Goal: Task Accomplishment & Management: Manage account settings

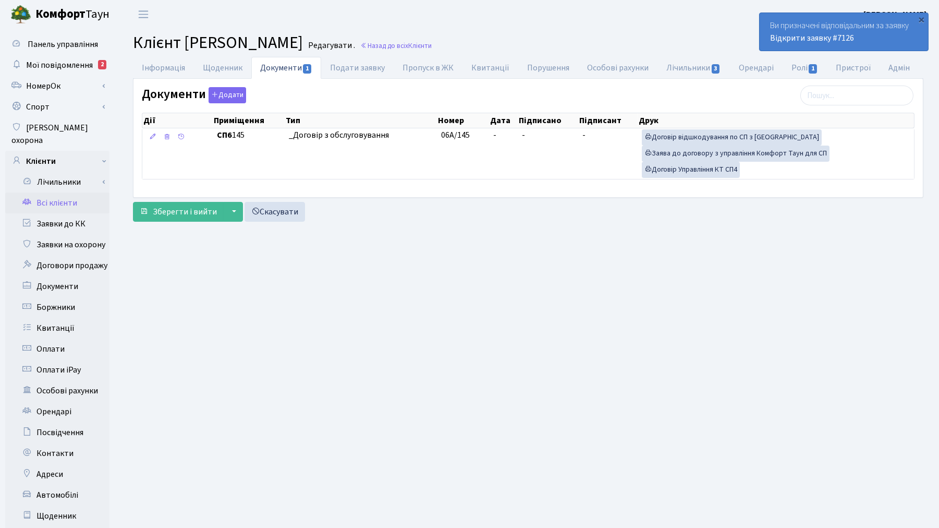
click at [55, 195] on link "Всі клієнти" at bounding box center [57, 202] width 104 height 21
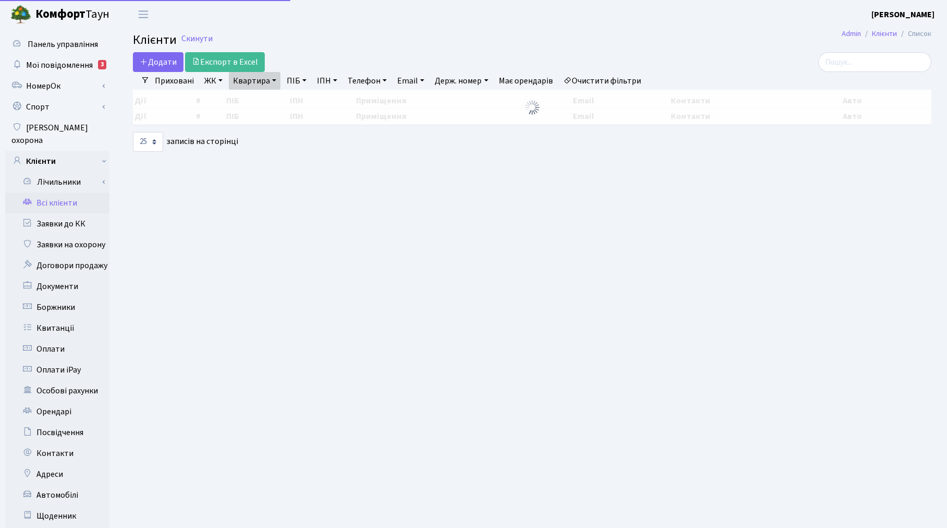
select select "25"
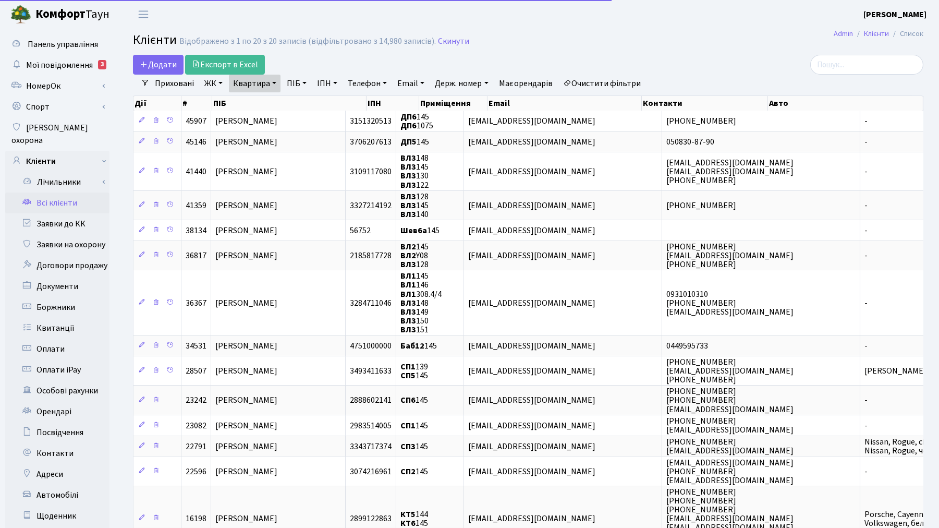
click at [634, 86] on link "Очистити фільтри" at bounding box center [602, 84] width 86 height 18
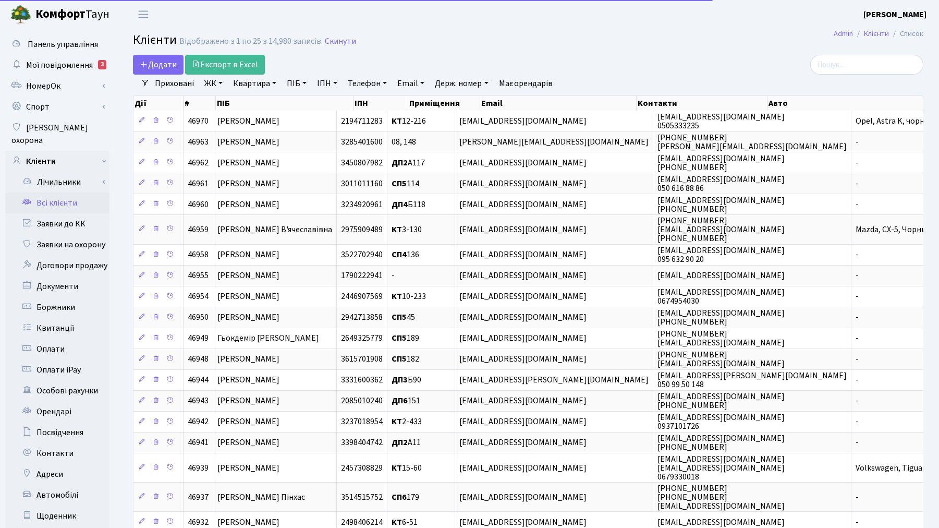
click at [291, 87] on link "ПІБ" at bounding box center [297, 84] width 28 height 18
type input "r"
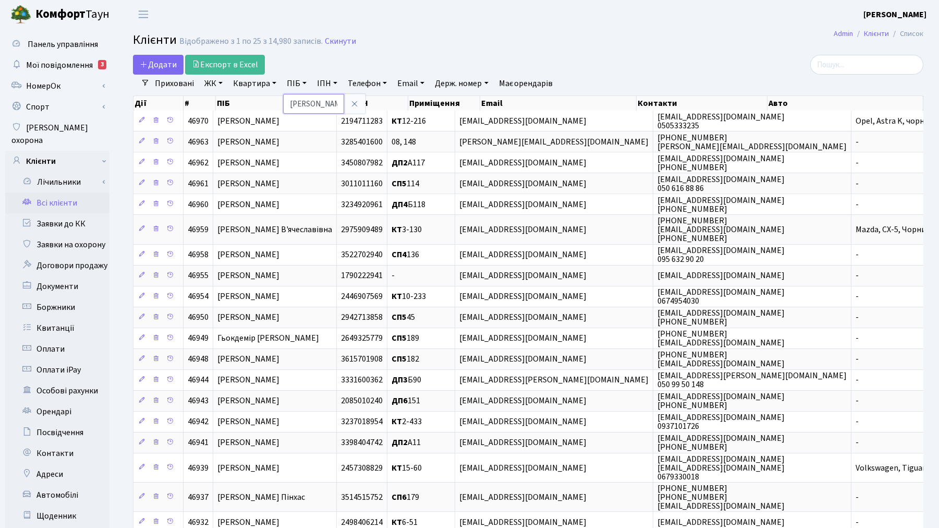
type input "кекух"
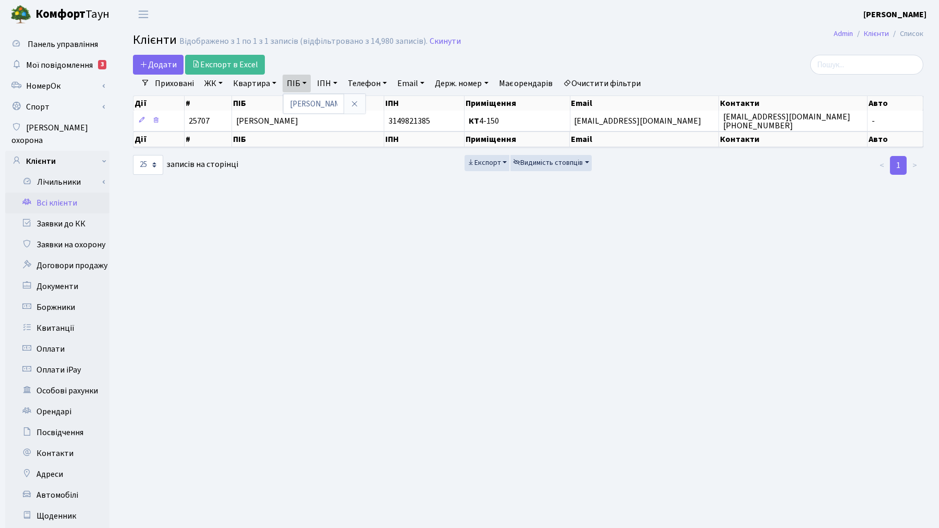
click at [614, 81] on link "Очистити фільтри" at bounding box center [602, 84] width 86 height 18
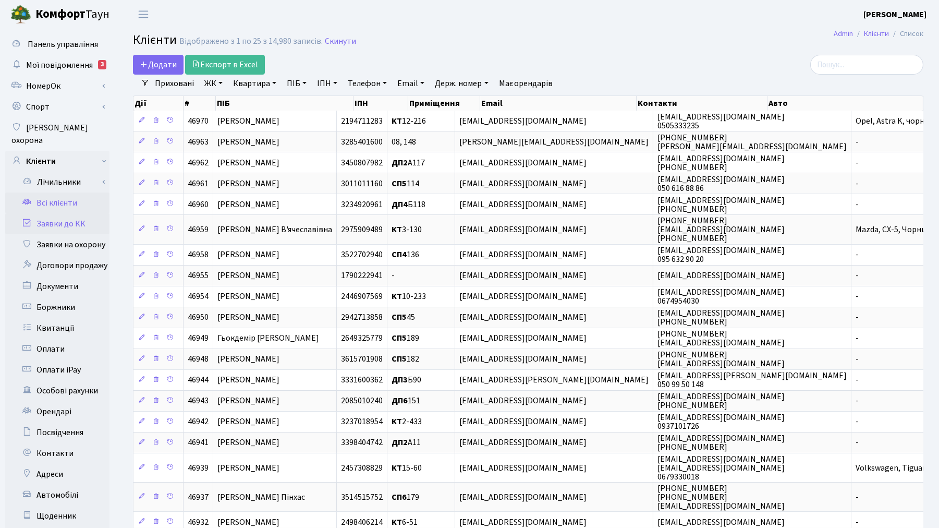
click at [43, 213] on link "Заявки до КК" at bounding box center [57, 223] width 104 height 21
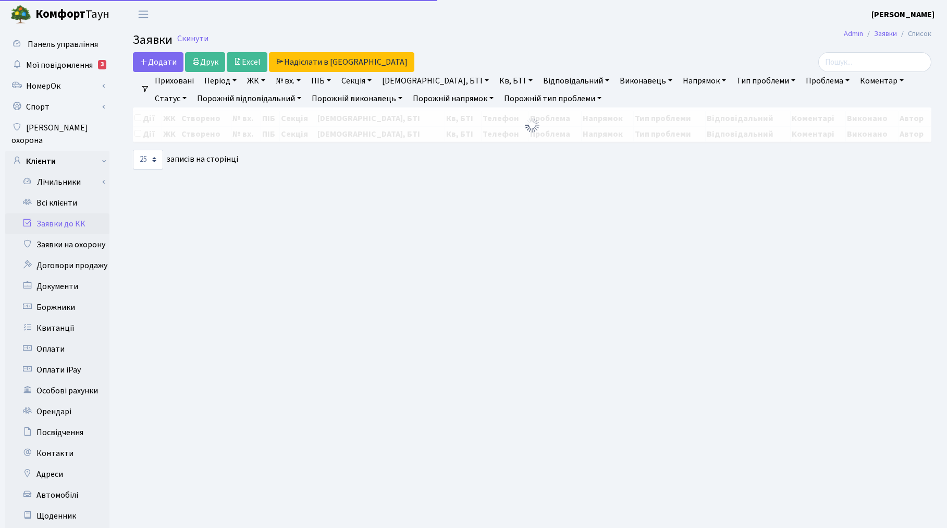
select select "25"
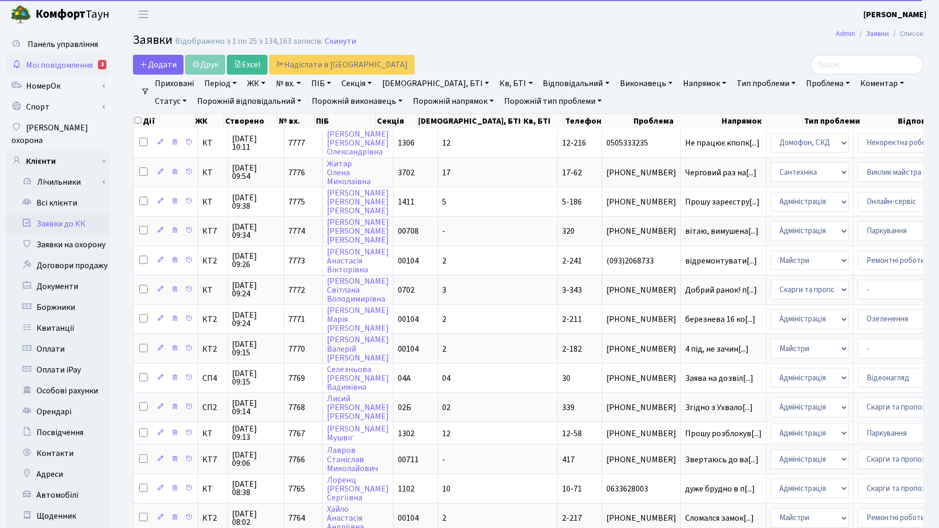
click at [58, 59] on span "Мої повідомлення" at bounding box center [59, 64] width 67 height 11
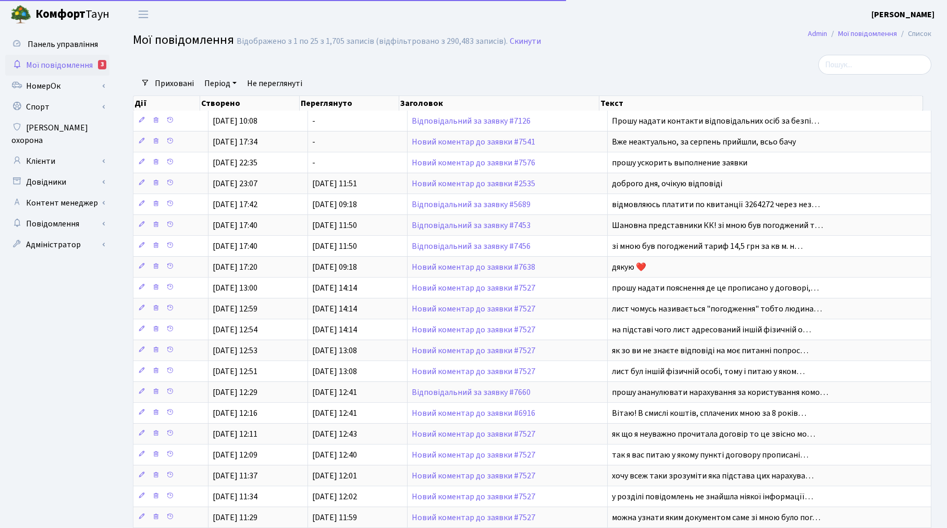
select select "25"
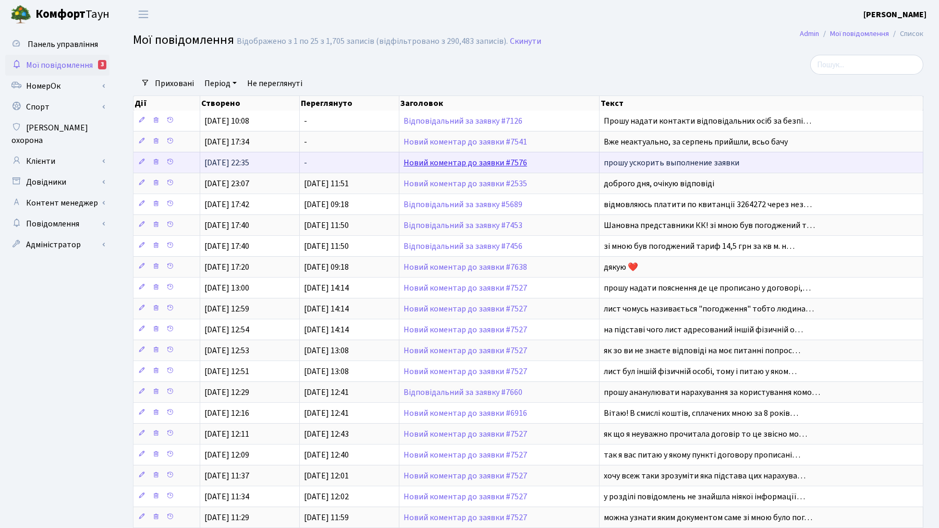
click at [443, 163] on link "Новий коментар до заявки #7576" at bounding box center [466, 162] width 124 height 11
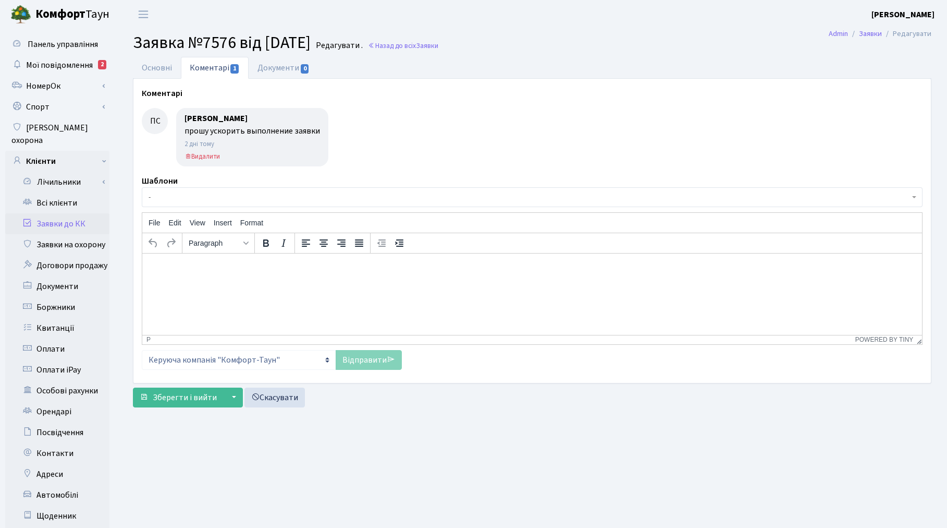
select select "6844"
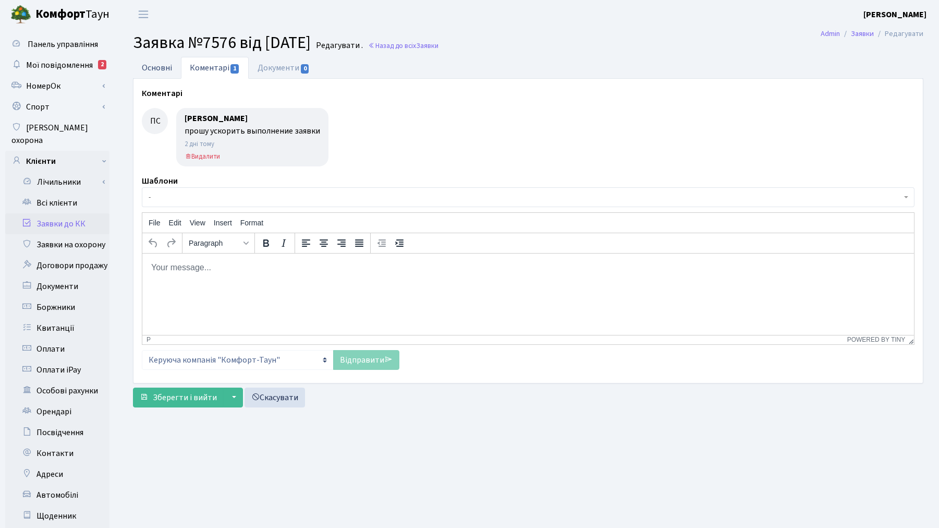
click at [149, 66] on link "Основні" at bounding box center [157, 67] width 48 height 21
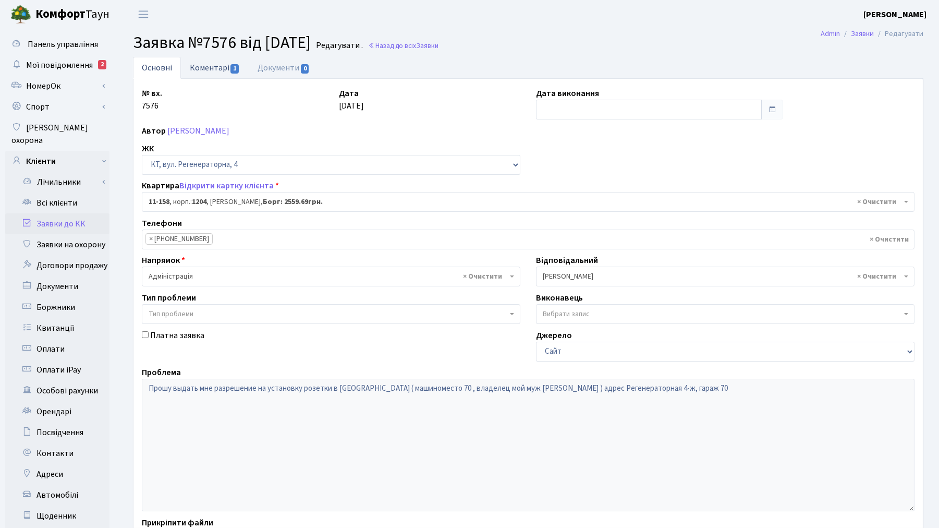
click at [212, 64] on link "Коментарі 1" at bounding box center [215, 67] width 68 height 21
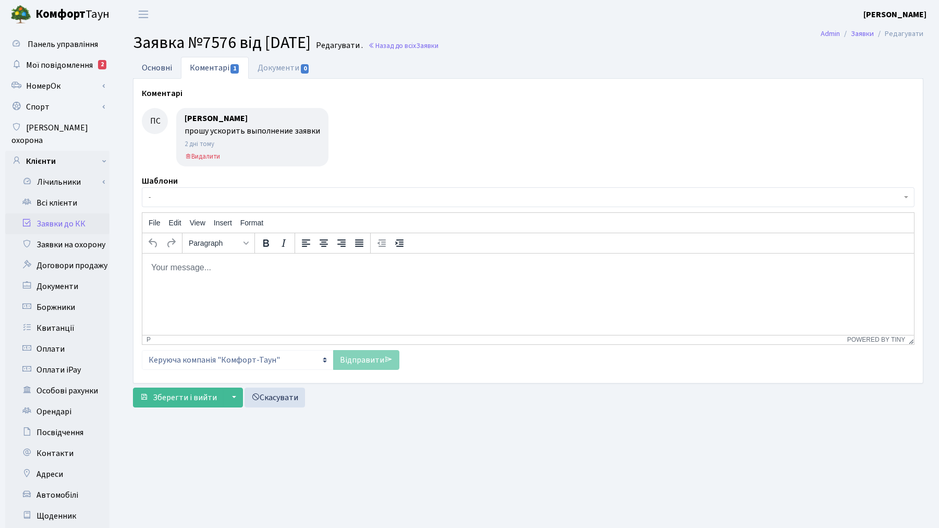
click at [159, 64] on link "Основні" at bounding box center [157, 67] width 48 height 21
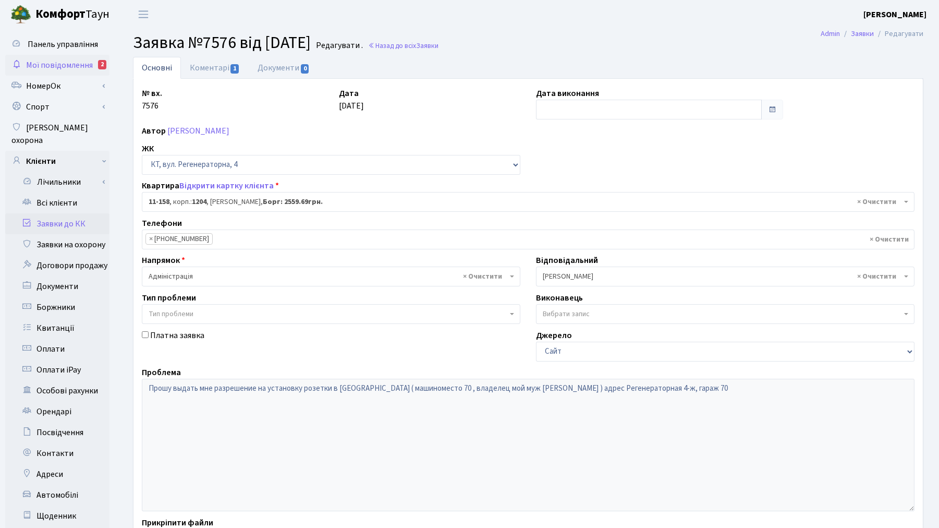
click at [70, 68] on span "Мої повідомлення" at bounding box center [59, 64] width 67 height 11
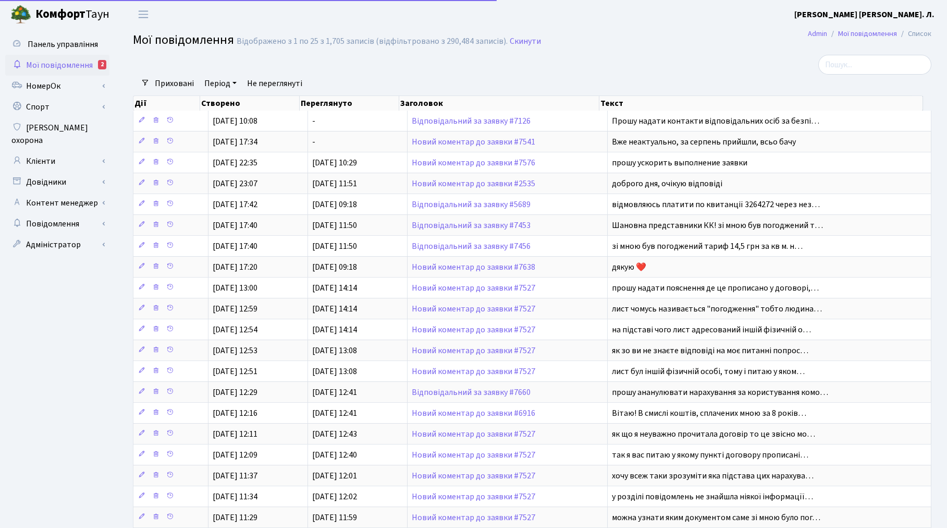
select select "25"
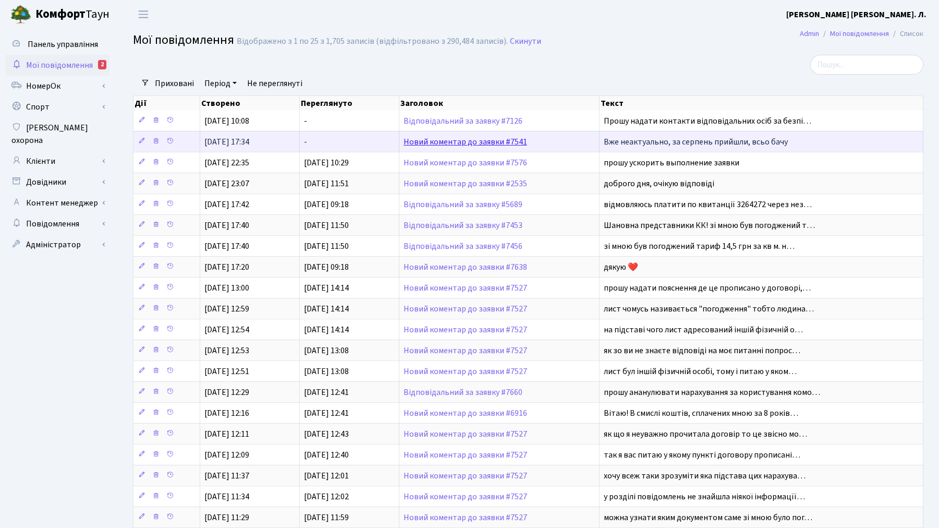
click at [433, 141] on link "Новий коментар до заявки #7541" at bounding box center [466, 141] width 124 height 11
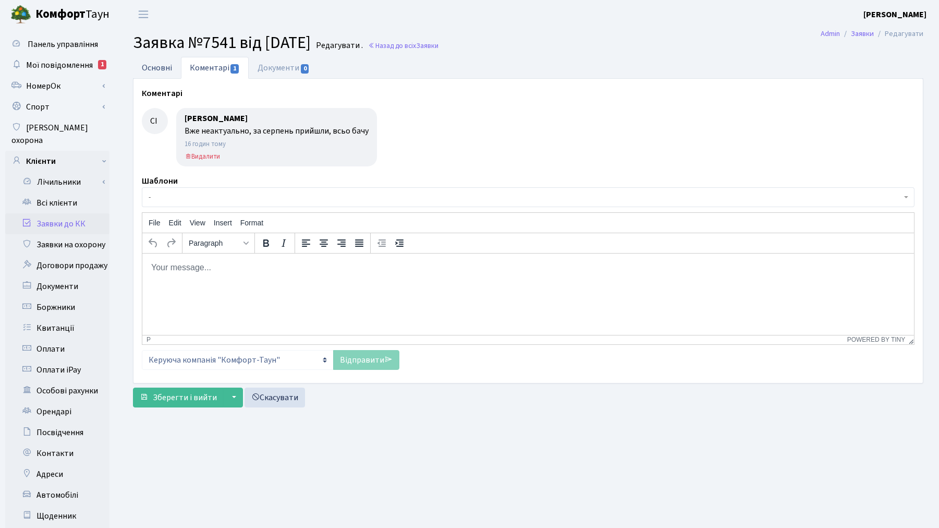
click at [143, 64] on link "Основні" at bounding box center [157, 67] width 48 height 21
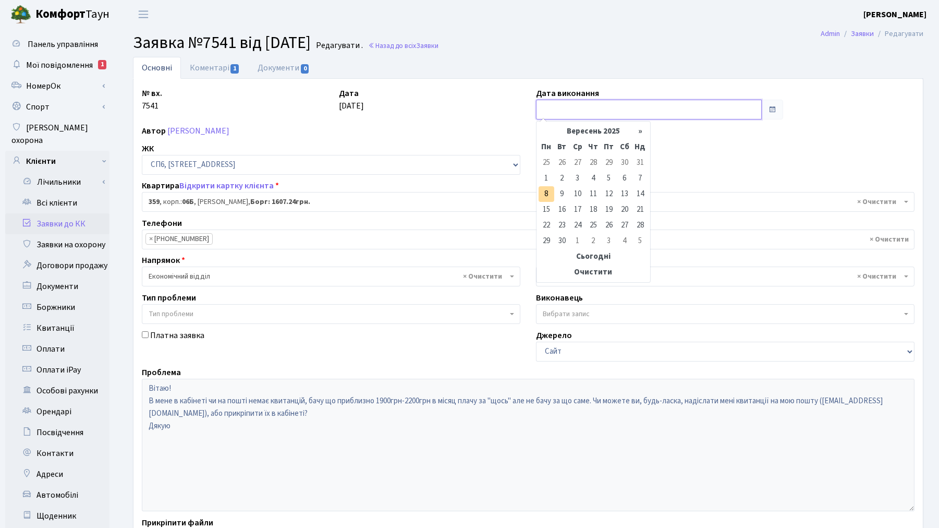
click at [624, 111] on input "text" at bounding box center [649, 110] width 226 height 20
click at [544, 196] on td "8" at bounding box center [547, 194] width 16 height 16
type input "08.09.2025"
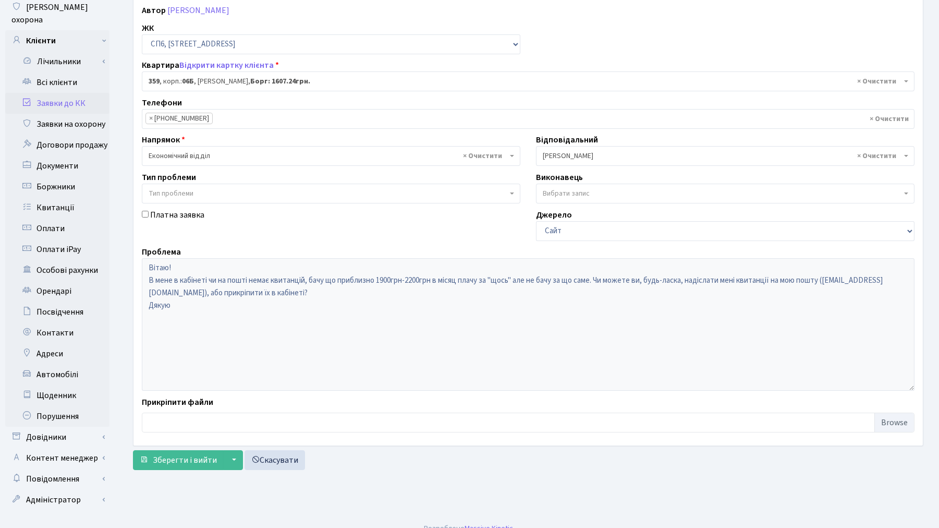
scroll to position [121, 0]
click at [191, 461] on span "Зберегти і вийти" at bounding box center [185, 459] width 64 height 11
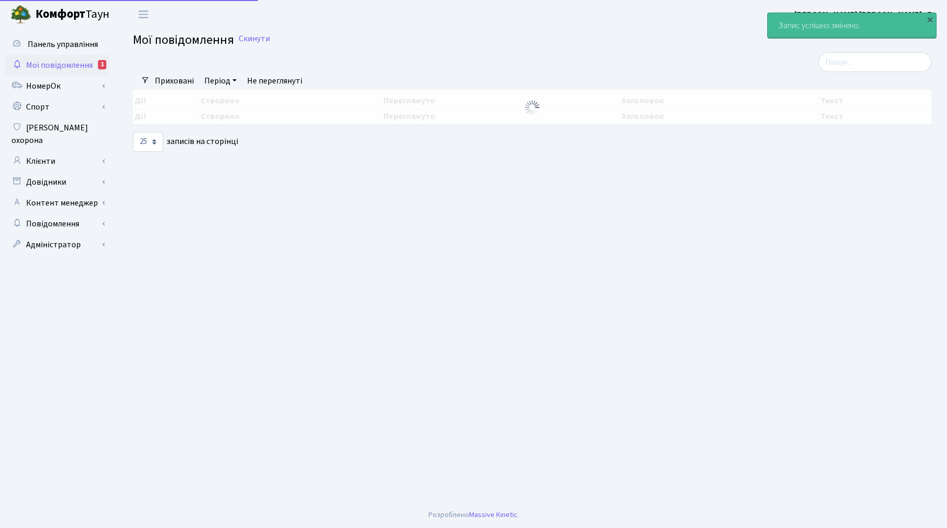
select select "25"
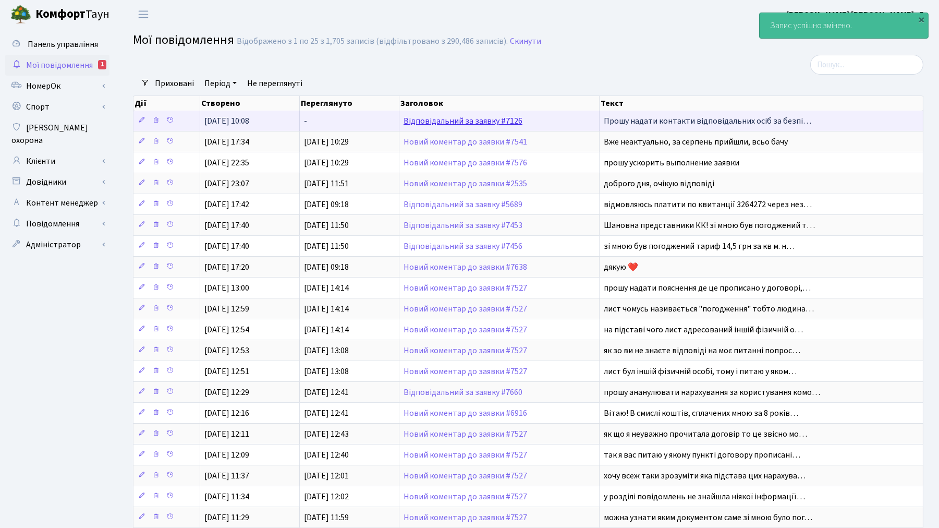
click at [435, 121] on link "Відповідальний за заявку #7126" at bounding box center [463, 120] width 119 height 11
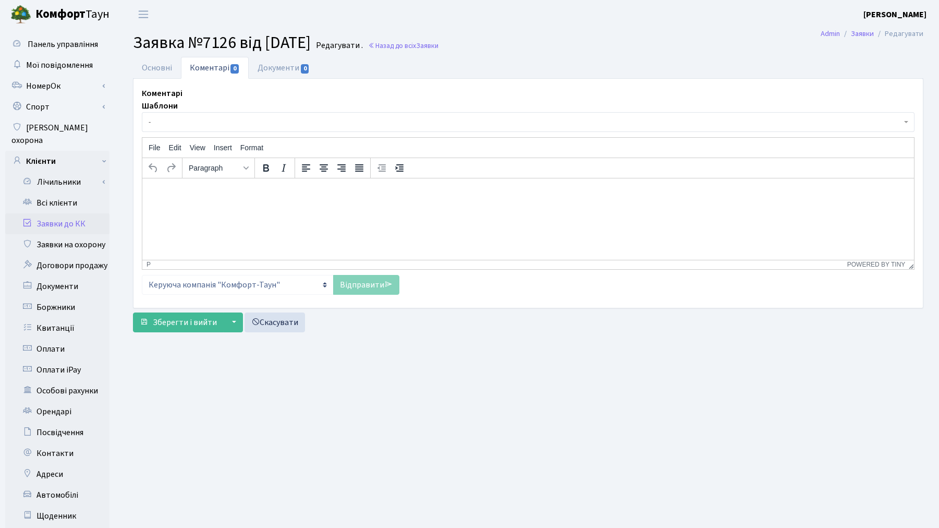
select select "16446"
select select "66"
click at [156, 64] on link "Основні" at bounding box center [157, 67] width 48 height 21
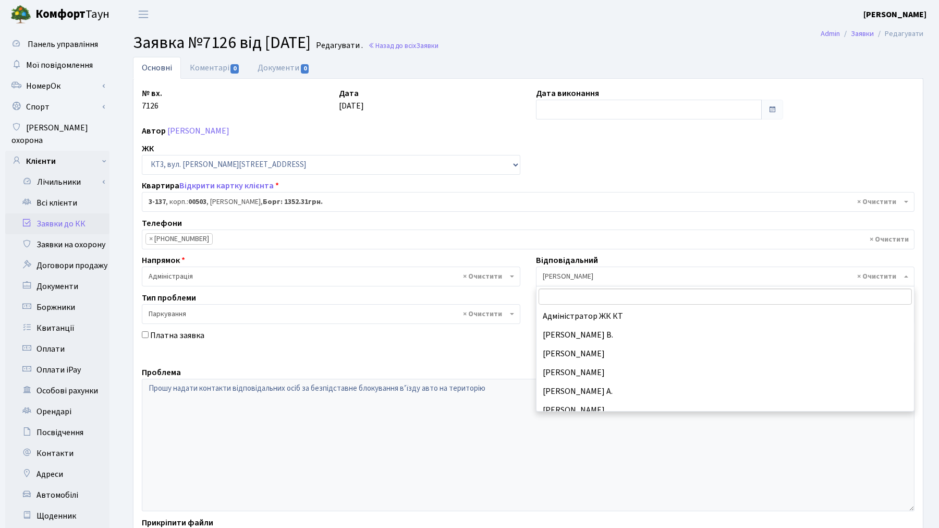
click at [541, 273] on span "× [PERSON_NAME]" at bounding box center [725, 276] width 379 height 20
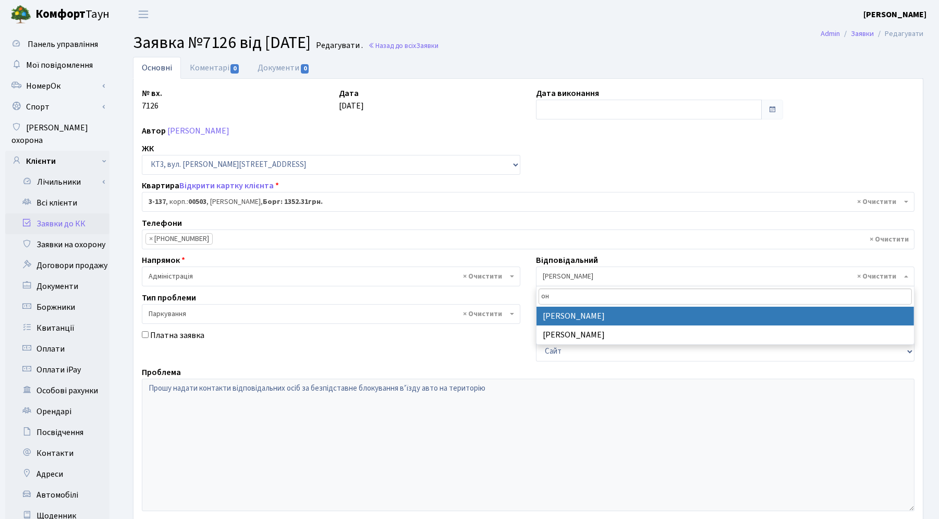
type input "он"
select select "82"
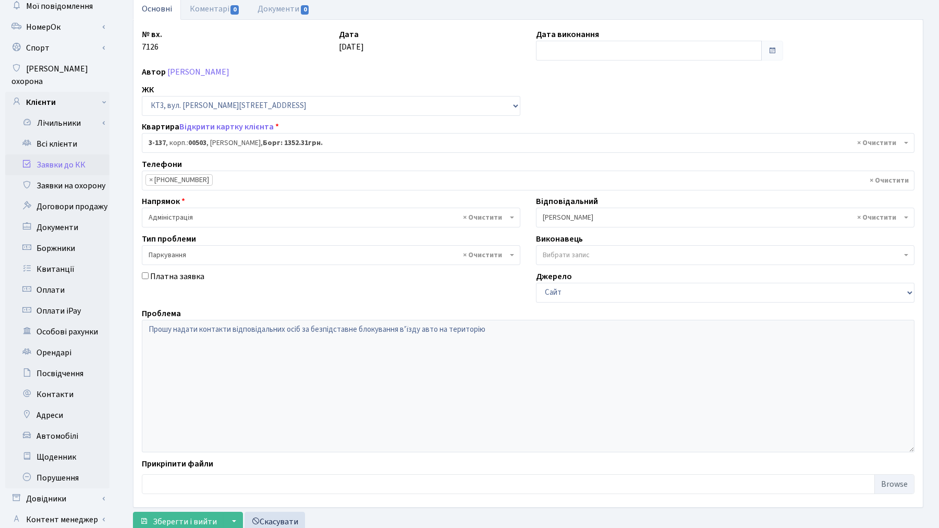
scroll to position [121, 0]
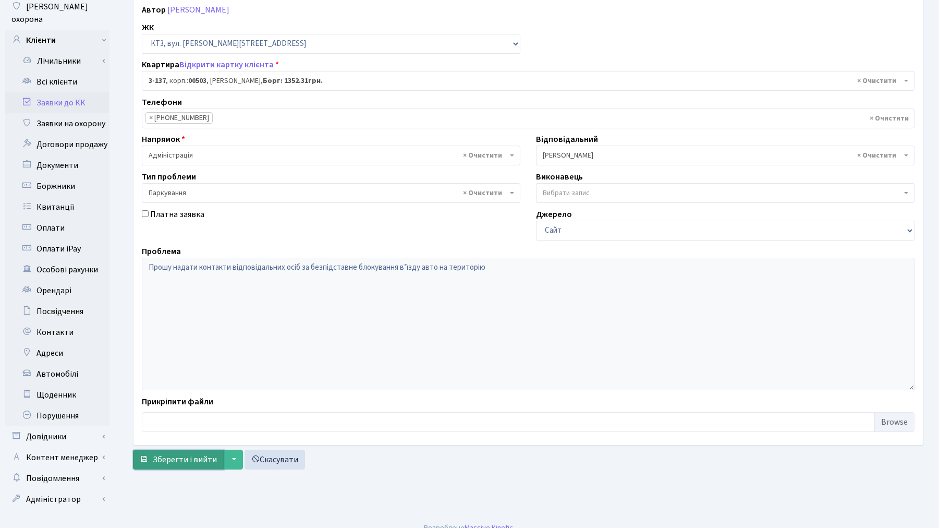
click at [194, 454] on span "Зберегти і вийти" at bounding box center [185, 459] width 64 height 11
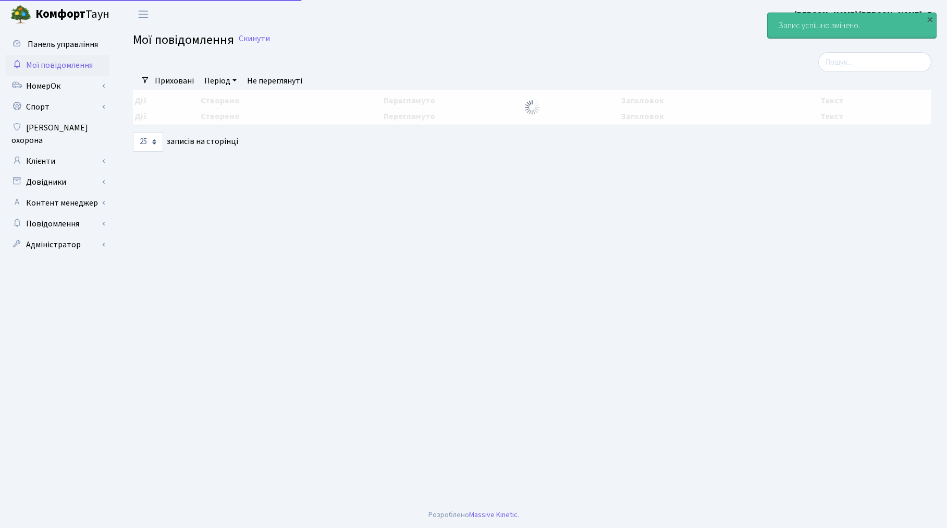
select select "25"
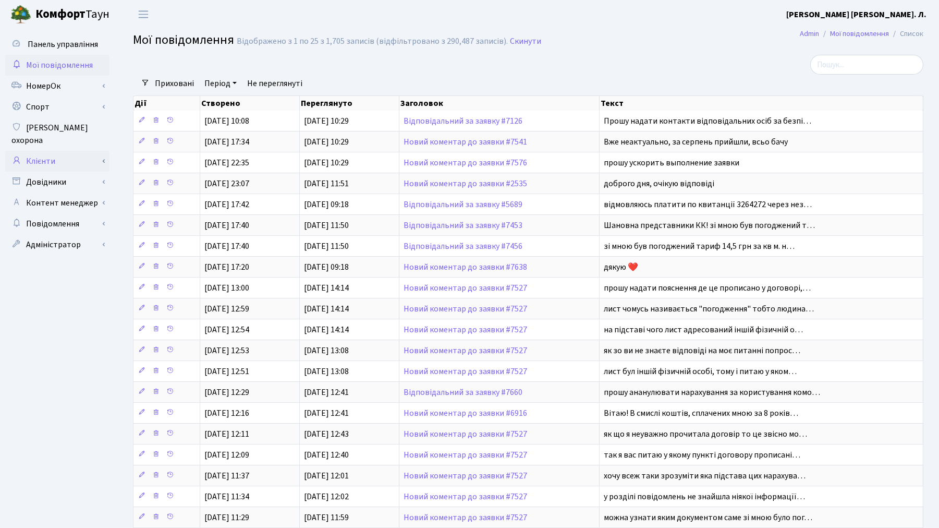
click at [48, 152] on link "Клієнти" at bounding box center [57, 161] width 104 height 21
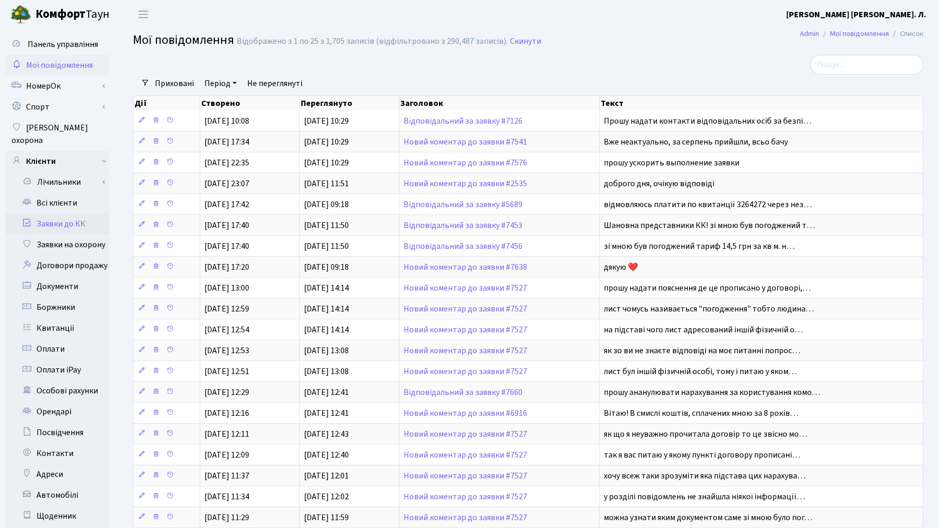
click at [38, 214] on link "Заявки до КК" at bounding box center [57, 223] width 104 height 21
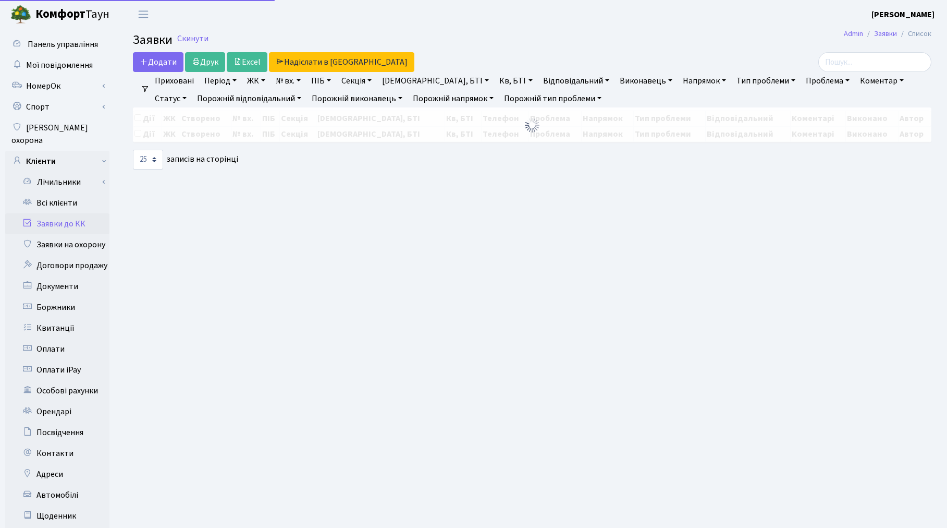
select select "25"
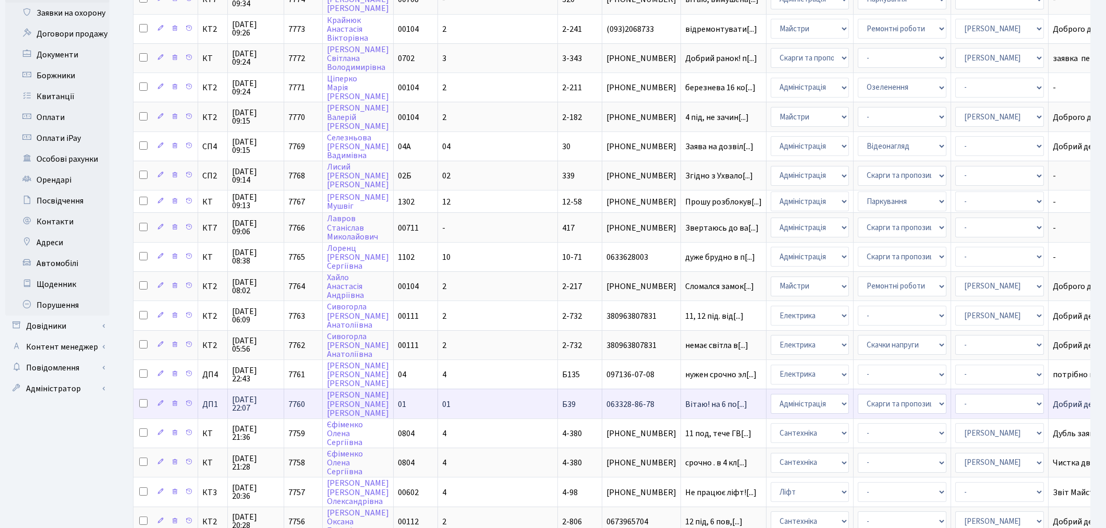
scroll to position [379, 0]
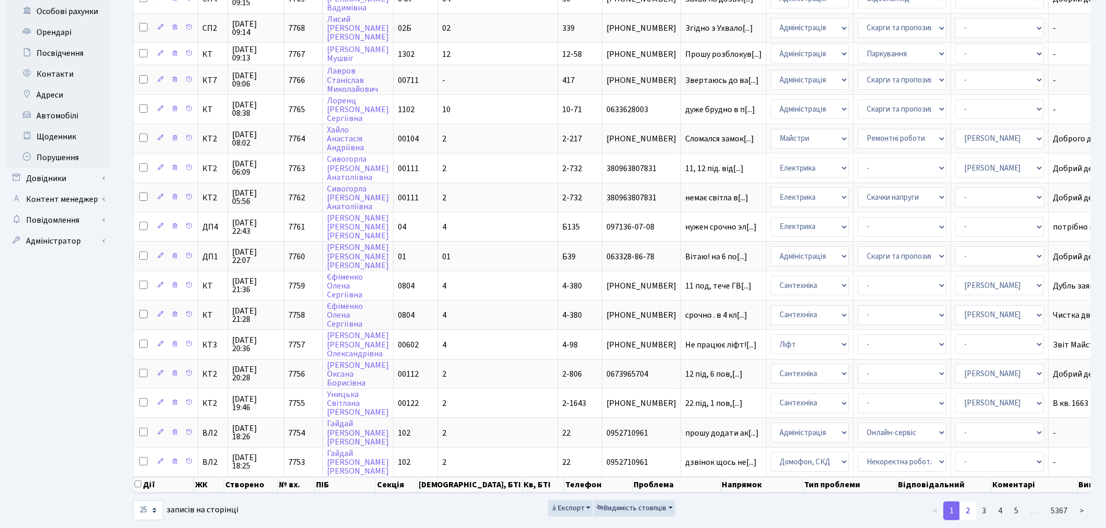
click at [947, 501] on link "2" at bounding box center [967, 510] width 17 height 19
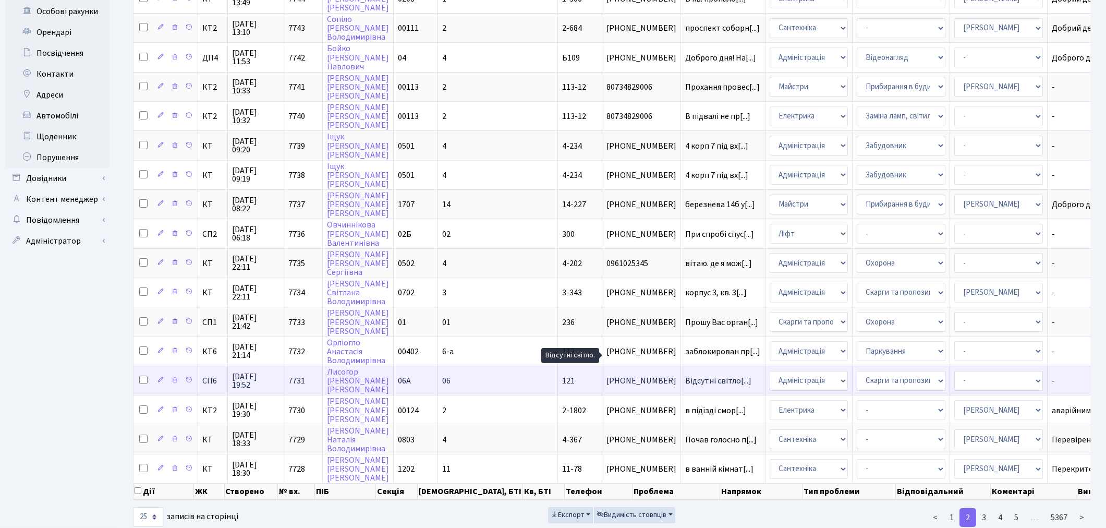
click at [685, 375] on span "Відсутні світло[...]" at bounding box center [718, 380] width 66 height 11
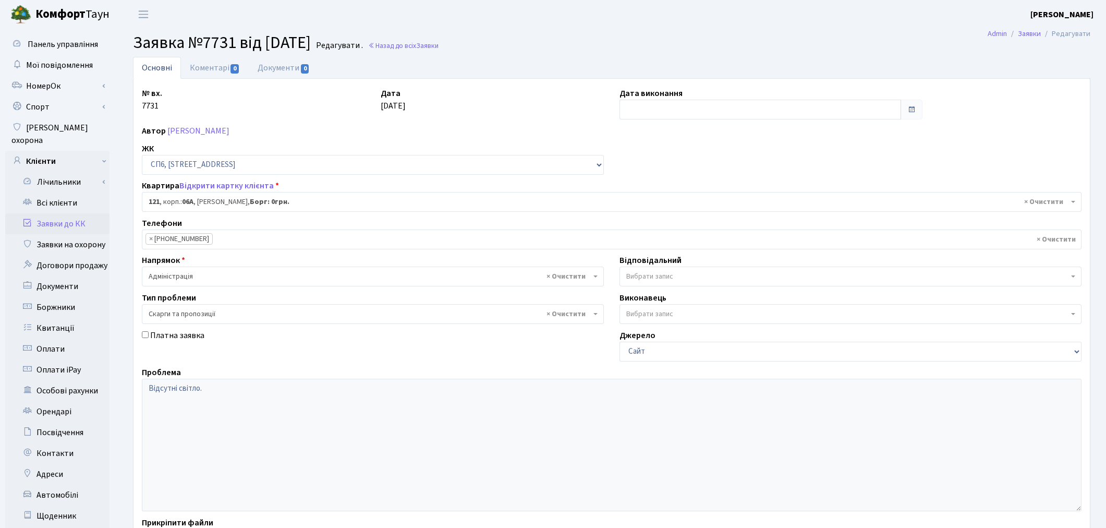
select select "21789"
select select "55"
click at [660, 275] on span "Вибрати запис" at bounding box center [649, 276] width 47 height 10
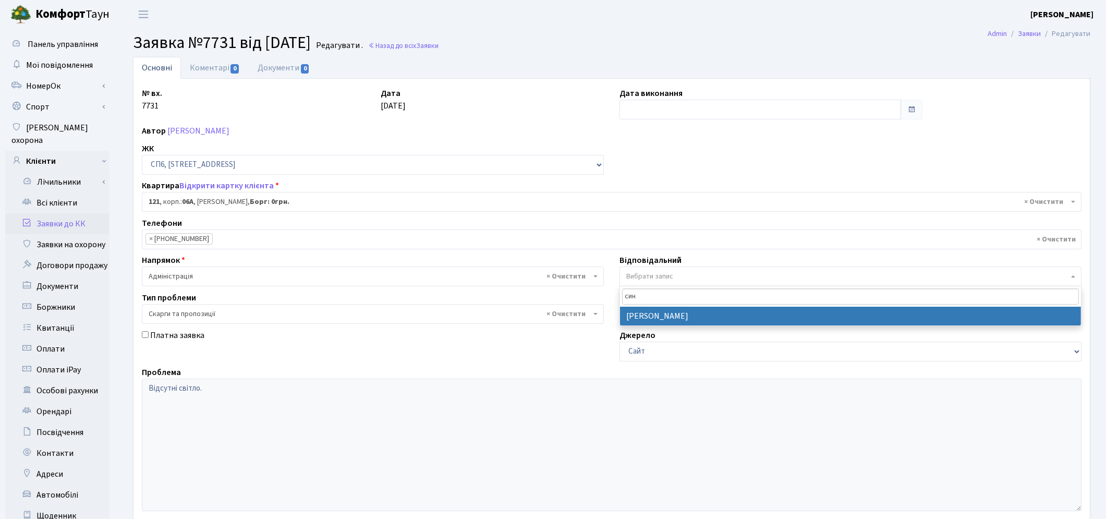
type input "син"
select select "85"
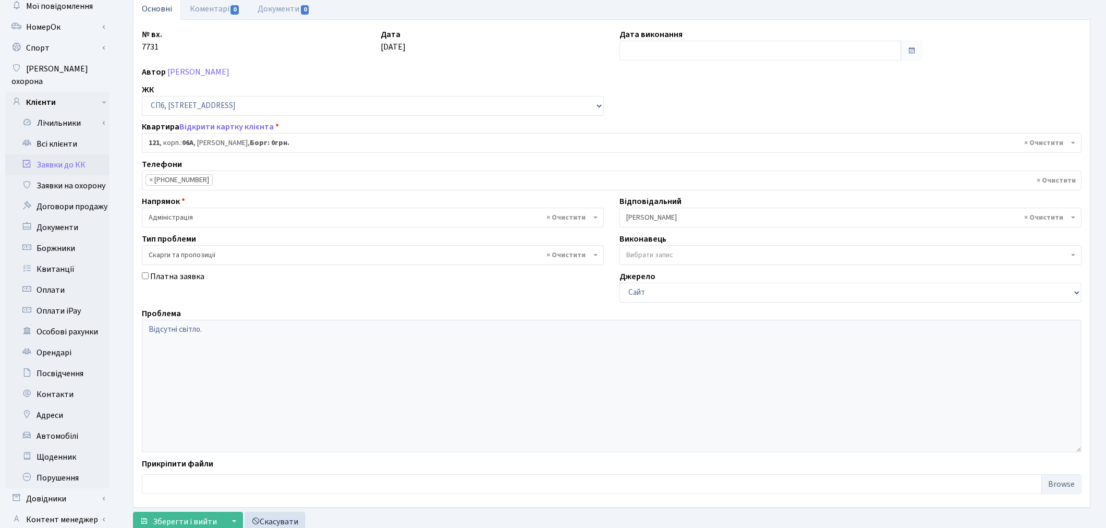
scroll to position [121, 0]
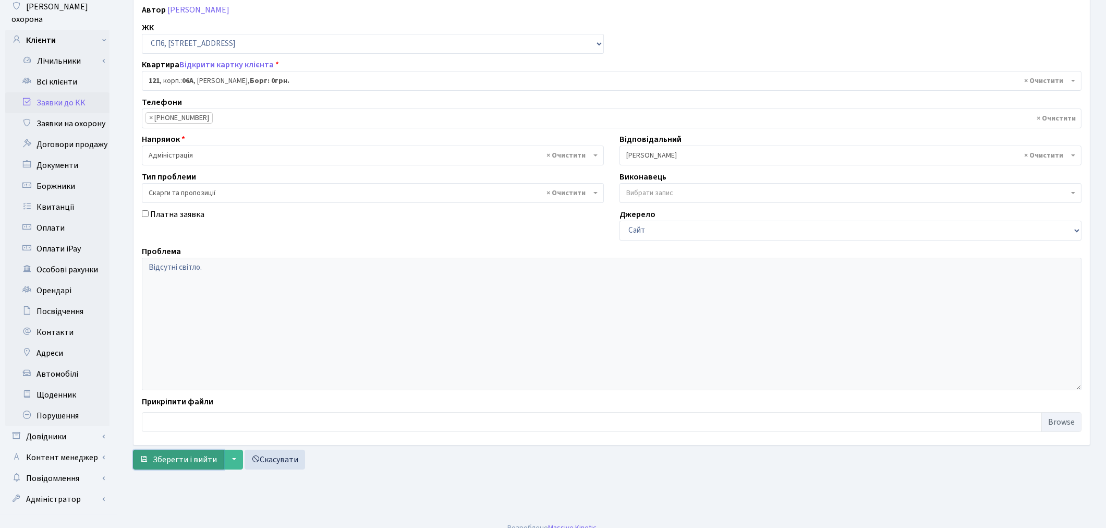
click at [146, 462] on span "submit" at bounding box center [144, 459] width 8 height 8
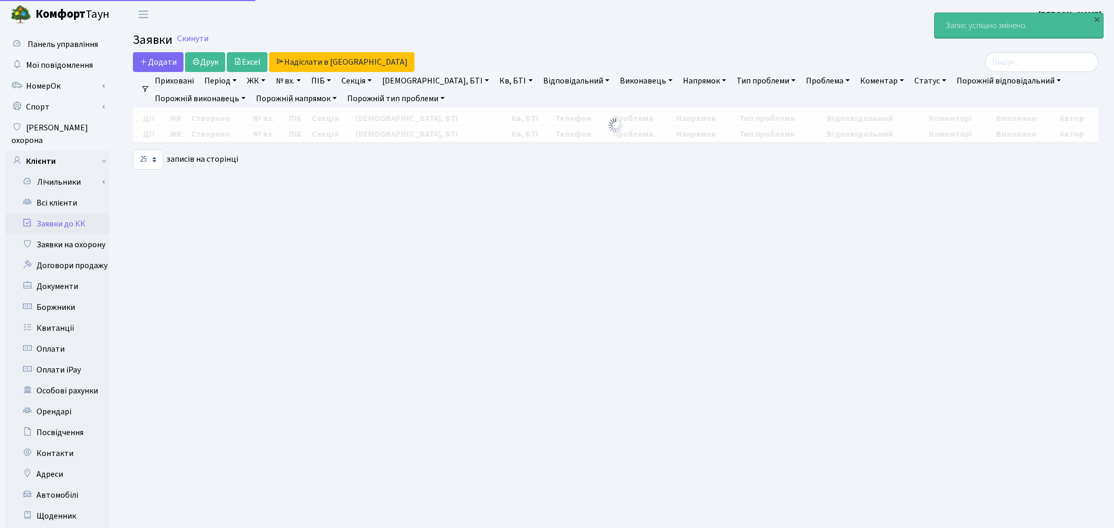
select select "25"
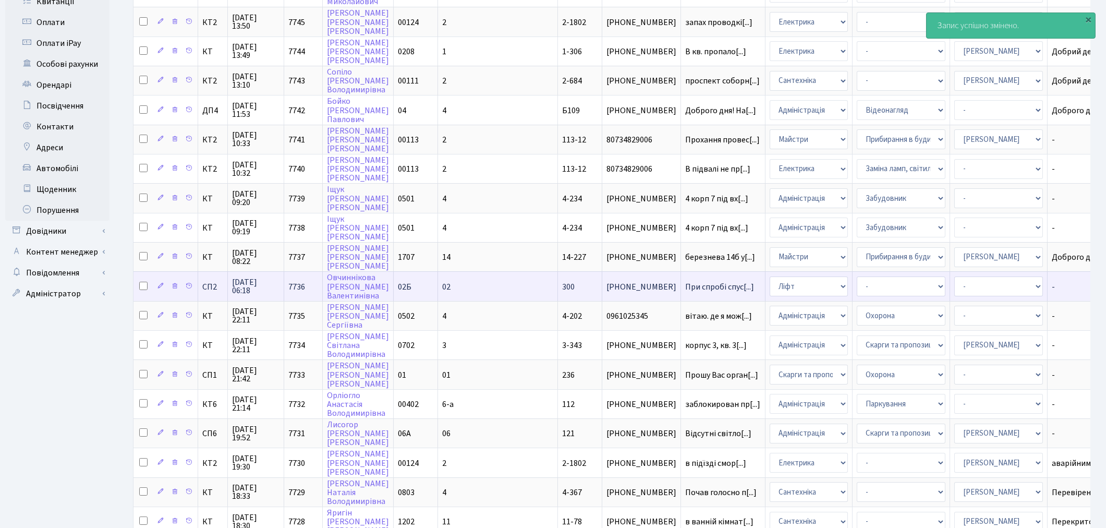
scroll to position [385, 0]
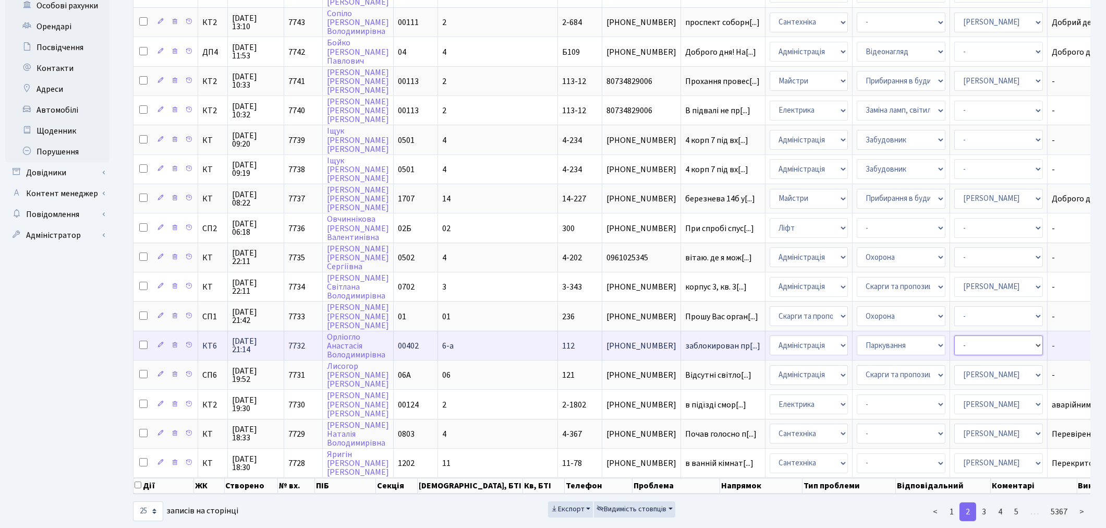
click at [954, 335] on select "- Адміністратор ЖК КТ [PERSON_NAME] [PERSON_NAME] [PERSON_NAME]Ю. [PERSON_NAME]…" at bounding box center [998, 345] width 89 height 20
select select "82"
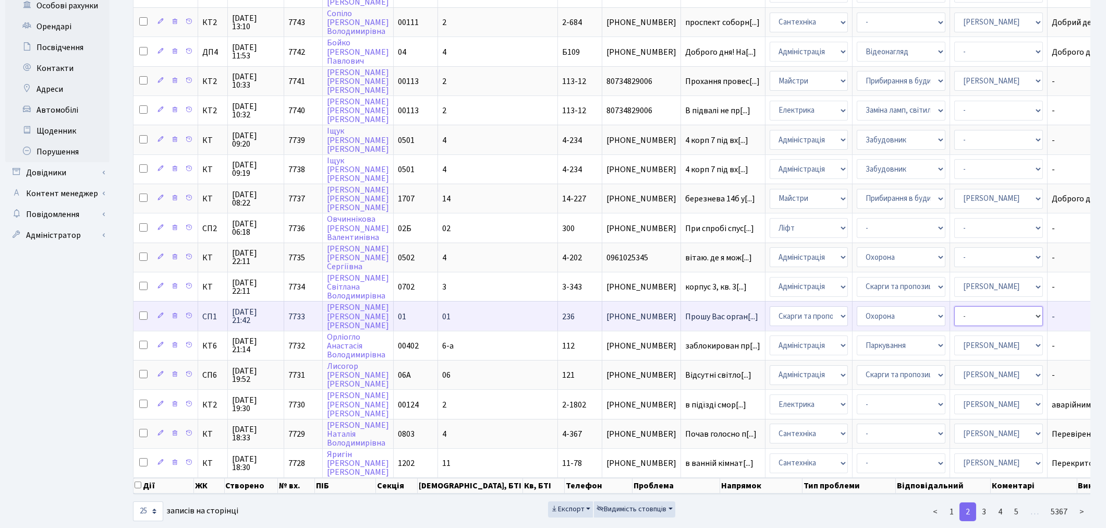
click at [954, 306] on select "- Адміністратор ЖК КТ Вижул В. В. Гордієнко Н.В. Дядюшкін Д.Ю. Кипчук Т. А. Кла…" at bounding box center [998, 316] width 89 height 20
select select "85"
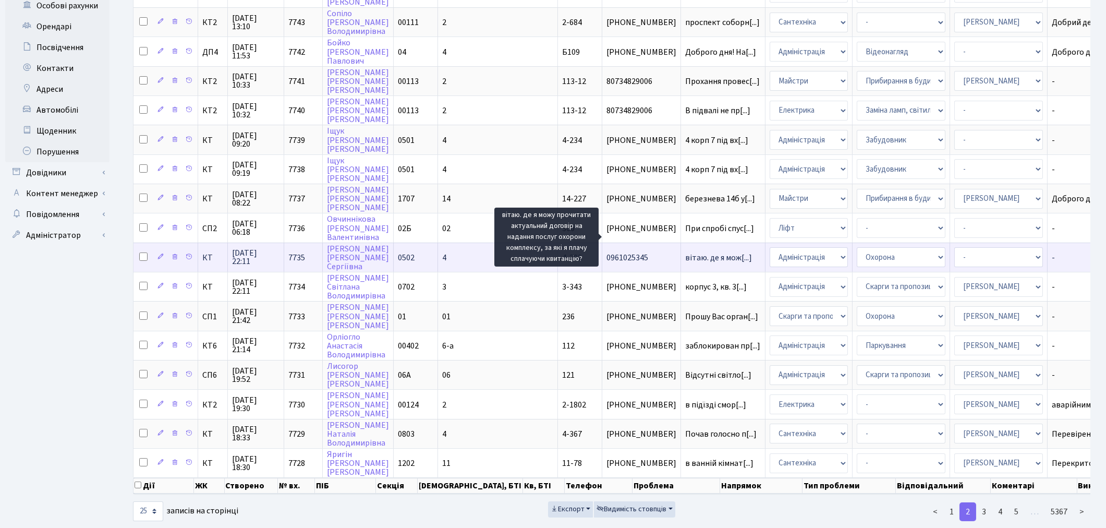
click at [685, 252] on span "вітаю. де я мож[...]" at bounding box center [718, 257] width 67 height 11
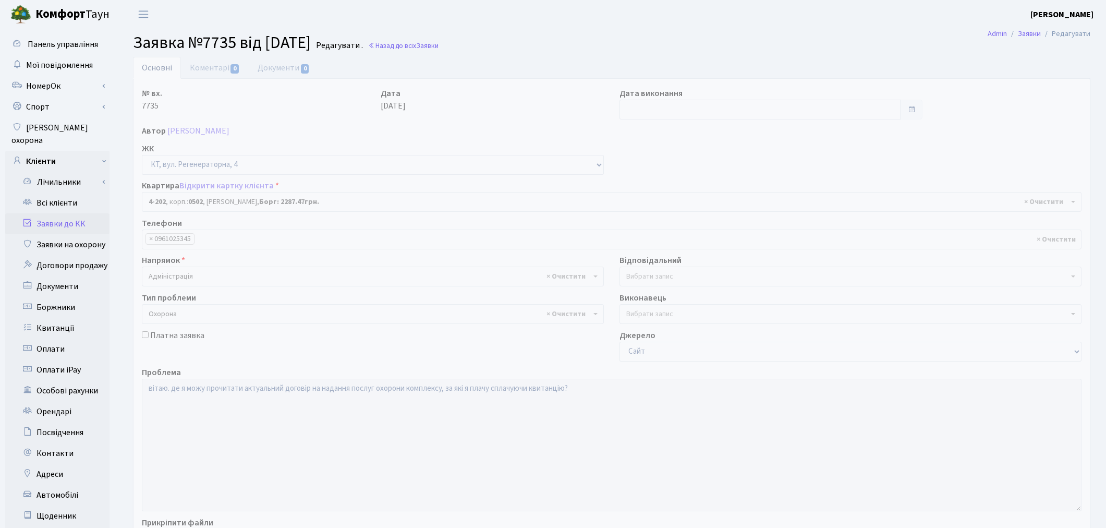
select select "1066"
select select "69"
click at [219, 183] on link "Відкрити картку клієнта" at bounding box center [226, 185] width 94 height 11
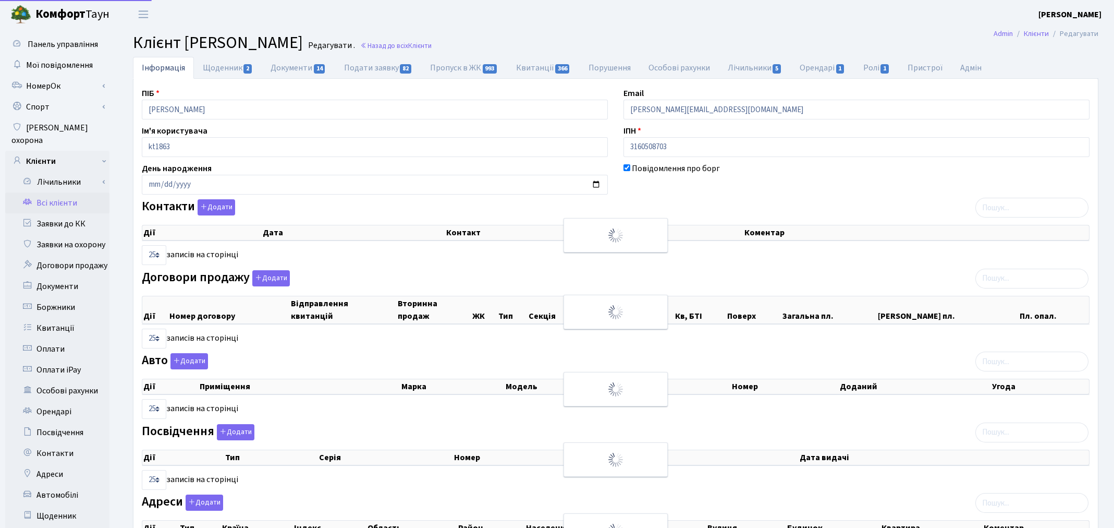
select select "25"
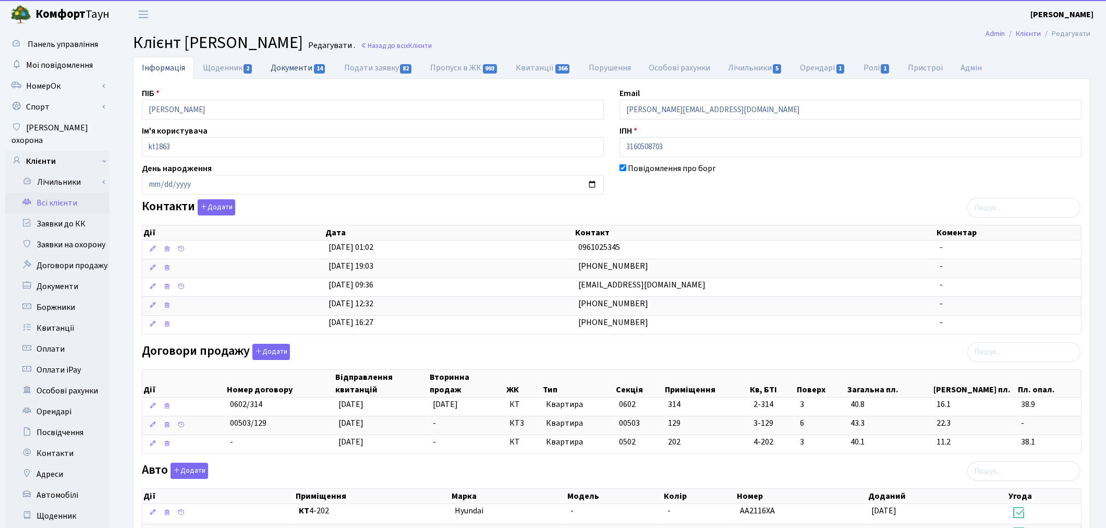
click at [288, 71] on link "Документи 14" at bounding box center [298, 67] width 73 height 21
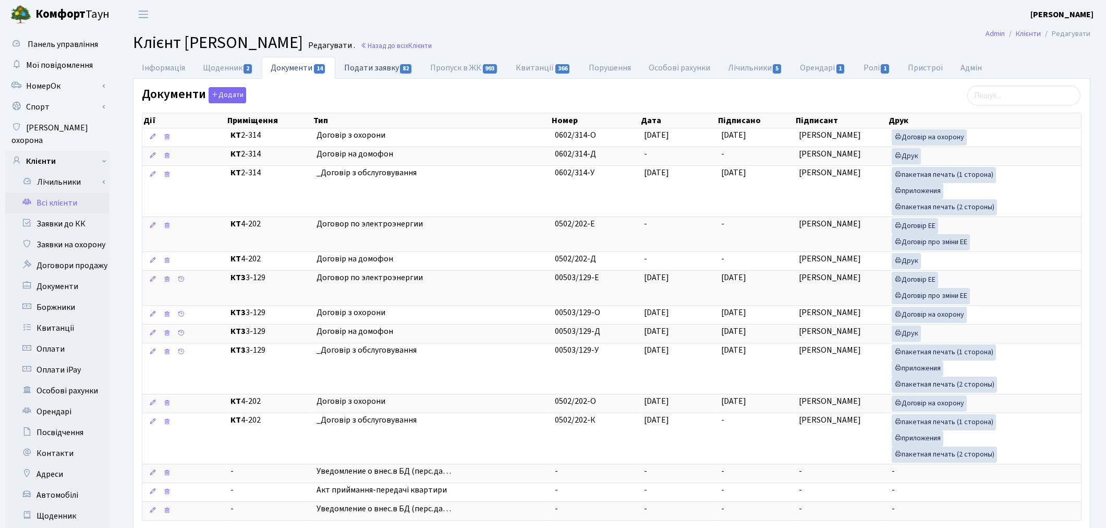
click at [394, 68] on link "Подати заявку 82" at bounding box center [378, 67] width 86 height 21
select select "25"
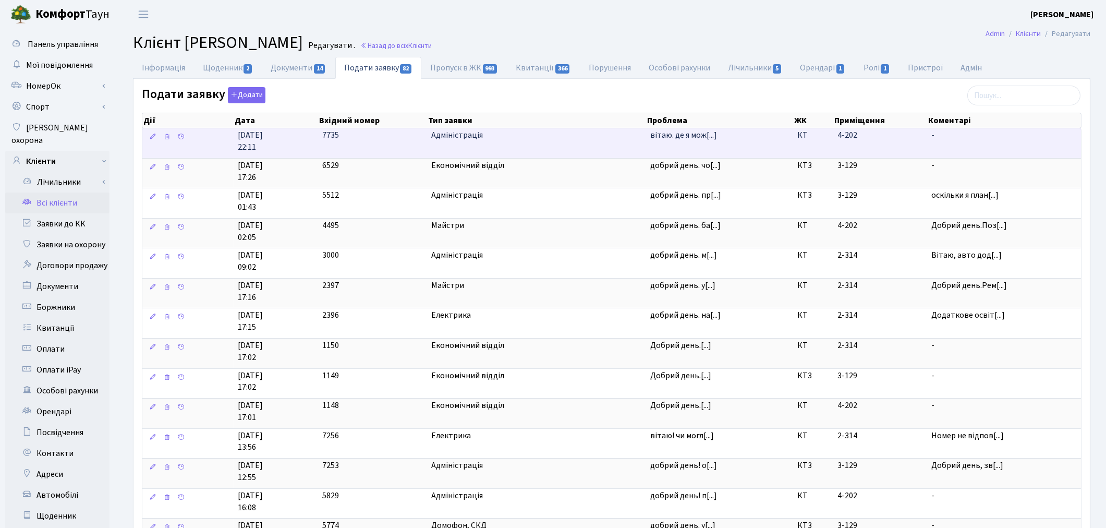
click at [625, 141] on span "Адміністрація" at bounding box center [536, 135] width 211 height 12
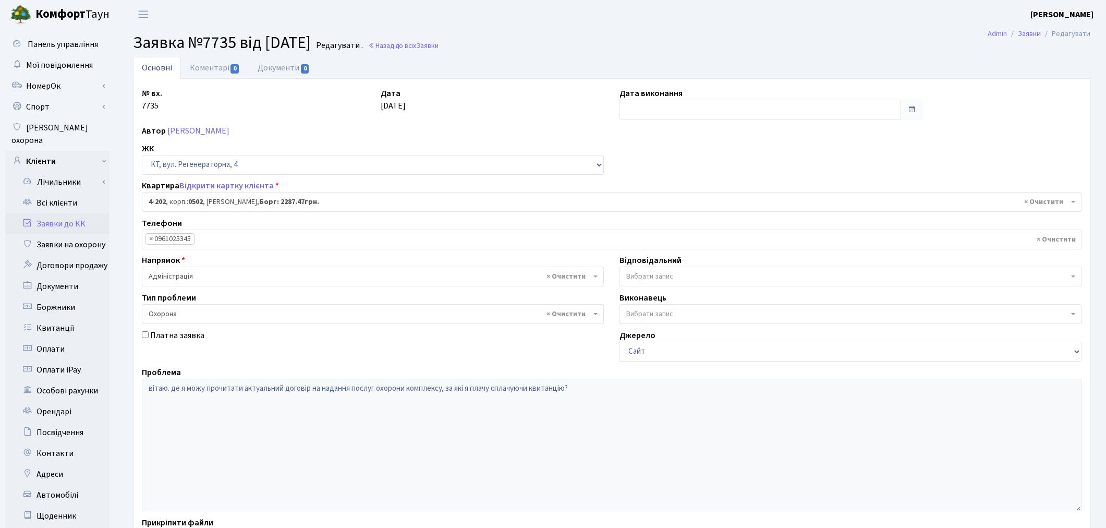
select select "1066"
select select "69"
click at [215, 68] on link "Коментарі 0" at bounding box center [215, 67] width 68 height 21
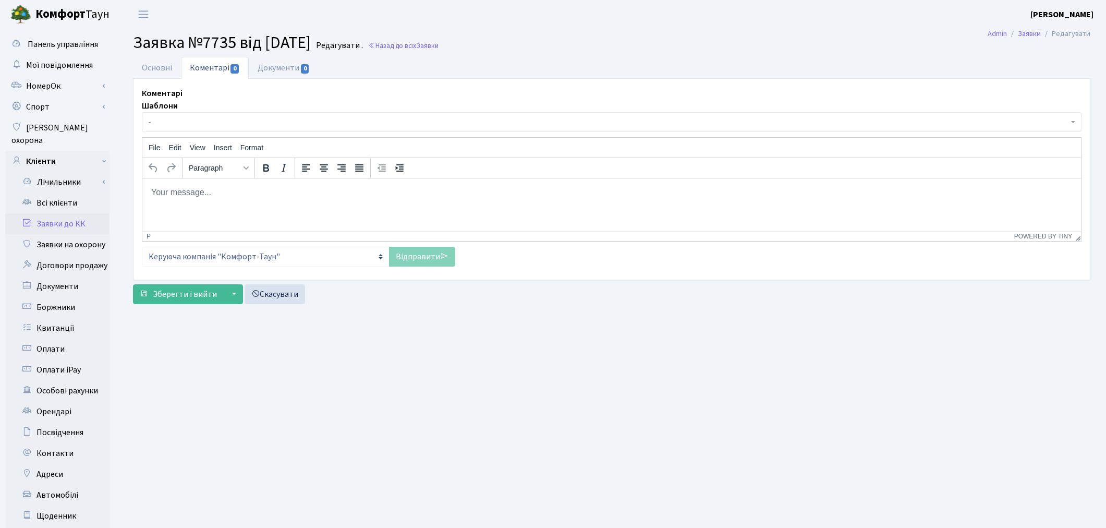
click at [176, 196] on body "Rich Text Area. Press ALT-0 for help." at bounding box center [611, 191] width 922 height 11
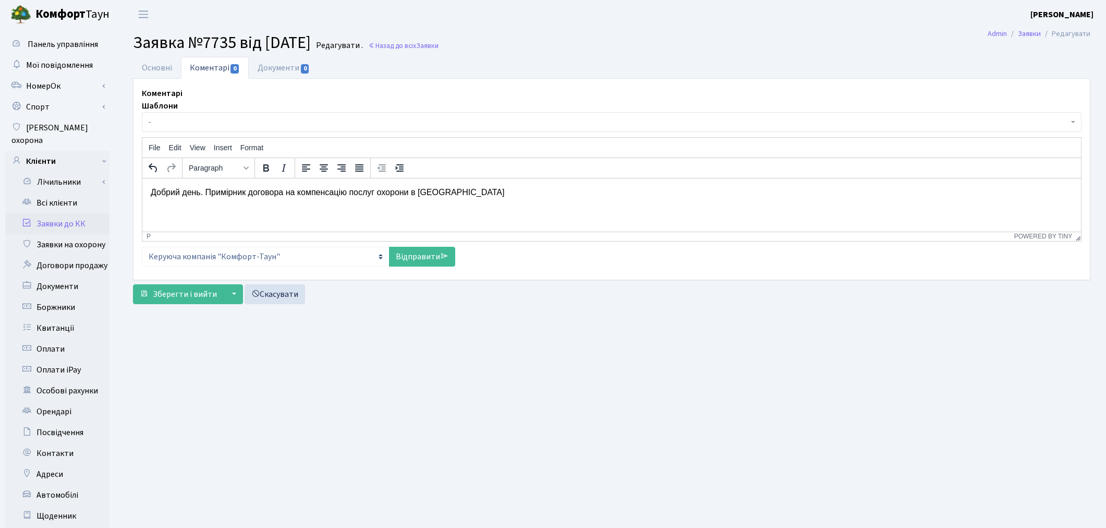
click at [416, 191] on p "Добрий день. Примірник договора на компенсацію послуг охорони в Вас" at bounding box center [611, 191] width 922 height 11
click at [47, 192] on link "Всі клієнти" at bounding box center [57, 202] width 104 height 21
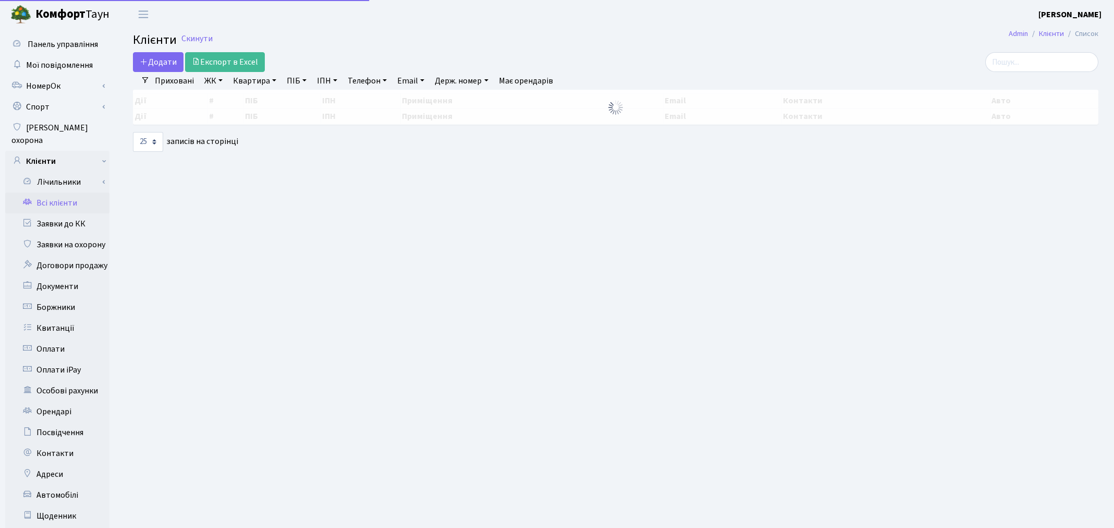
select select "25"
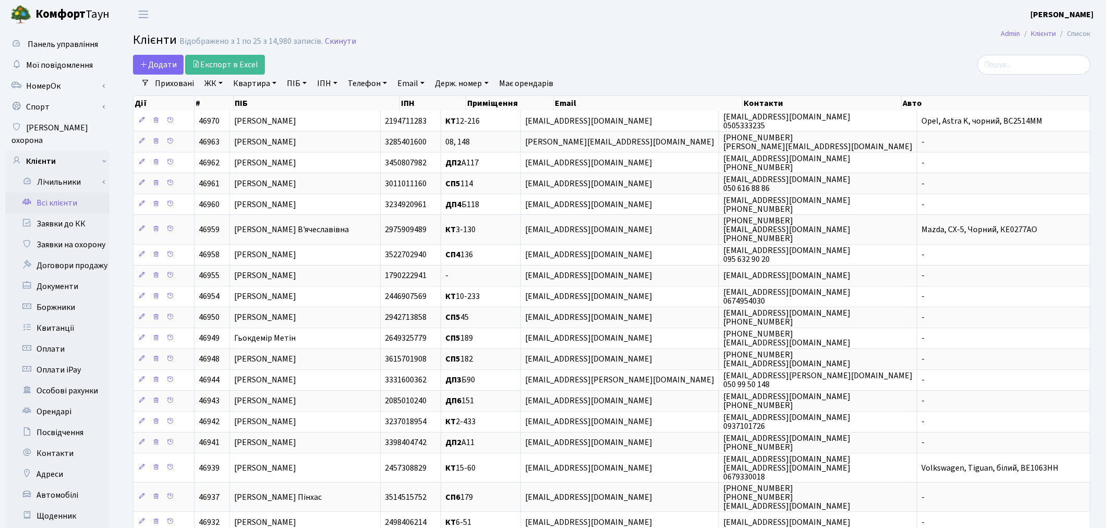
click at [241, 80] on link "Квартира" at bounding box center [255, 84] width 52 height 18
click at [295, 80] on link "ПІБ" at bounding box center [297, 84] width 28 height 18
type input "орлова"
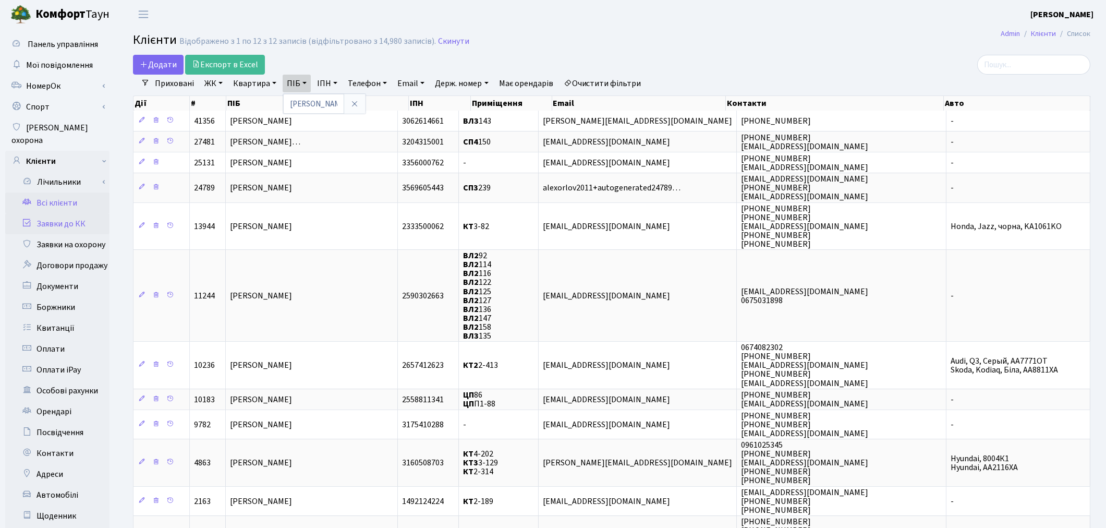
click at [64, 216] on link "Заявки до КК" at bounding box center [57, 223] width 104 height 21
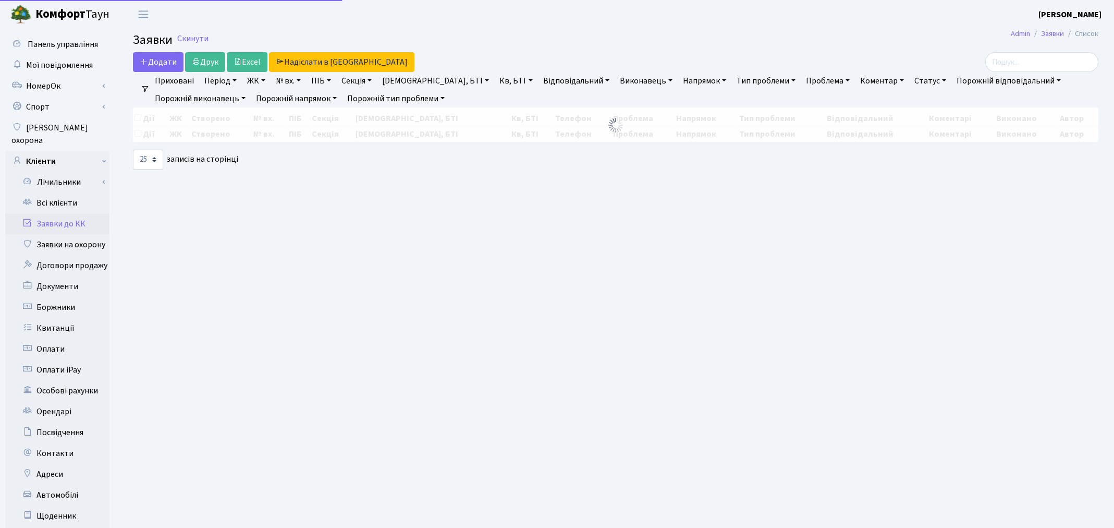
select select "25"
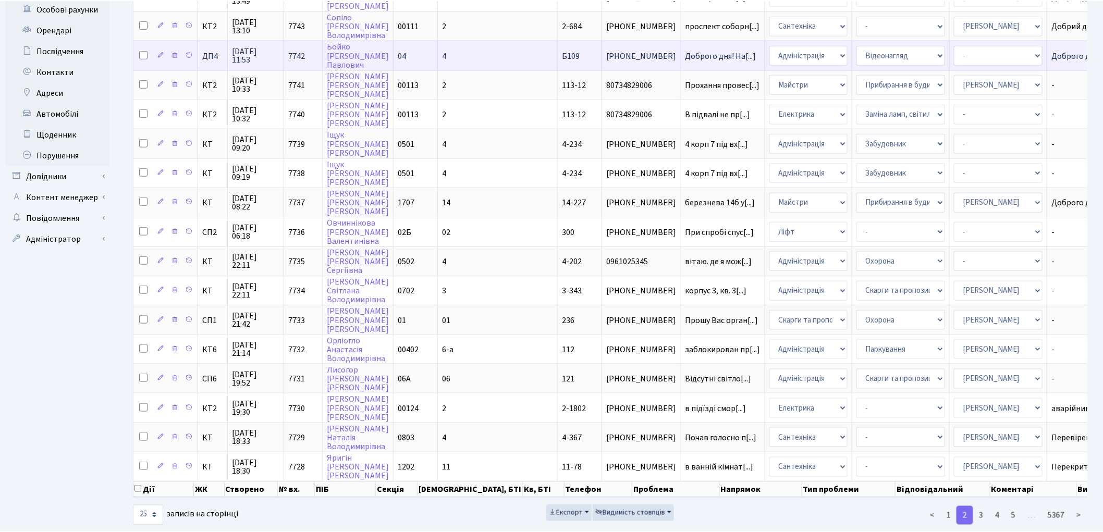
scroll to position [381, 0]
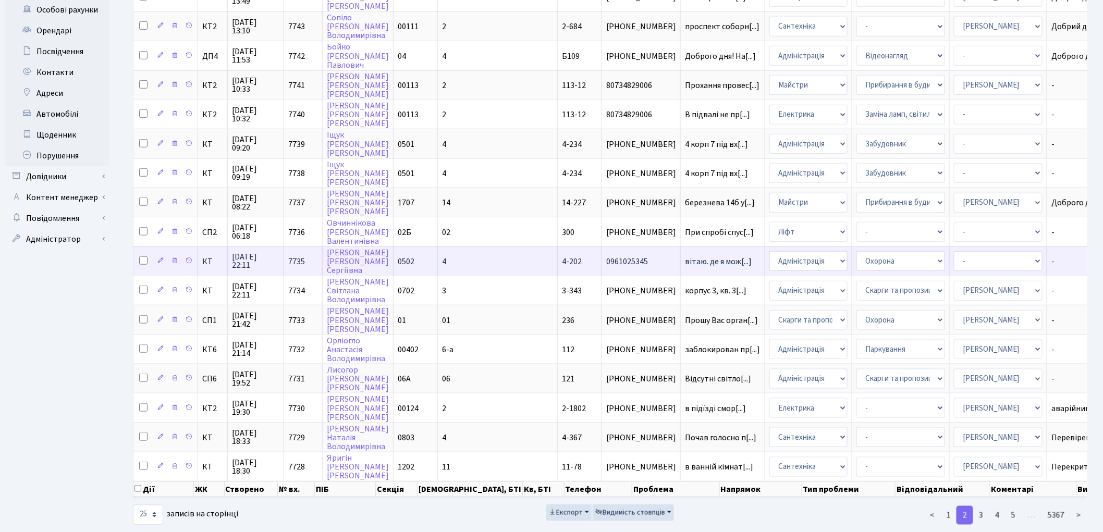
click at [685, 256] on span "вітаю. де я мож[...]" at bounding box center [718, 261] width 67 height 11
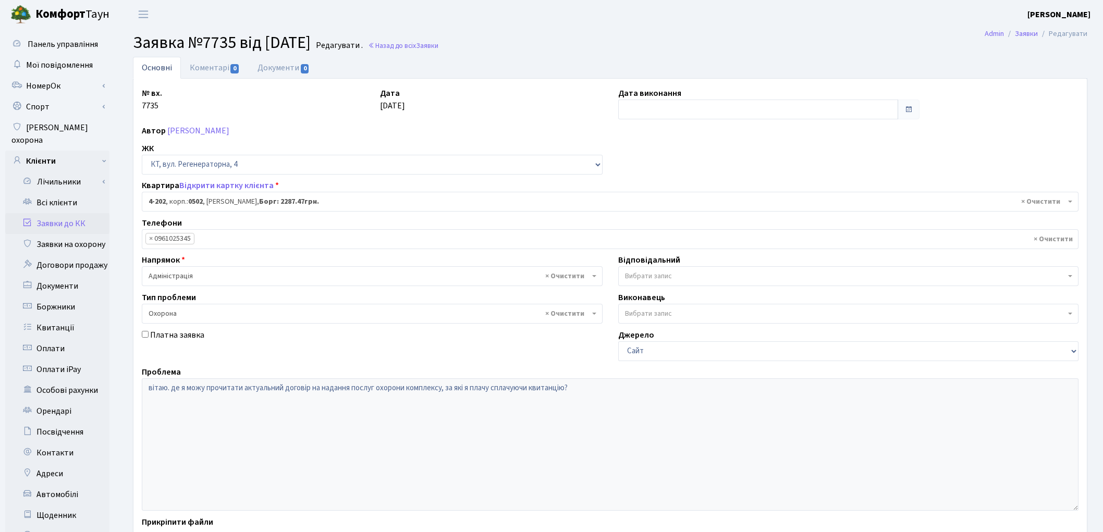
select select "1066"
select select "69"
click at [206, 71] on link "Коментарі 0" at bounding box center [215, 67] width 68 height 21
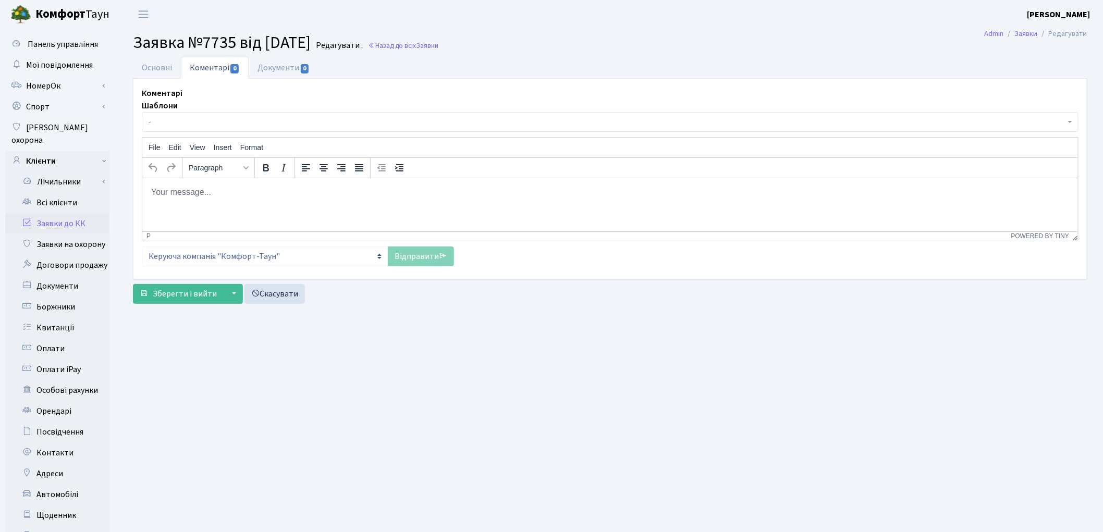
click at [205, 201] on html at bounding box center [610, 192] width 936 height 28
click at [472, 186] on p "Добрий день. Примірник договору на компенсацію послуг охорони № 0502/202-О у Ва…" at bounding box center [609, 191] width 919 height 11
click at [594, 188] on p "Добрий день. Примірник договору на компенсацію послуг охорони № 0502/202-О від …" at bounding box center [609, 191] width 919 height 11
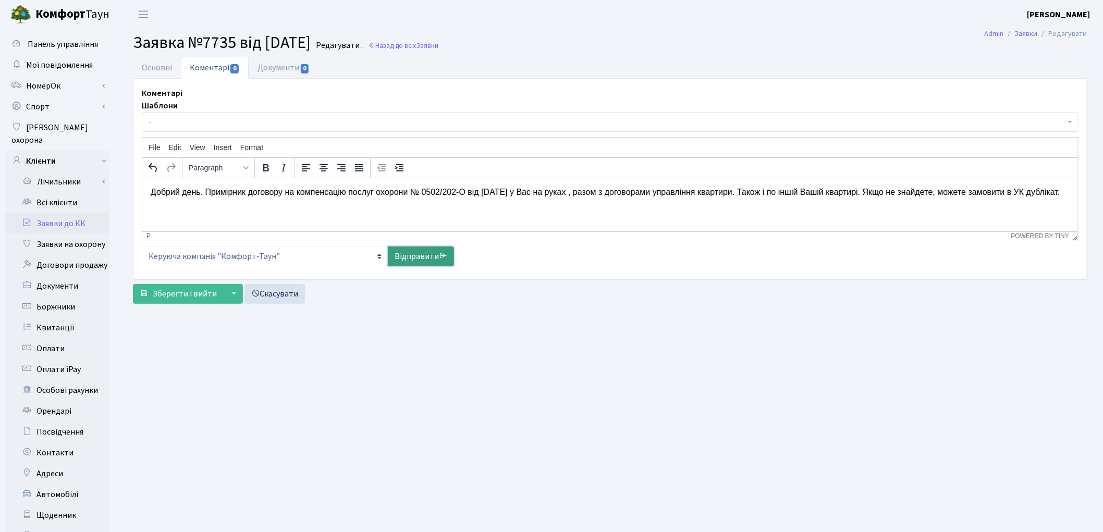
click at [420, 250] on link "Відправити" at bounding box center [421, 257] width 66 height 20
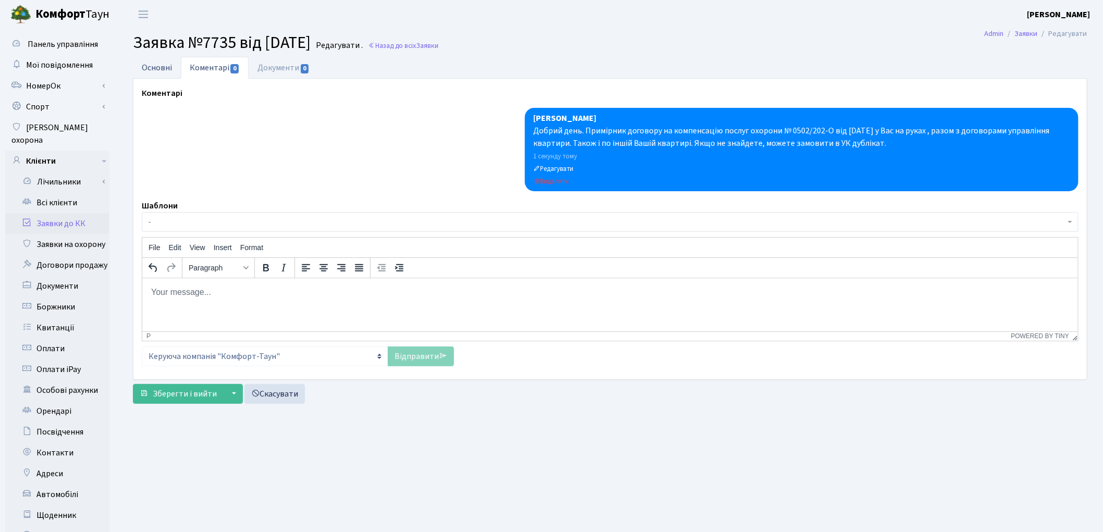
click at [160, 74] on link "Основні" at bounding box center [157, 67] width 48 height 21
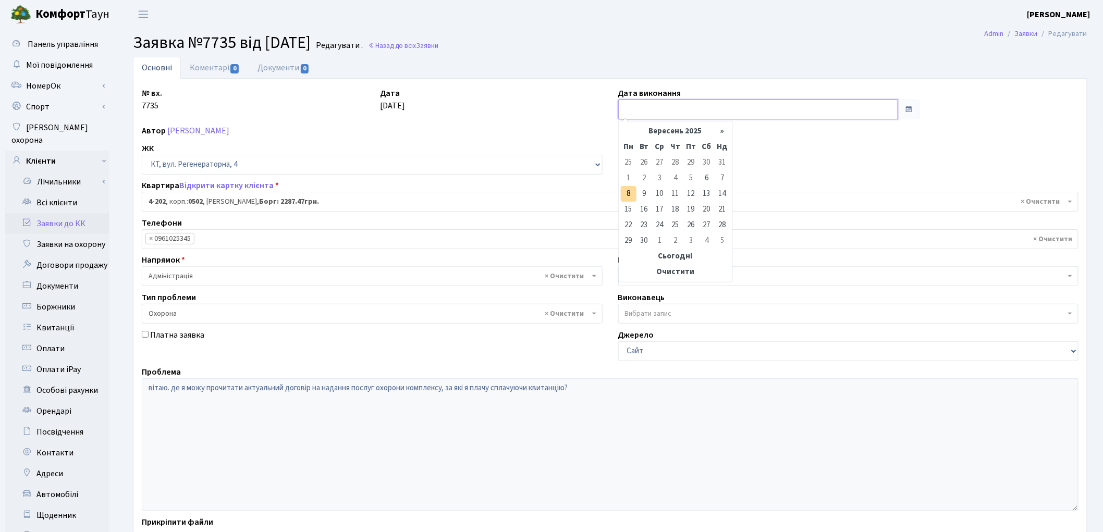
click at [625, 113] on input "text" at bounding box center [758, 110] width 281 height 20
click at [630, 194] on td "8" at bounding box center [629, 194] width 16 height 16
type input "[DATE]"
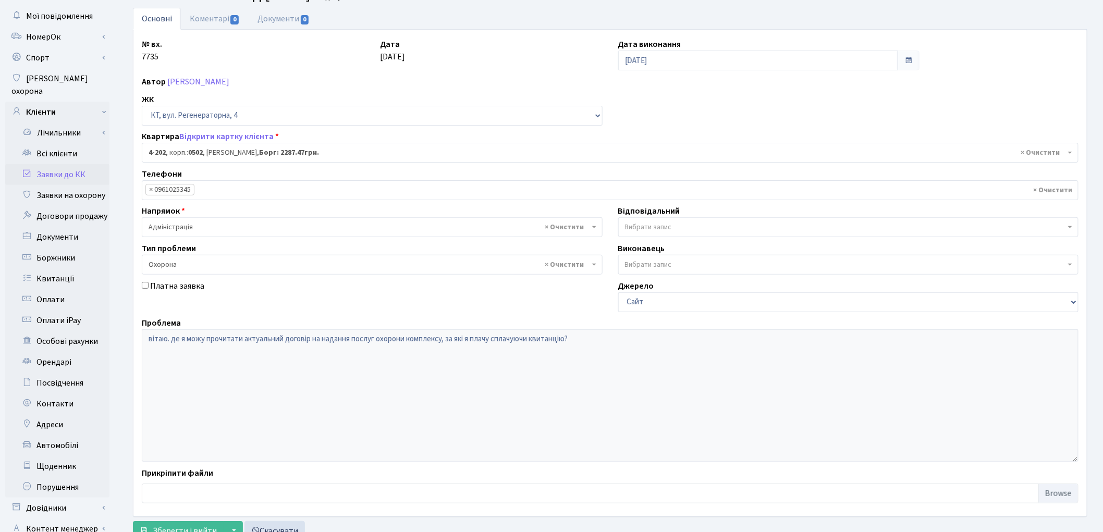
scroll to position [116, 0]
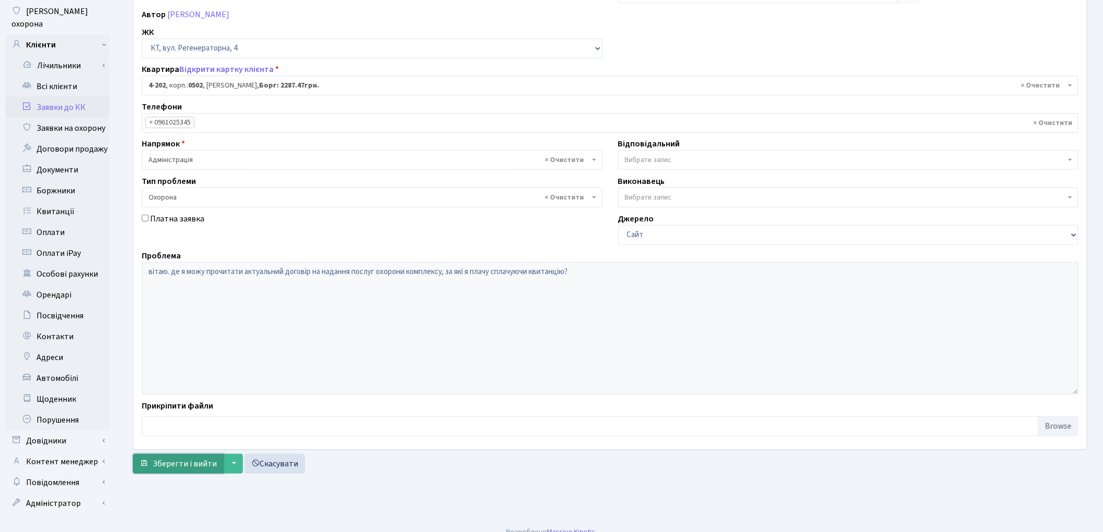
click at [188, 473] on button "Зберегти і вийти" at bounding box center [178, 464] width 91 height 20
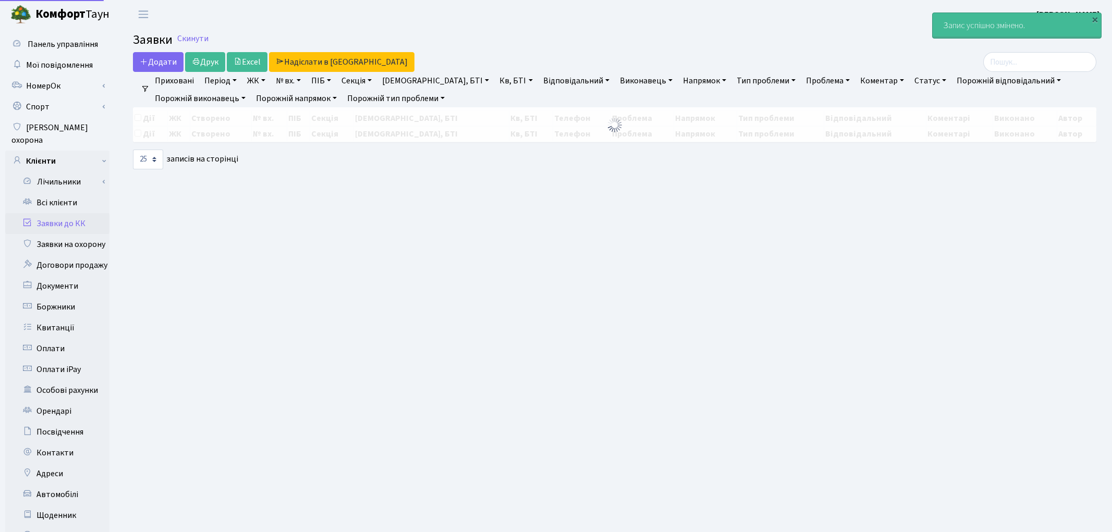
select select "25"
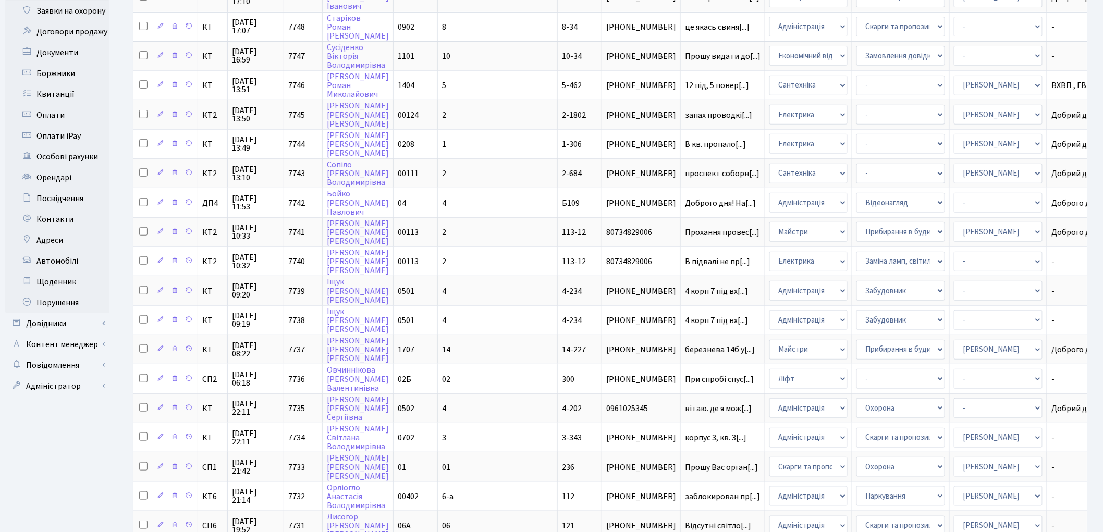
scroll to position [232, 0]
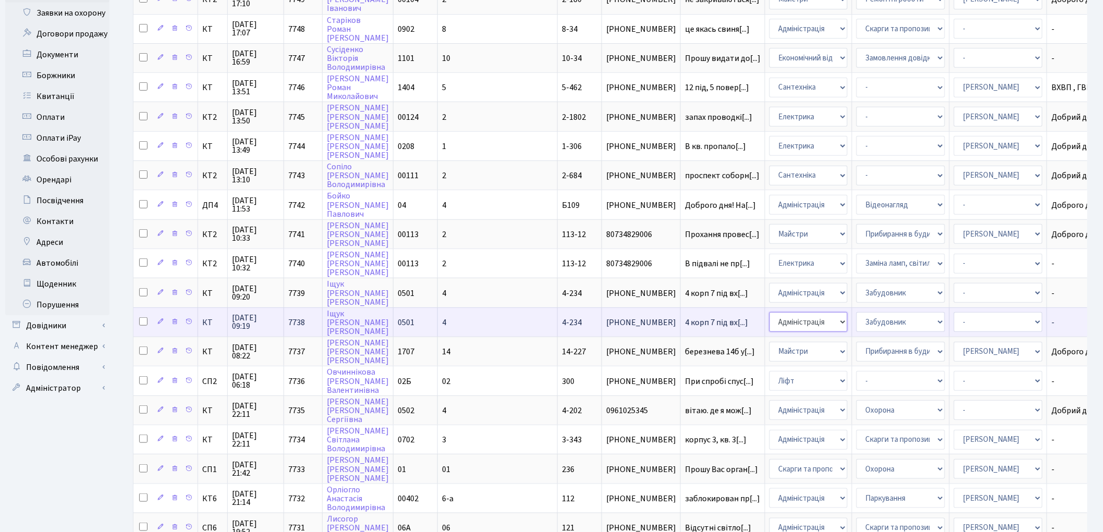
click at [770, 312] on select "- Адміністрація Домофон, СКД Ліфт Майстри Сантехніка Економічний відділ Електри…" at bounding box center [809, 322] width 78 height 20
select select "1"
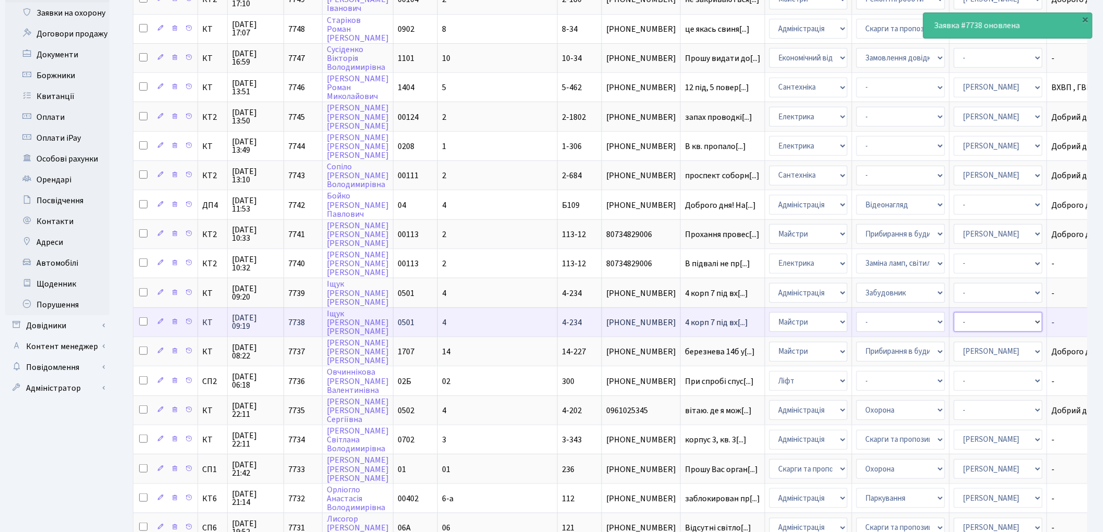
click at [954, 312] on select "- Адміністратор ЖК КТ Вижул В. В. Гордієнко Н.В. Дядюшкін Д.Ю. Кипчук Т. А. Кла…" at bounding box center [998, 322] width 89 height 20
click at [857, 312] on select "- Дитячі майданчики Замовлення плану комунікацій Озеленення Прибирання в будинк…" at bounding box center [901, 322] width 89 height 20
select select "62"
click at [954, 312] on select "- Адміністратор ЖК КТ [PERSON_NAME] [PERSON_NAME] [PERSON_NAME]Ю. [PERSON_NAME]…" at bounding box center [998, 322] width 89 height 20
select select "25"
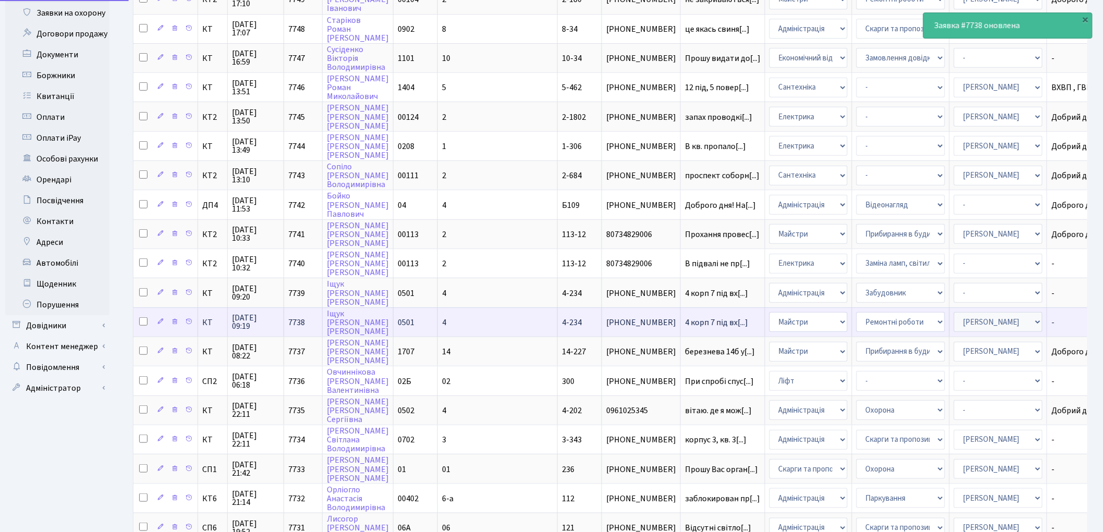
click at [954, 312] on select "- Адміністратор ЖК КТ [PERSON_NAME] [PERSON_NAME] [PERSON_NAME]Ю. [PERSON_NAME]…" at bounding box center [998, 322] width 89 height 20
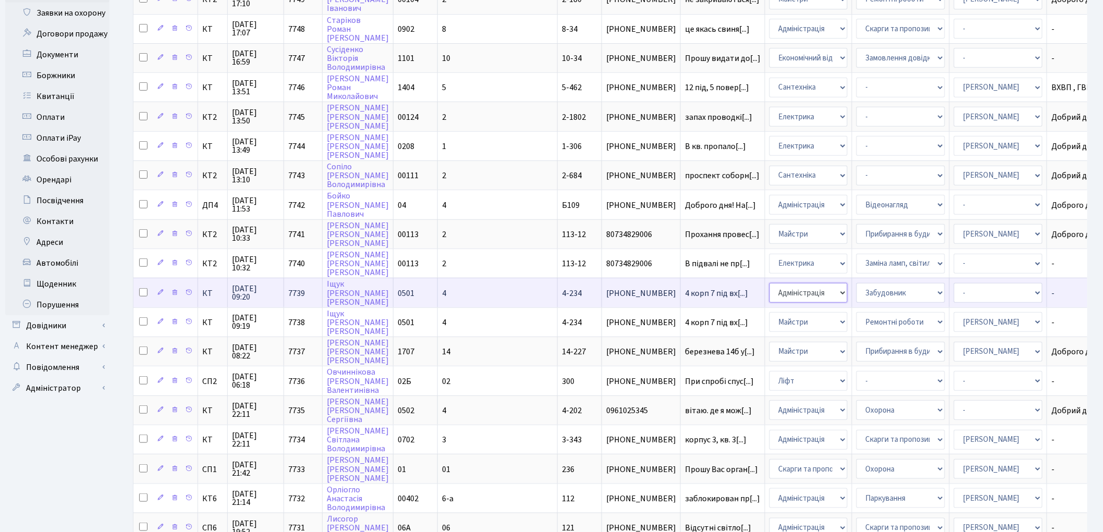
click at [770, 283] on select "- Адміністрація Домофон, СКД Ліфт Майстри Сантехніка Економічний відділ Електри…" at bounding box center [809, 293] width 78 height 20
select select "1"
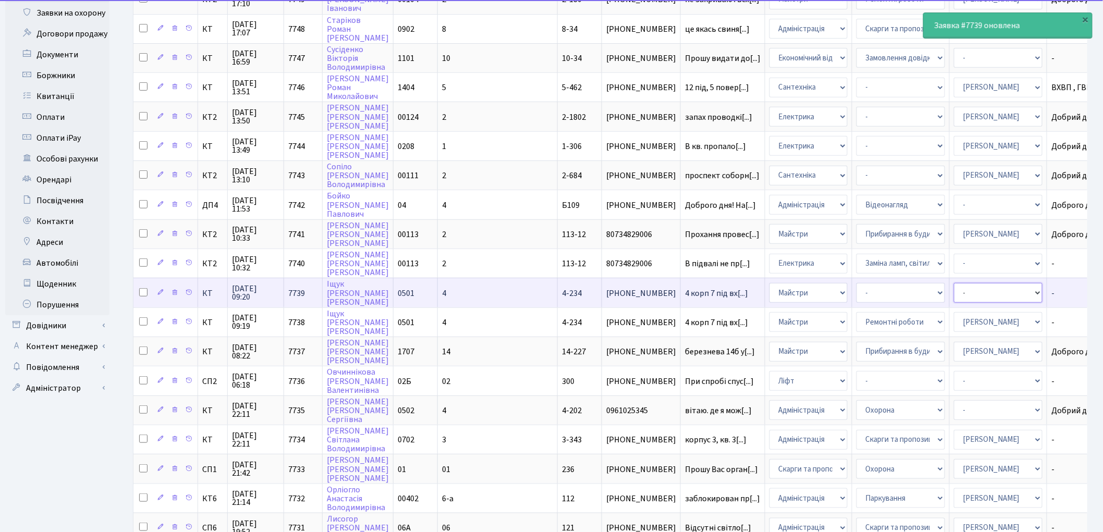
click at [954, 283] on select "- Адміністратор ЖК КТ Вижул В. В. Гордієнко Н.В. Дядюшкін Д.Ю. Кипчук Т. А. Кла…" at bounding box center [998, 293] width 89 height 20
select select "25"
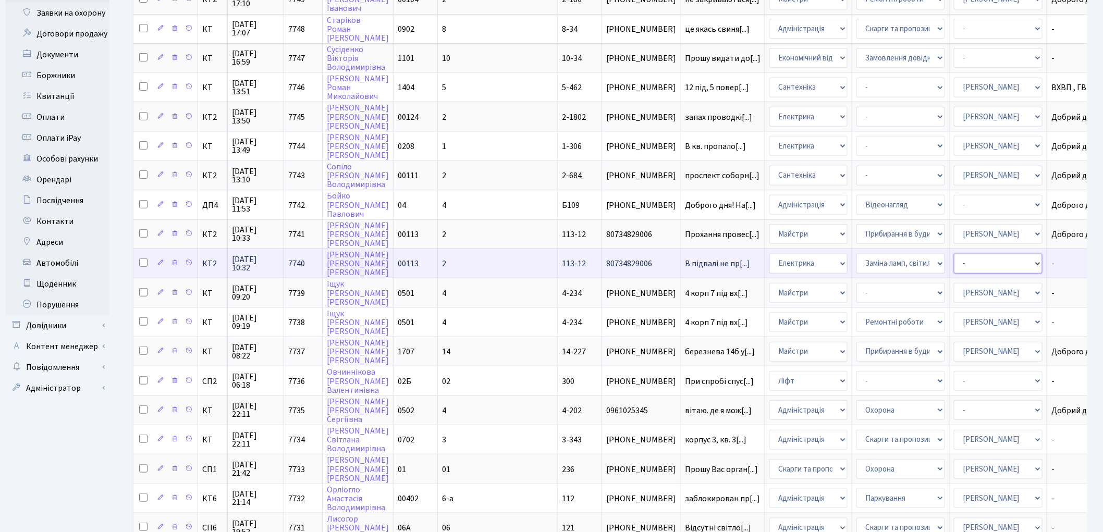
click at [954, 254] on select "- Адміністратор ЖК КТ [PERSON_NAME] [PERSON_NAME] [PERSON_NAME]Ю. [PERSON_NAME]…" at bounding box center [998, 264] width 89 height 20
select select "22"
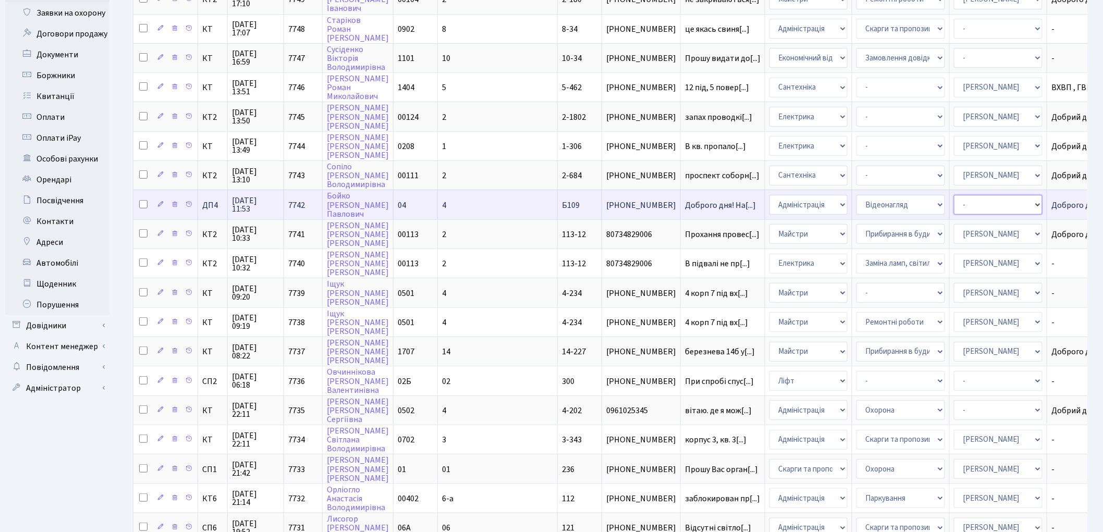
click at [954, 198] on select "- Адміністратор ЖК КТ Вижул В. В. Гордієнко Н.В. Дядюшкін Д.Ю. Кипчук Т. А. Кла…" at bounding box center [998, 205] width 89 height 20
select select "94"
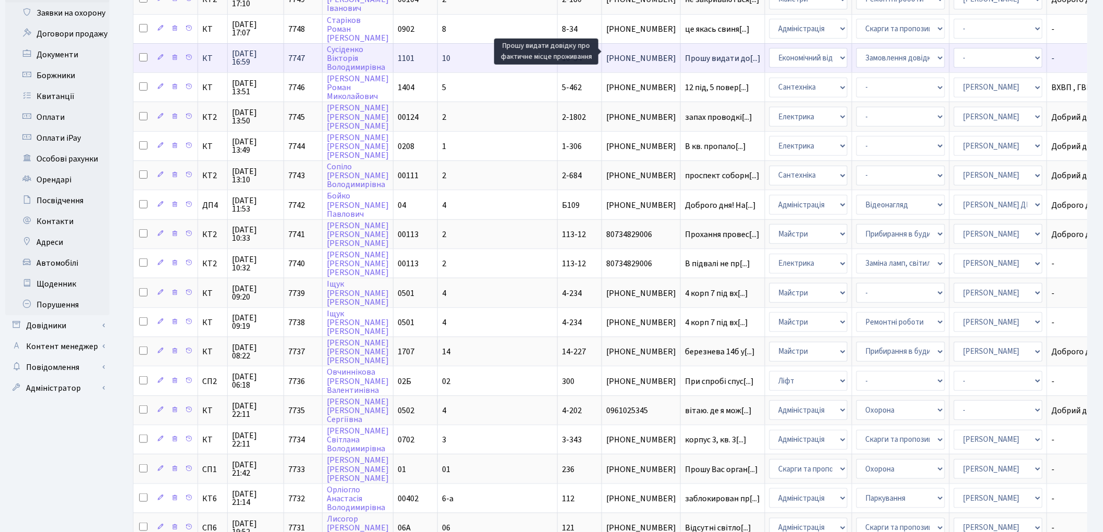
click at [685, 53] on span "Прошу видати до[...]" at bounding box center [723, 58] width 76 height 11
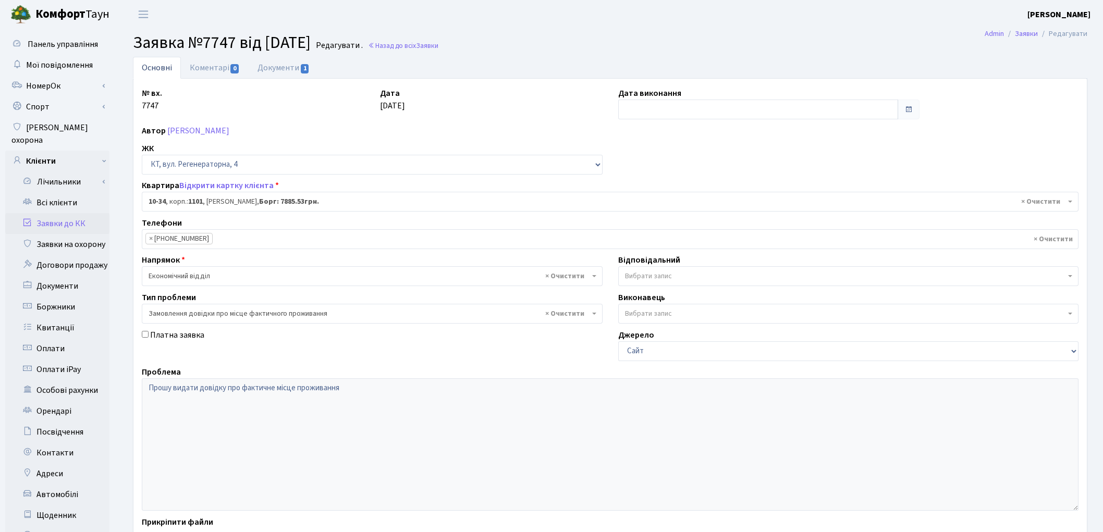
select select "6603"
select select "8"
click at [275, 69] on link "Документи 1" at bounding box center [284, 67] width 70 height 21
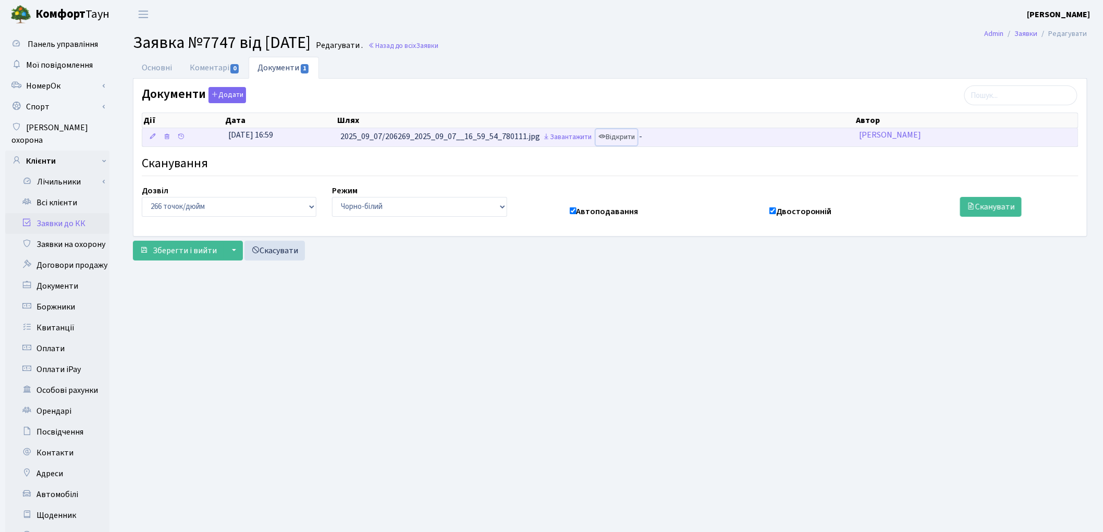
click at [627, 142] on link "Відкрити" at bounding box center [617, 137] width 42 height 16
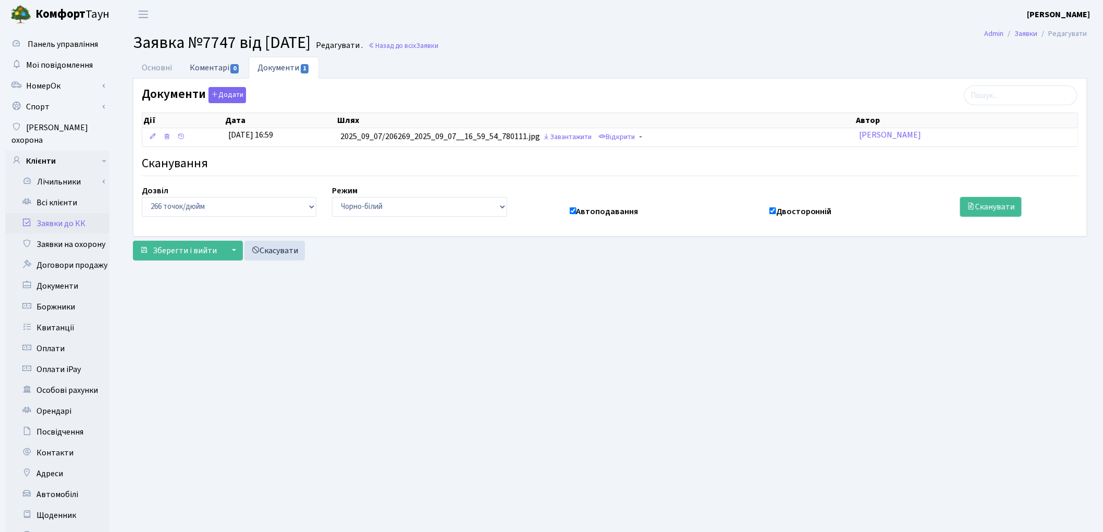
click at [196, 68] on link "Коментарі 0" at bounding box center [215, 67] width 68 height 21
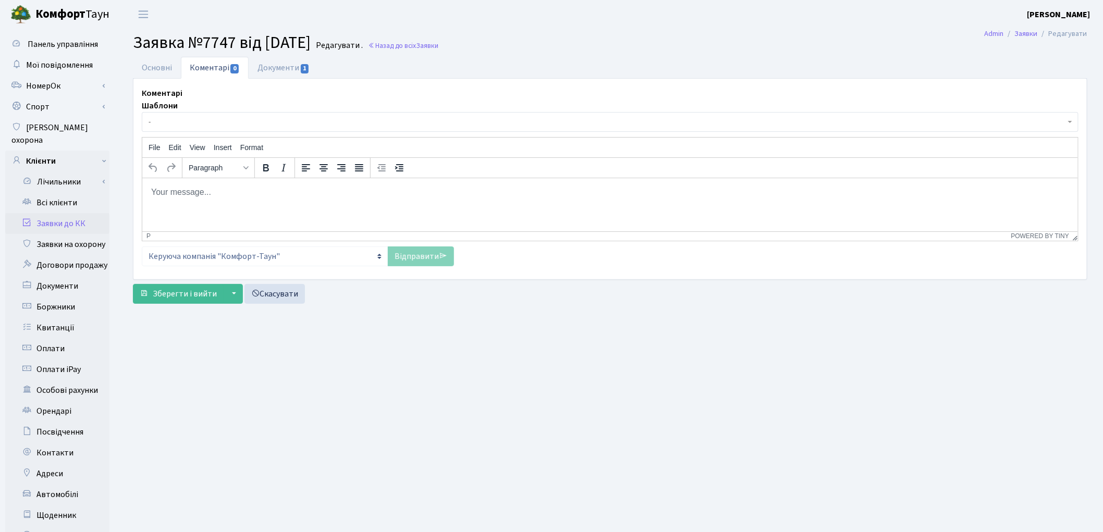
click at [221, 200] on html at bounding box center [610, 192] width 936 height 28
click at [605, 346] on main "Admin Заявки Редагувати Заявка №7747 від 07.09.2025 Редагувати . Назад до всіх …" at bounding box center [610, 332] width 986 height 607
click at [515, 198] on html "Довідка надається на засаді Акту фактичного проживання, які мають підписати 3 В…" at bounding box center [610, 192] width 936 height 28
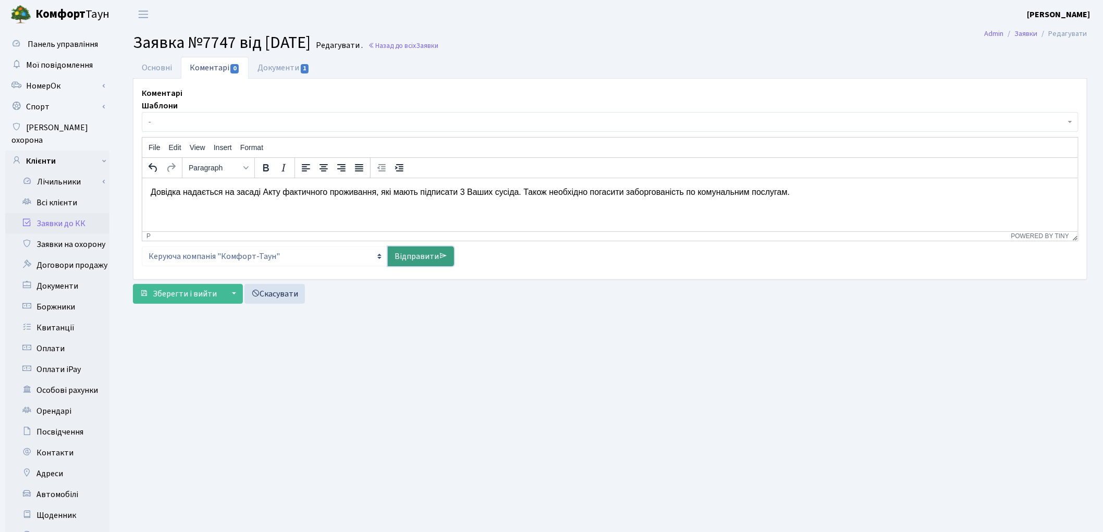
click at [412, 257] on link "Відправити" at bounding box center [421, 257] width 66 height 20
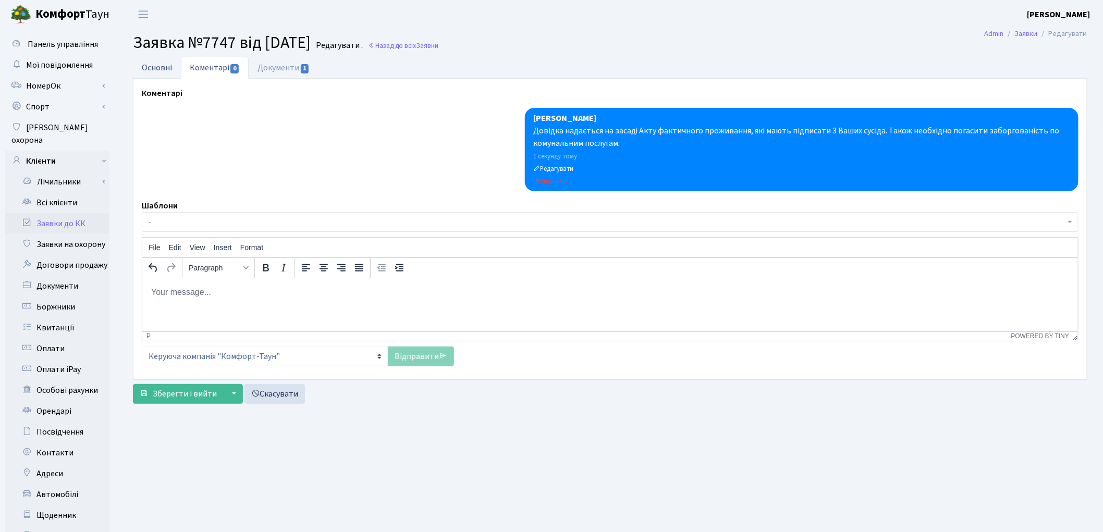
click at [140, 68] on link "Основні" at bounding box center [157, 67] width 48 height 21
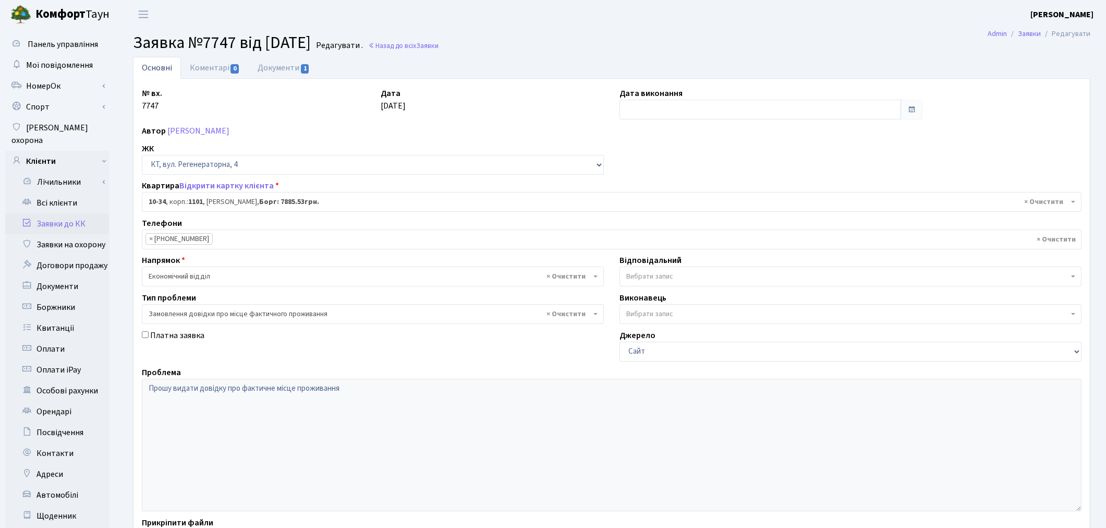
click at [52, 213] on link "Заявки до КК" at bounding box center [57, 223] width 104 height 21
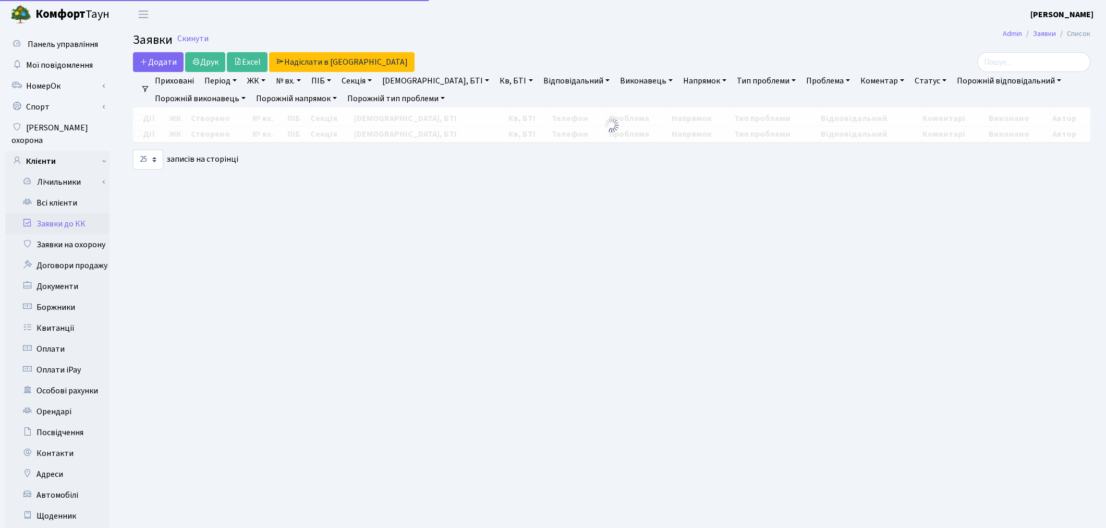
select select "25"
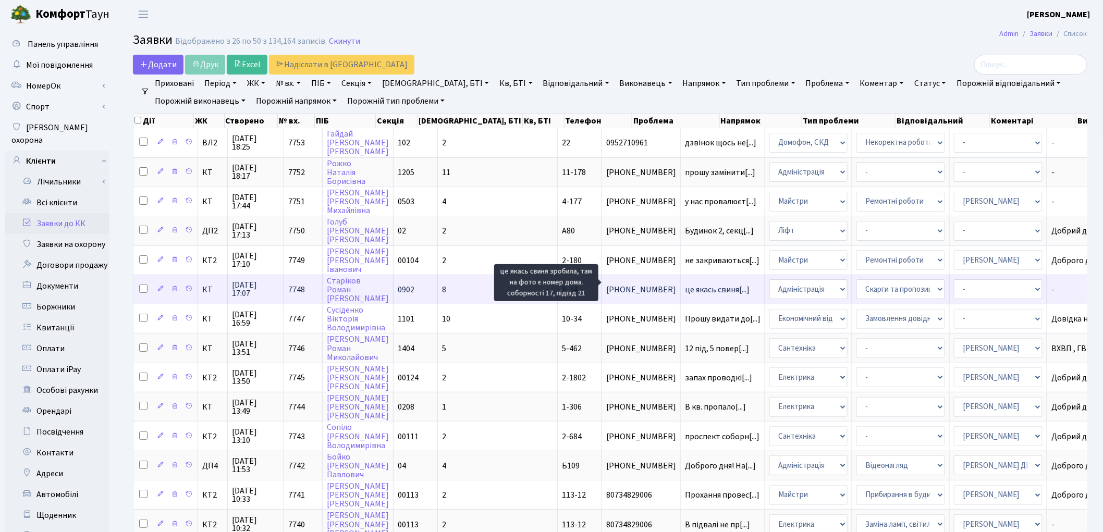
click at [685, 285] on span "це якась свиня[...]" at bounding box center [717, 289] width 65 height 11
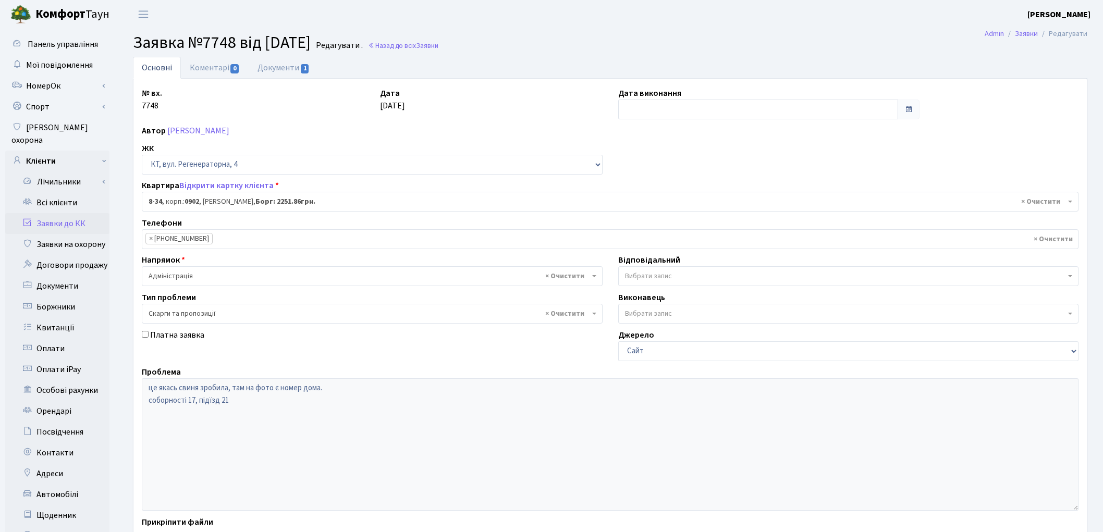
select select "6411"
select select "55"
click at [268, 65] on link "Документи 1" at bounding box center [284, 67] width 70 height 21
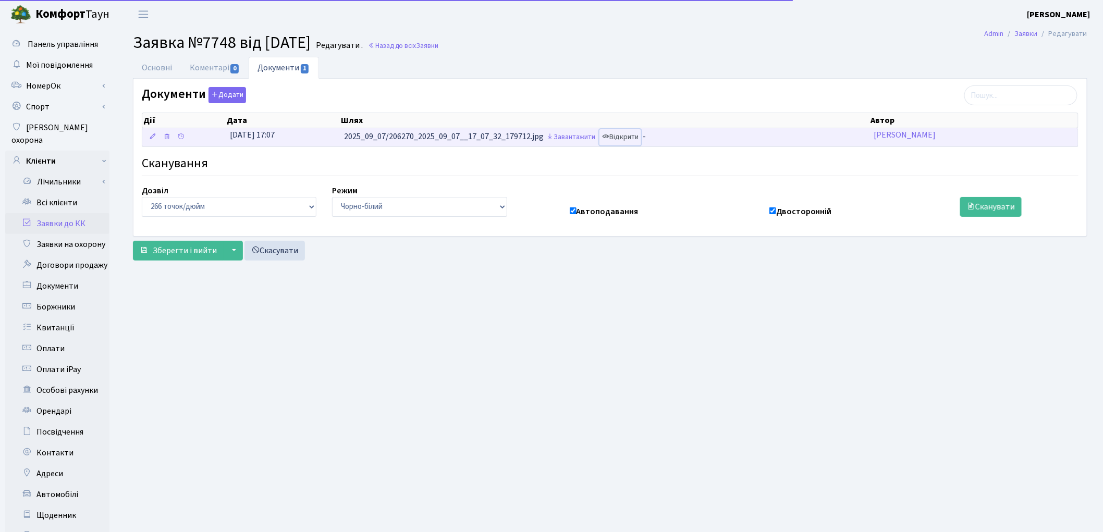
click at [624, 136] on link "Відкрити" at bounding box center [621, 137] width 42 height 16
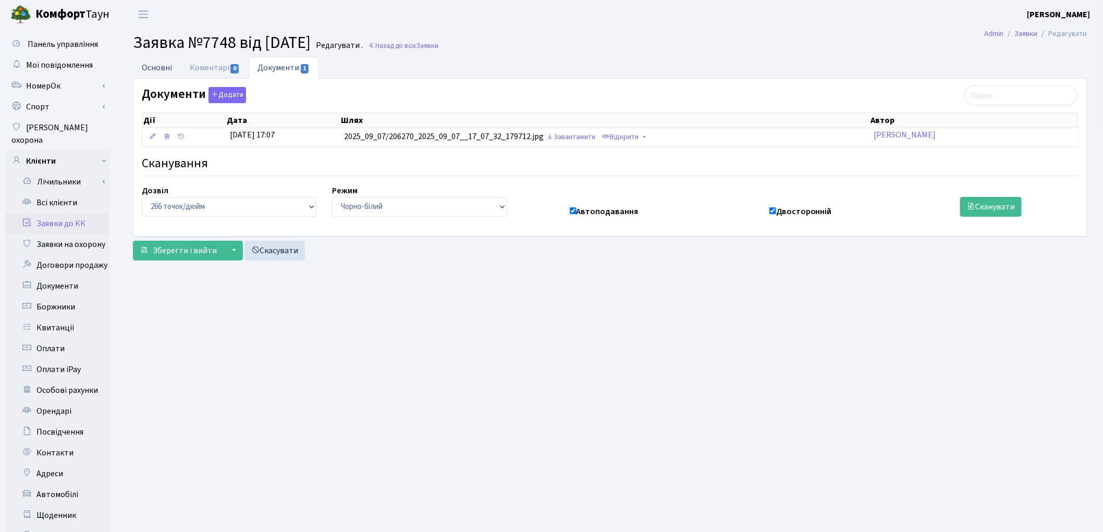
click at [158, 70] on link "Основні" at bounding box center [157, 67] width 48 height 21
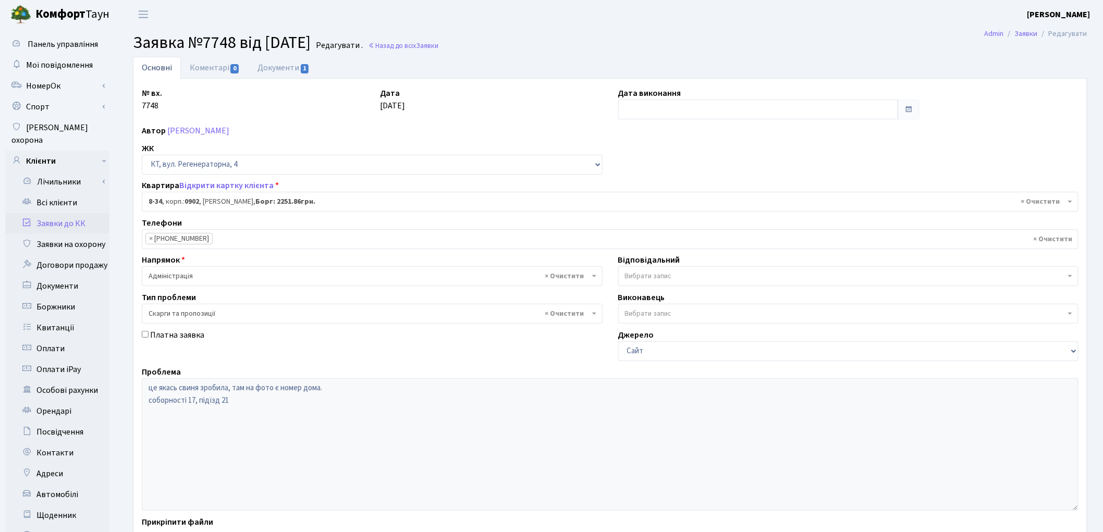
click at [216, 276] on span "× Адміністрація" at bounding box center [369, 276] width 441 height 10
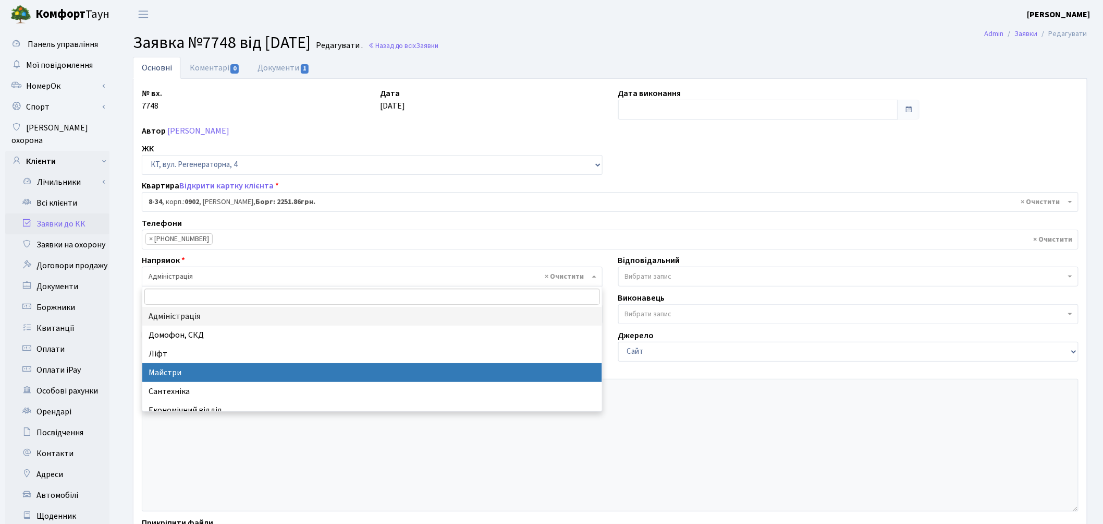
select select "1"
select select
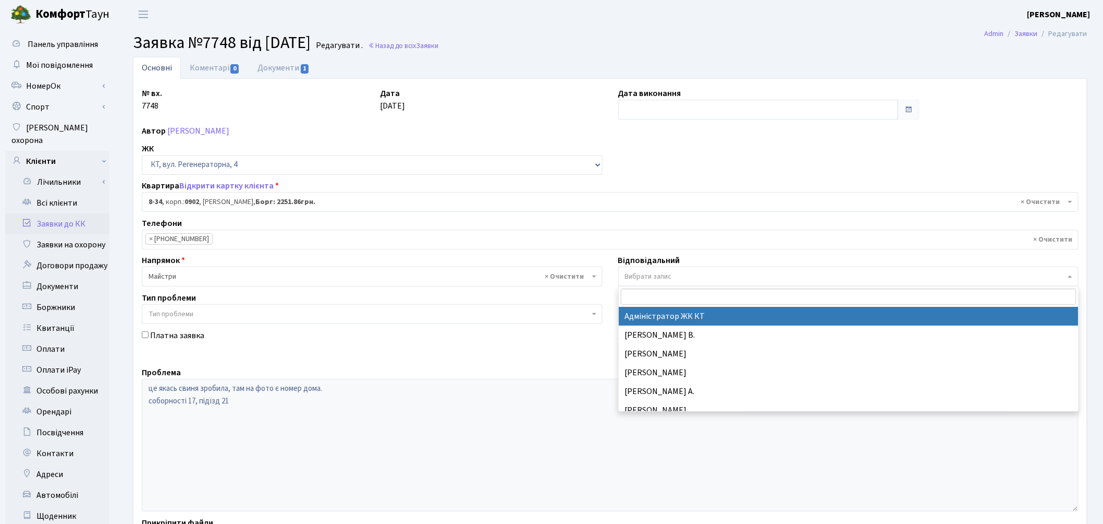
click at [642, 277] on span "Вибрати запис" at bounding box center [648, 276] width 47 height 10
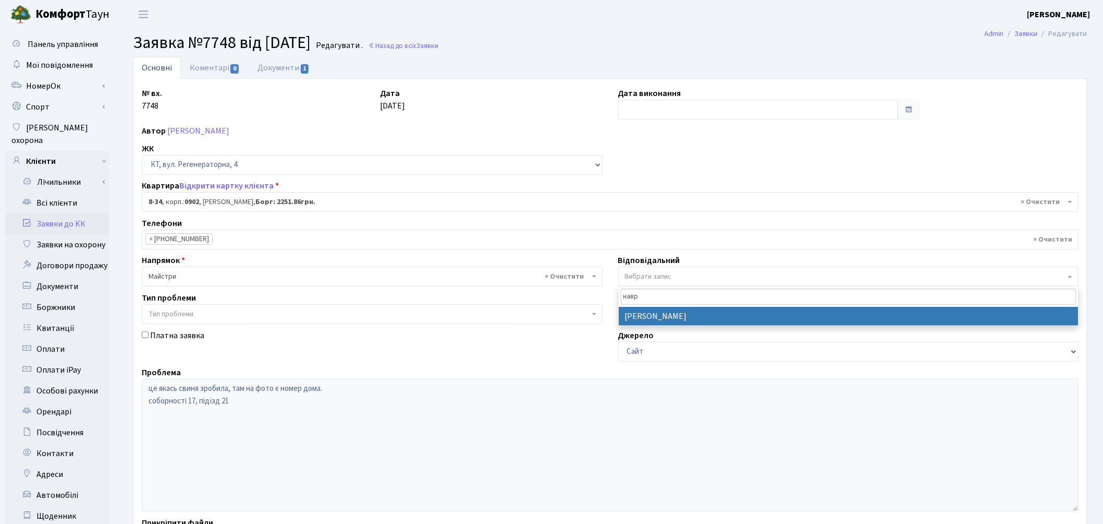
type input "навр"
select select "42"
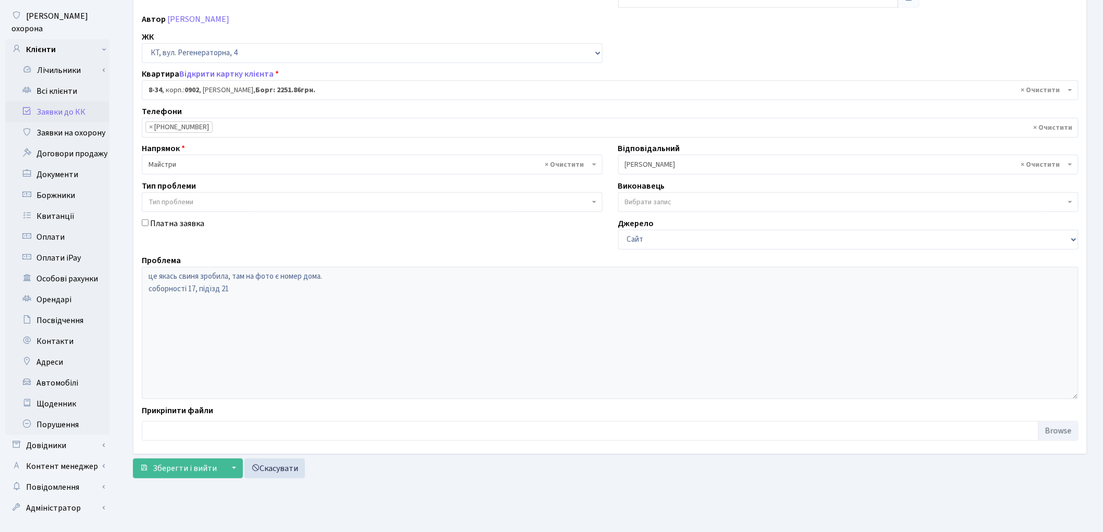
scroll to position [116, 0]
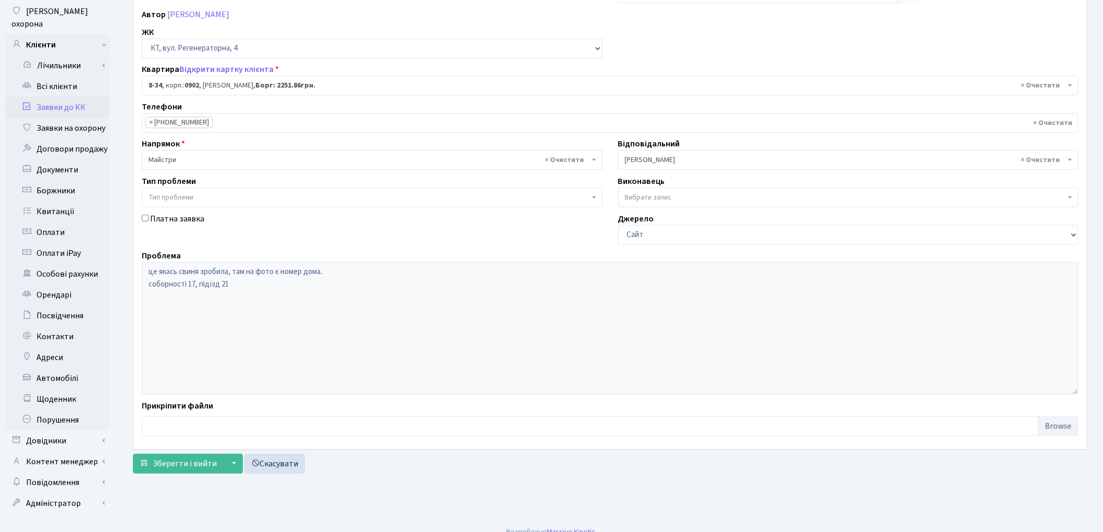
click at [173, 476] on div "Основні Коментарі 0 Документи 1 № вх. 7748 Дата 07.09.2025 Дата виконання Автор…" at bounding box center [610, 210] width 970 height 539
click at [176, 463] on span "Зберегти і вийти" at bounding box center [185, 463] width 64 height 11
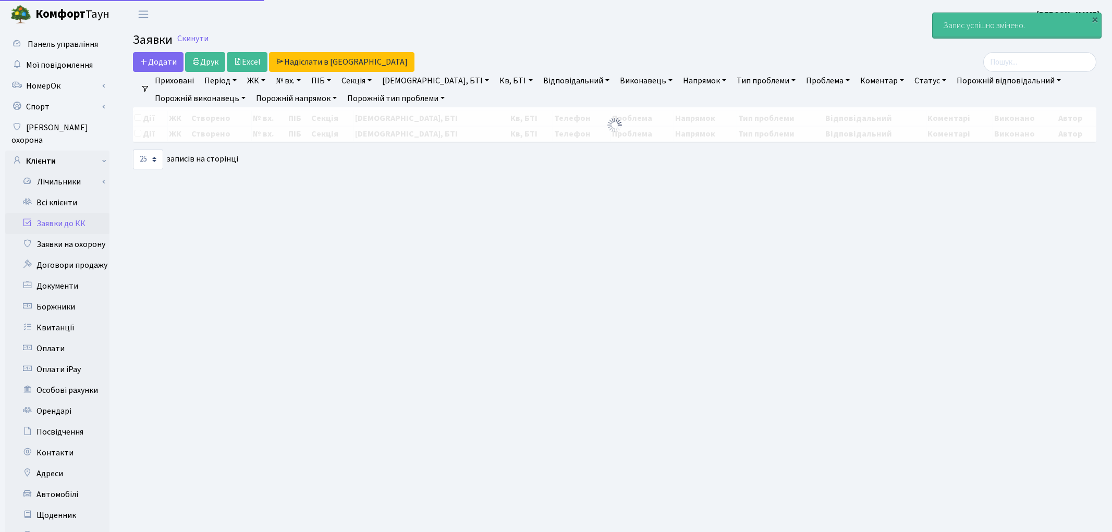
select select "25"
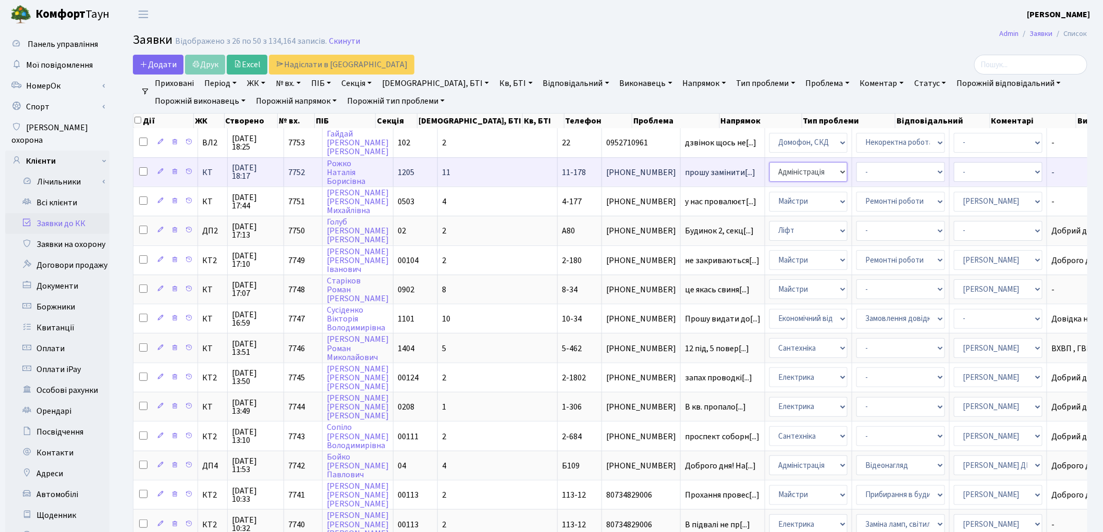
click at [770, 169] on select "- Адміністрація Домофон, СКД Ліфт Майстри Сантехніка Економічний відділ Електри…" at bounding box center [809, 172] width 78 height 20
select select "3"
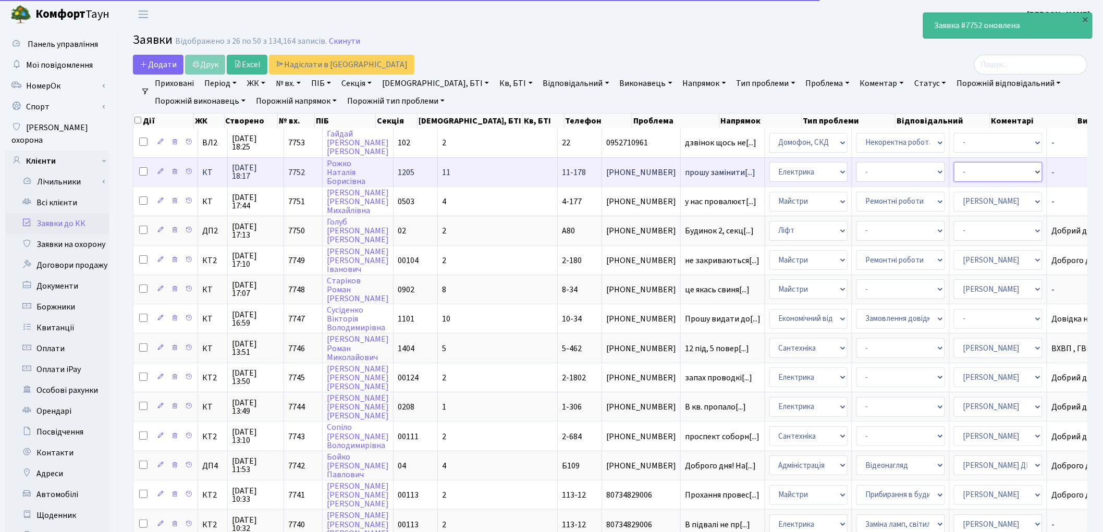
click at [954, 172] on select "- Адміністратор ЖК КТ [PERSON_NAME] [PERSON_NAME] [PERSON_NAME]Ю. [PERSON_NAME]…" at bounding box center [998, 172] width 89 height 20
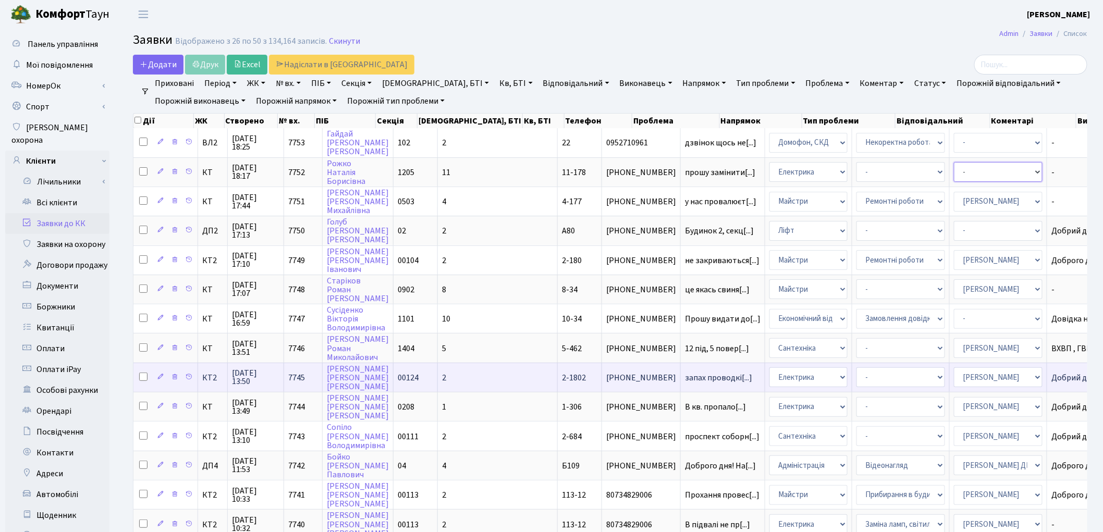
select select "22"
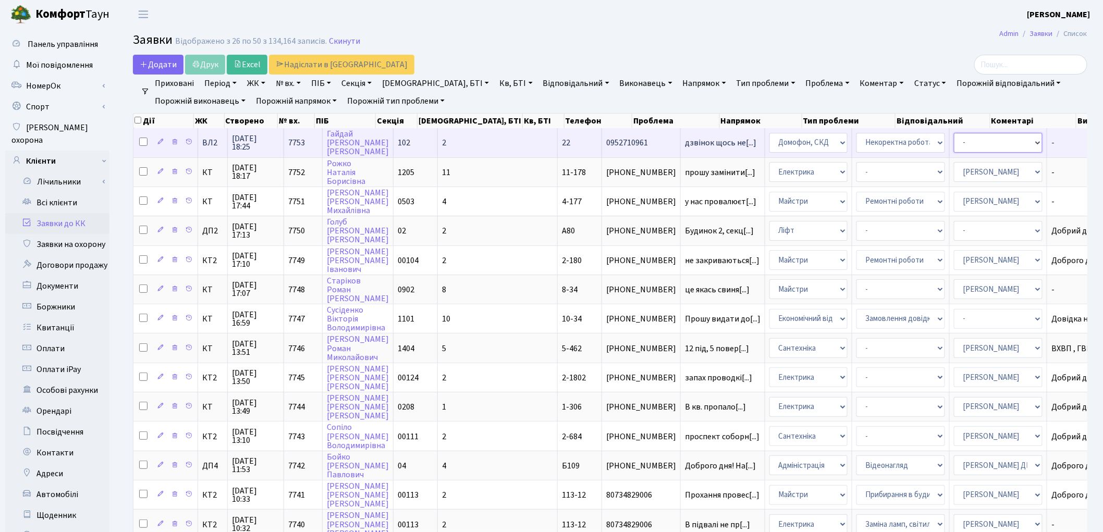
click at [954, 139] on select "- Адміністратор ЖК КТ Вижул В. В. Гордієнко Н.В. Дядюшкін Д.Ю. Кипчук Т. А. Кла…" at bounding box center [998, 143] width 89 height 20
select select "22"
click at [954, 139] on select "- Адміністратор ЖК КТ Вижул В. В. Гордієнко Н.В. Дядюшкін Д.Ю. Кипчук Т. А. Кла…" at bounding box center [998, 143] width 89 height 20
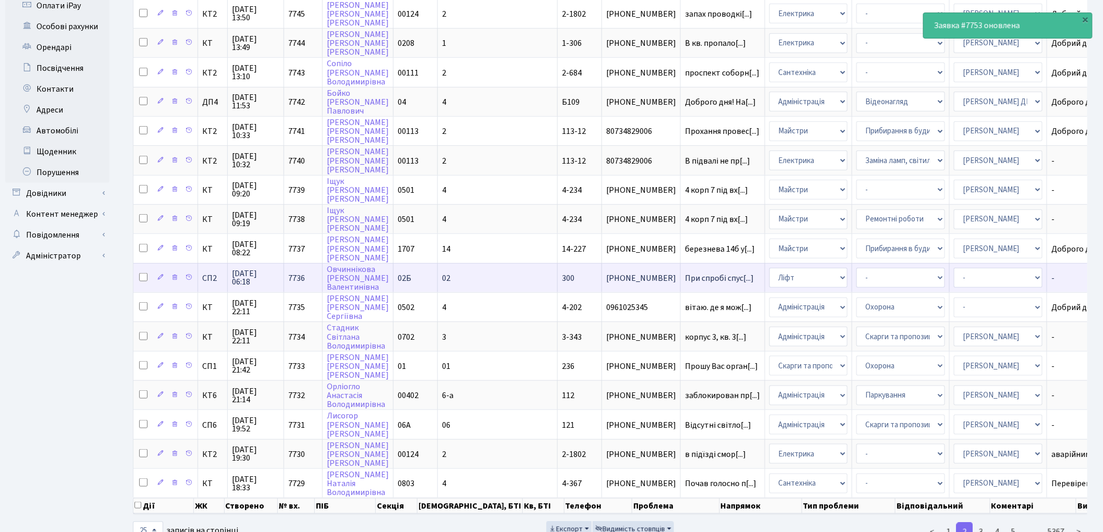
scroll to position [381, 0]
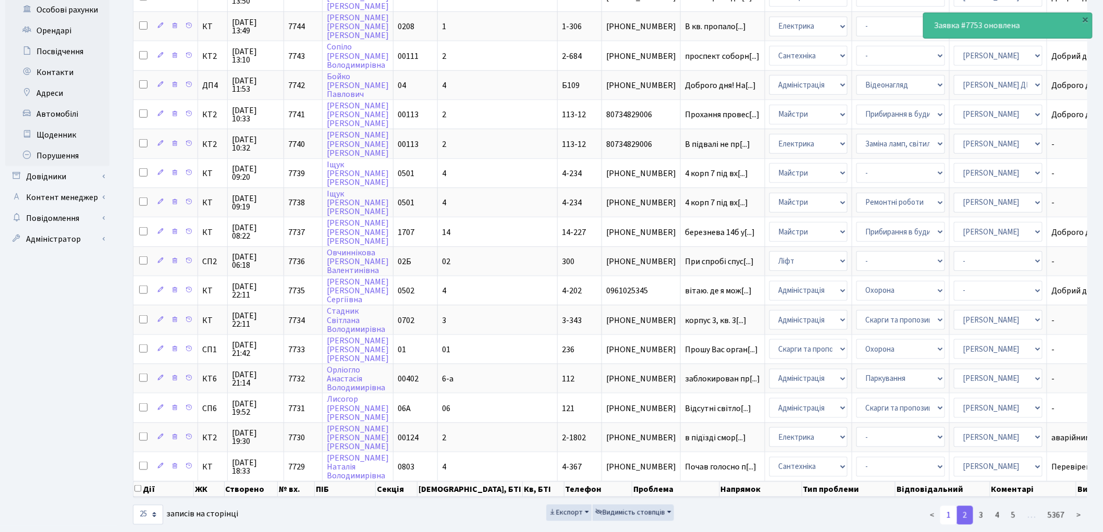
click at [947, 506] on link "1" at bounding box center [949, 515] width 17 height 19
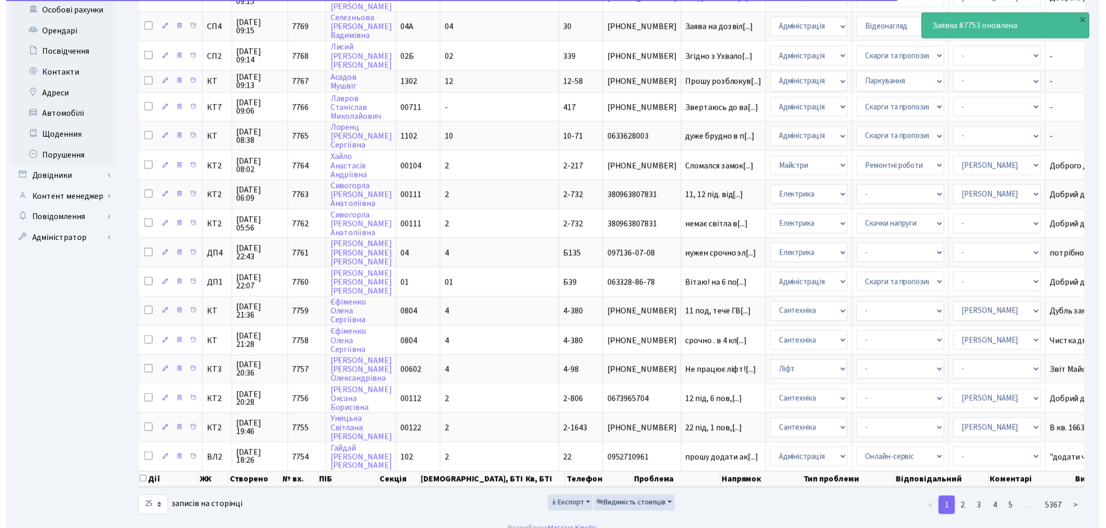
scroll to position [374, 0]
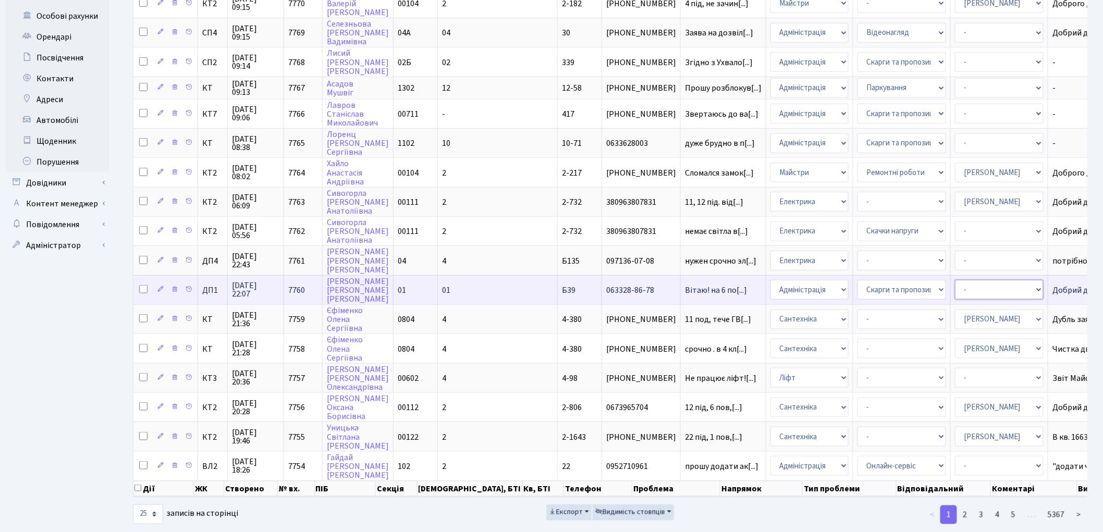
click at [955, 280] on select "- Адміністратор ЖК КТ [PERSON_NAME] [PERSON_NAME] [PERSON_NAME]Ю. [PERSON_NAME]…" at bounding box center [999, 290] width 89 height 20
select select "94"
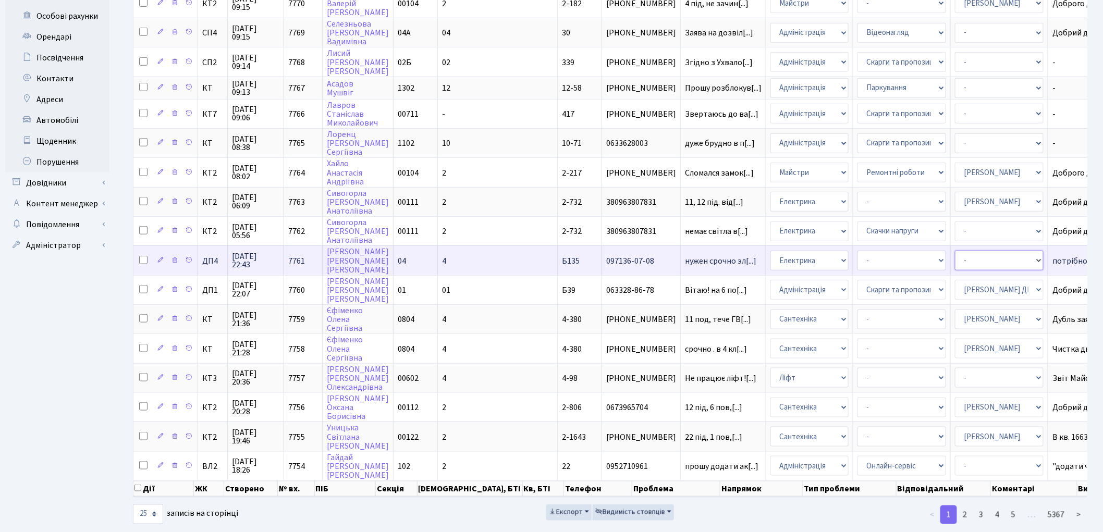
click at [955, 251] on select "- Адміністратор ЖК КТ Вижул В. В. Гордієнко Н.В. Дядюшкін Д.Ю. Кипчук Т. А. Кла…" at bounding box center [999, 261] width 89 height 20
select select "94"
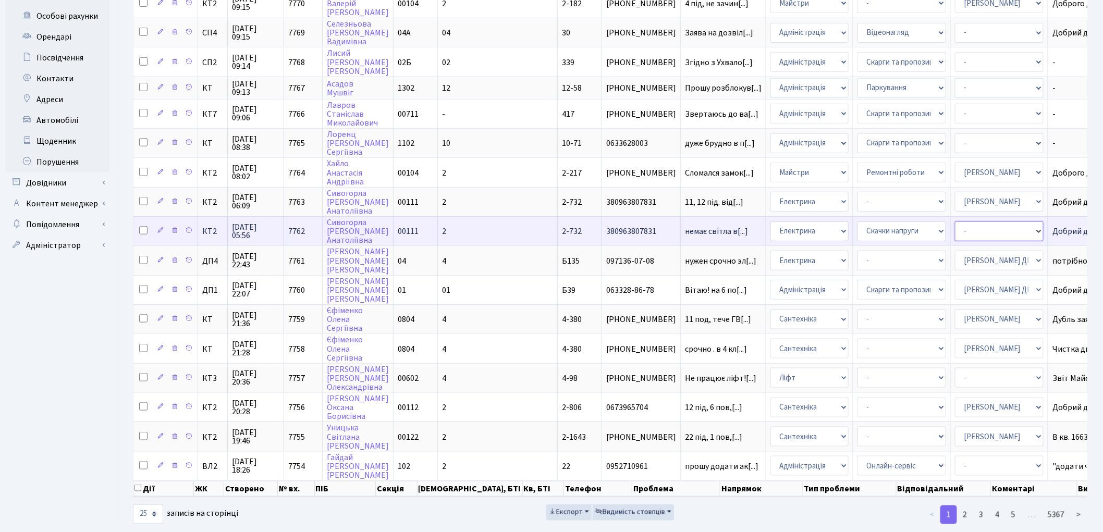
click at [955, 222] on select "- Адміністратор ЖК КТ Вижул В. В. Гордієнко Н.В. Дядюшкін Д.Ю. Кипчук Т. А. Кла…" at bounding box center [999, 232] width 89 height 20
select select "22"
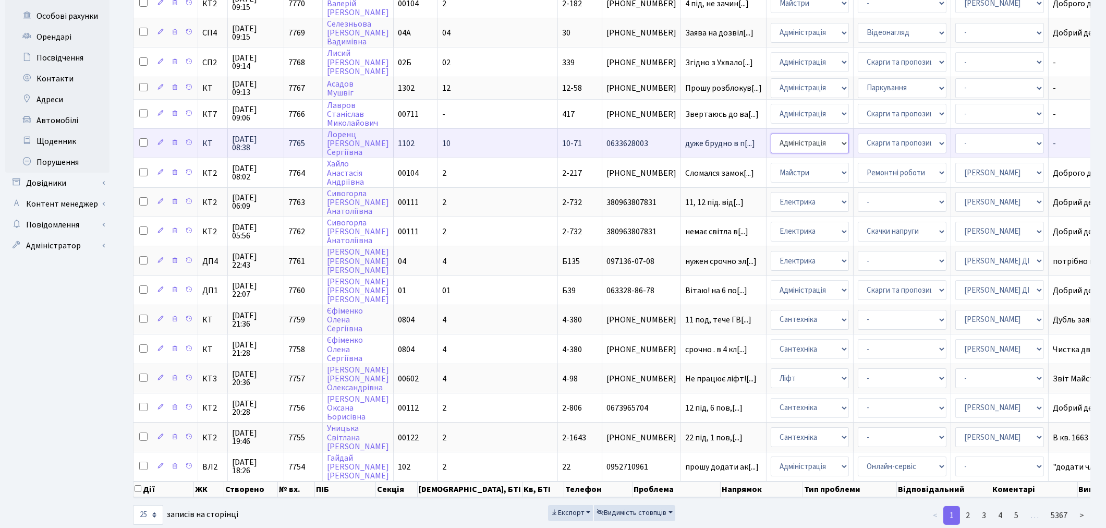
click at [771, 133] on select "- Адміністрація Домофон, СКД Ліфт Майстри Сантехніка Економічний відділ Електри…" at bounding box center [810, 143] width 78 height 20
select select "1"
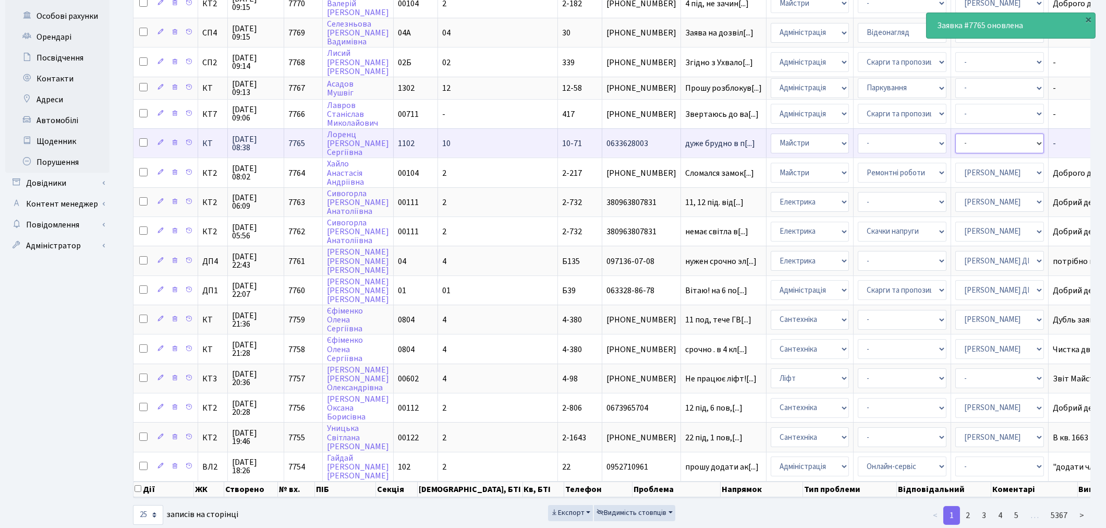
click at [955, 133] on select "- Адміністратор ЖК КТ Вижул В. В. Гордієнко Н.В. Дядюшкін Д.Ю. Кипчук Т. А. Кла…" at bounding box center [999, 143] width 89 height 20
select select "25"
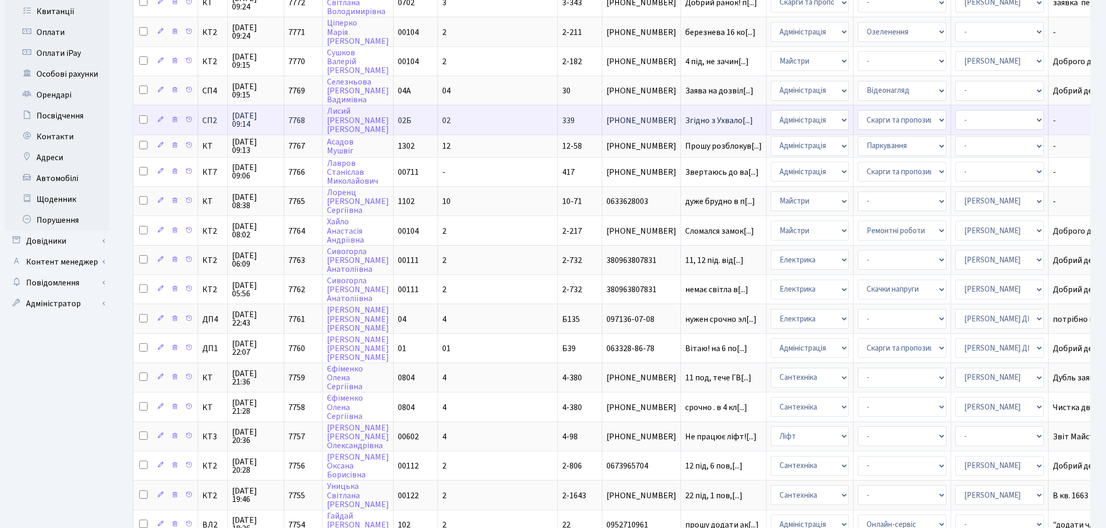
scroll to position [201, 0]
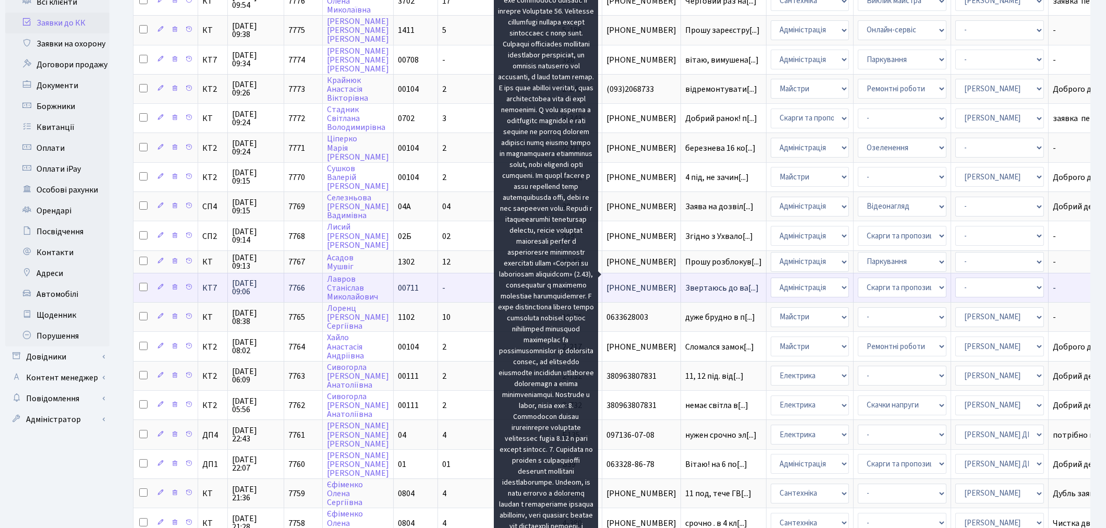
click at [685, 282] on span "Звертаюсь до ва[...]" at bounding box center [722, 287] width 74 height 11
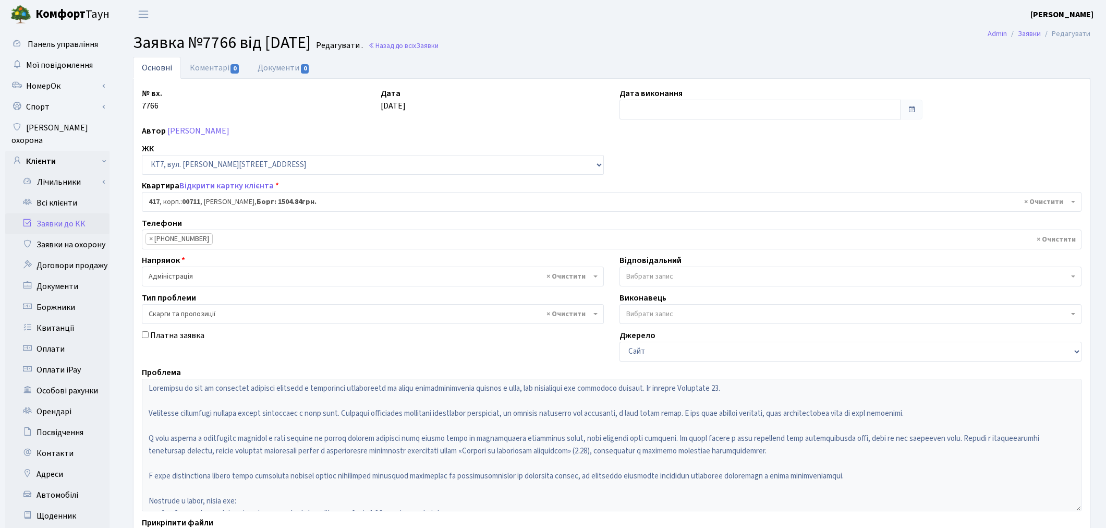
select select "19000"
select select "55"
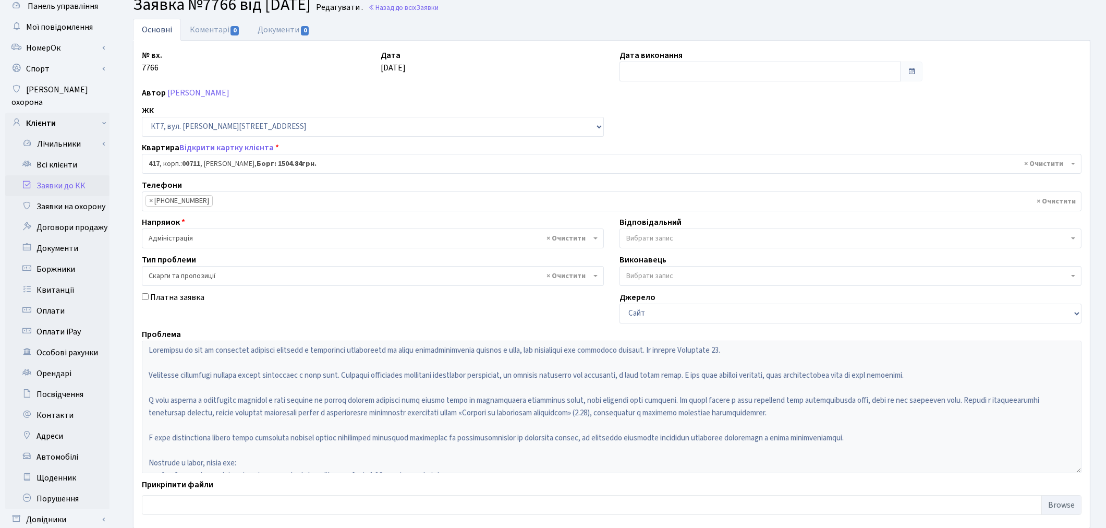
scroll to position [58, 0]
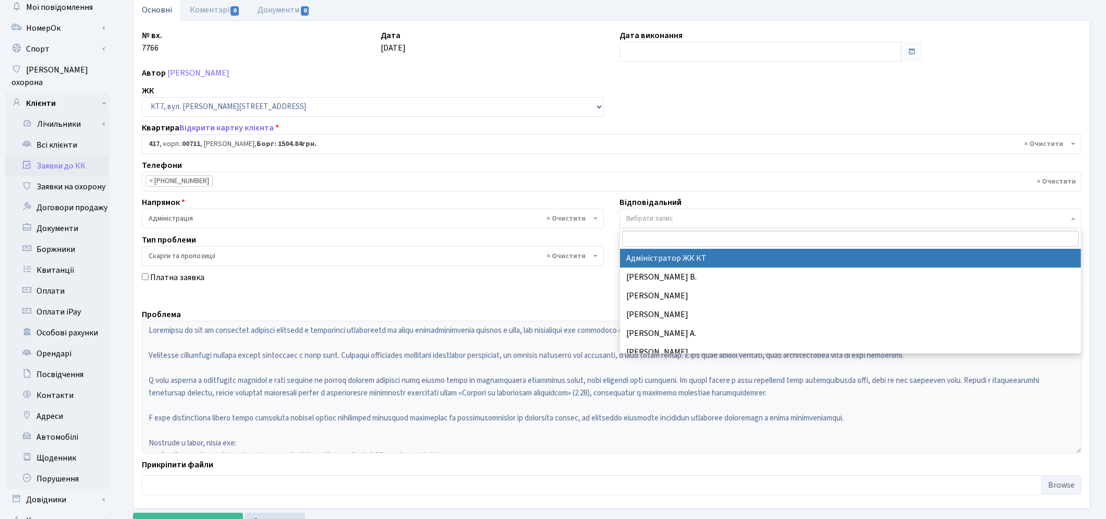
click at [640, 216] on span "Вибрати запис" at bounding box center [649, 218] width 47 height 10
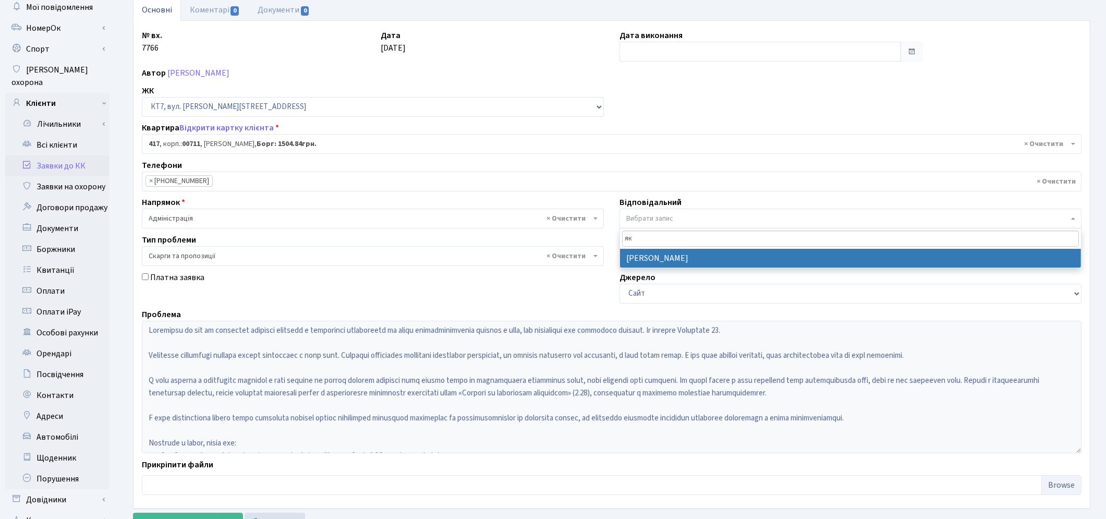
type input "як"
select select "110"
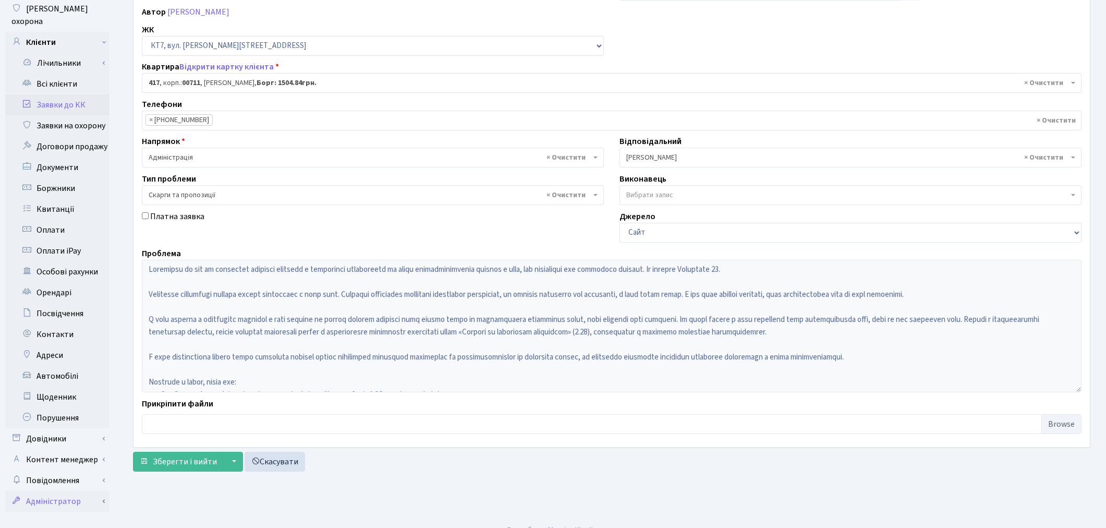
scroll to position [121, 0]
click at [183, 454] on span "Зберегти і вийти" at bounding box center [185, 459] width 64 height 11
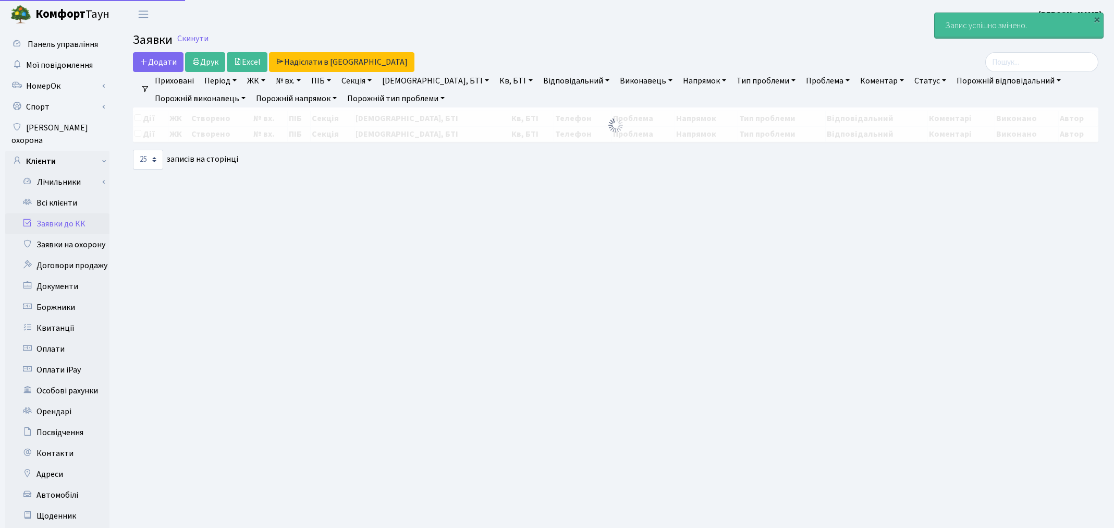
select select "25"
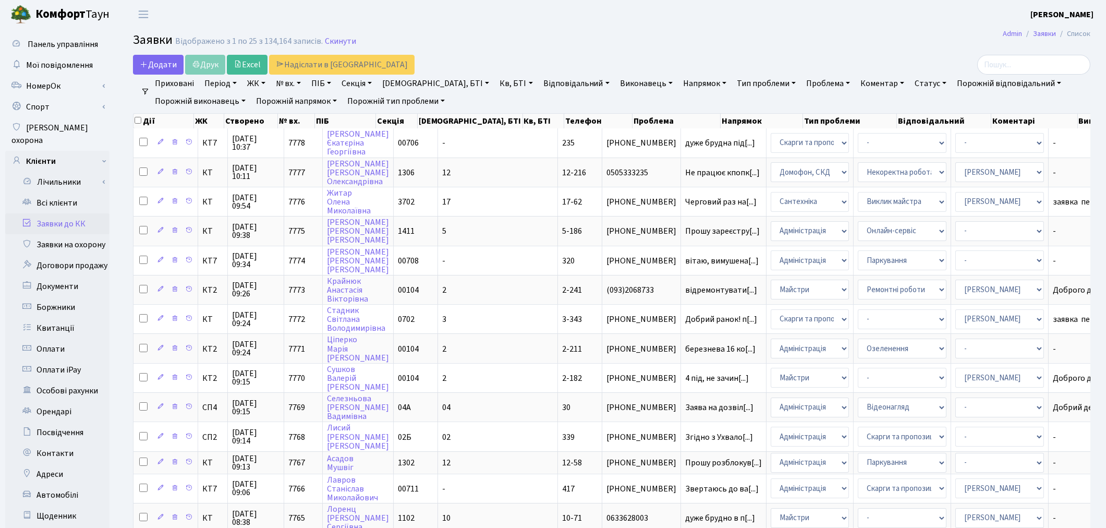
click at [680, 35] on h2 "Заявки Відображено з 1 по 25 з 134,164 записів. Скинути" at bounding box center [611, 42] width 957 height 18
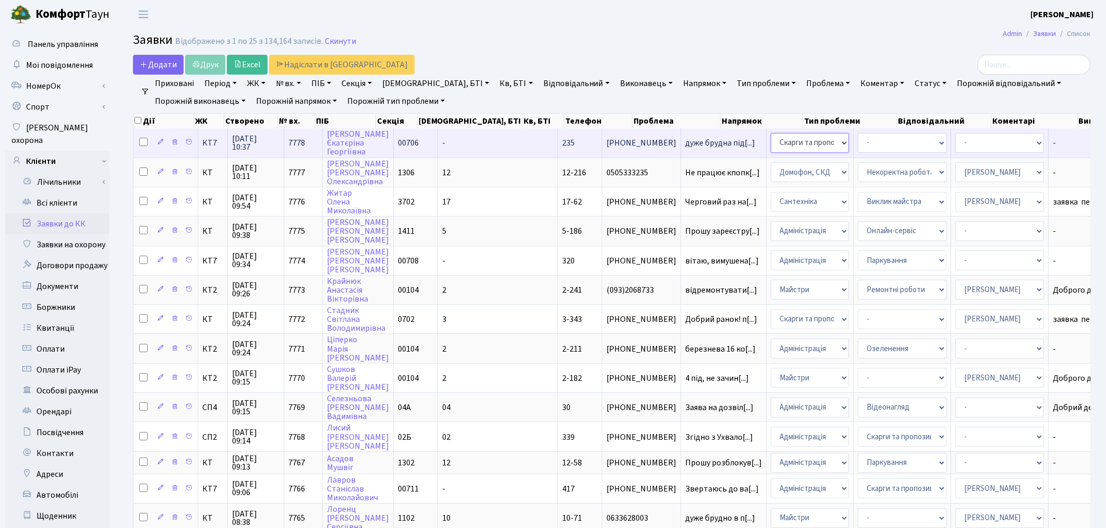
click at [771, 143] on select "- Адміністрація Домофон, СКД Ліфт Майстри Сантехніка Економічний відділ Електри…" at bounding box center [810, 143] width 78 height 20
select select "1"
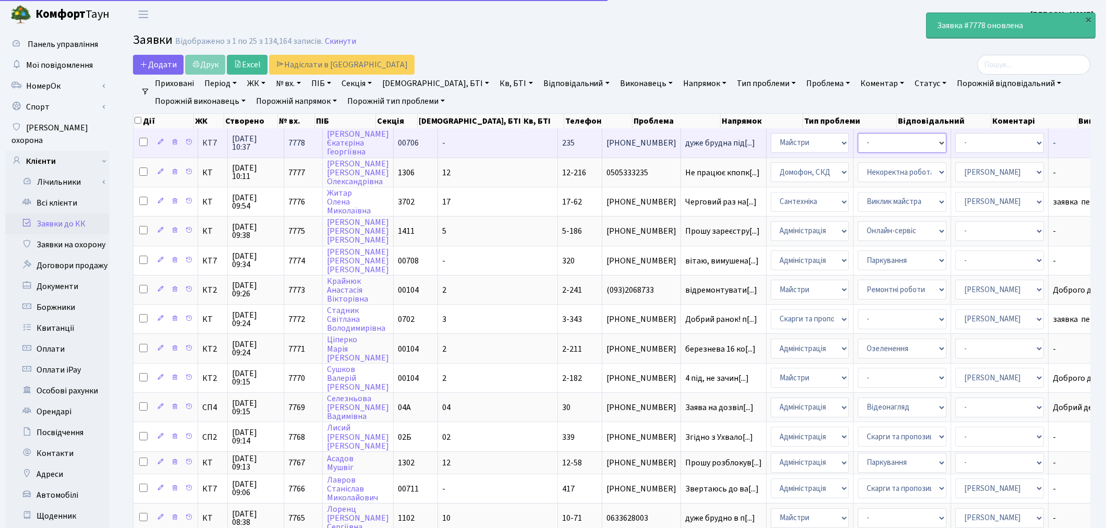
click at [858, 144] on select "- Дитячі майданчики Замовлення плану комунікацій Озеленення Прибирання в будинк…" at bounding box center [902, 143] width 89 height 20
select select "58"
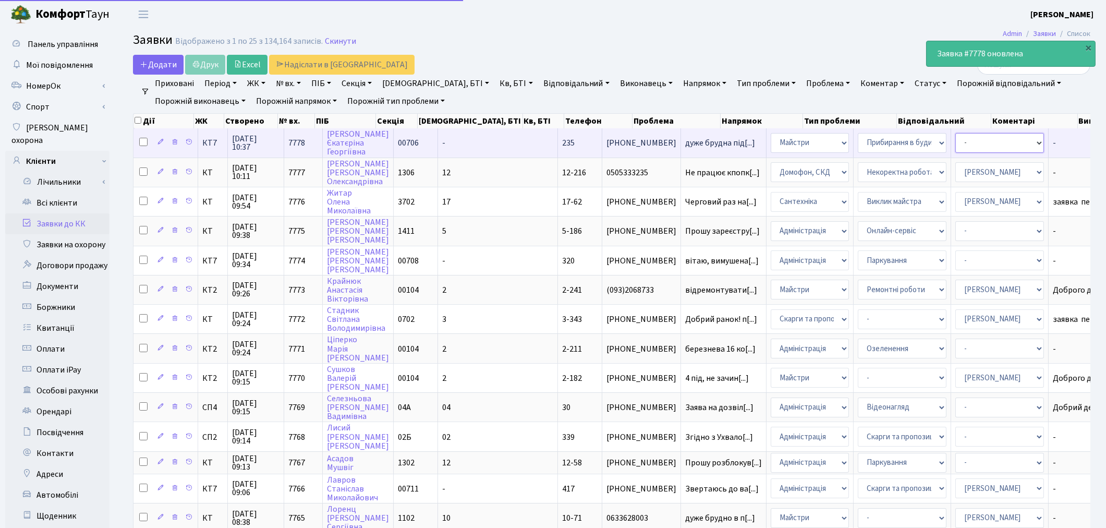
click at [955, 142] on select "- Адміністратор ЖК КТ Вижул В. В. Гордієнко Н.В. Дядюшкін Д.Ю. Кипчук Т. А. Кла…" at bounding box center [999, 143] width 89 height 20
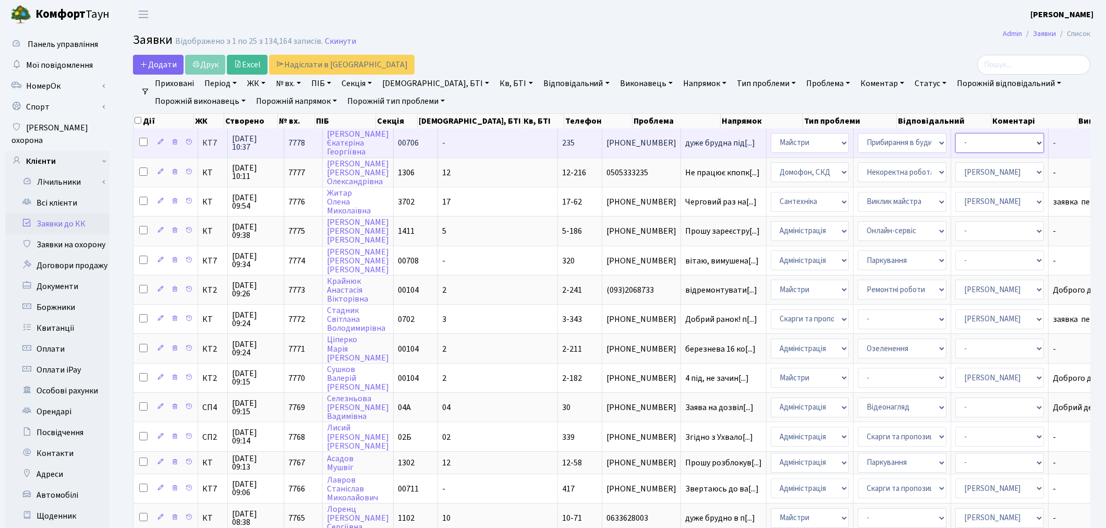
select select "18"
click at [955, 142] on select "- Адміністратор ЖК КТ Вижул В. В. Гордієнко Н.В. Дядюшкін Д.Ю. Кипчук Т. А. Кла…" at bounding box center [999, 143] width 89 height 20
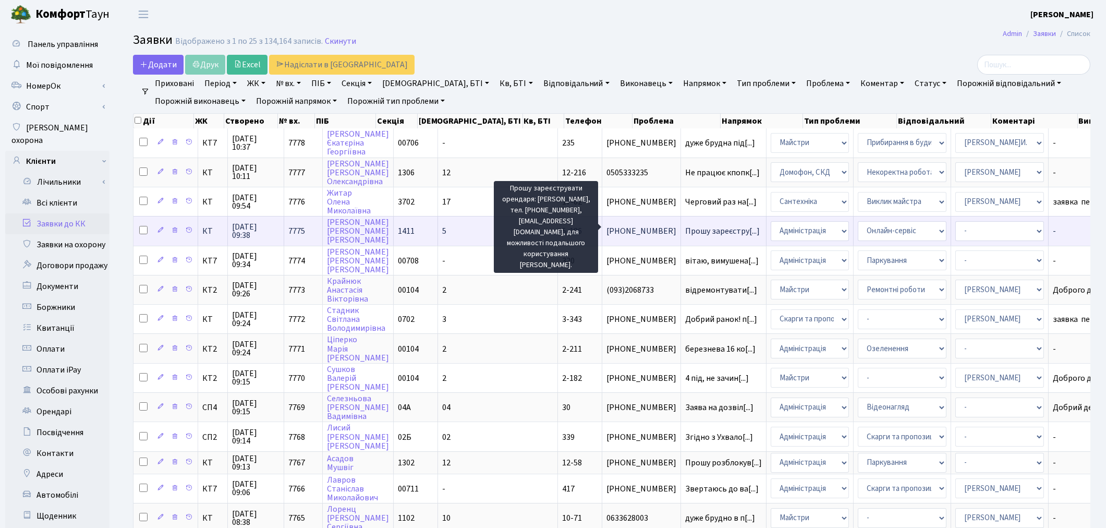
click at [685, 228] on span "Прошу зареєстру[...]" at bounding box center [722, 230] width 75 height 11
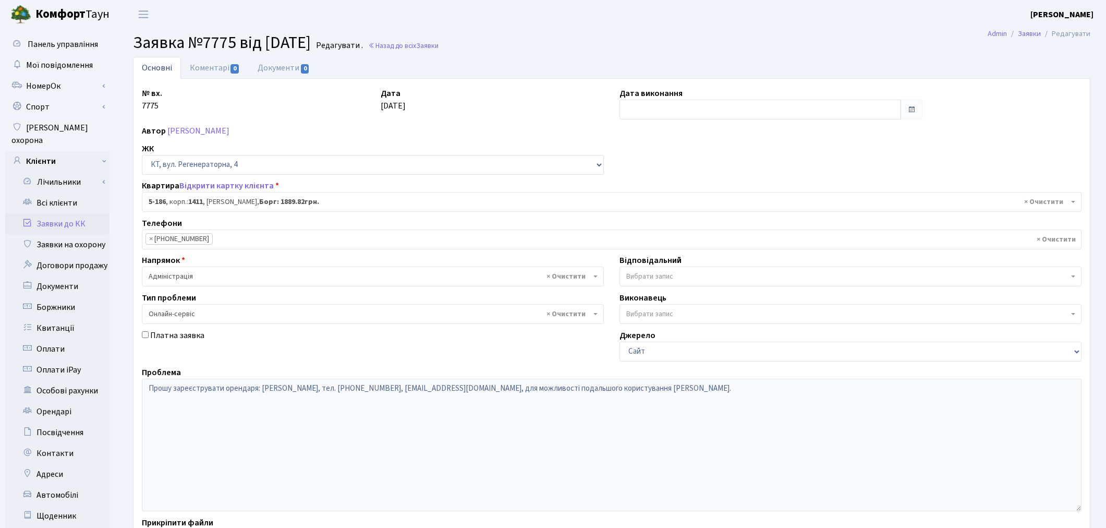
select select "2344"
select select "68"
click at [199, 68] on link "Коментарі 0" at bounding box center [215, 67] width 68 height 21
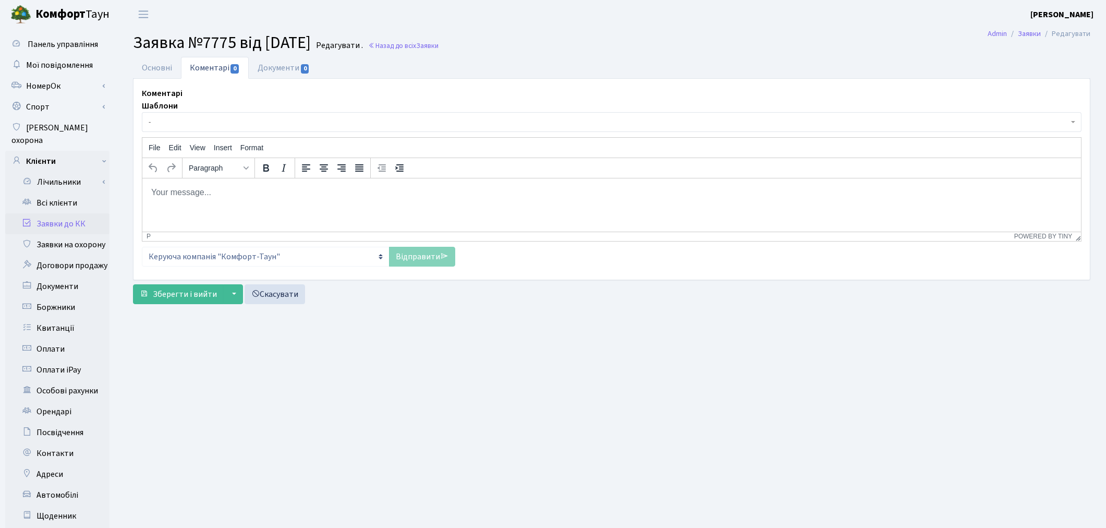
click at [270, 198] on html at bounding box center [611, 192] width 939 height 28
click at [433, 257] on link "Відправити" at bounding box center [422, 257] width 66 height 20
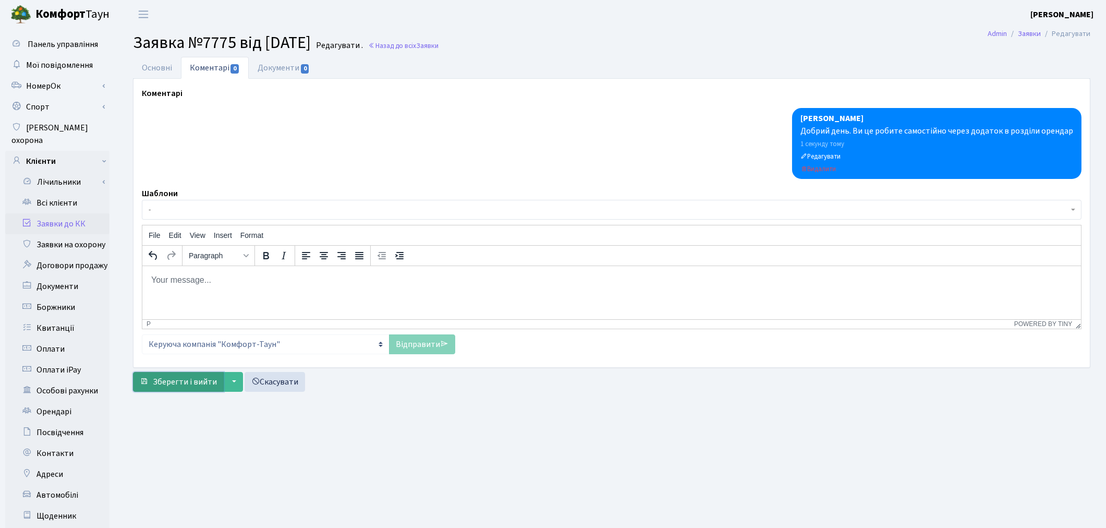
click at [183, 383] on span "Зберегти і вийти" at bounding box center [185, 381] width 64 height 11
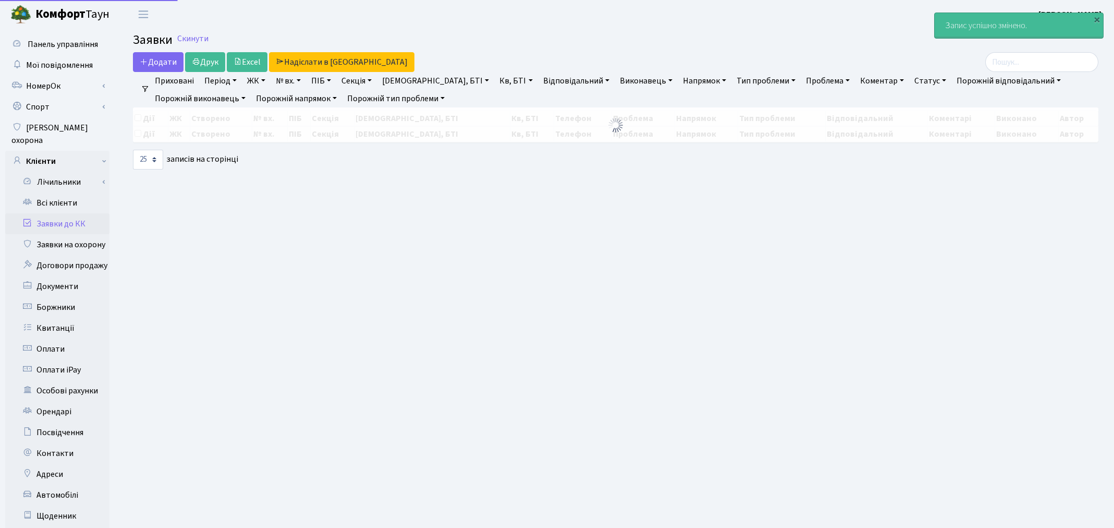
select select "25"
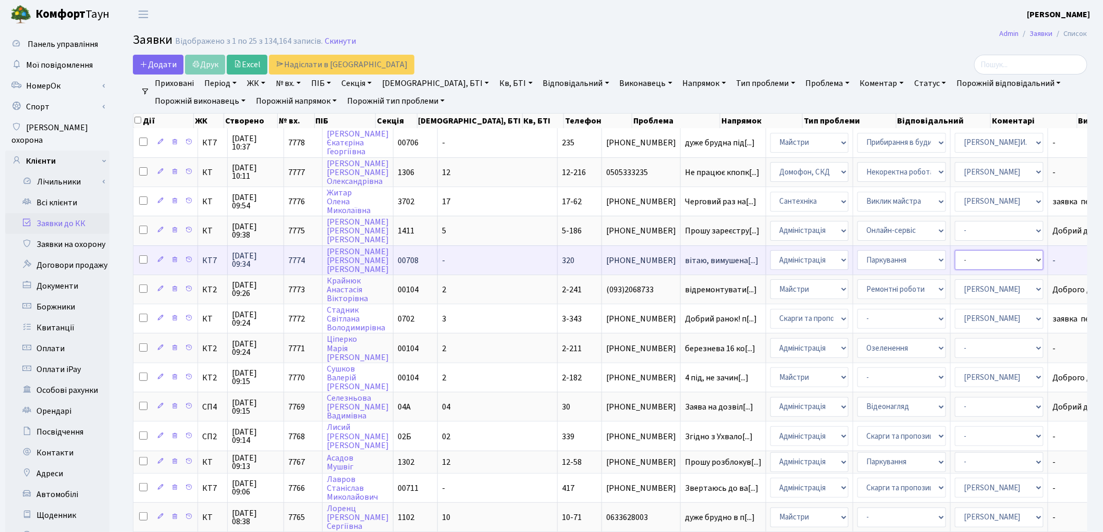
click at [955, 256] on select "- Адміністратор ЖК КТ Вижул В. В. Гордієнко Н.В. Дядюшкін Д.Ю. Кипчук Т. А. Кла…" at bounding box center [999, 260] width 89 height 20
select select "110"
click at [955, 256] on select "- Адміністратор ЖК КТ Вижул В. В. Гордієнко Н.В. Дядюшкін Д.Ю. Кипчук Т. А. Кла…" at bounding box center [999, 260] width 89 height 20
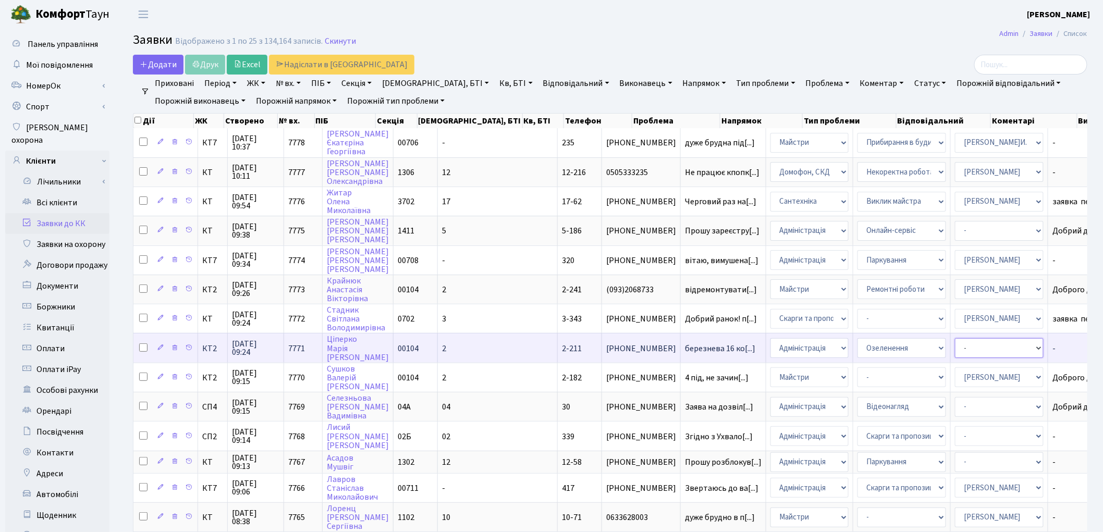
click at [955, 343] on select "- Адміністратор ЖК КТ Вижул В. В. Гордієнко Н.В. Дядюшкін Д.Ю. Кипчук Т. А. Кла…" at bounding box center [999, 348] width 89 height 20
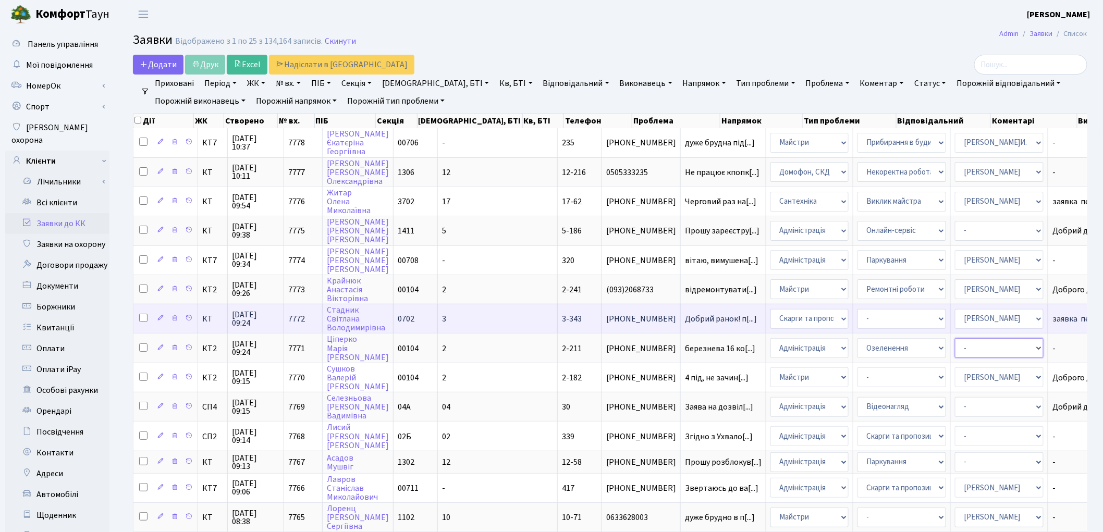
select select "18"
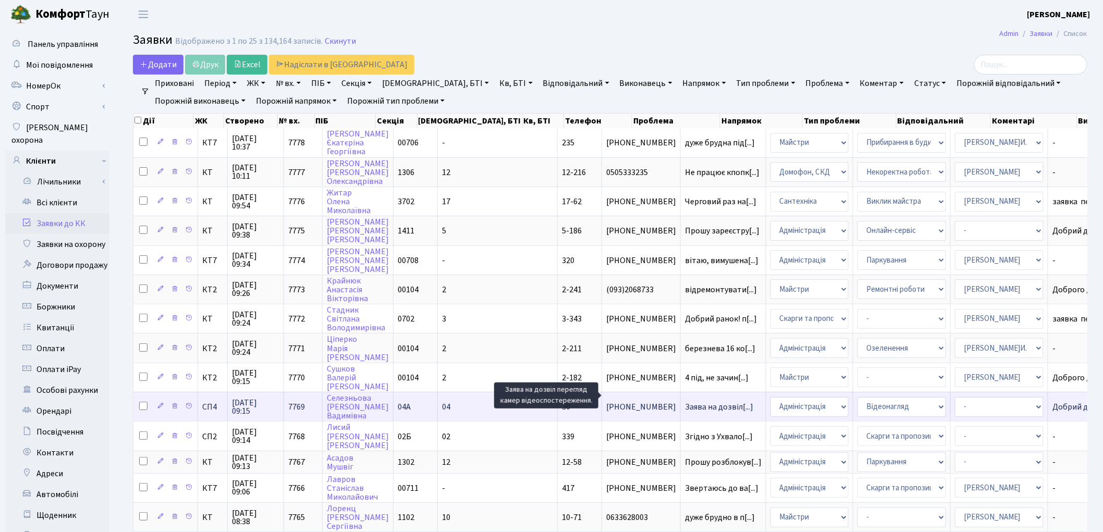
click at [685, 402] on span "Заява на дозвіл[...]" at bounding box center [719, 407] width 68 height 11
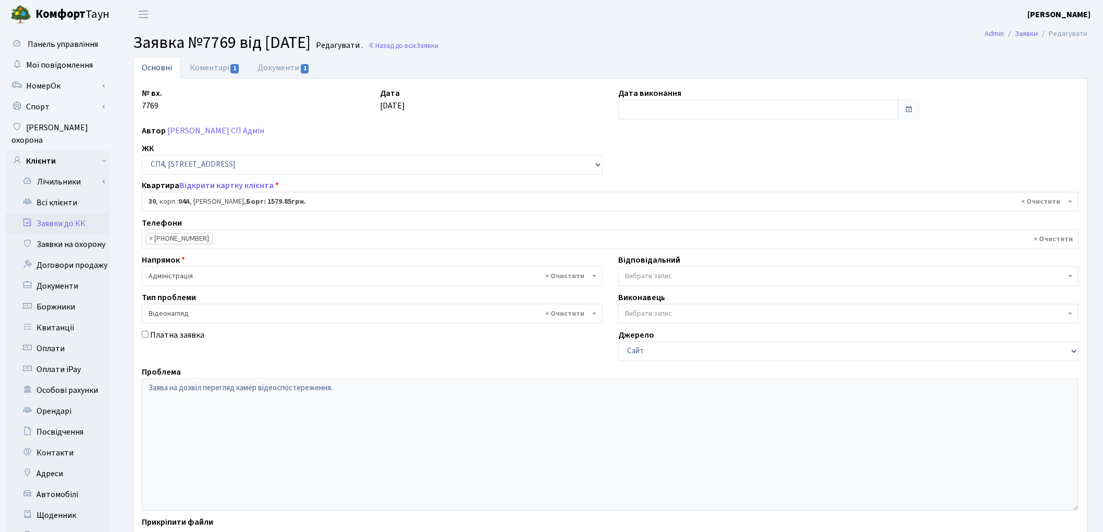
select select "21058"
select select "45"
click at [191, 69] on link "Коментарі 1" at bounding box center [215, 67] width 68 height 21
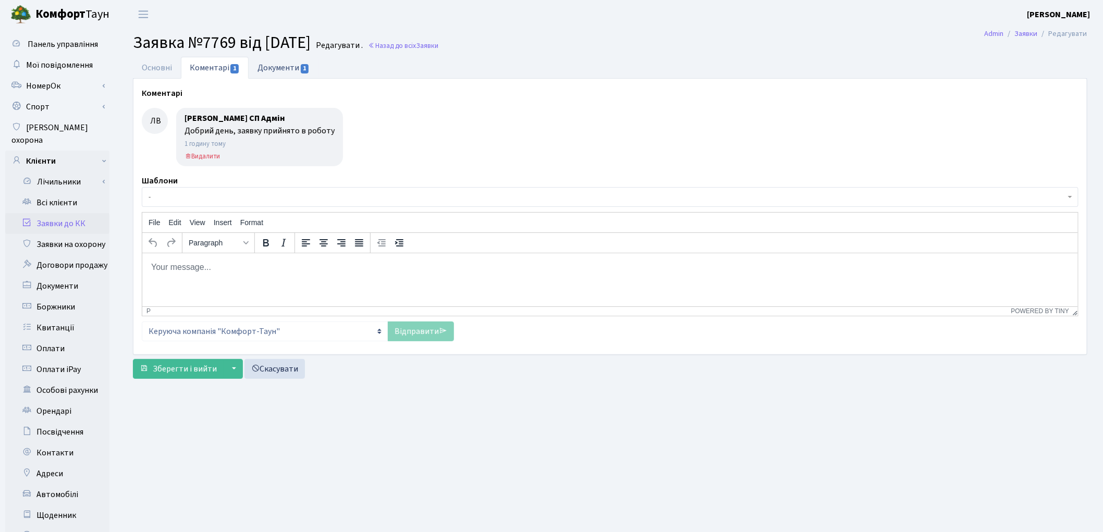
click at [278, 71] on link "Документи 1" at bounding box center [284, 67] width 70 height 21
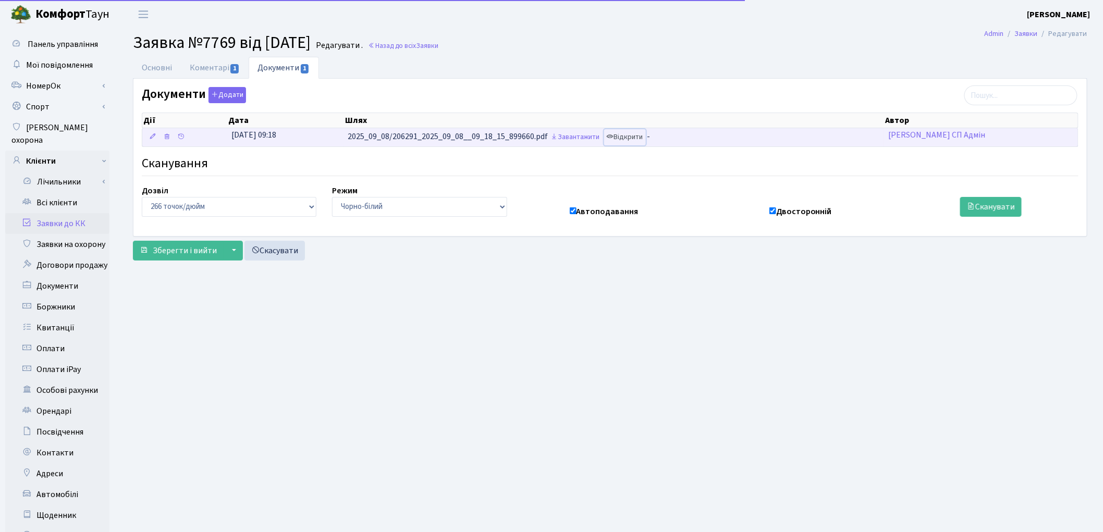
click at [642, 137] on link "Відкрити" at bounding box center [625, 137] width 42 height 16
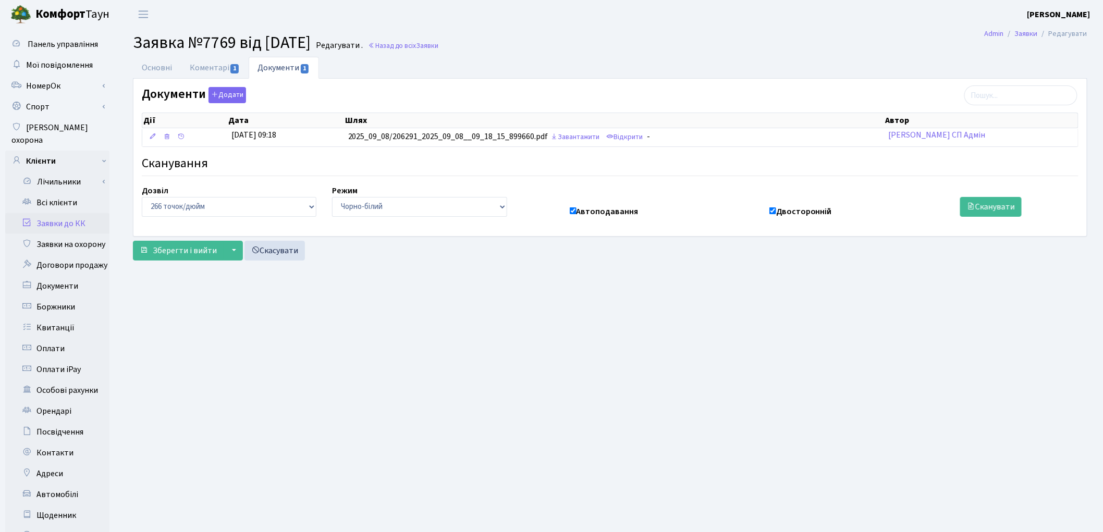
click at [62, 213] on link "Заявки до КК" at bounding box center [57, 223] width 104 height 21
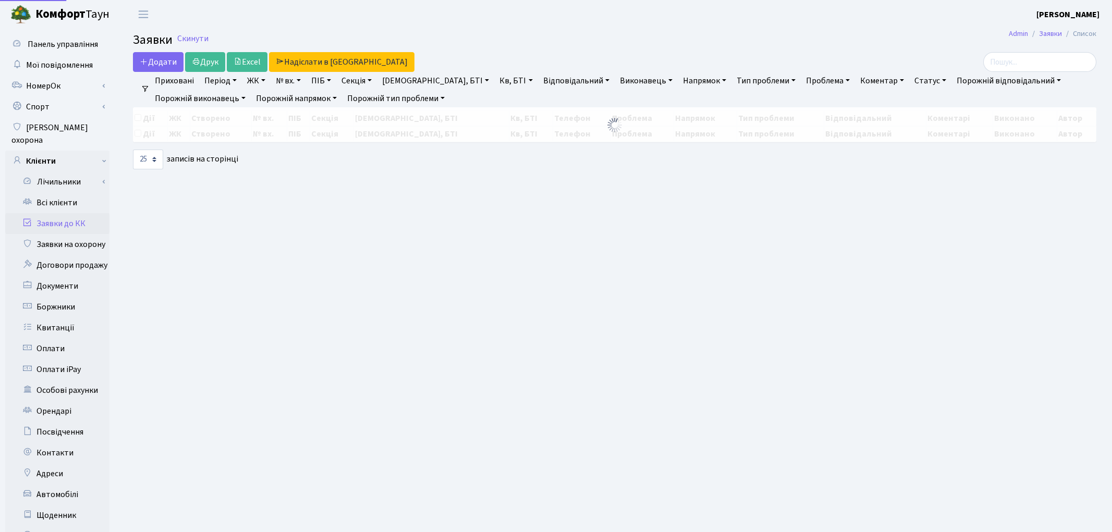
select select "25"
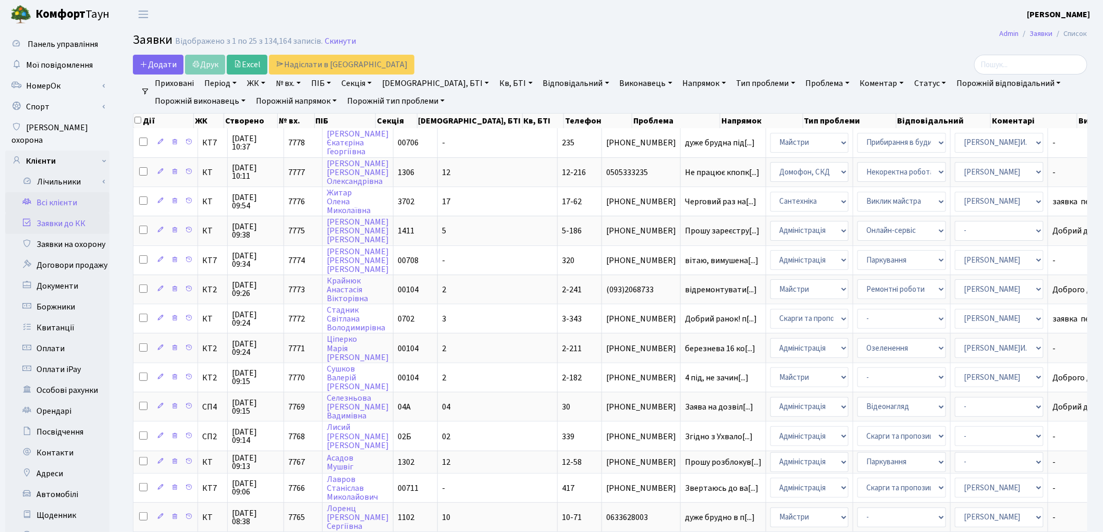
click at [61, 192] on link "Всі клієнти" at bounding box center [57, 202] width 104 height 21
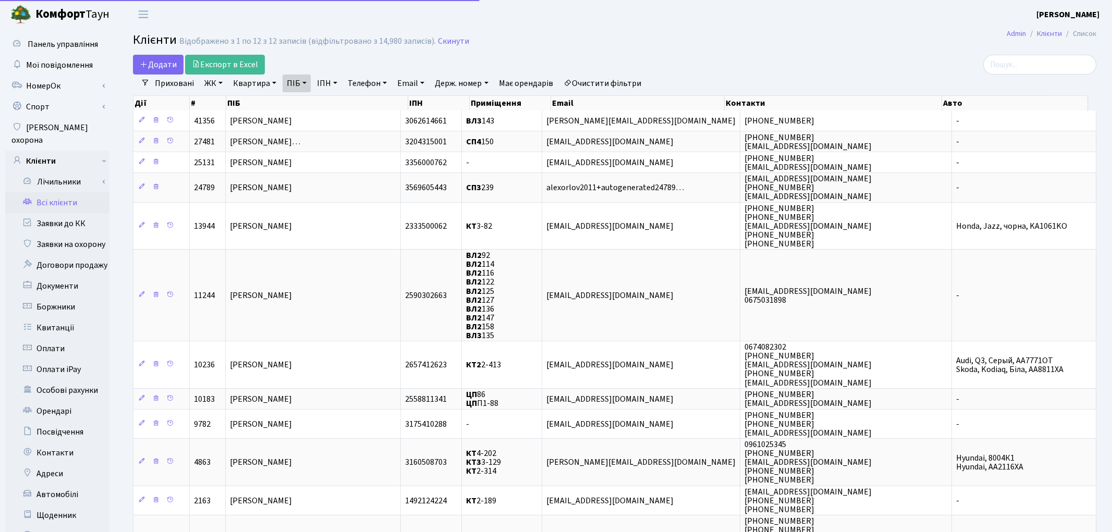
select select "25"
click at [637, 76] on link "Очистити фільтри" at bounding box center [602, 84] width 86 height 18
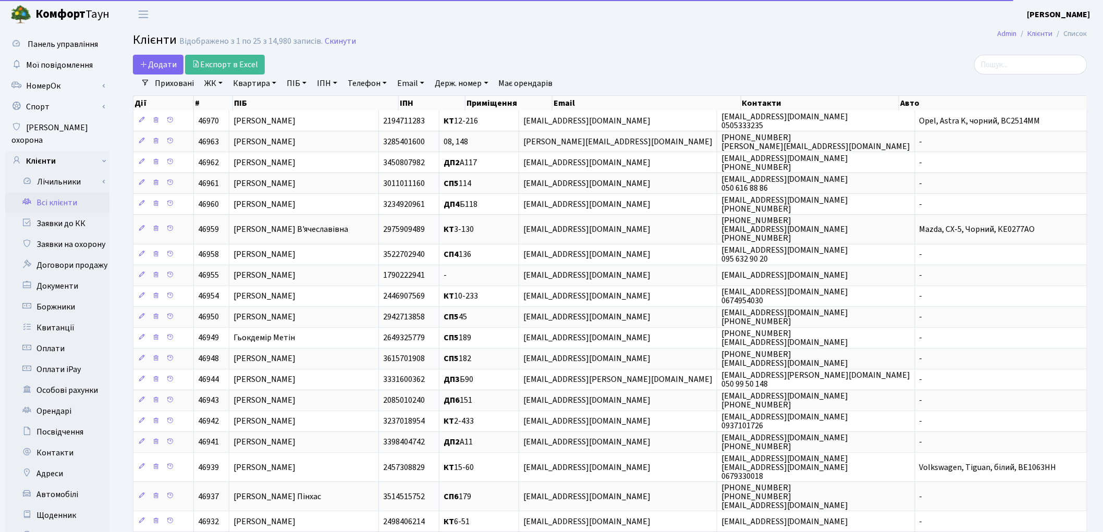
click at [253, 87] on link "Квартира" at bounding box center [255, 84] width 52 height 18
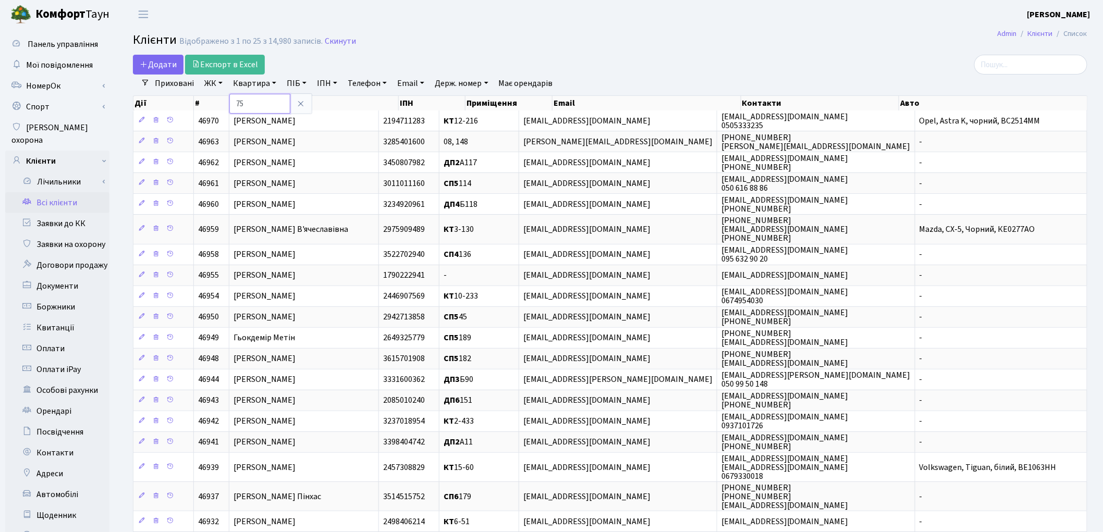
type input "75"
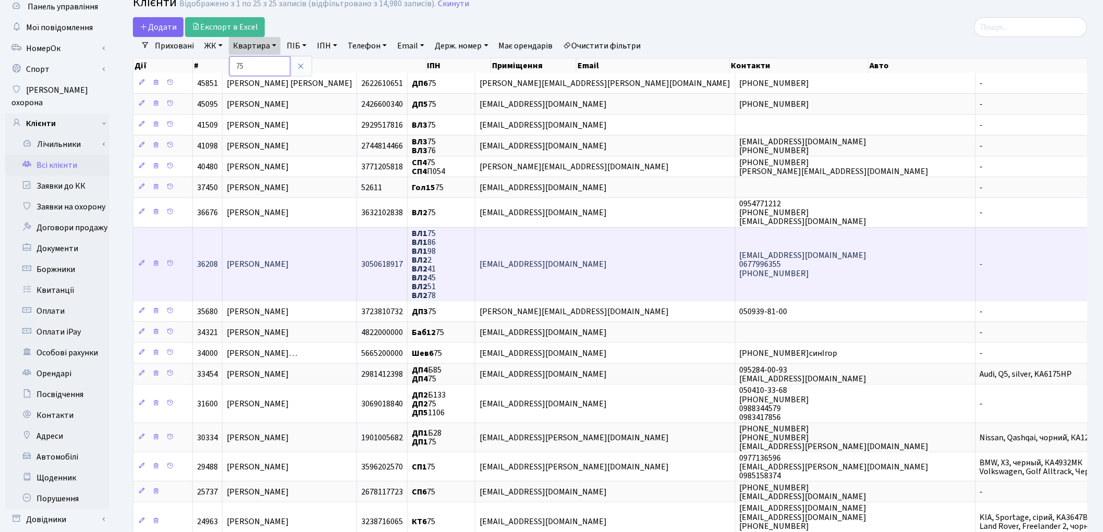
scroll to position [58, 0]
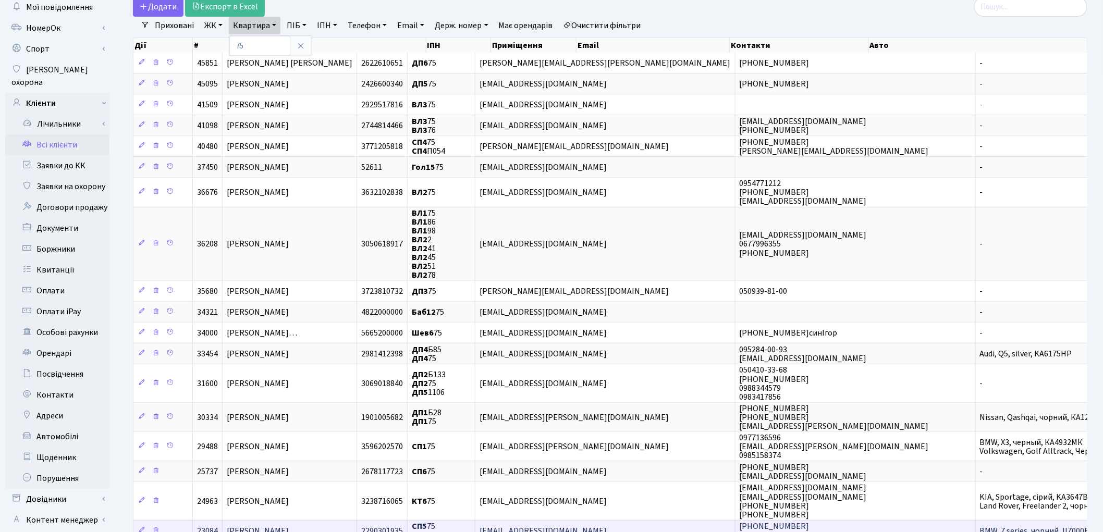
click at [289, 526] on span "[PERSON_NAME]" at bounding box center [258, 531] width 62 height 11
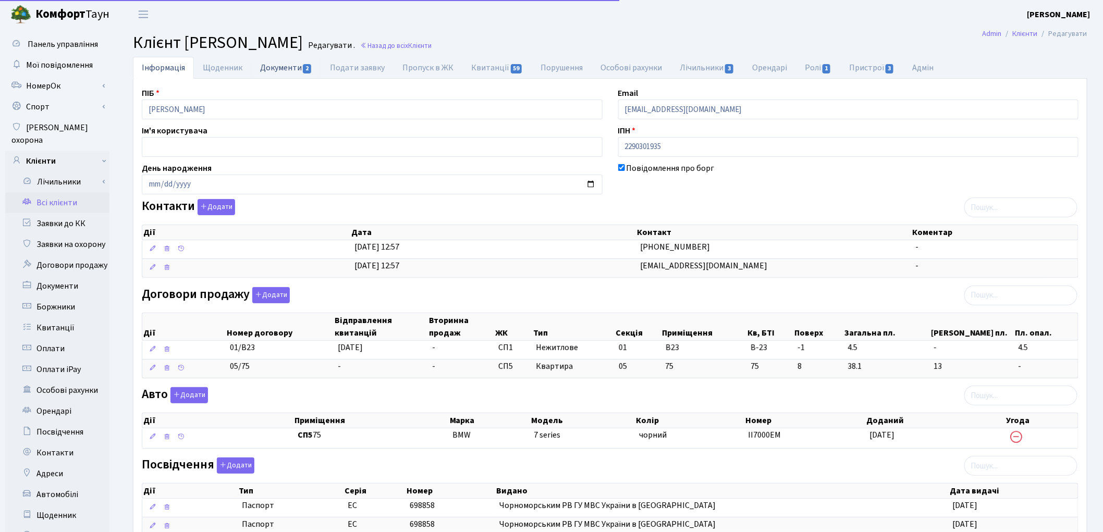
click at [274, 68] on link "Документи 2" at bounding box center [286, 67] width 70 height 21
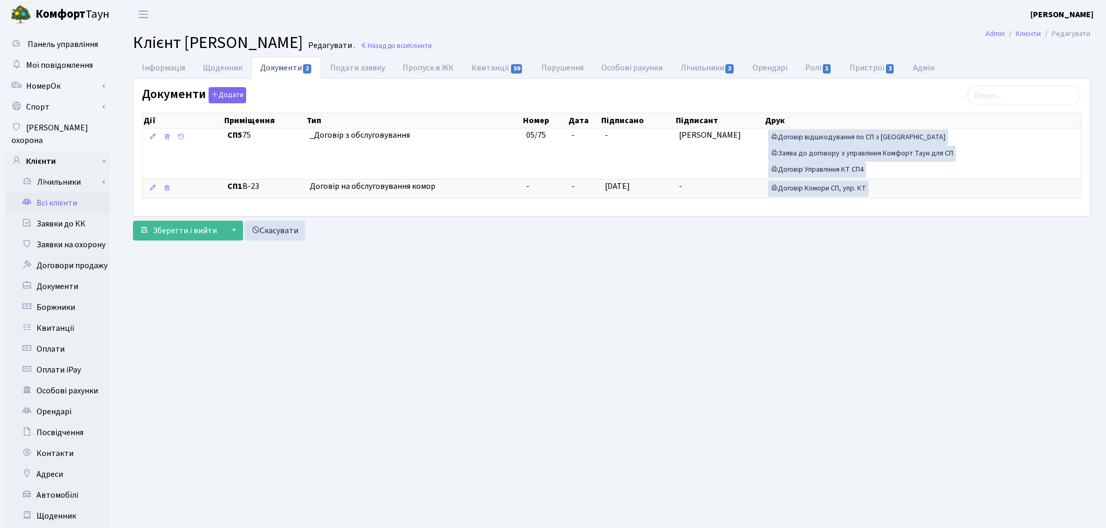
click at [66, 192] on link "Всі клієнти" at bounding box center [57, 202] width 104 height 21
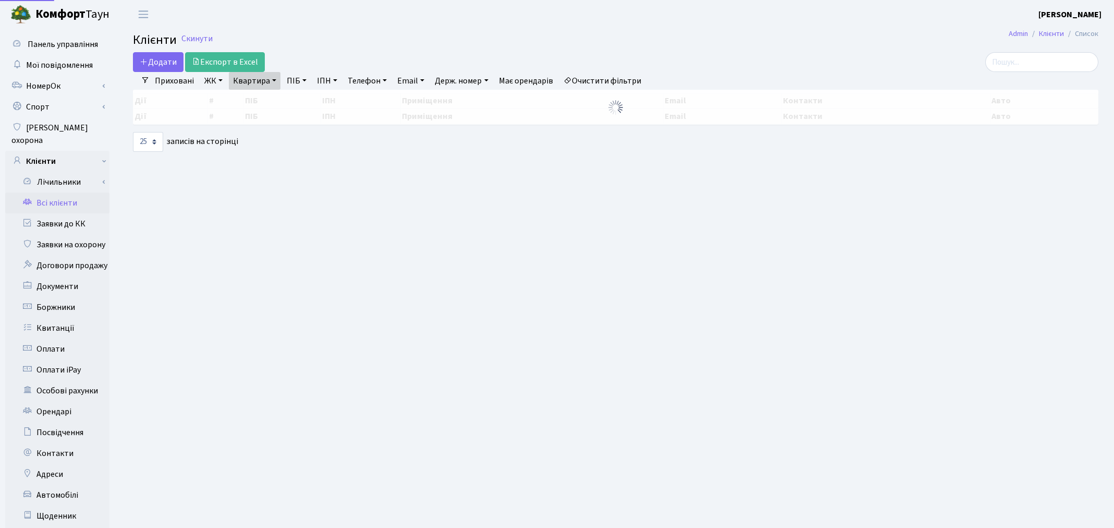
select select "25"
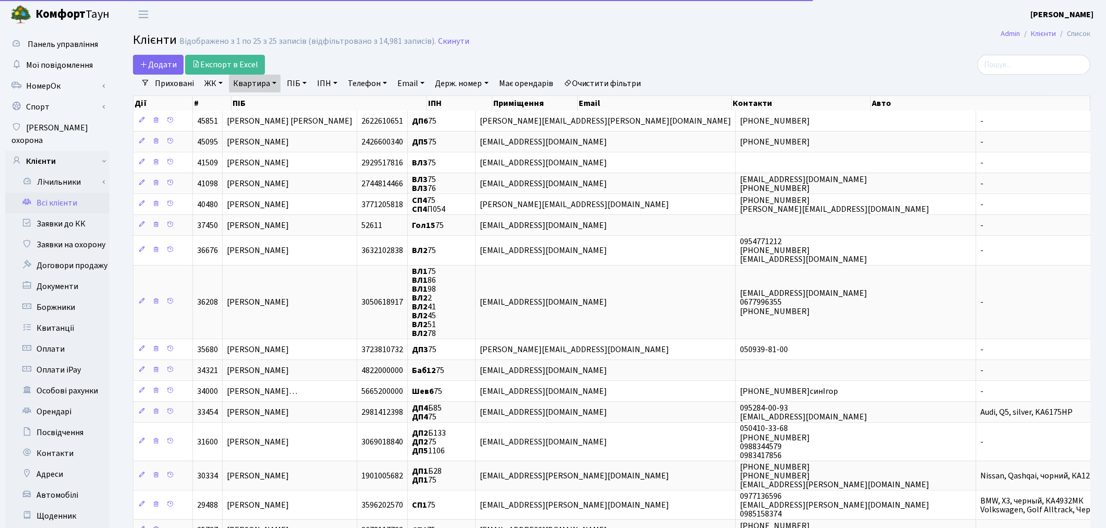
click at [591, 74] on div "Додати Експорт в Excel" at bounding box center [449, 65] width 633 height 20
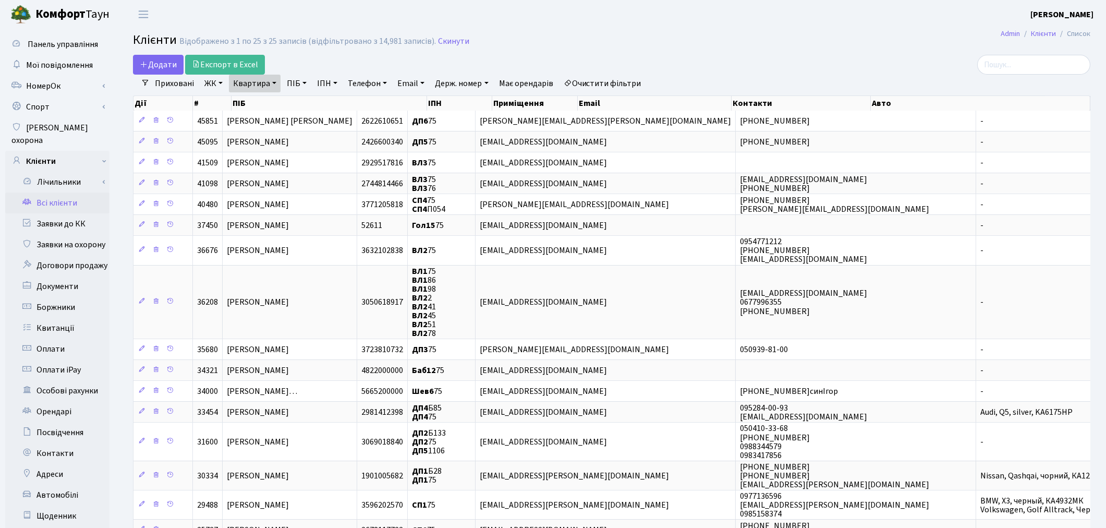
click at [626, 79] on link "Очистити фільтри" at bounding box center [602, 84] width 86 height 18
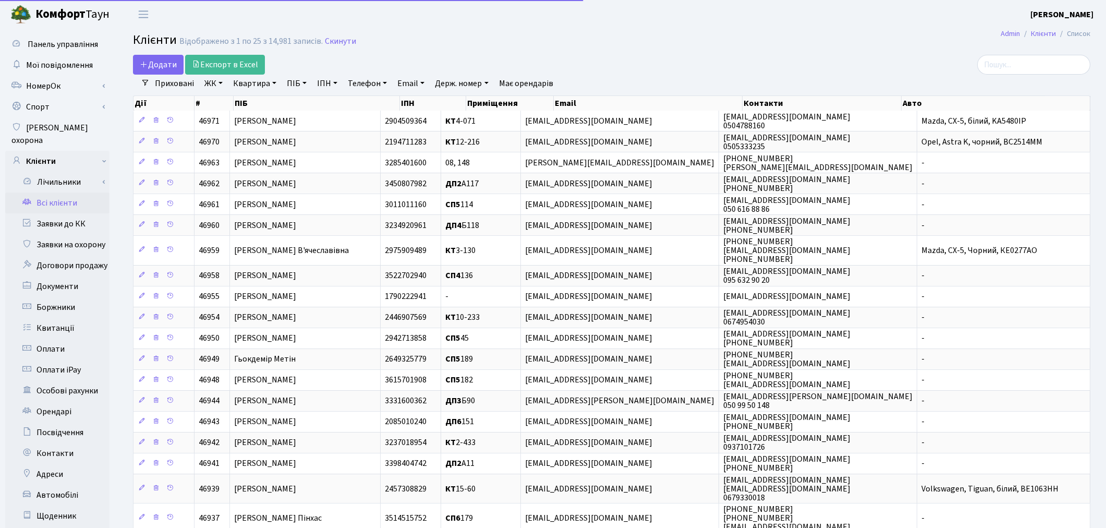
click at [240, 84] on link "Квартира" at bounding box center [255, 84] width 52 height 18
type input "15-133"
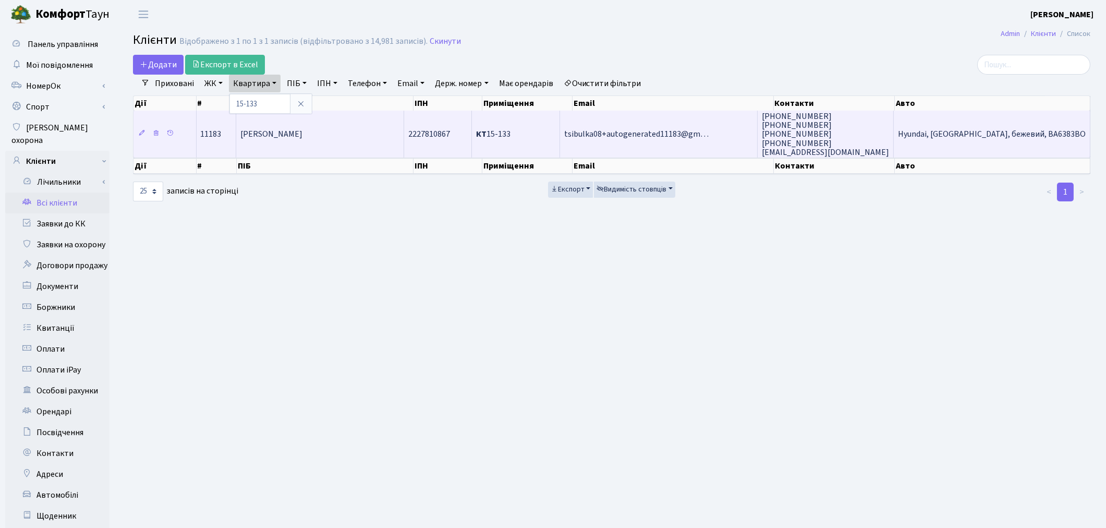
click at [256, 131] on span "[PERSON_NAME]" at bounding box center [271, 134] width 62 height 11
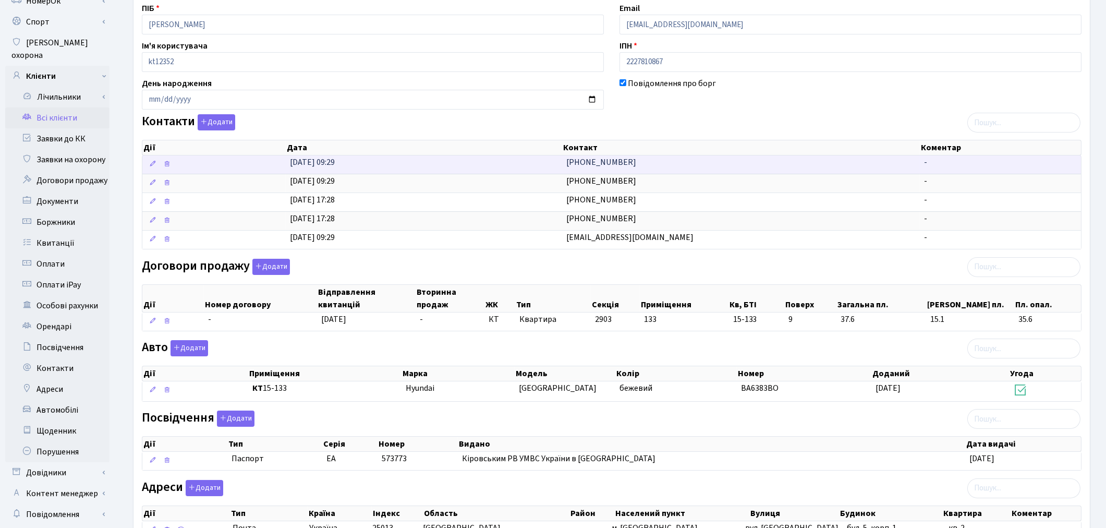
scroll to position [174, 0]
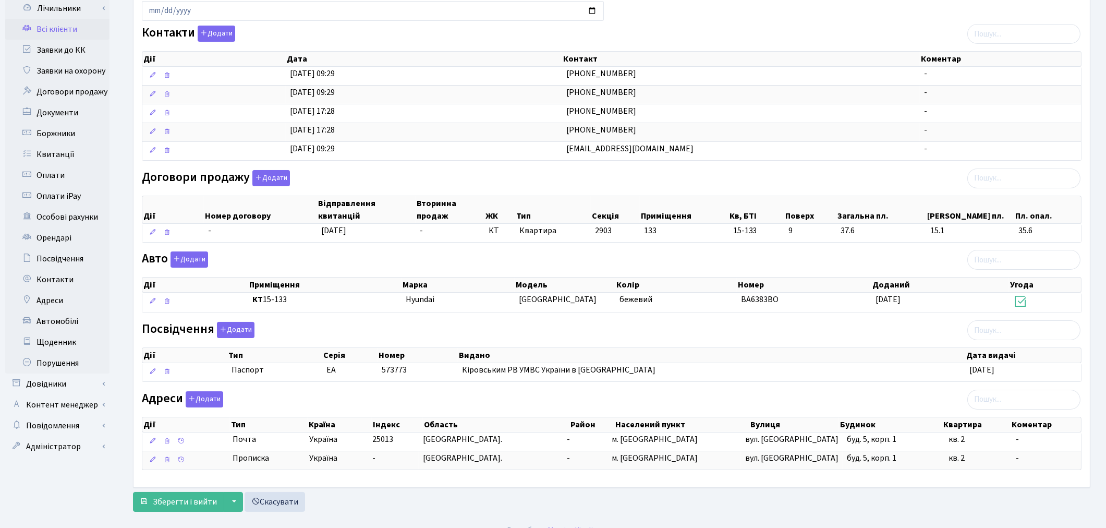
click at [470, 339] on div "Посвідчення Додати Дії Тип Серія Номер Видано Дата видачі Дії Тип" at bounding box center [611, 354] width 955 height 64
click at [63, 40] on link "Заявки до КК" at bounding box center [57, 50] width 104 height 21
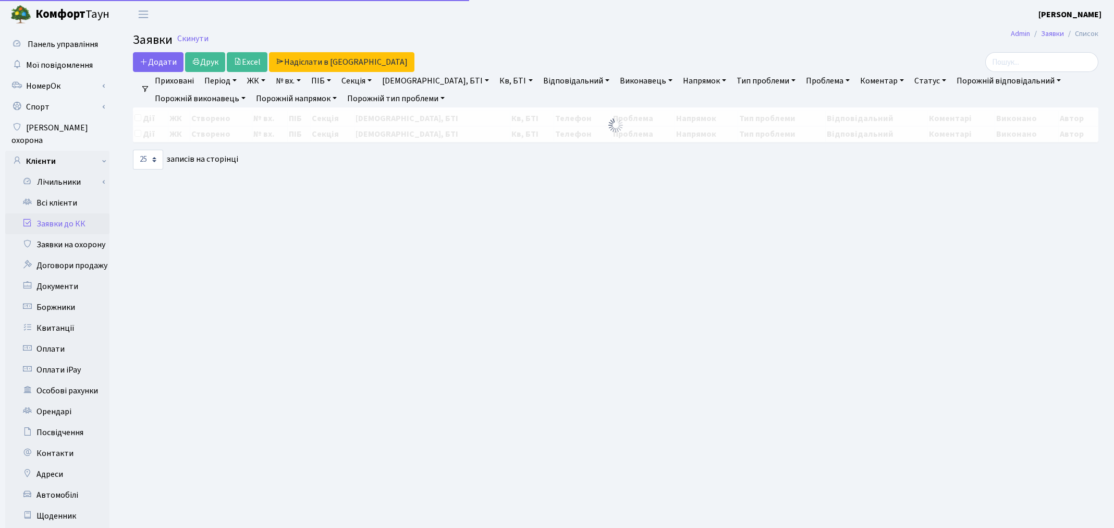
select select "25"
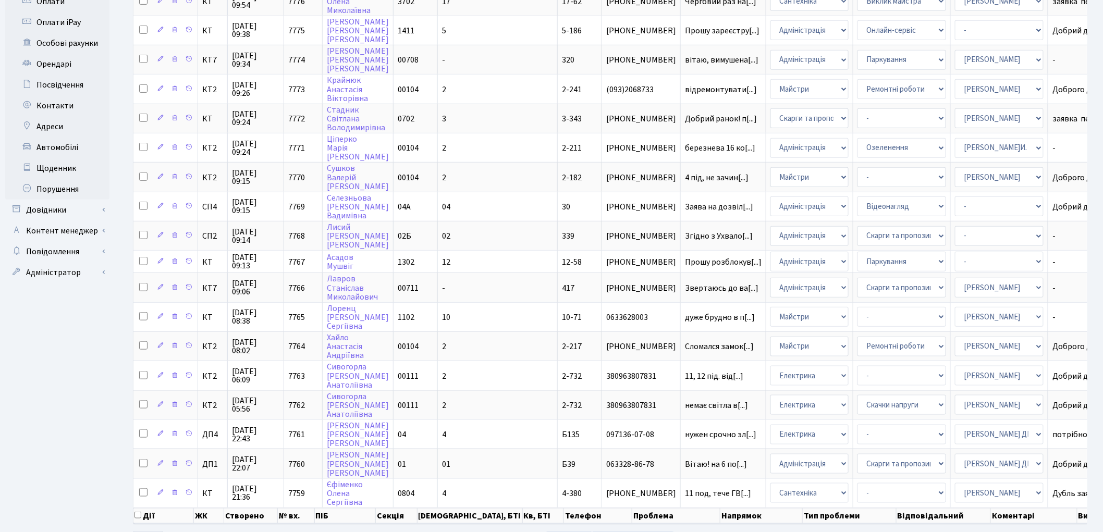
scroll to position [374, 0]
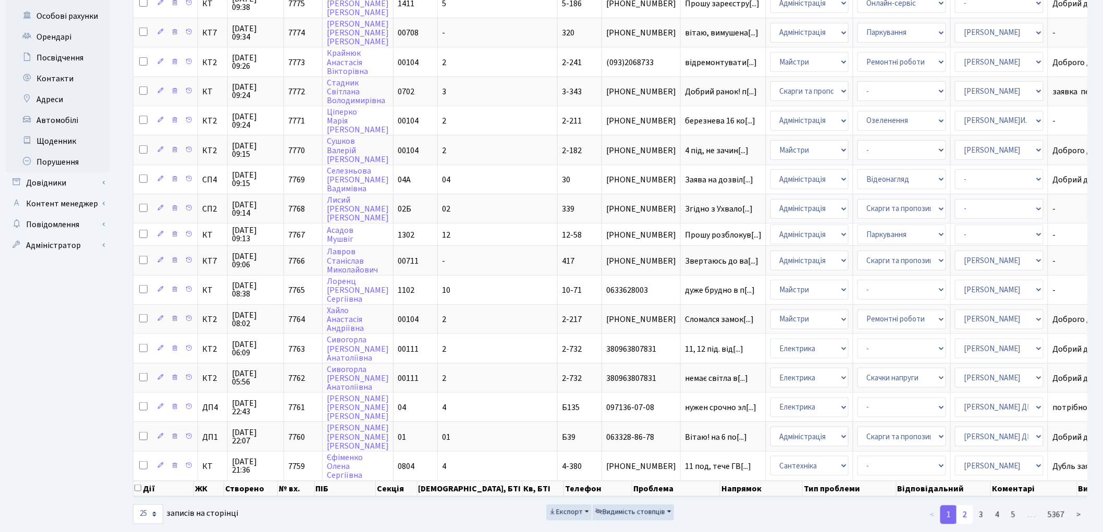
click at [963, 506] on link "2" at bounding box center [965, 515] width 17 height 19
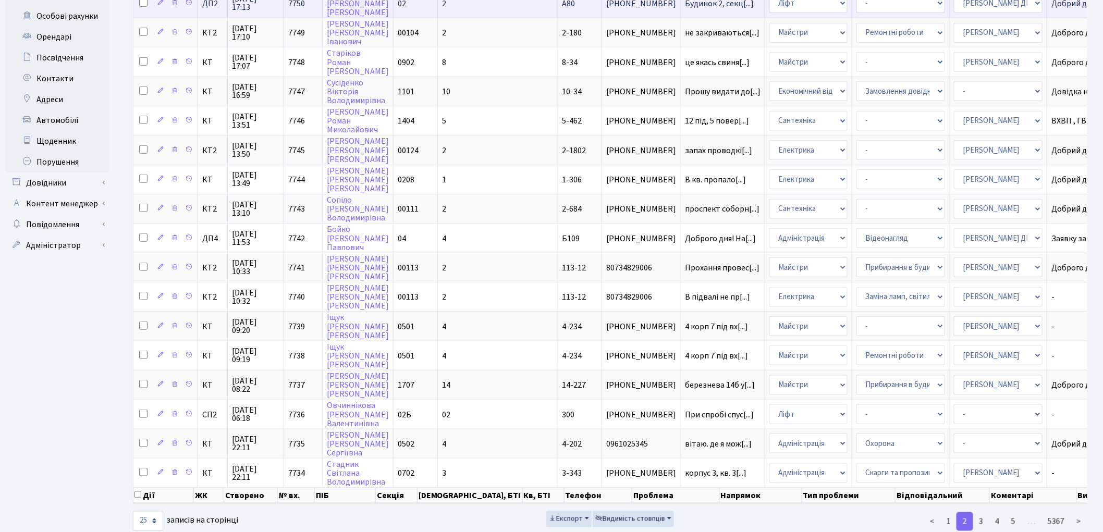
scroll to position [381, 0]
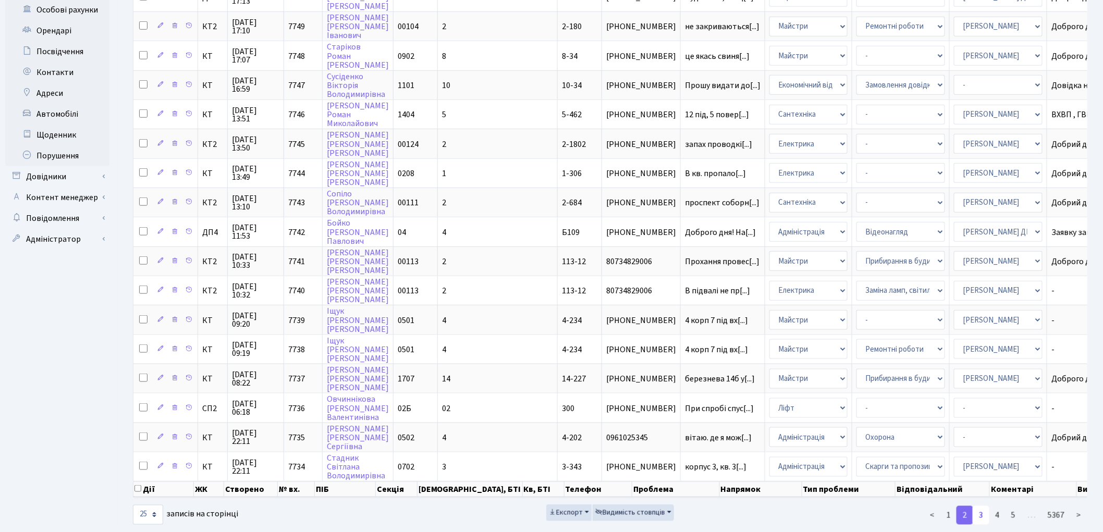
click at [986, 506] on link "3" at bounding box center [981, 515] width 17 height 19
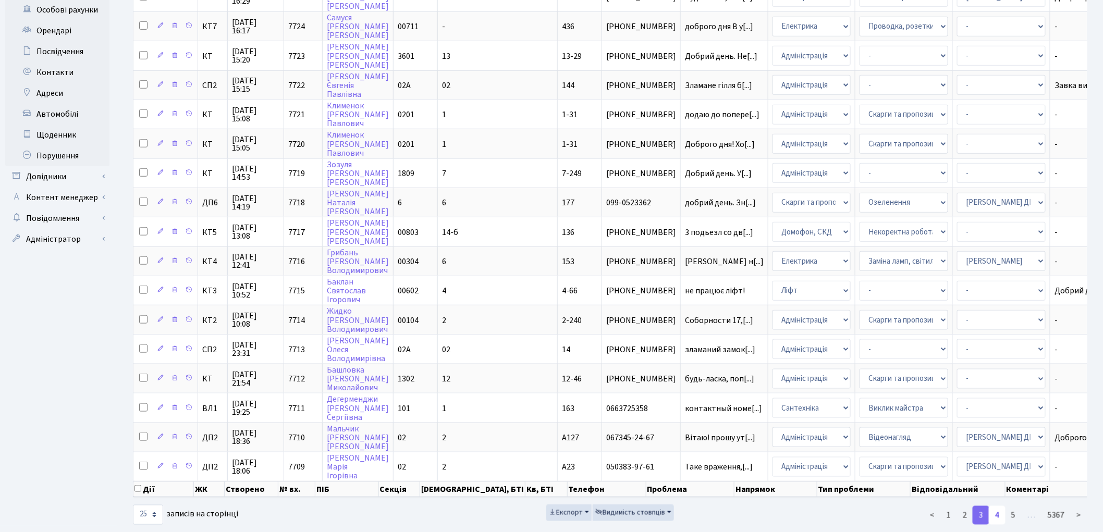
click at [1002, 506] on link "4" at bounding box center [997, 515] width 17 height 19
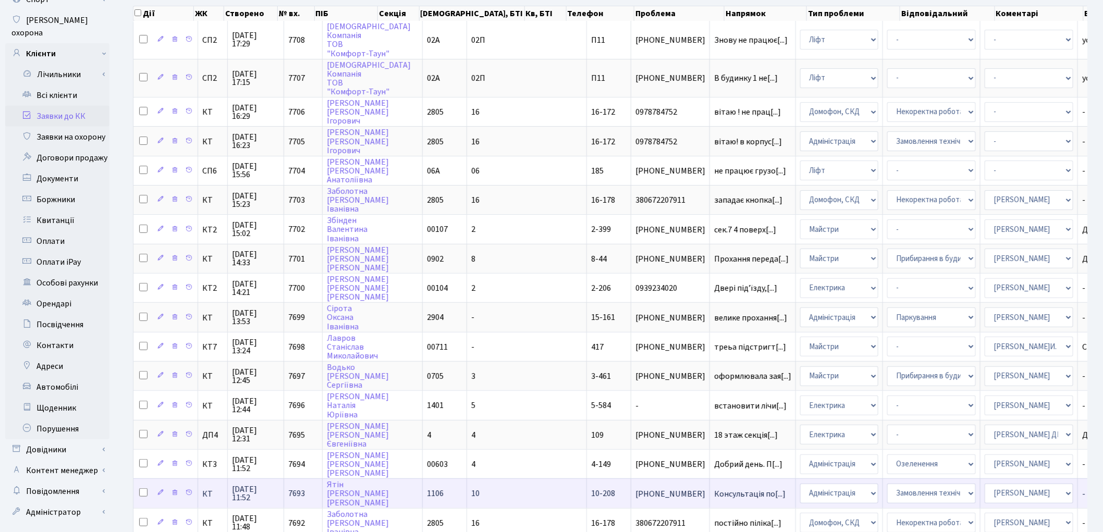
scroll to position [0, 0]
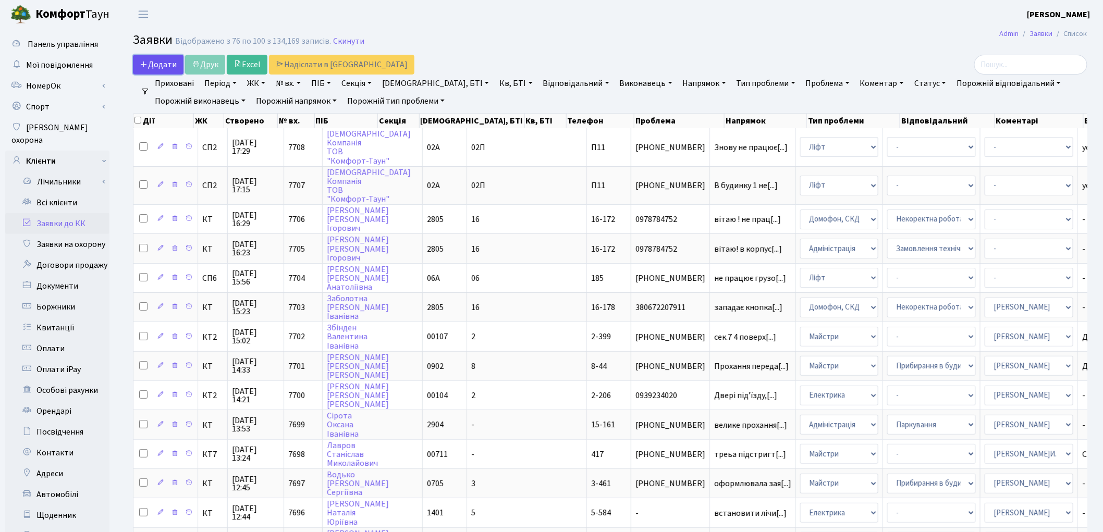
click at [147, 68] on icon at bounding box center [144, 64] width 8 height 8
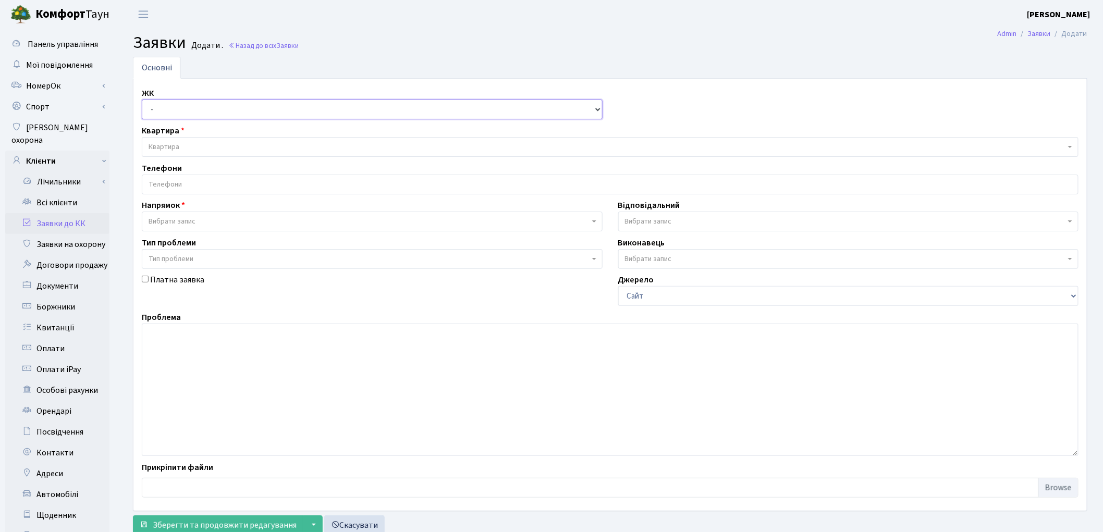
click at [173, 110] on select "- ТХ, вул. Ділова, 1/2 КТ, вул. Регенераторна, 4 КТ2, просп. Соборності, 17 КТ3…" at bounding box center [372, 110] width 461 height 20
select select "271"
click at [142, 100] on select "- ТХ, вул. Ділова, 1/2 КТ, вул. Регенераторна, 4 КТ2, просп. Соборності, 17 КТ3…" at bounding box center [372, 110] width 461 height 20
select select
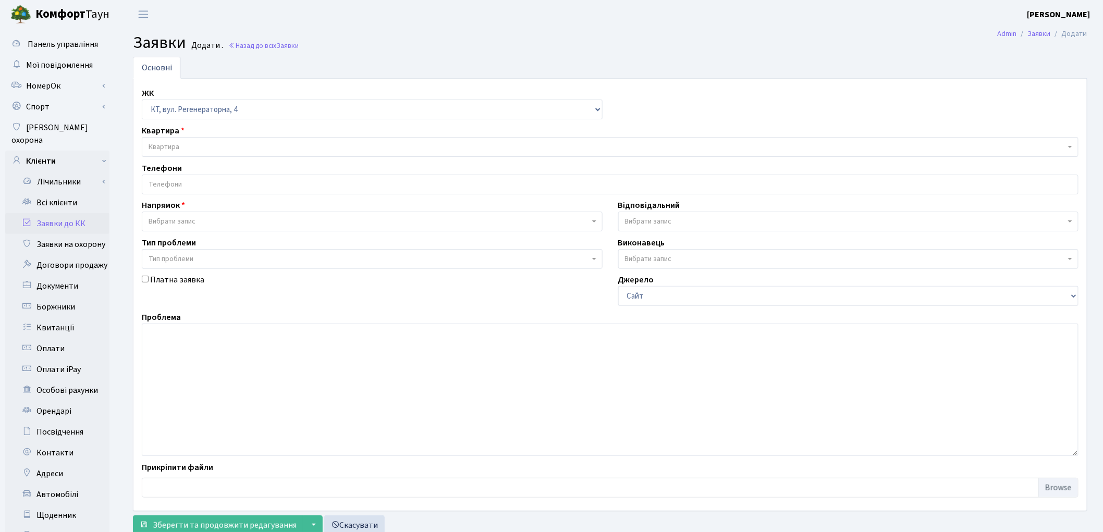
click at [186, 144] on span "Квартира" at bounding box center [607, 147] width 917 height 10
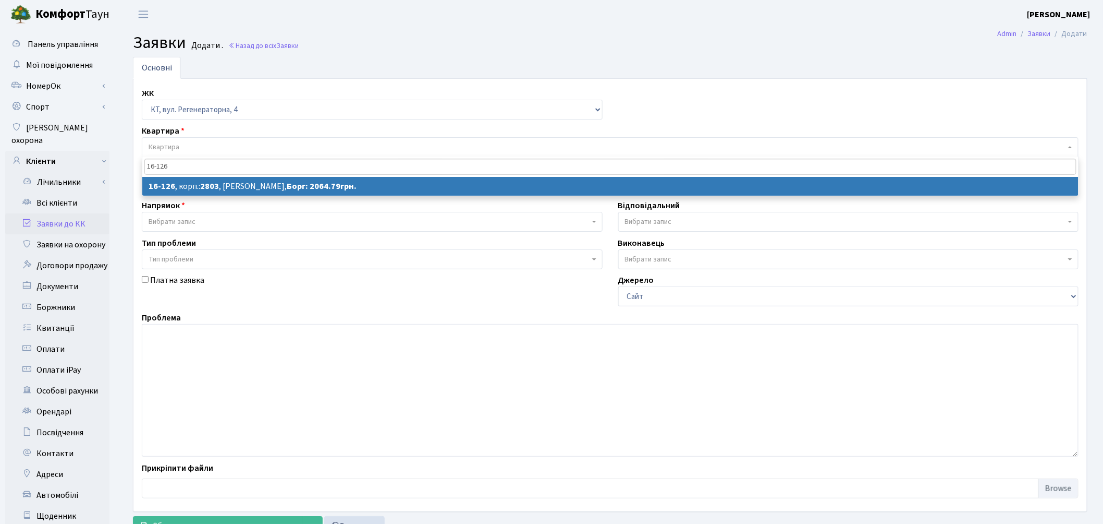
type input "16-126"
select select
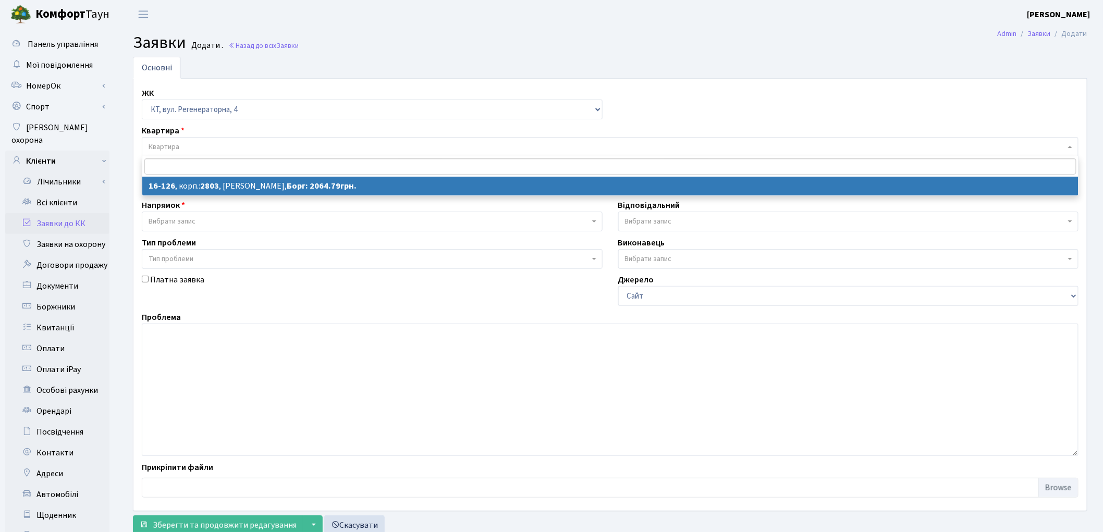
select select "8687"
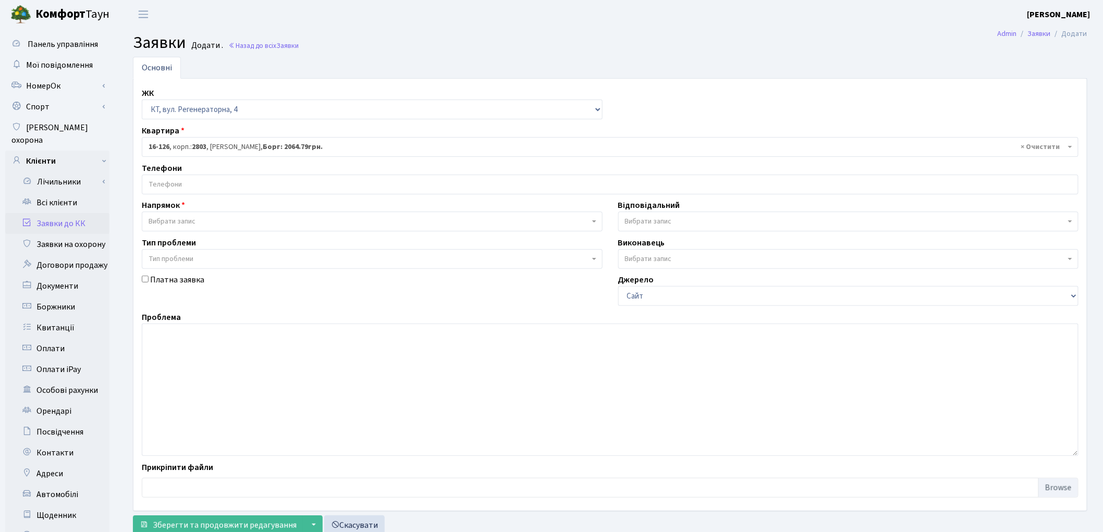
click at [187, 185] on input "search" at bounding box center [610, 184] width 936 height 19
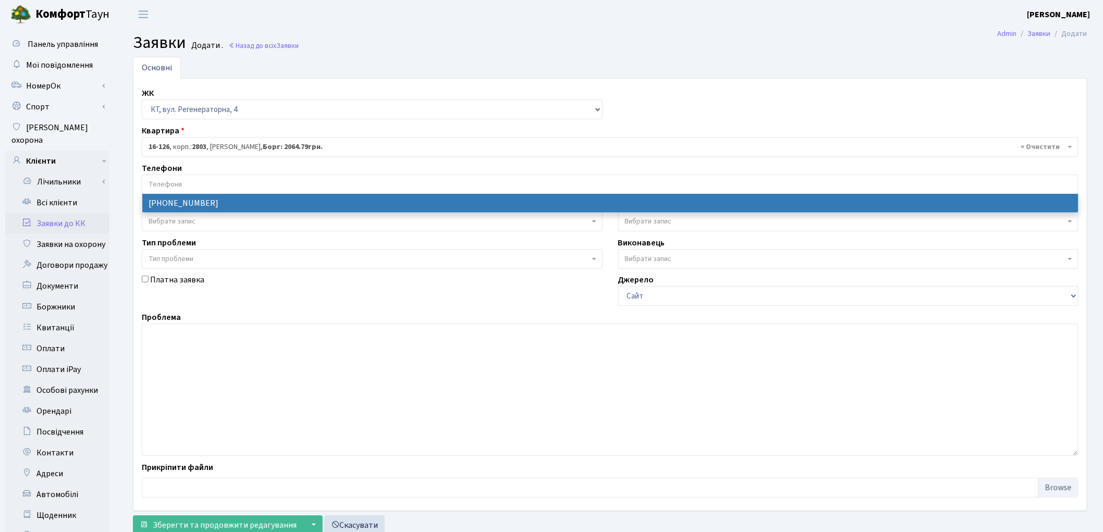
select select "22372"
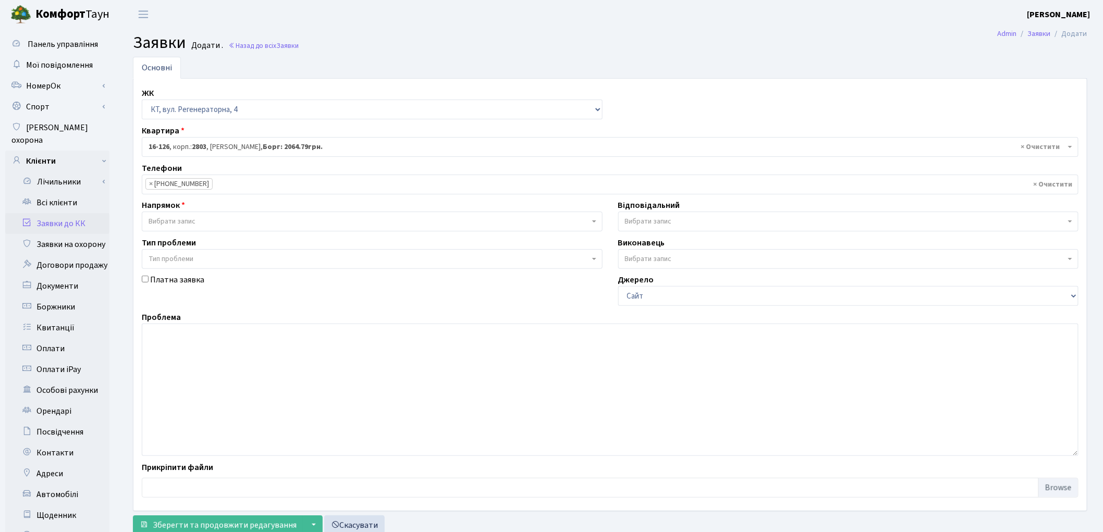
click at [185, 230] on span "Вибрати запис" at bounding box center [372, 222] width 461 height 20
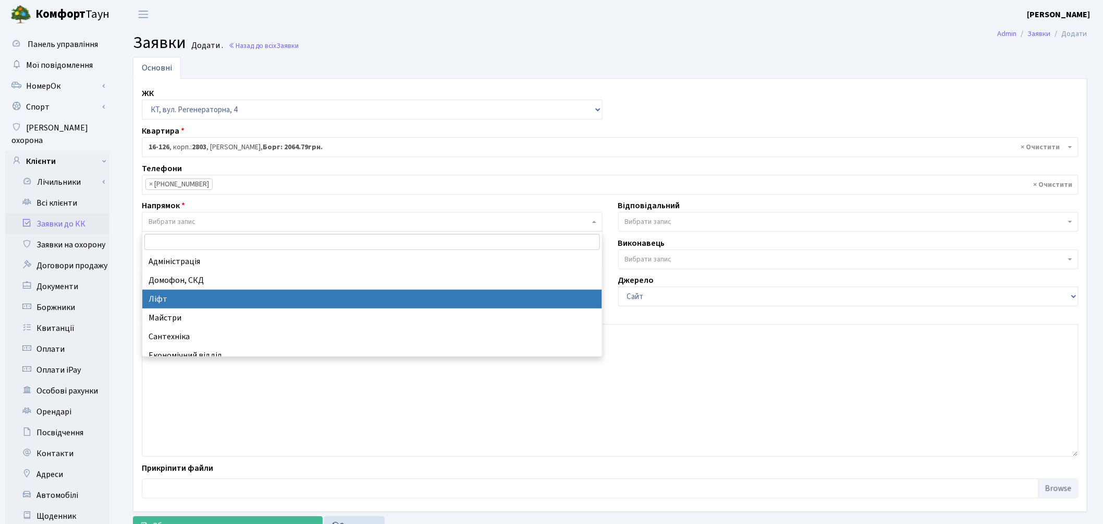
select select "16"
select select
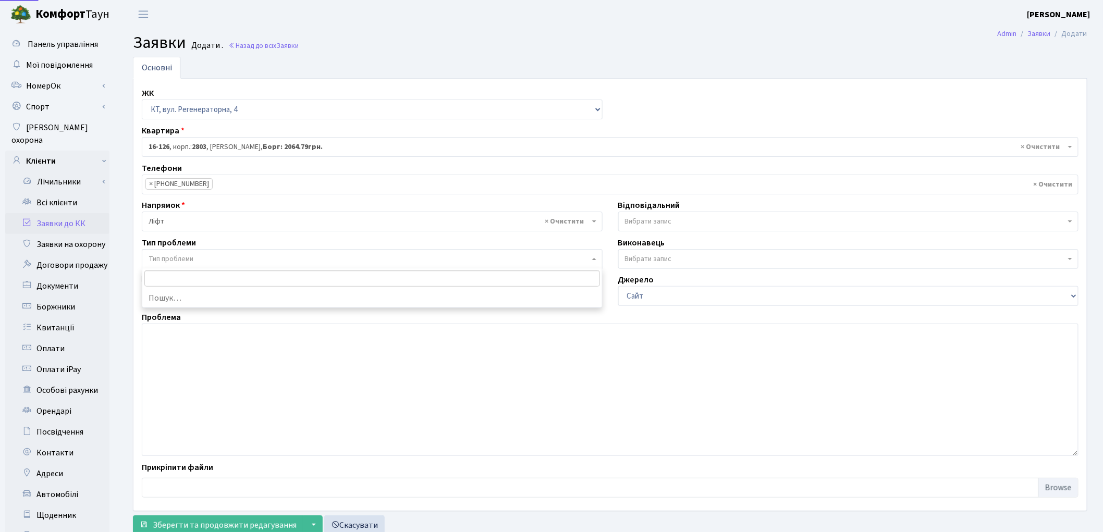
click at [168, 259] on span "Тип проблеми" at bounding box center [171, 259] width 45 height 10
click at [196, 336] on textarea at bounding box center [610, 390] width 937 height 132
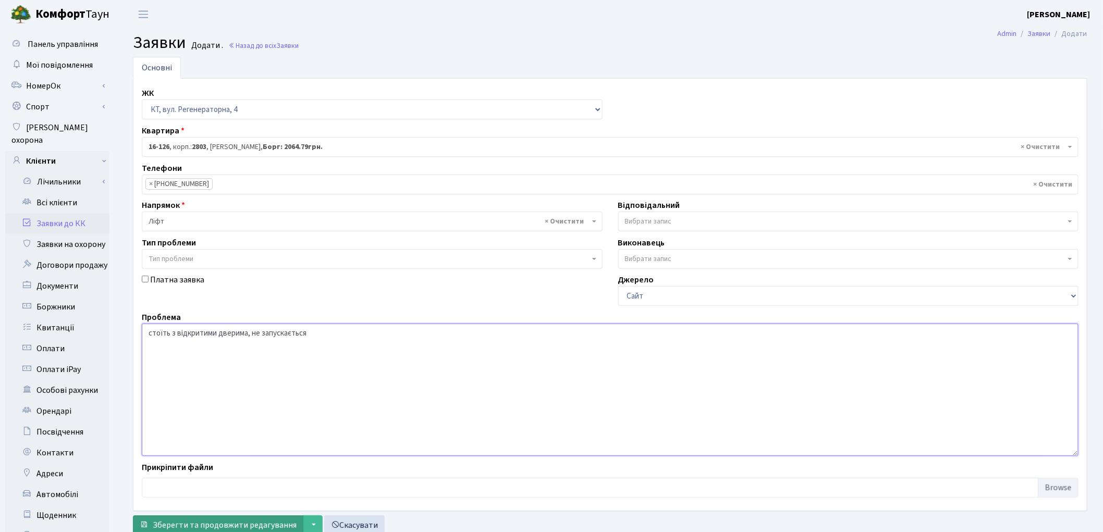
type textarea "стоїть з відкритими дверима, не запускається"
click at [218, 521] on span "Зберегти та продовжити редагування" at bounding box center [225, 525] width 144 height 11
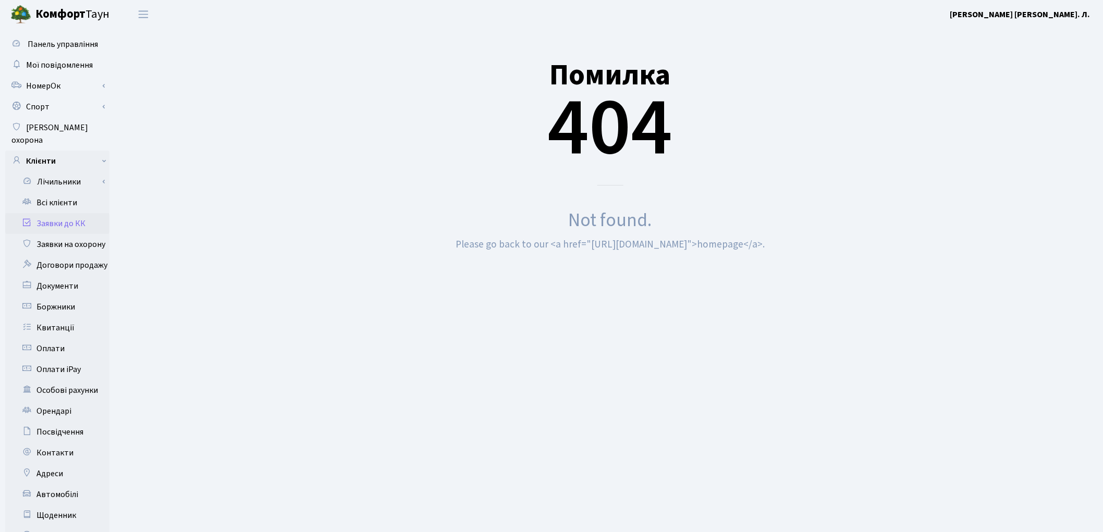
click at [58, 213] on link "Заявки до КК" at bounding box center [57, 223] width 104 height 21
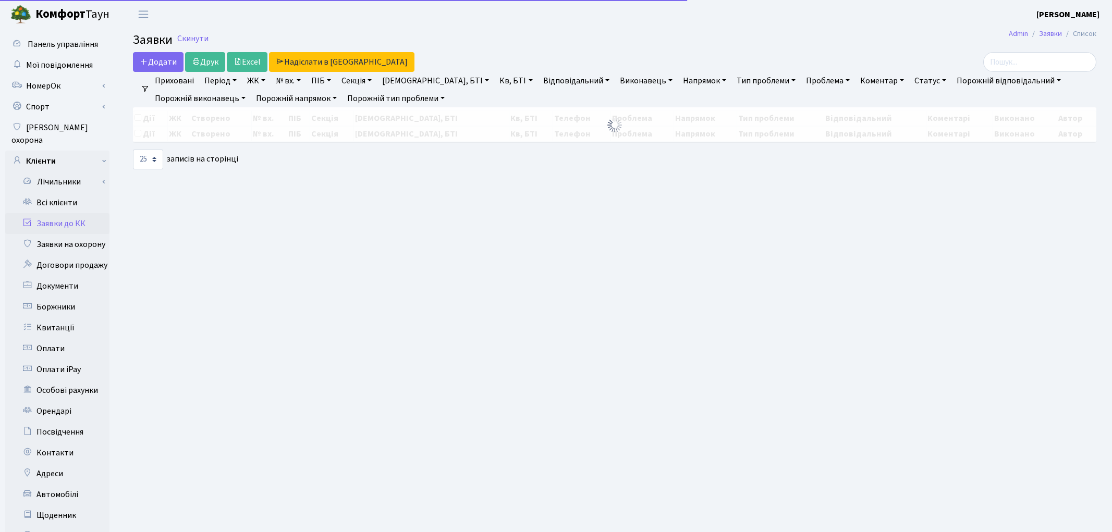
select select "25"
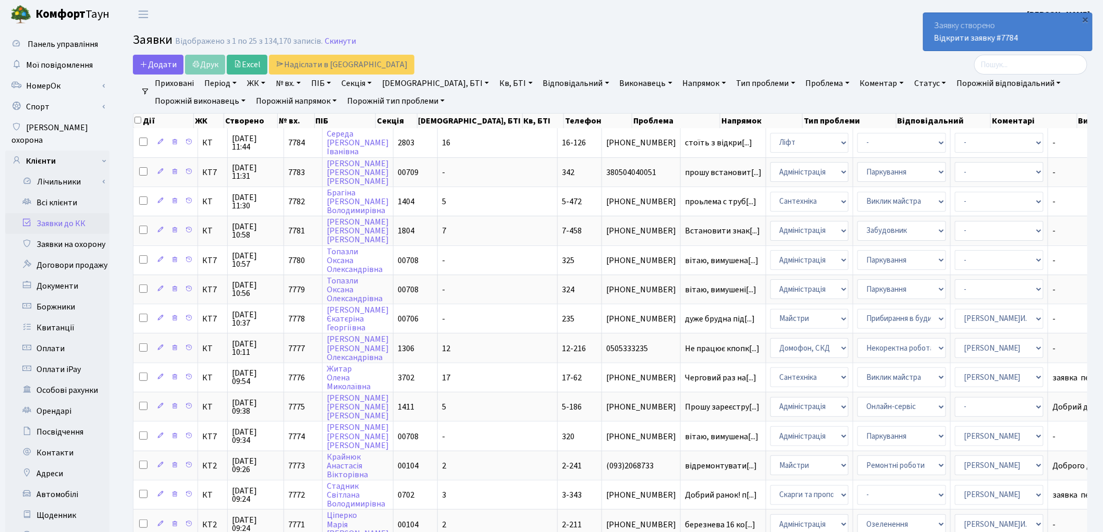
click at [288, 87] on link "№ вх." at bounding box center [288, 84] width 33 height 18
type input "7125"
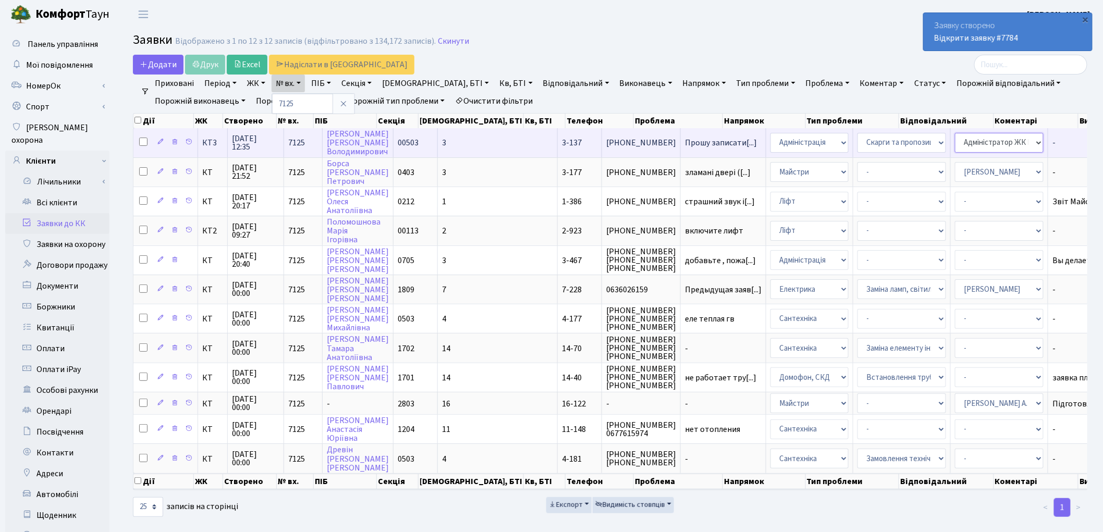
click at [955, 147] on select "- Адміністратор ЖК КТ Вижул В. В. Гордієнко Н.В. Дядюшкін Д.Ю. Кипчук Т. А. Кла…" at bounding box center [999, 143] width 89 height 20
click at [681, 147] on td "Прошу записати[...]" at bounding box center [724, 142] width 86 height 29
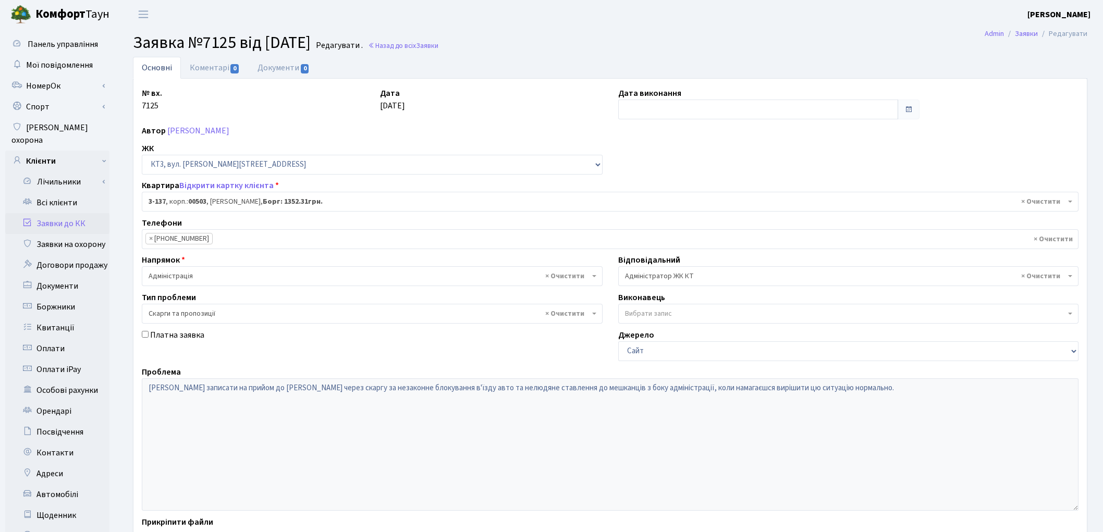
select select "16446"
select select "55"
click at [64, 193] on link "Всі клієнти" at bounding box center [57, 202] width 104 height 21
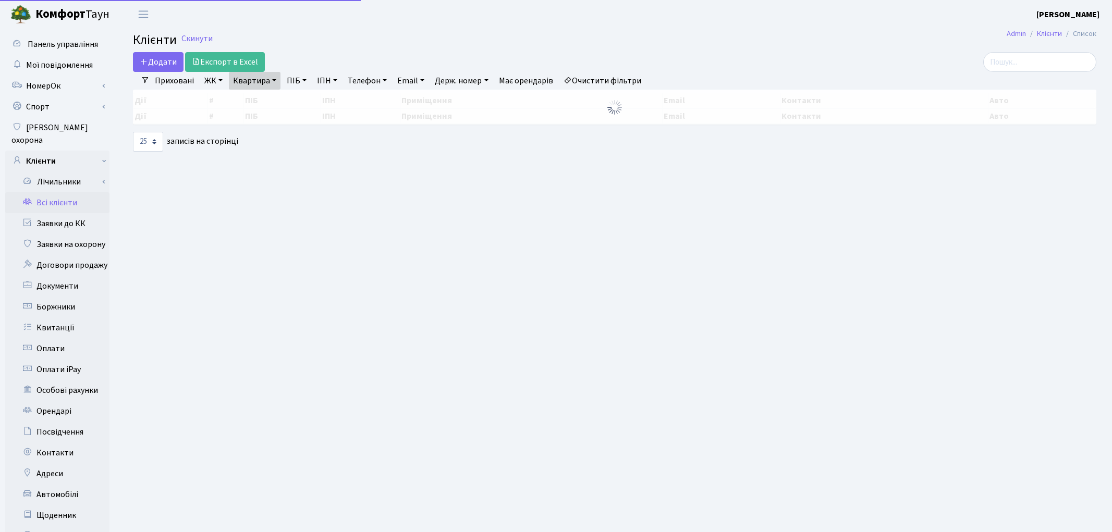
select select "25"
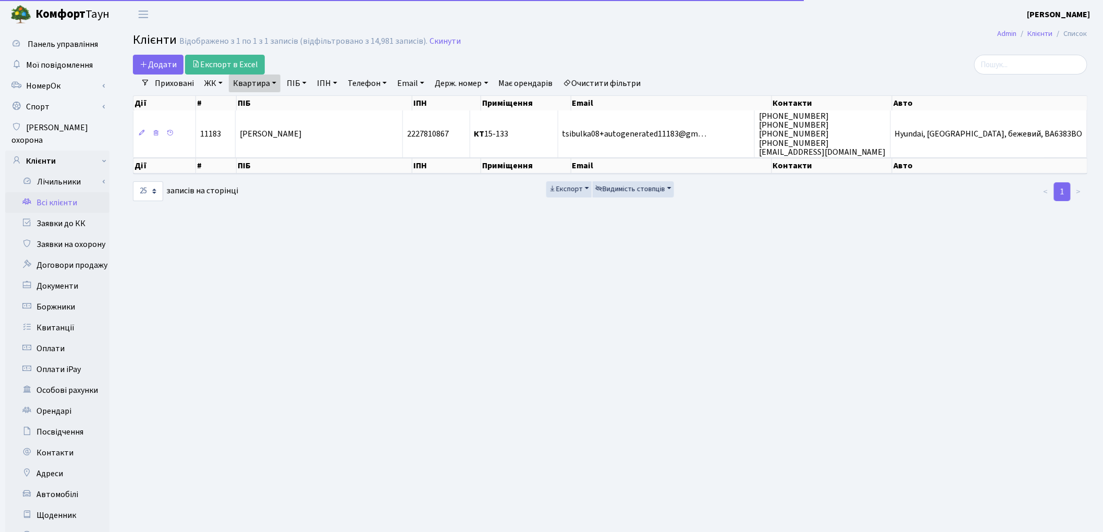
click at [611, 87] on link "Очистити фільтри" at bounding box center [602, 84] width 86 height 18
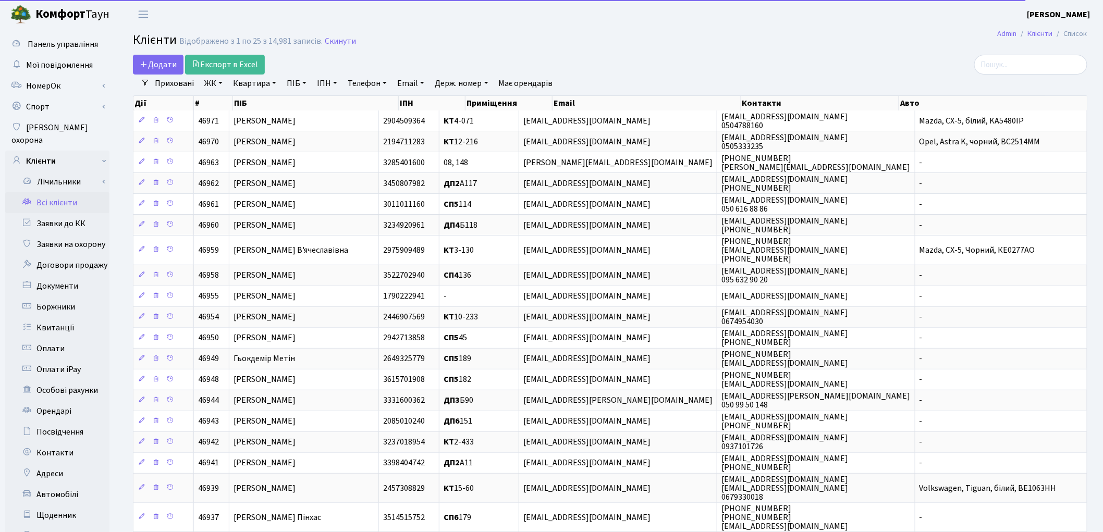
click at [298, 84] on link "ПІБ" at bounding box center [297, 84] width 28 height 18
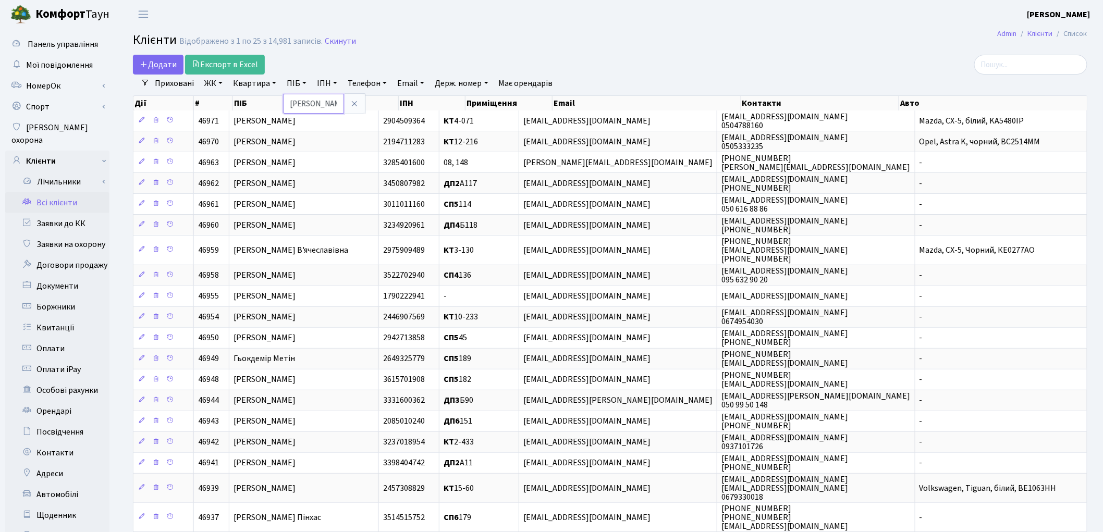
type input "черуха"
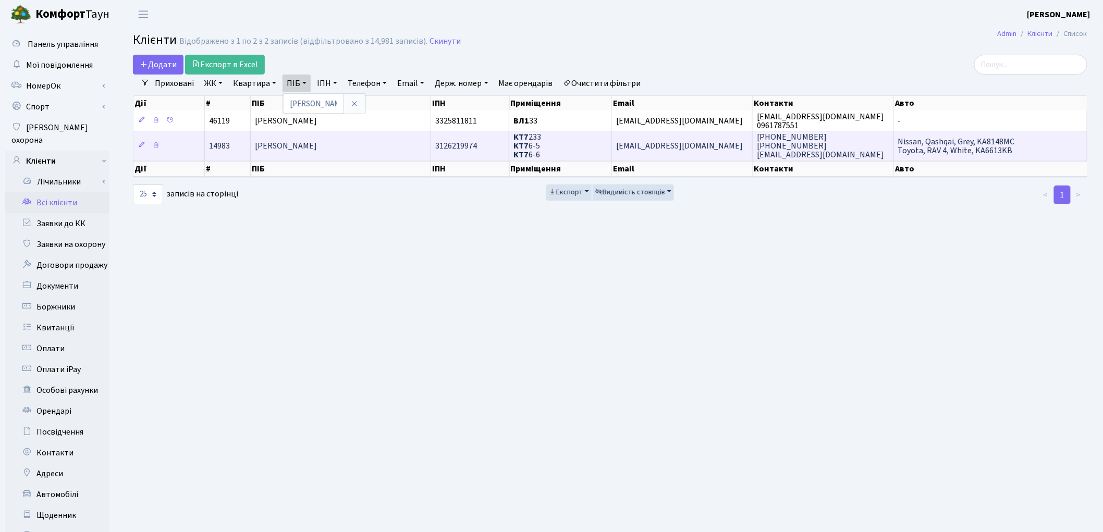
click at [317, 150] on span "[PERSON_NAME]" at bounding box center [286, 145] width 62 height 11
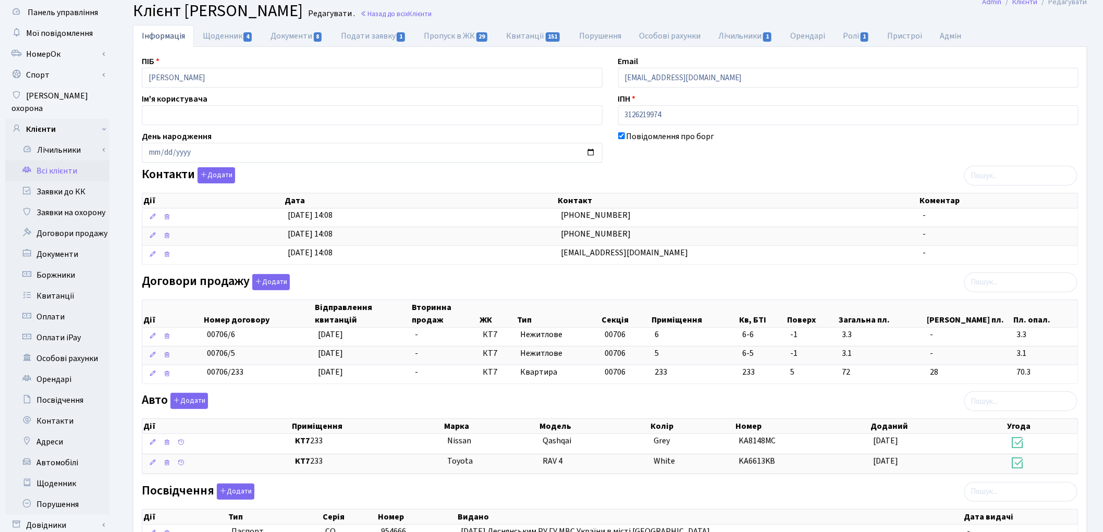
scroll to position [58, 0]
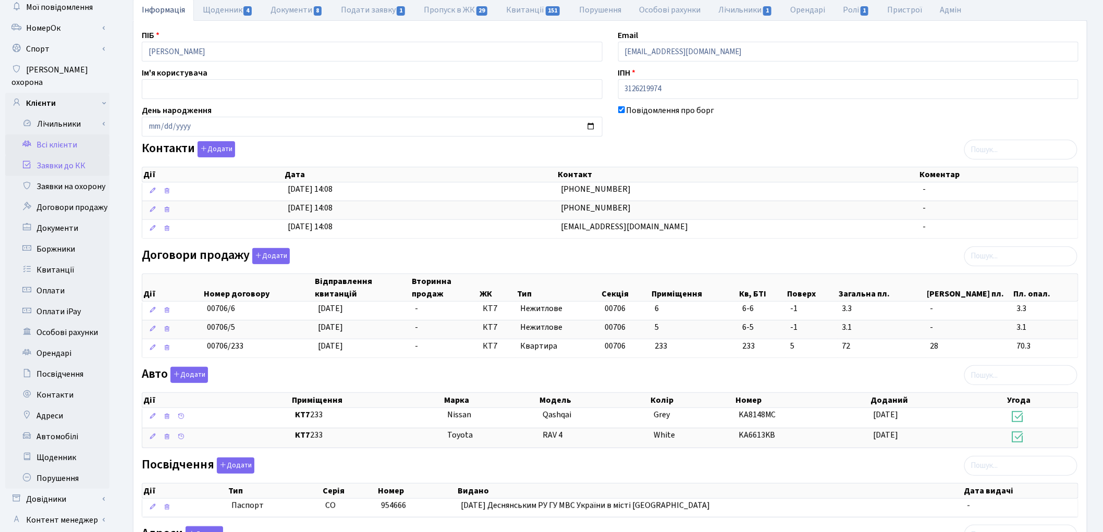
click at [73, 155] on link "Заявки до КК" at bounding box center [57, 165] width 104 height 21
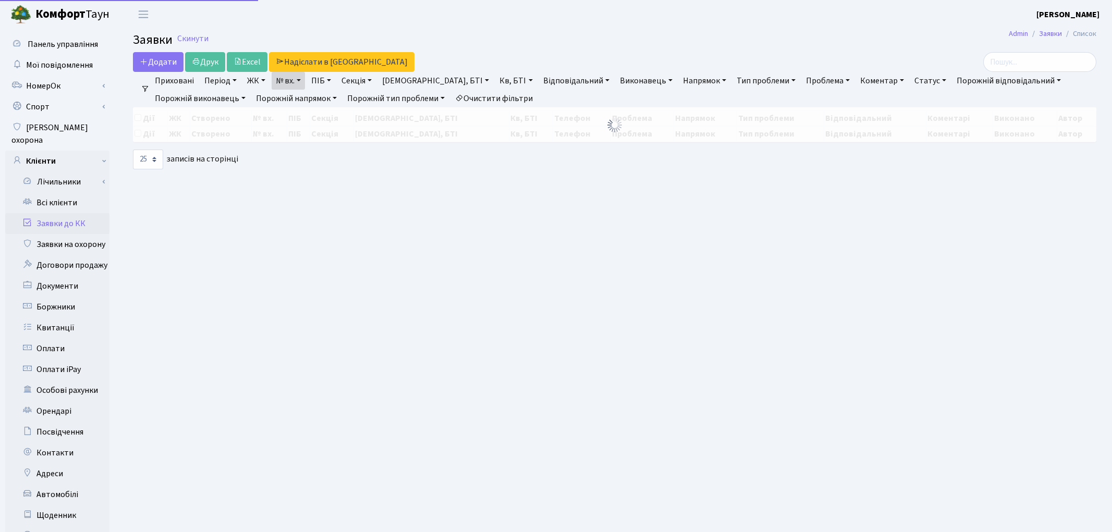
select select "25"
click at [60, 151] on link "Клієнти" at bounding box center [57, 161] width 104 height 21
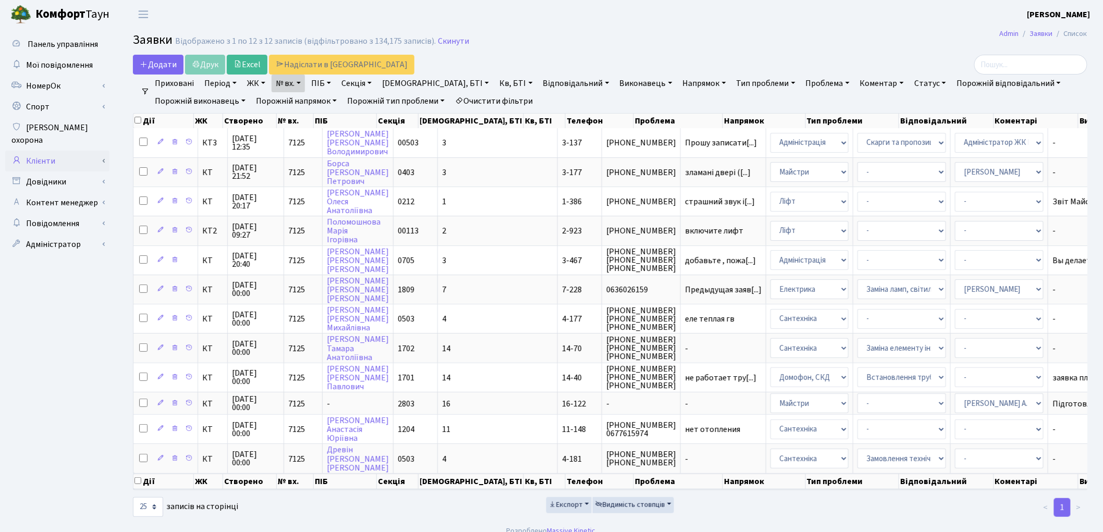
click at [53, 151] on link "Клієнти" at bounding box center [57, 161] width 104 height 21
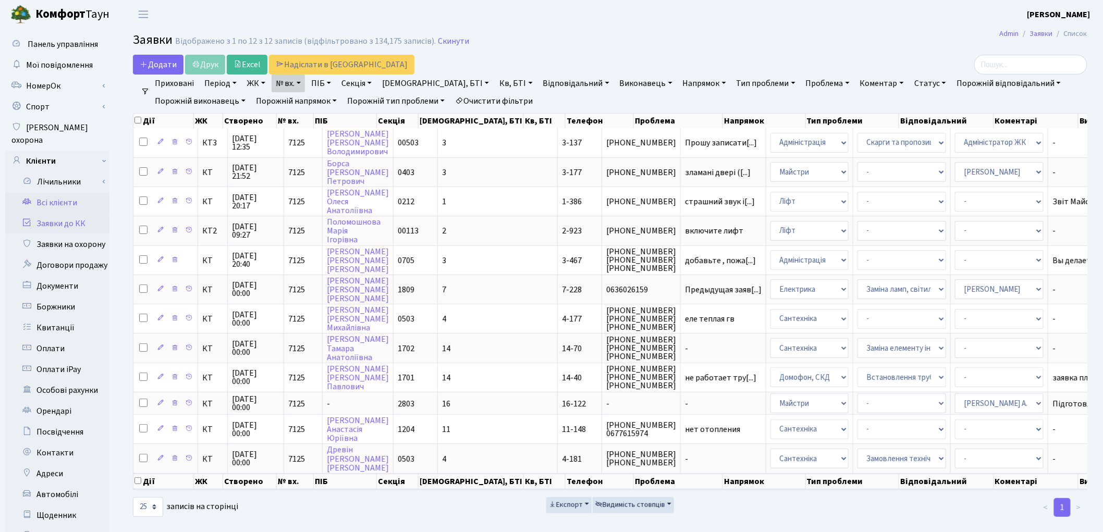
click at [54, 192] on link "Всі клієнти" at bounding box center [57, 202] width 104 height 21
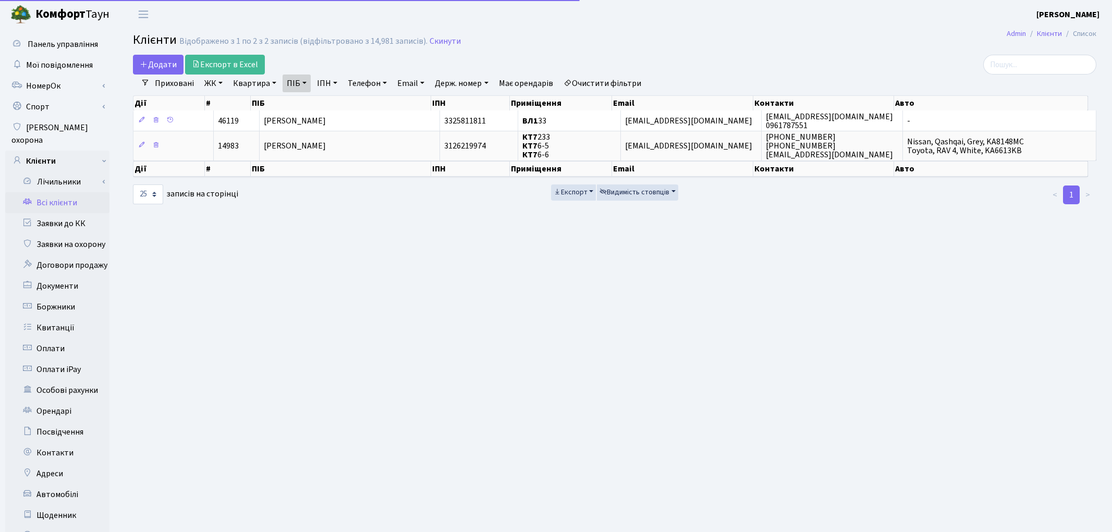
select select "25"
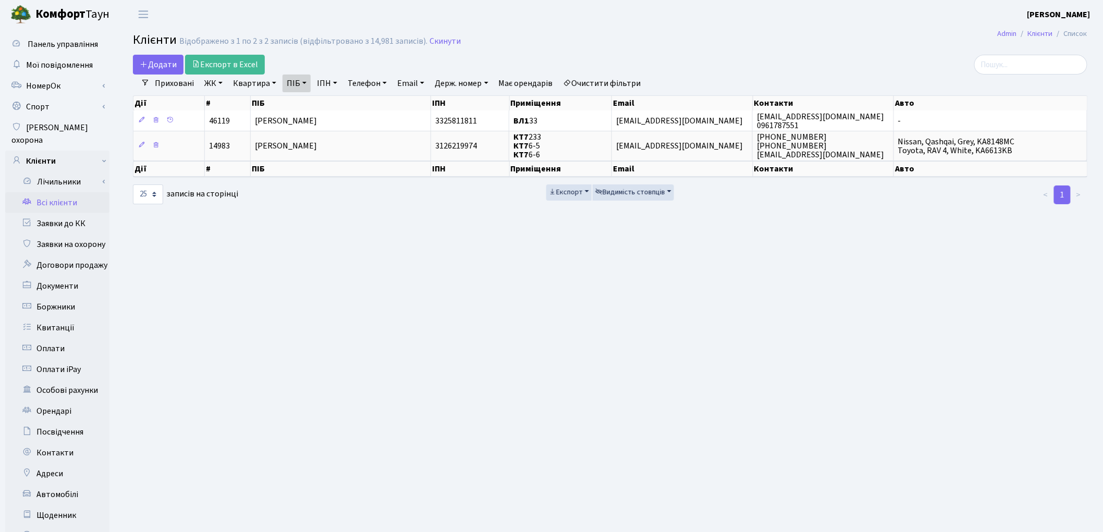
click at [598, 80] on link "Очистити фільтри" at bounding box center [602, 84] width 86 height 18
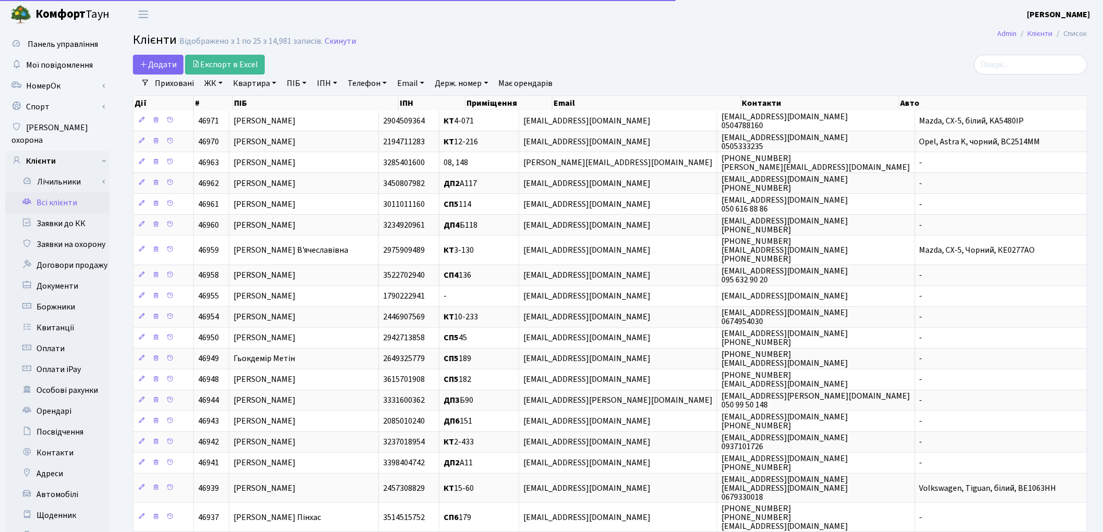
click at [246, 83] on link "Квартира" at bounding box center [255, 84] width 52 height 18
type input "75"
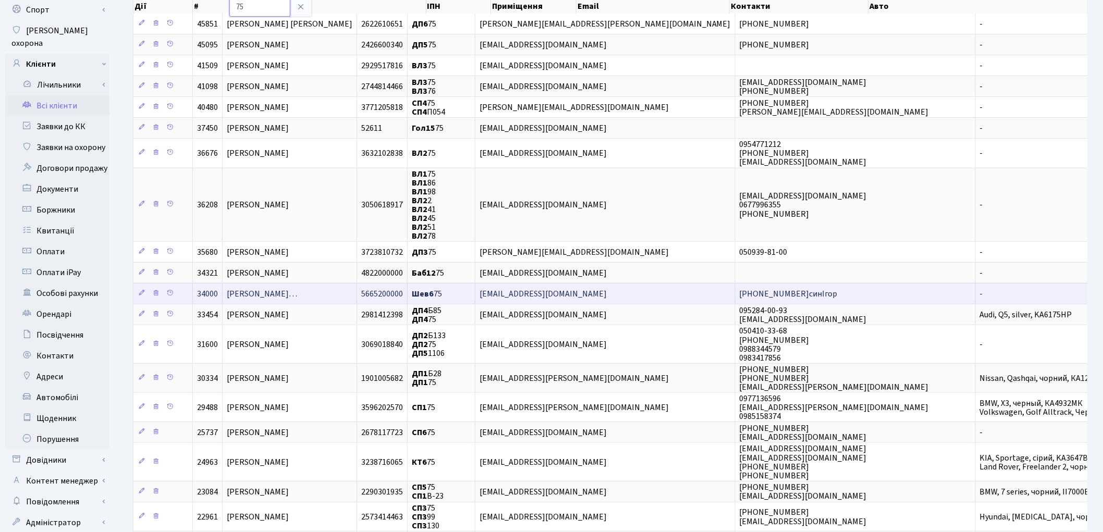
scroll to position [116, 0]
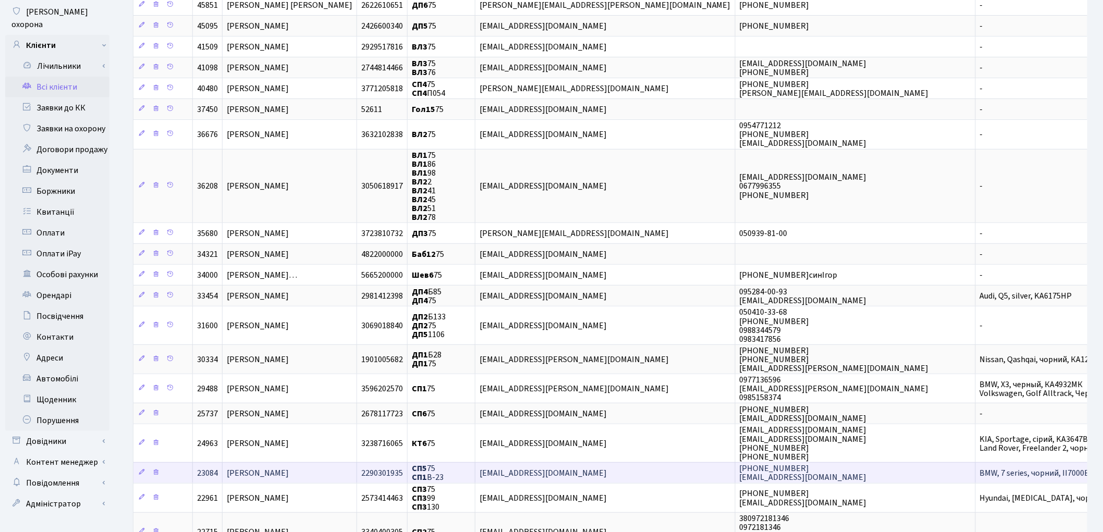
click at [357, 463] on td "[PERSON_NAME]" at bounding box center [290, 473] width 135 height 21
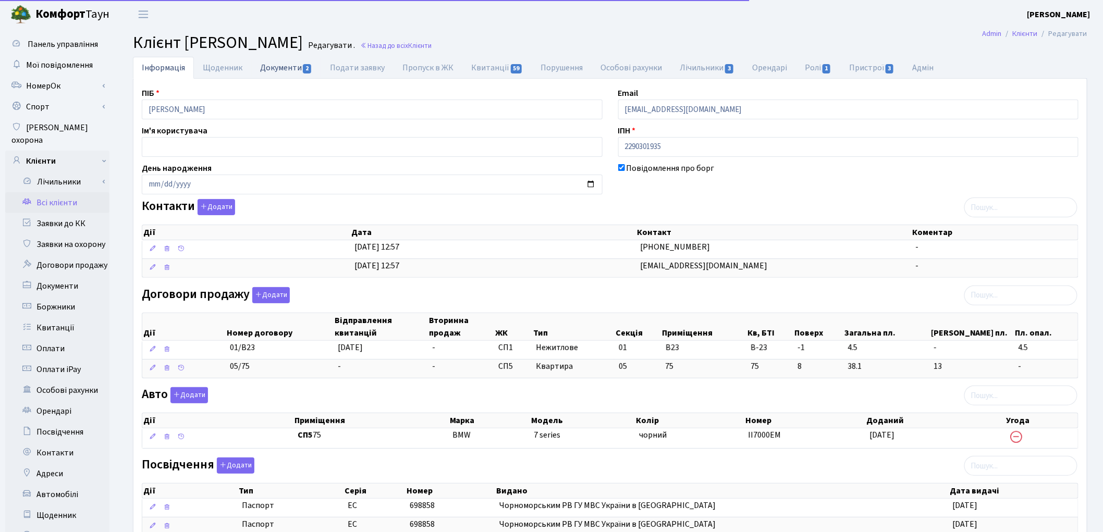
click at [277, 70] on link "Документи 2" at bounding box center [286, 67] width 70 height 21
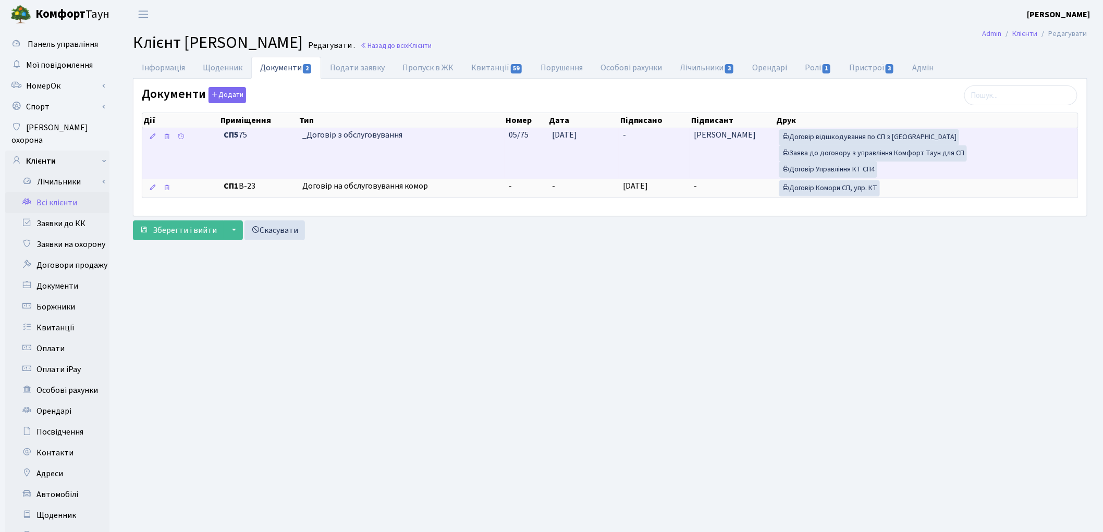
click at [617, 152] on td "[DATE]" at bounding box center [583, 153] width 71 height 51
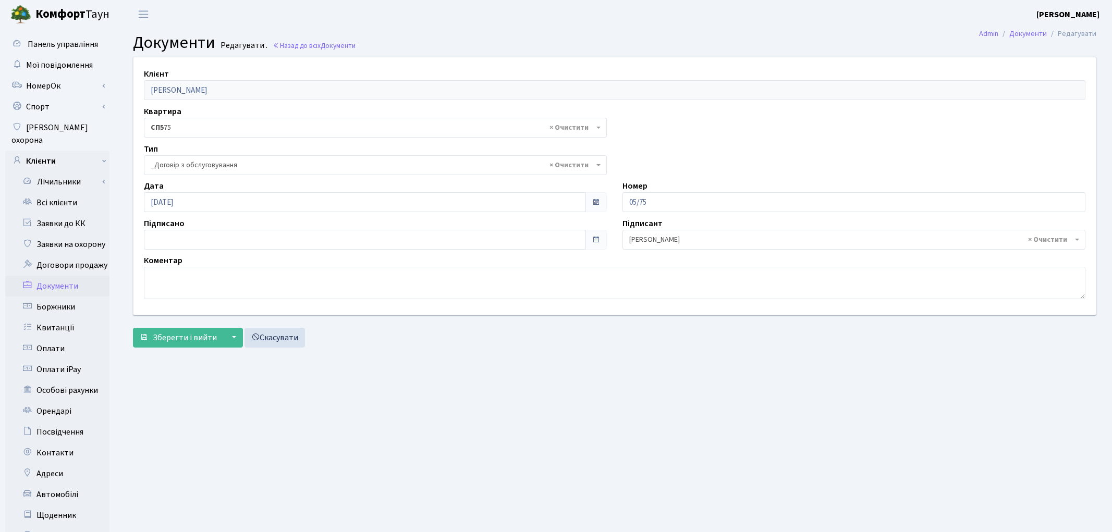
select select "289"
type input "08.09.2025"
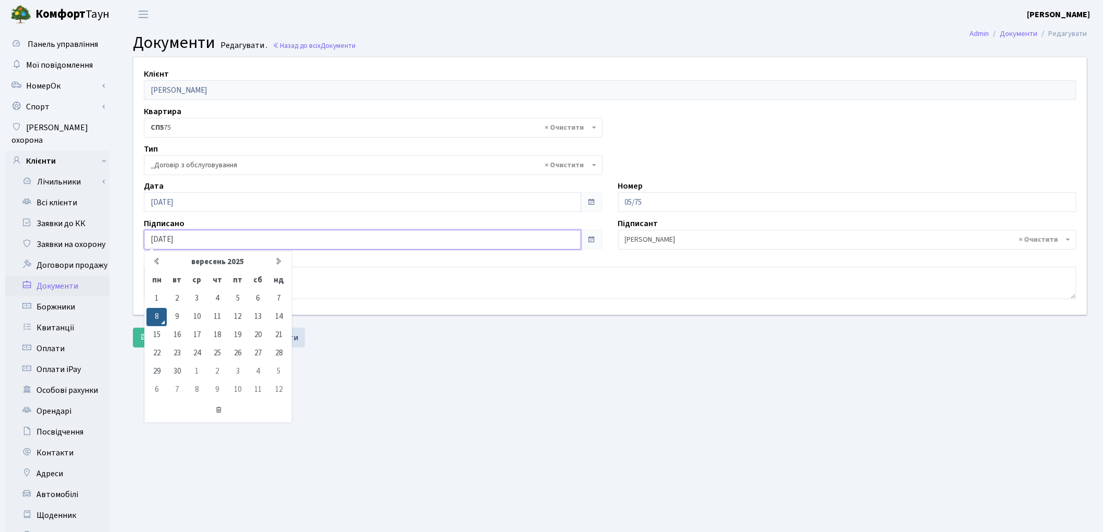
click at [217, 241] on input "08.09.2025" at bounding box center [362, 240] width 437 height 20
click at [390, 442] on main "Admin Документи Редагувати Документи Редагувати . Назад до всіх Документи Клієн…" at bounding box center [610, 332] width 986 height 607
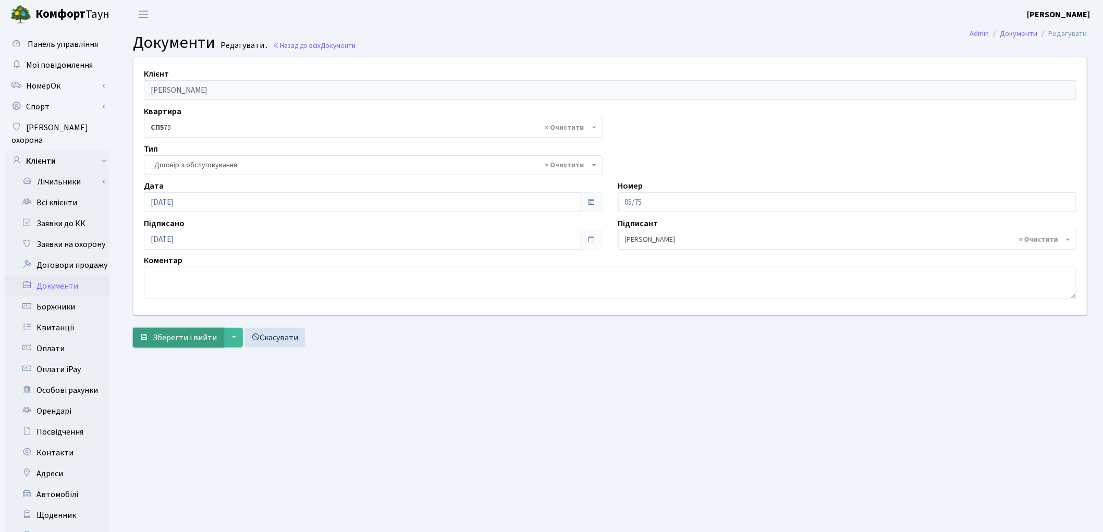
click at [186, 344] on button "Зберегти і вийти" at bounding box center [178, 338] width 91 height 20
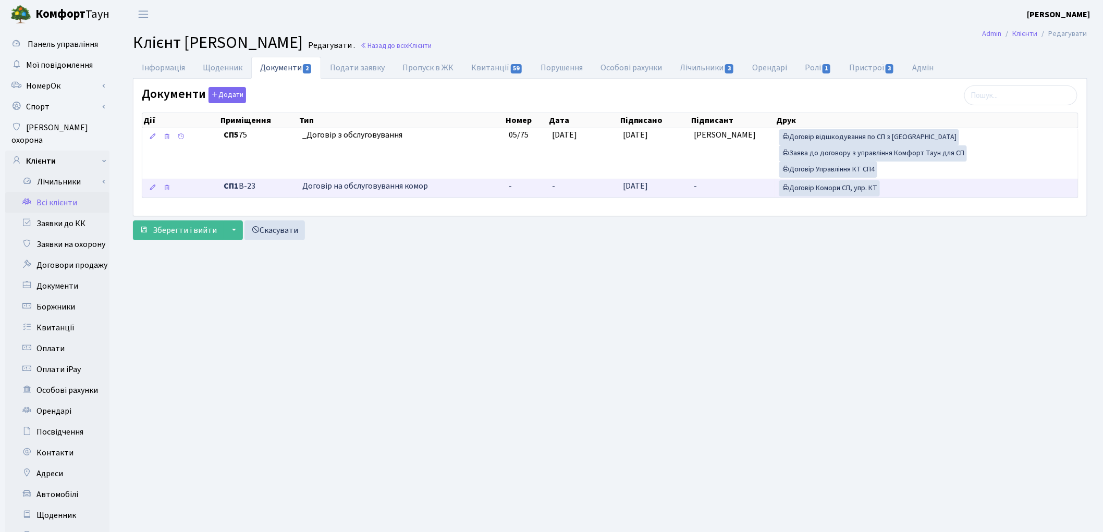
click at [744, 195] on td "-" at bounding box center [732, 188] width 85 height 19
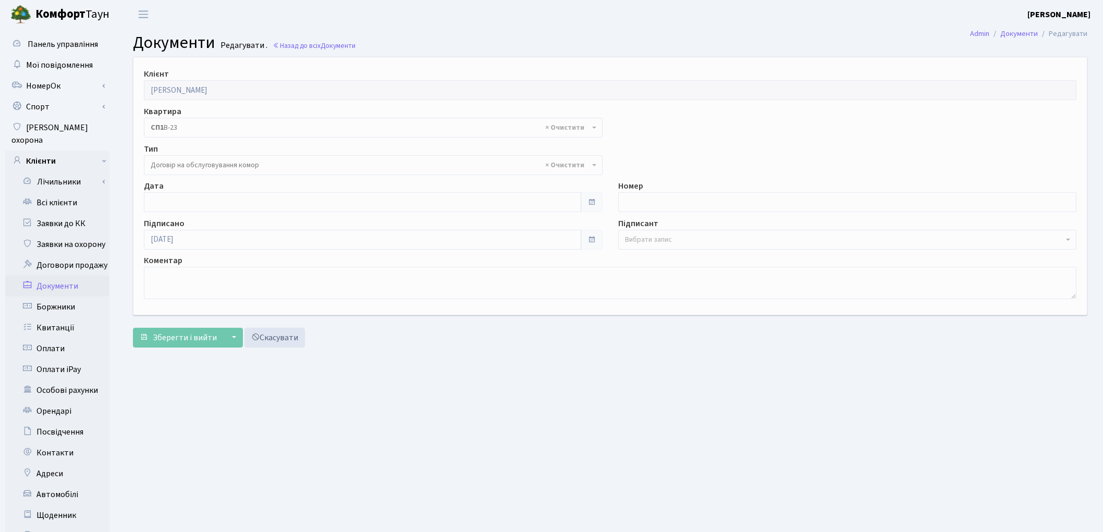
select select "309"
click at [639, 237] on span "Вибрати запис" at bounding box center [648, 240] width 47 height 10
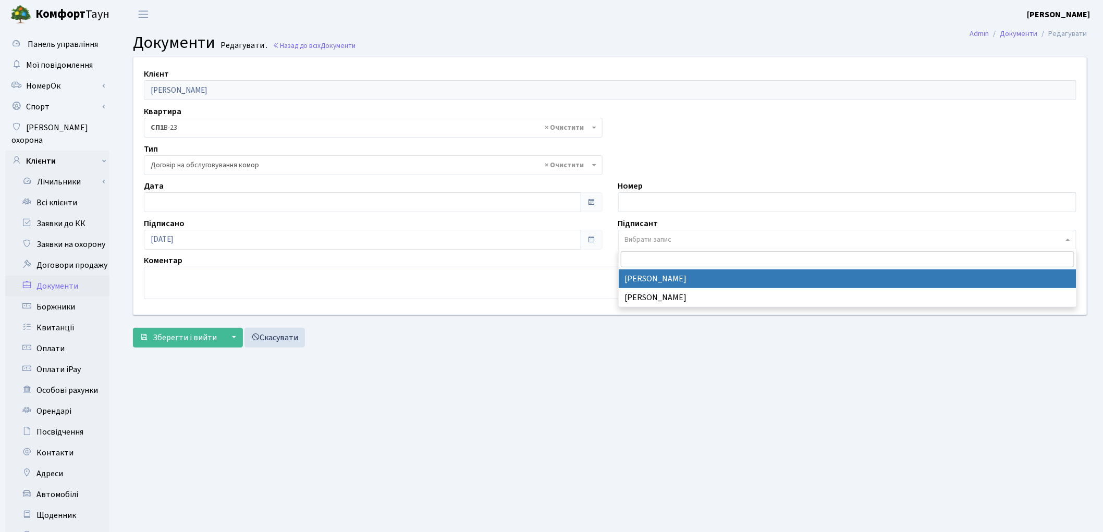
select select "74"
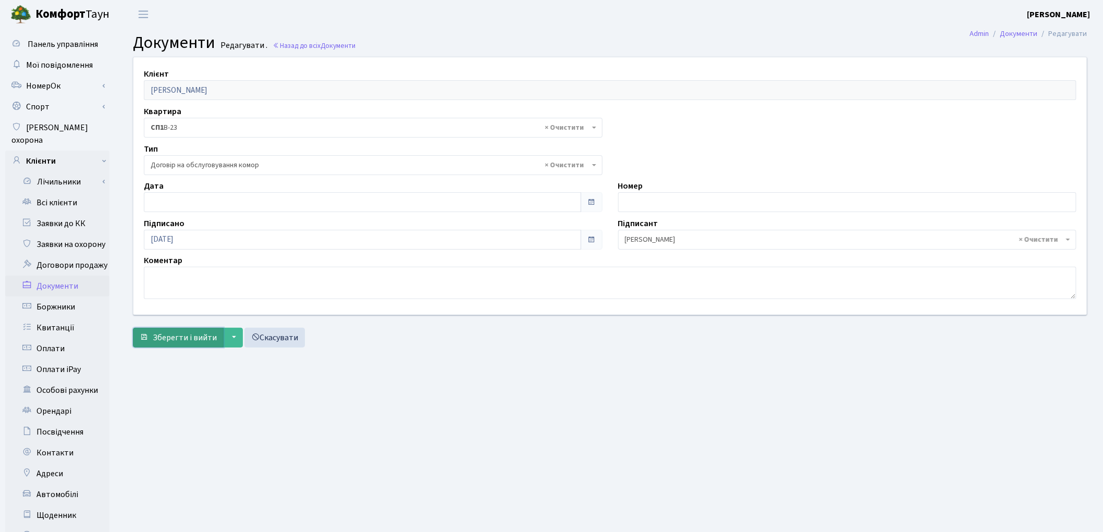
click at [194, 336] on span "Зберегти і вийти" at bounding box center [185, 337] width 64 height 11
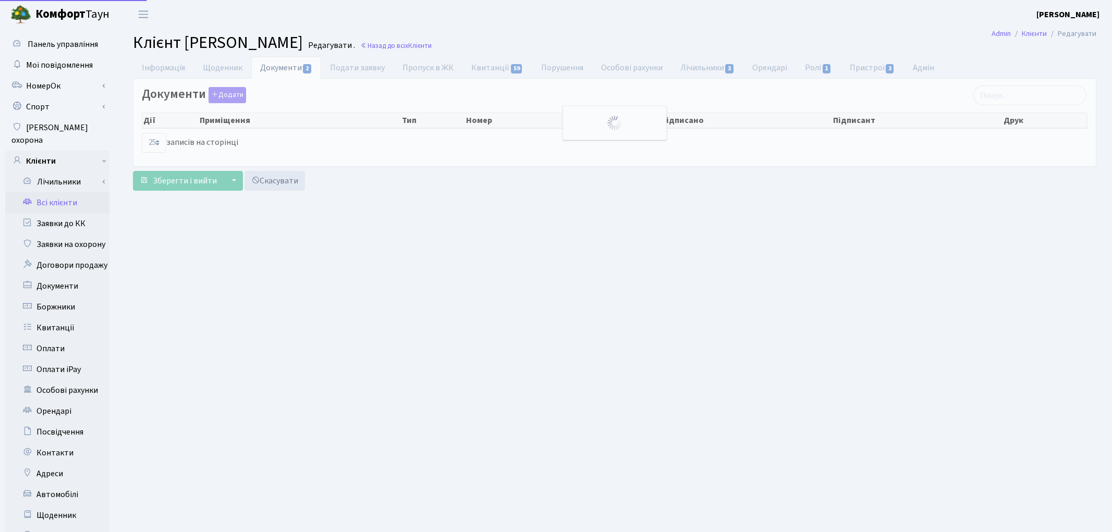
select select "25"
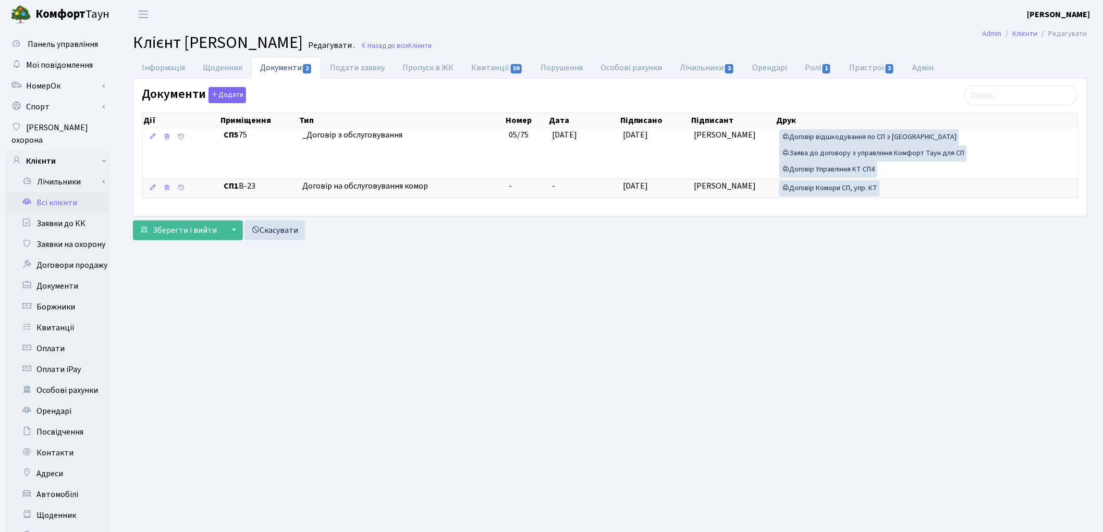
click at [772, 366] on main "Admin Клієнти Редагувати Клієнт [PERSON_NAME] . Назад до всіх Клієнти Інформаці…" at bounding box center [610, 332] width 986 height 607
click at [50, 192] on link "Всі клієнти" at bounding box center [57, 202] width 104 height 21
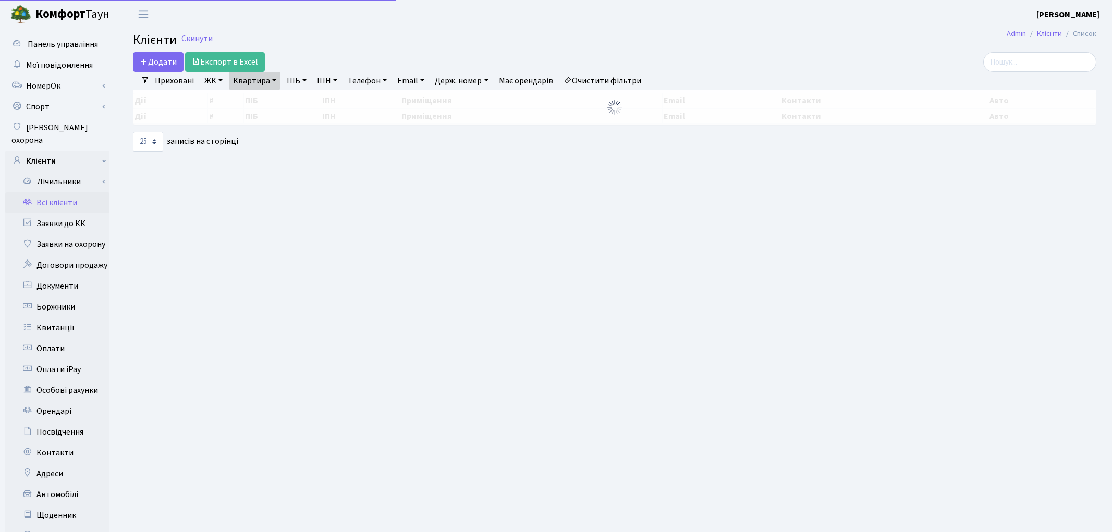
select select "25"
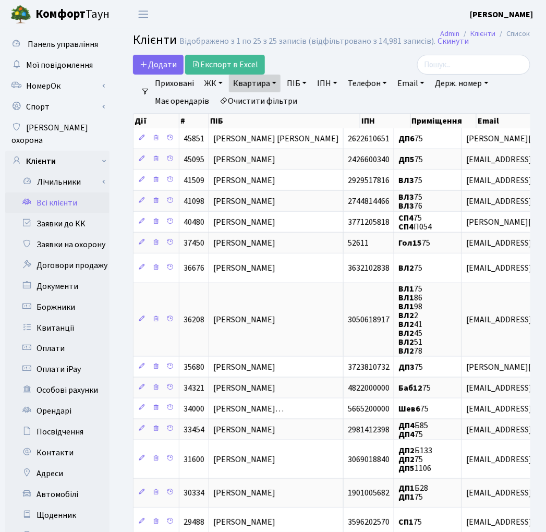
click at [68, 194] on link "Всі клієнти" at bounding box center [57, 202] width 104 height 21
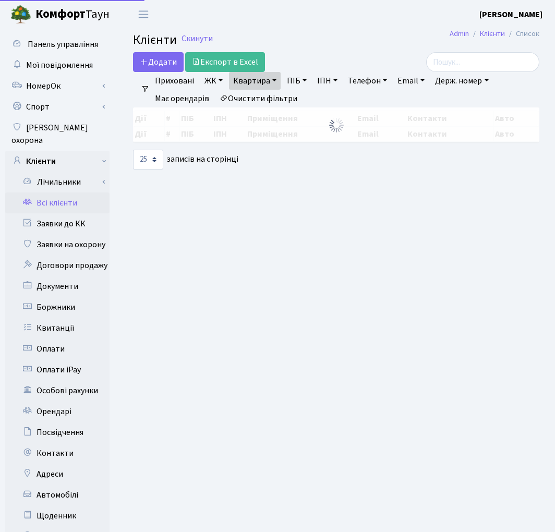
select select "25"
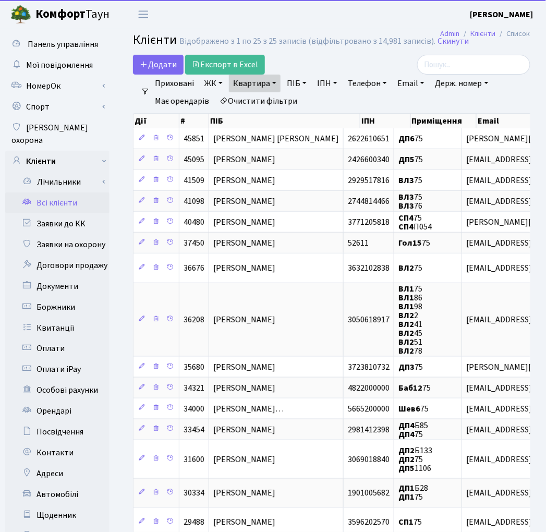
click at [254, 84] on link "Квартира" at bounding box center [255, 84] width 52 height 18
click at [258, 100] on input "75" at bounding box center [259, 104] width 61 height 20
type input "7"
type input "15-133"
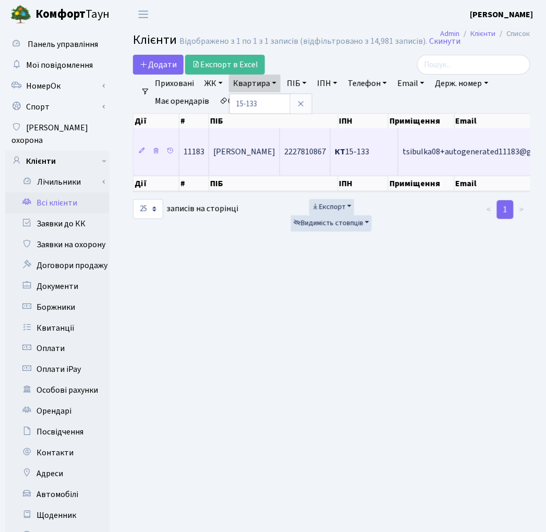
click at [271, 151] on span "Цибульська Ніна Володимирівна" at bounding box center [244, 152] width 62 height 11
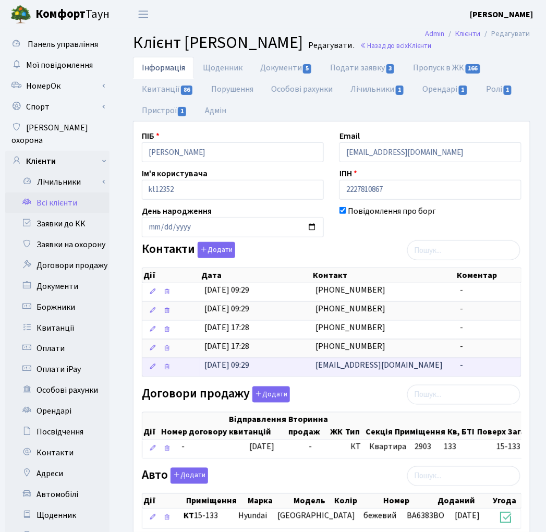
click at [366, 371] on span "[EMAIL_ADDRESS][DOMAIN_NAME]" at bounding box center [379, 364] width 127 height 11
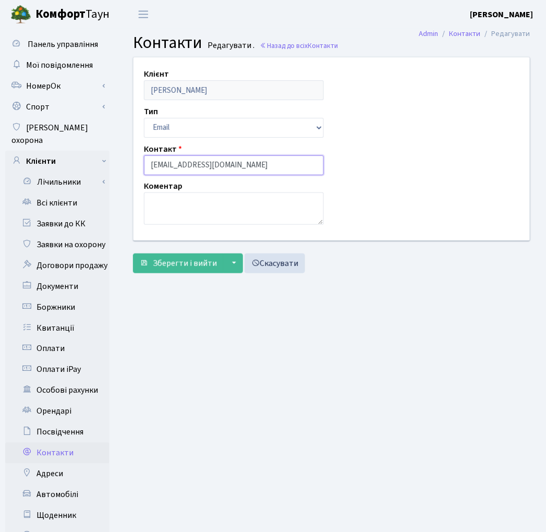
drag, startPoint x: 238, startPoint y: 170, endPoint x: 117, endPoint y: 165, distance: 121.6
click at [117, 165] on div "Клієнт Цибульська Ніна Володимирівна Тип Email Телефон Контакт tsibulka08@gmail…" at bounding box center [331, 167] width 429 height 221
click at [79, 215] on link "Заявки до КК" at bounding box center [57, 223] width 104 height 21
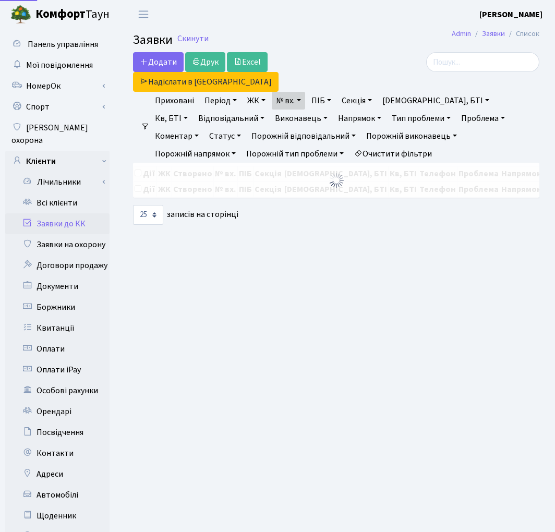
select select "25"
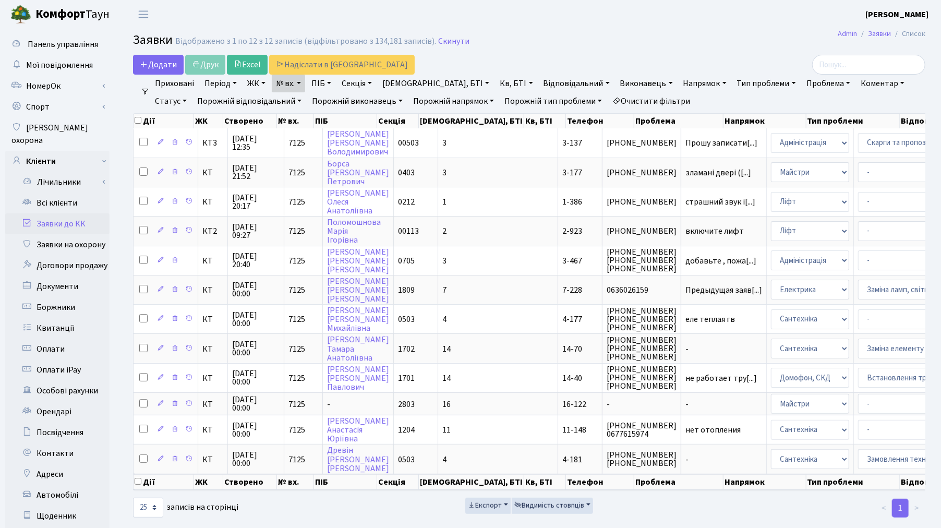
click at [554, 95] on link "Очистити фільтри" at bounding box center [651, 101] width 86 height 18
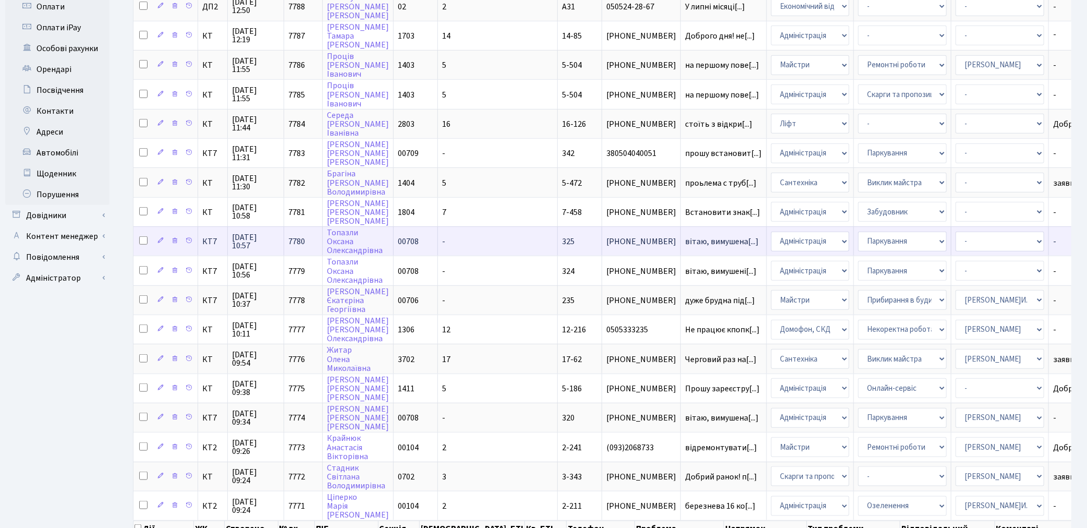
scroll to position [385, 0]
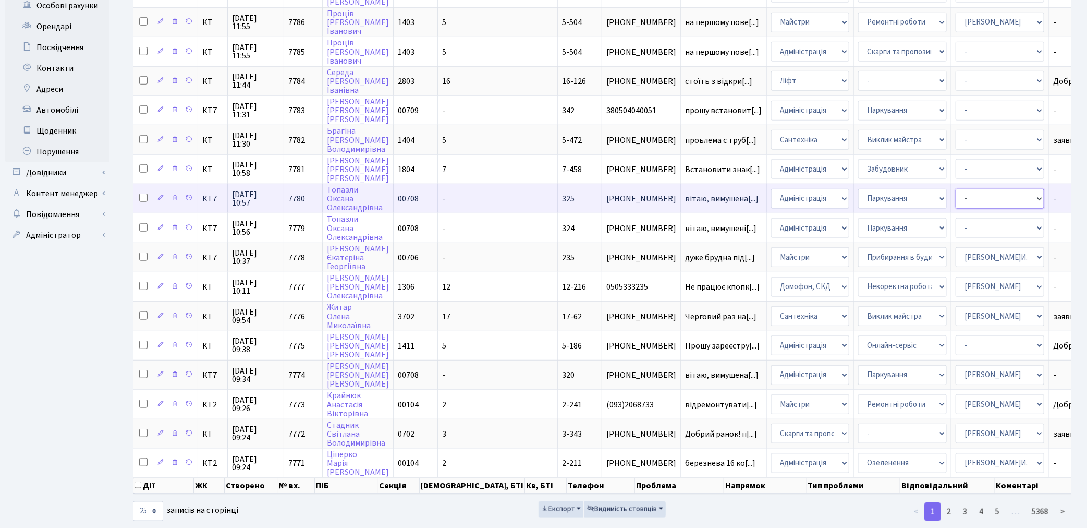
click at [554, 189] on select "- Адміністратор ЖК КТ Вижул В. В. Гордієнко Н.В. Дядюшкін Д.Ю. Кипчук Т. А. Кла…" at bounding box center [1000, 199] width 89 height 20
select select "110"
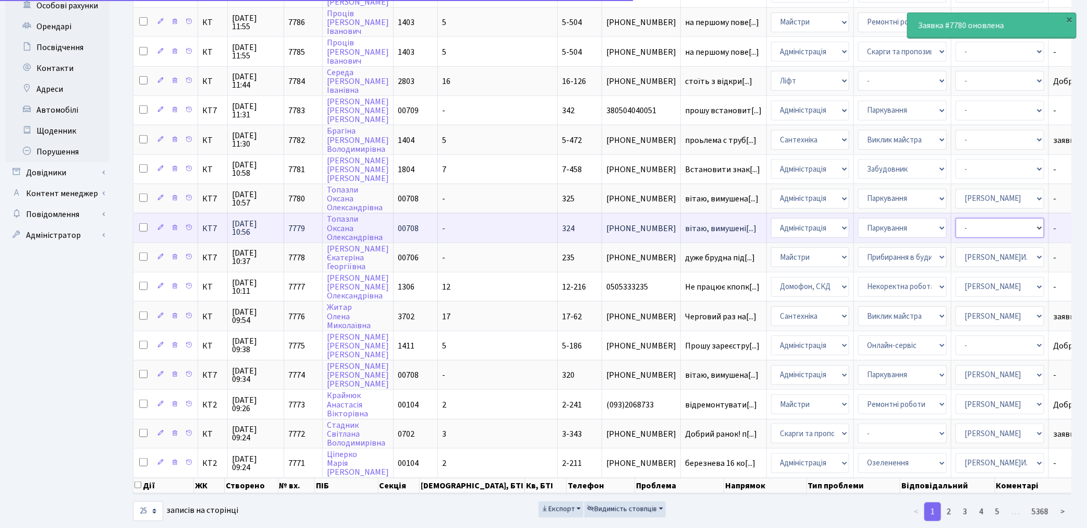
click at [554, 218] on select "- Адміністратор ЖК КТ Вижул В. В. Гордієнко Н.В. Дядюшкін Д.Ю. Кипчук Т. А. Кла…" at bounding box center [1000, 228] width 89 height 20
select select "110"
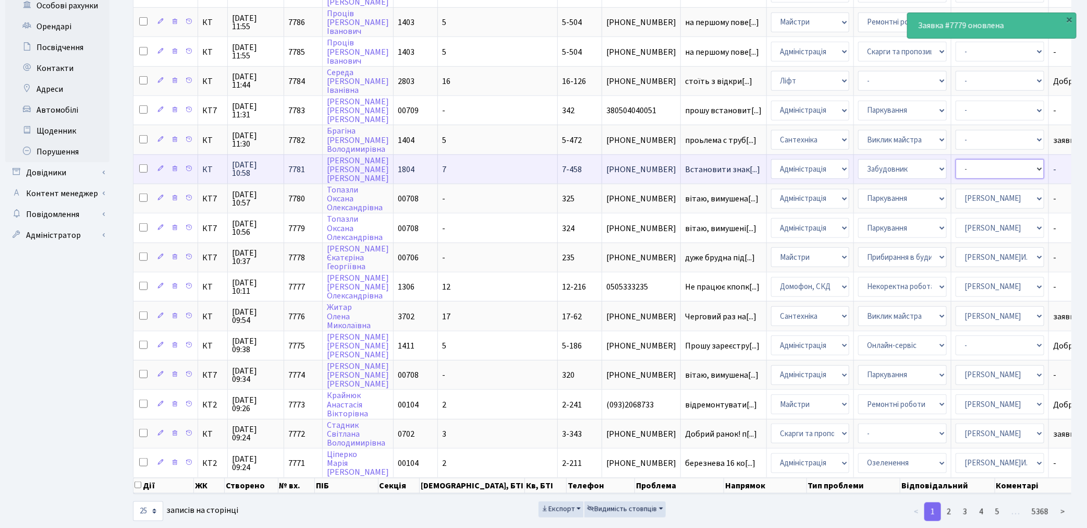
click at [554, 159] on select "- Адміністратор ЖК КТ Вижул В. В. Гордієнко Н.В. Дядюшкін Д.Ю. Кипчук Т. А. Кла…" at bounding box center [1000, 169] width 89 height 20
select select "110"
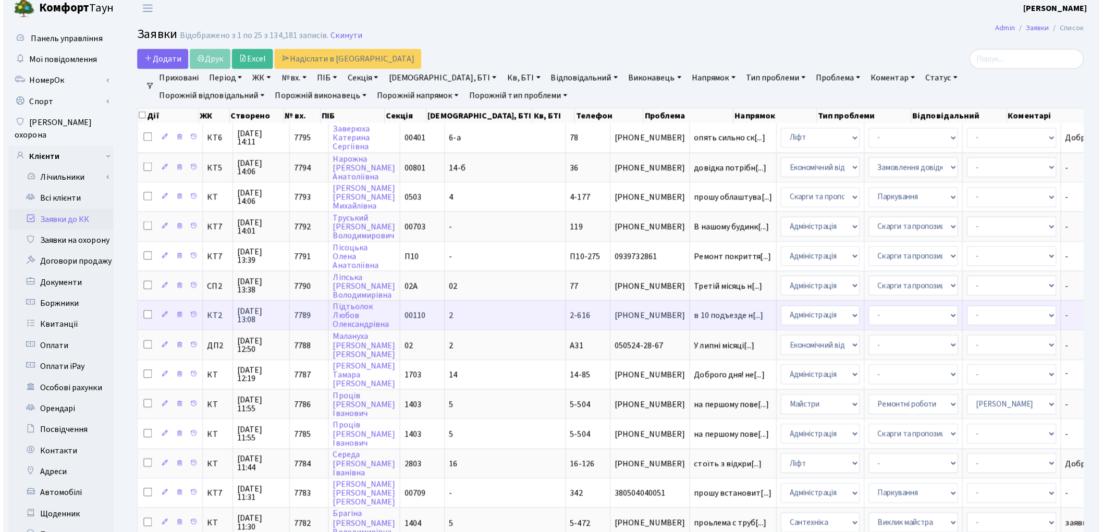
scroll to position [0, 0]
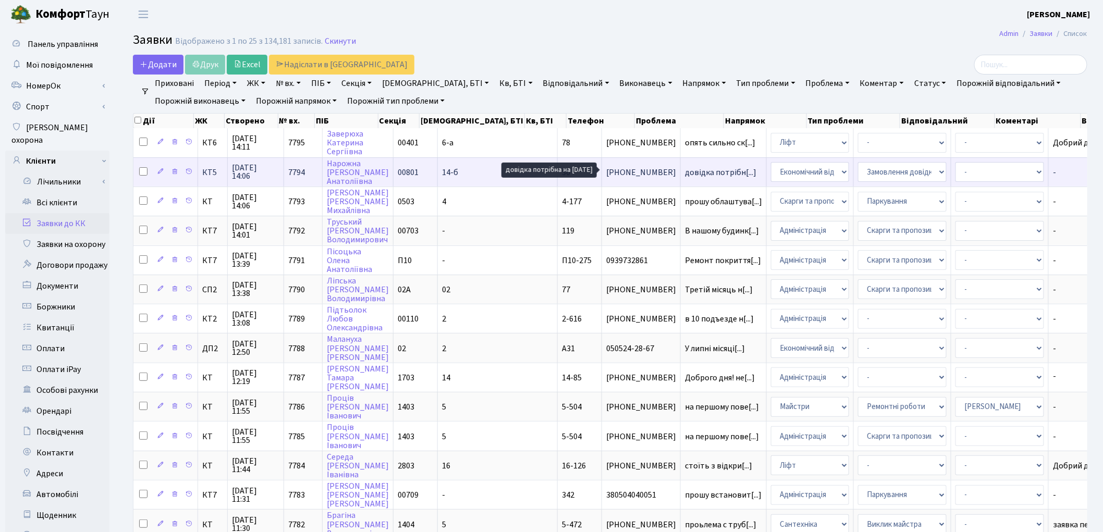
click at [554, 168] on span "довідка потрібн[...]" at bounding box center [720, 172] width 71 height 11
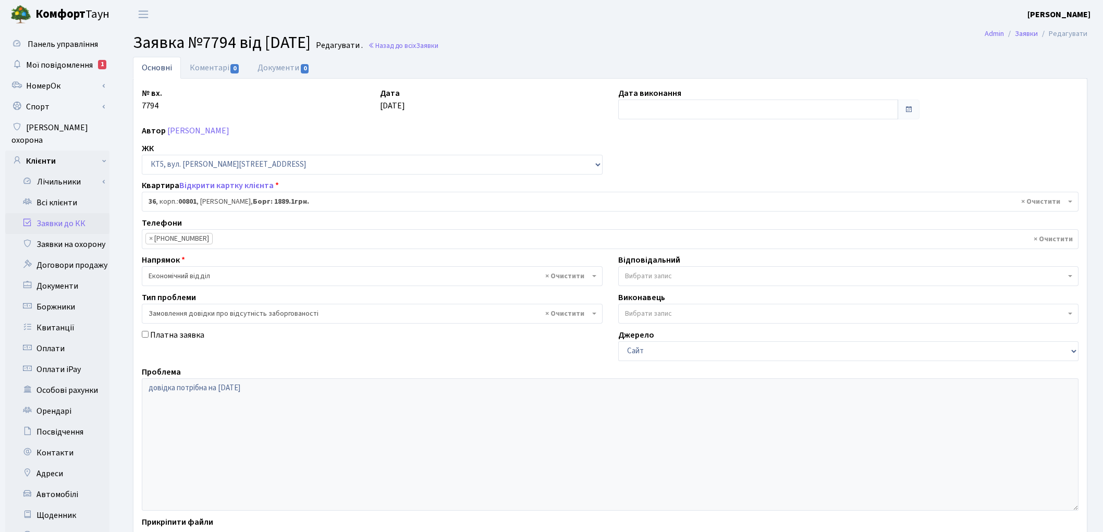
select select "17566"
select select "35"
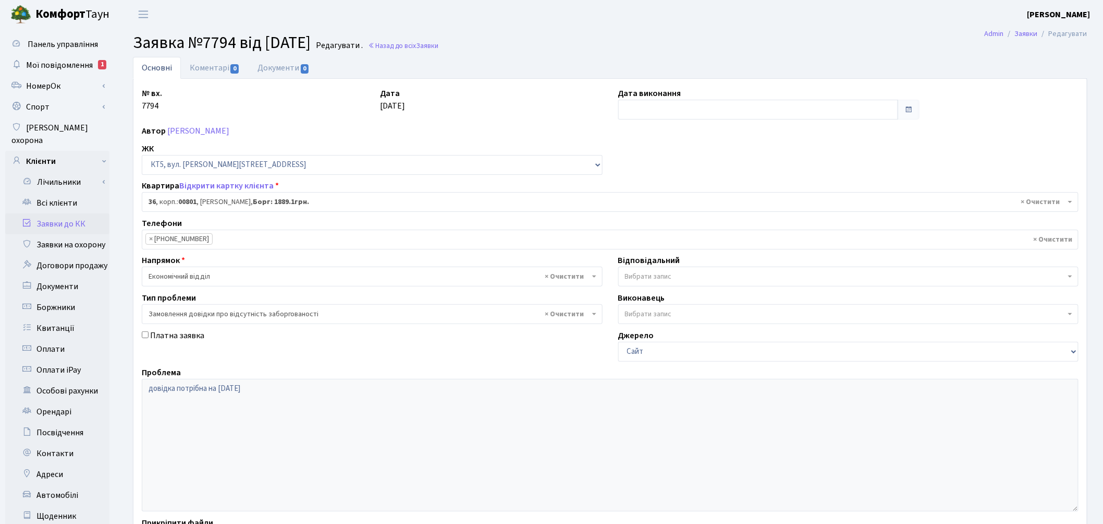
click at [646, 282] on span "Вибрати запис" at bounding box center [848, 276] width 461 height 20
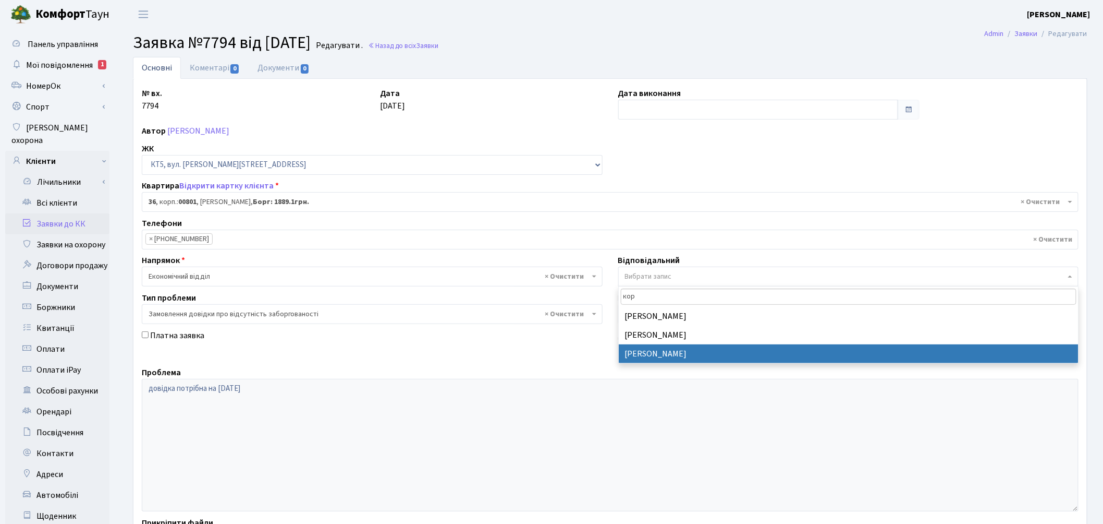
type input "кор"
select select "33"
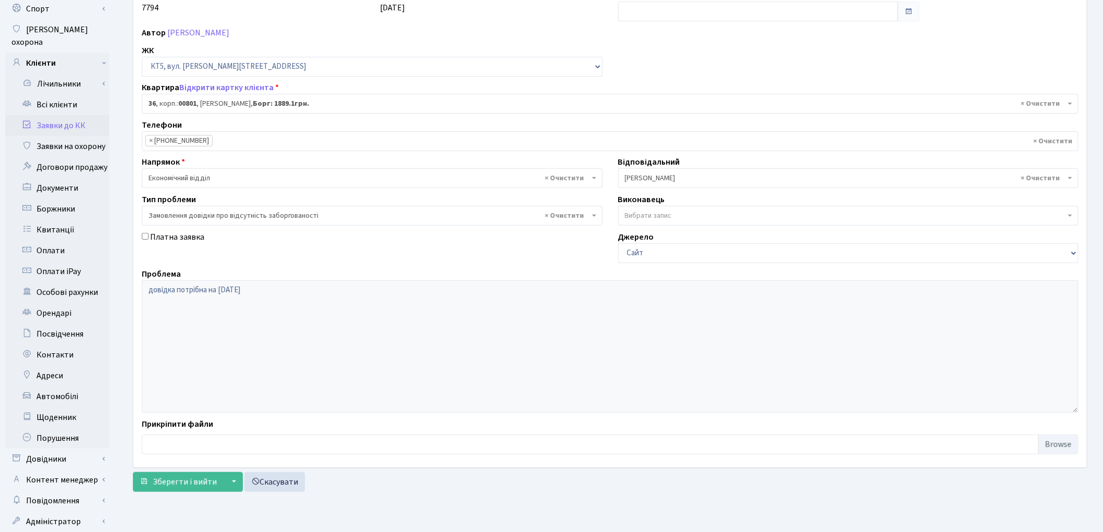
scroll to position [116, 0]
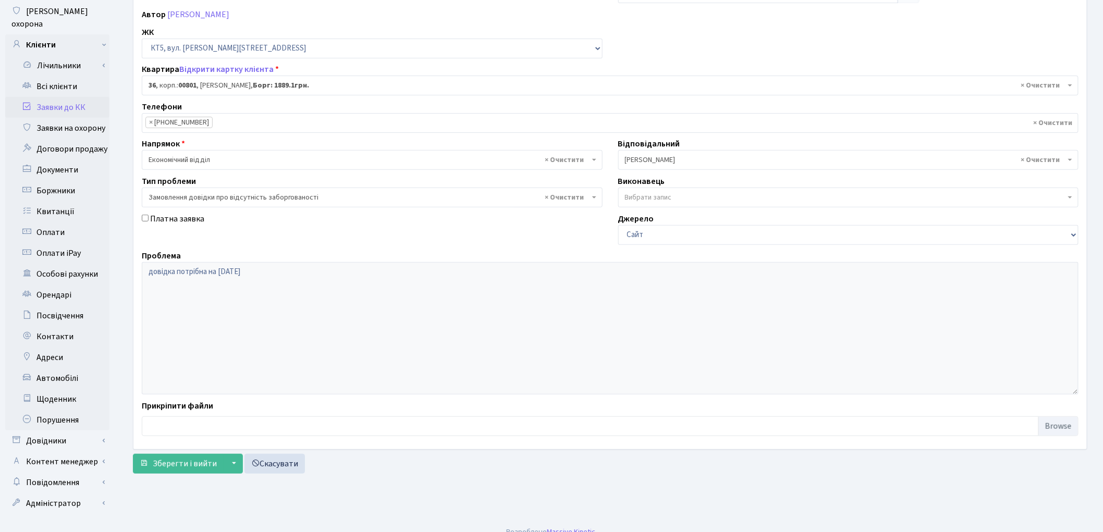
click at [189, 444] on div "№ вх. 7794 Дата [DATE] Дата виконання Автор [PERSON_NAME] ЖК - ТХ, вул. [STREET…" at bounding box center [610, 205] width 954 height 487
click at [185, 463] on span "Зберегти і вийти" at bounding box center [185, 463] width 64 height 11
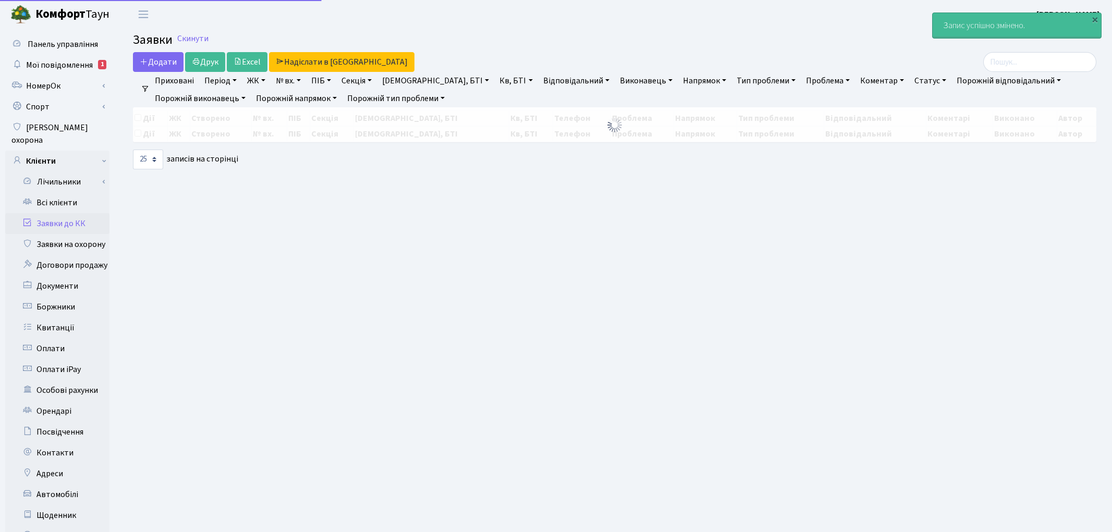
select select "25"
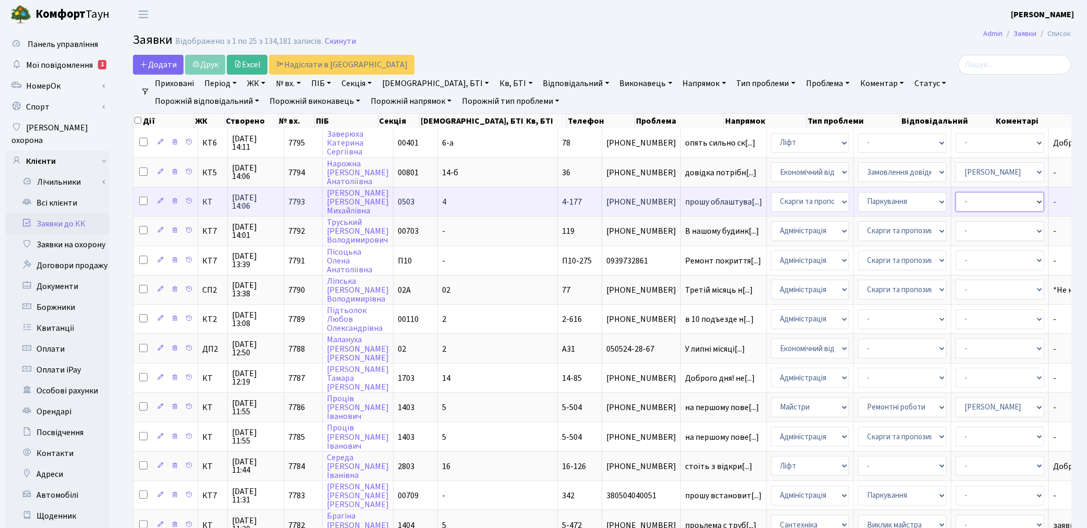
click at [956, 202] on select "- Адміністратор ЖК КТ Вижул В. В. Гордієнко Н.В. Дядюшкін Д.Ю. Кипчук Т. А. Кла…" at bounding box center [1000, 202] width 89 height 20
select select "110"
click at [956, 202] on select "- Адміністратор ЖК КТ Вижул В. В. Гордієнко Н.В. Дядюшкін Д.Ю. Кипчук Т. А. Кла…" at bounding box center [1000, 202] width 89 height 20
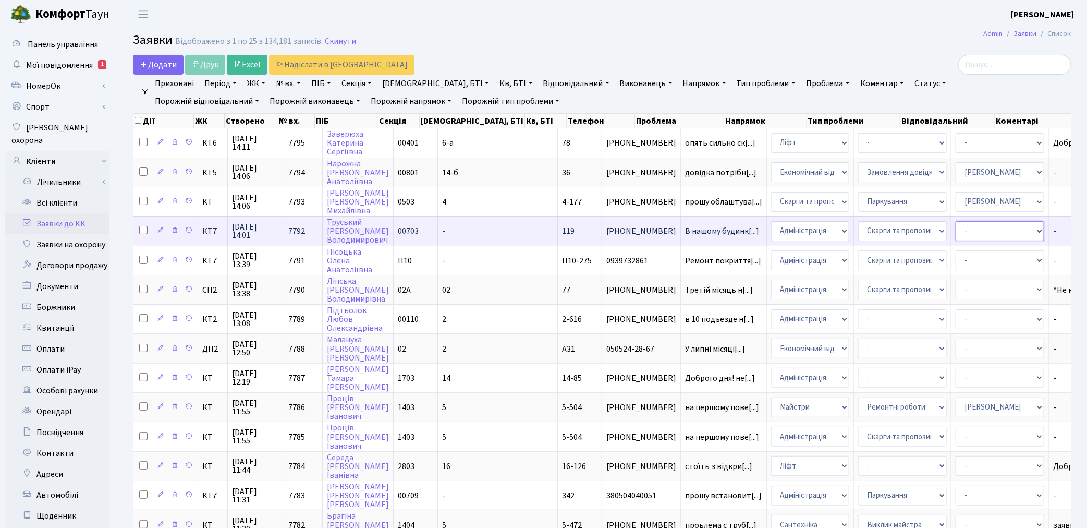
click at [956, 232] on select "- Адміністратор ЖК КТ Вижул В. В. Гордієнко Н.В. Дядюшкін Д.Ю. Кипчук Т. А. Кла…" at bounding box center [1000, 231] width 89 height 20
click at [958, 227] on select "- Адміністратор ЖК КТ Вижул В. В. Гордієнко Н.В. Дядюшкін Д.Ю. Кипчук Т. А. Кла…" at bounding box center [1000, 231] width 89 height 20
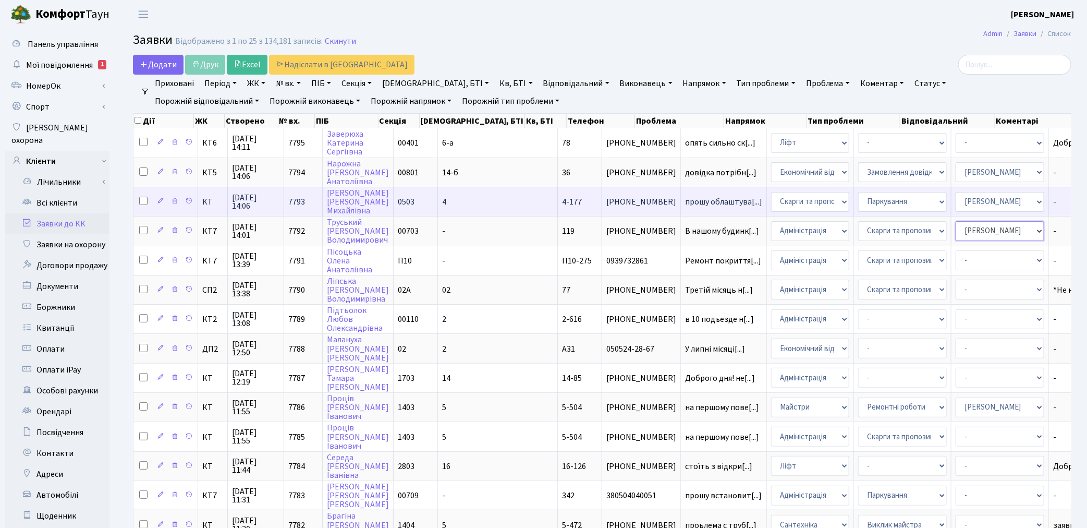
select select "18"
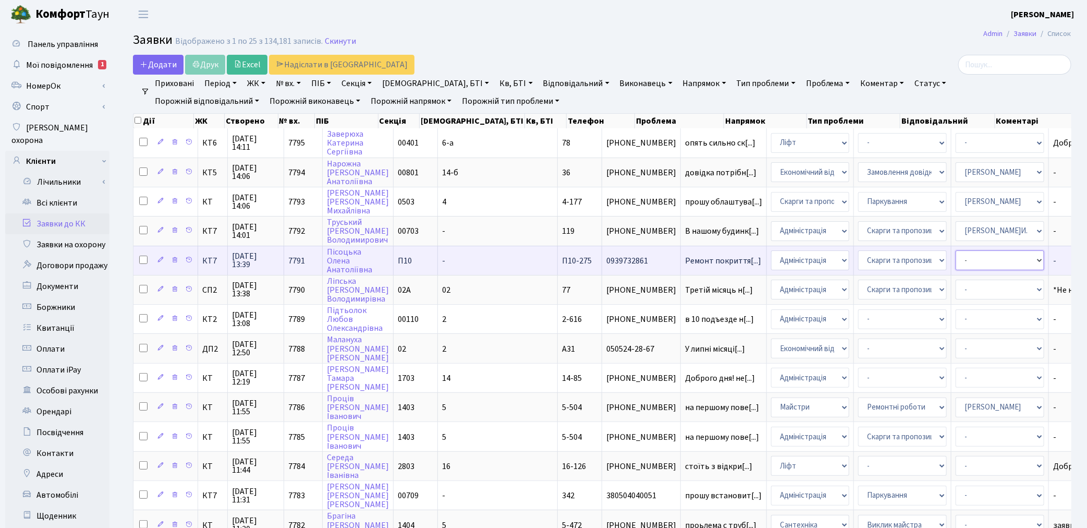
click at [956, 259] on select "- Адміністратор ЖК КТ Вижул В. В. Гордієнко Н.В. Дядюшкін Д.Ю. Кипчук Т. А. Кла…" at bounding box center [1000, 260] width 89 height 20
select select "25"
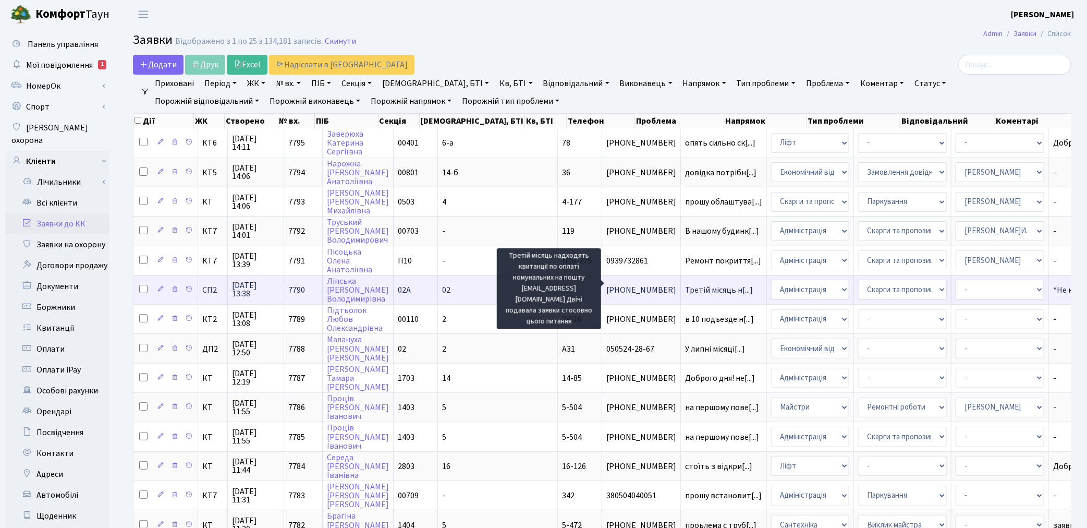
click at [685, 284] on span "Третій місяць н[...]" at bounding box center [719, 289] width 68 height 11
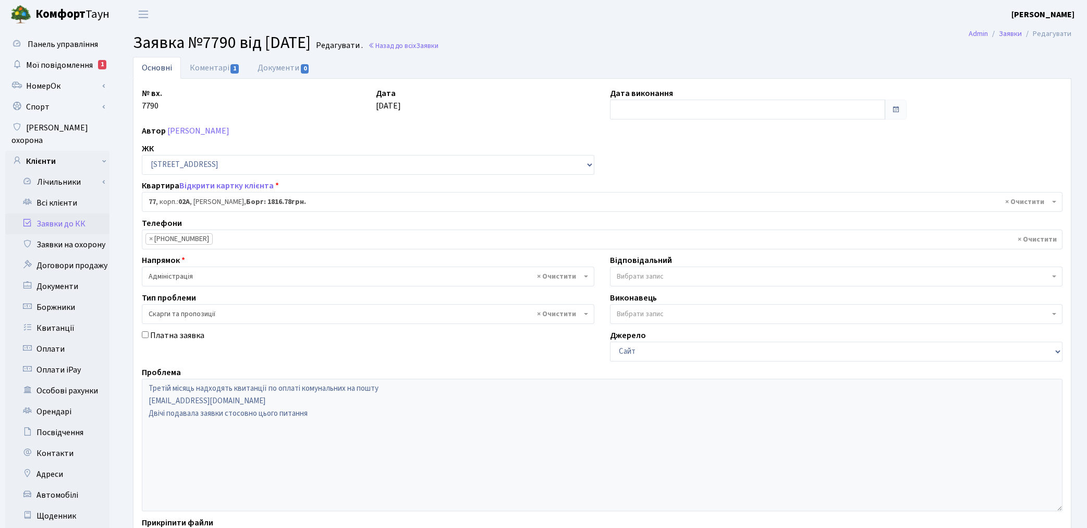
select select "20327"
select select "55"
click at [689, 157] on div "№ вх. 7790 Дата [DATE] Дата виконання Автор [PERSON_NAME] ЖК - ТХ, вул. [STREET…" at bounding box center [602, 322] width 936 height 470
click at [245, 184] on link "Відкрити картку клієнта" at bounding box center [226, 185] width 94 height 11
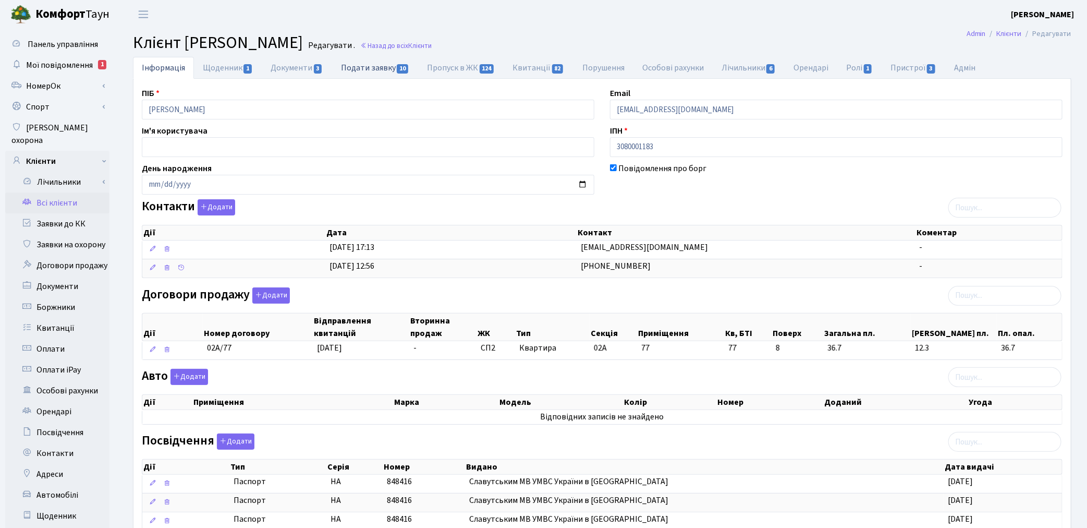
click at [382, 67] on link "Подати заявку 10" at bounding box center [375, 67] width 86 height 21
select select "25"
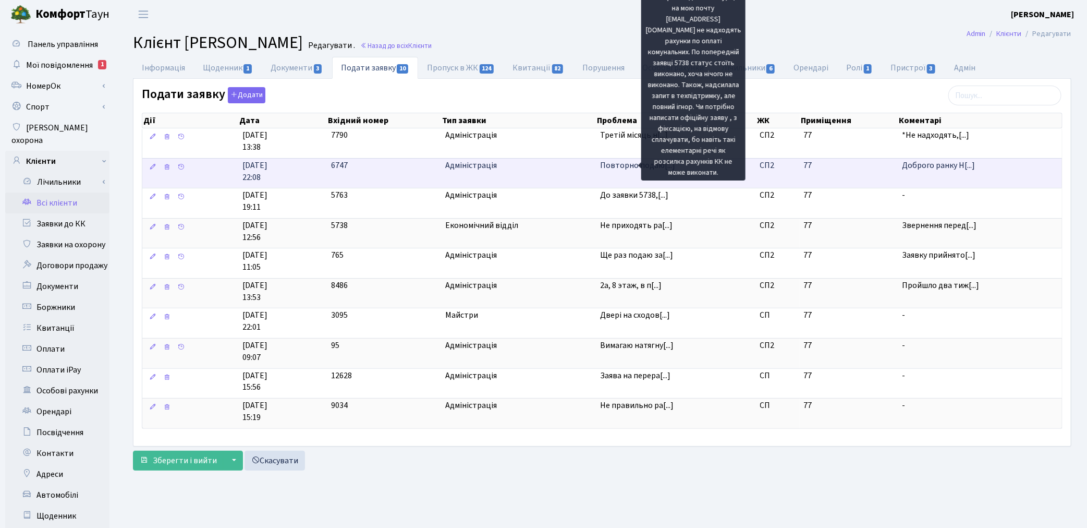
click at [629, 165] on span "Повторно подаю[...]" at bounding box center [637, 165] width 75 height 11
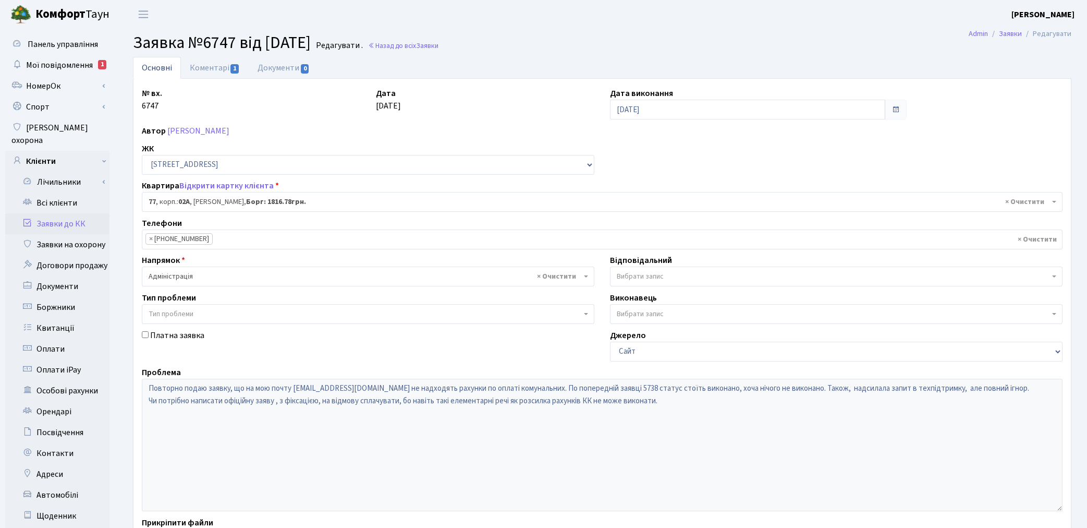
select select "20327"
click at [210, 68] on link "Коментарі 1" at bounding box center [215, 67] width 68 height 21
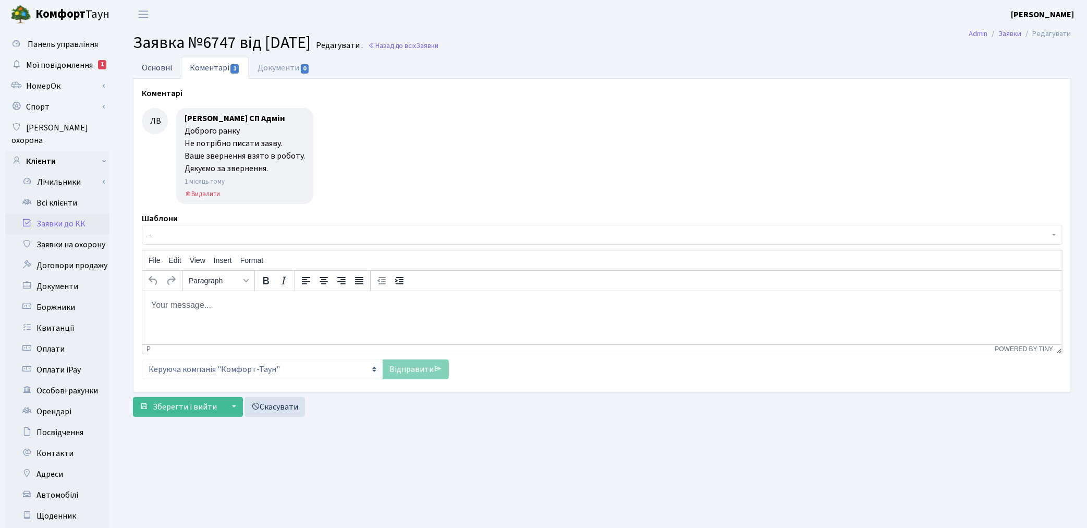
click at [164, 66] on link "Основні" at bounding box center [157, 67] width 48 height 21
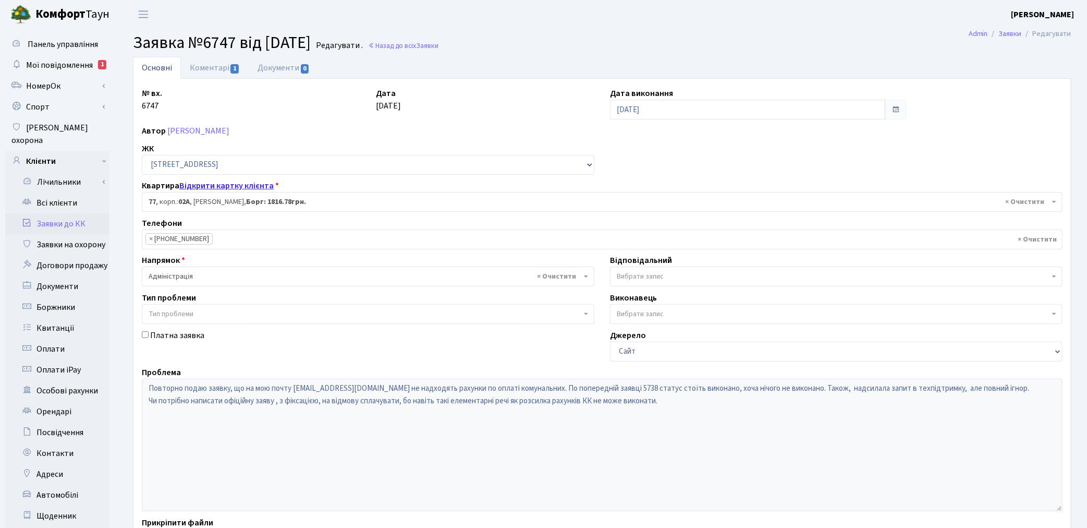
click at [205, 188] on link "Відкрити картку клієнта" at bounding box center [226, 185] width 94 height 11
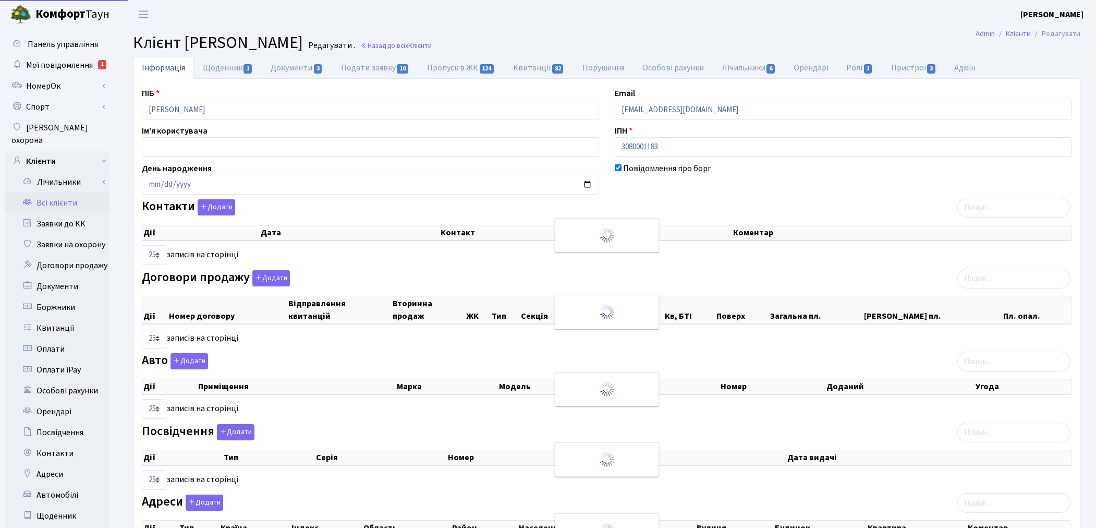
select select "25"
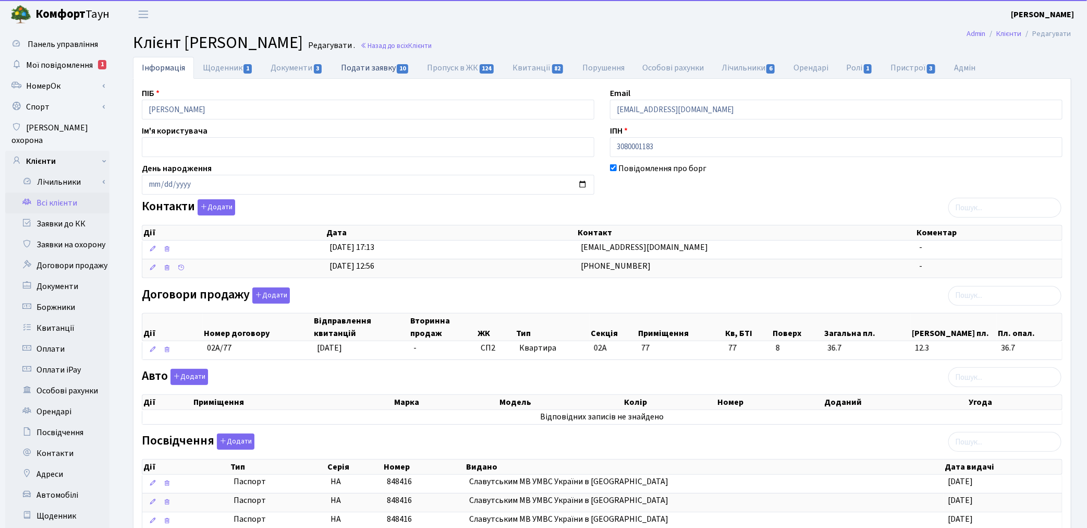
click at [359, 67] on link "Подати заявку 10" at bounding box center [375, 67] width 86 height 21
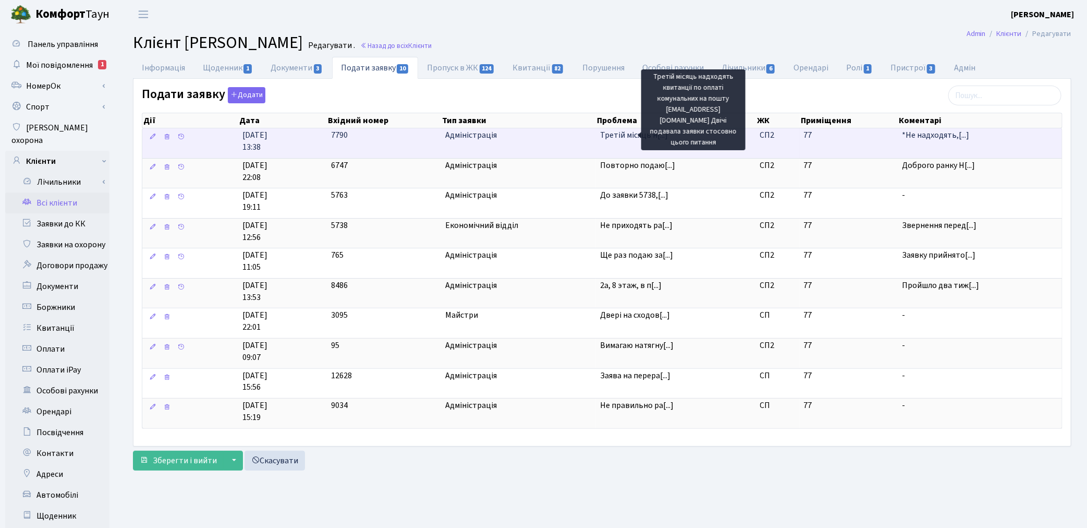
click at [634, 136] on span "Третій місяць н[...]" at bounding box center [634, 134] width 68 height 11
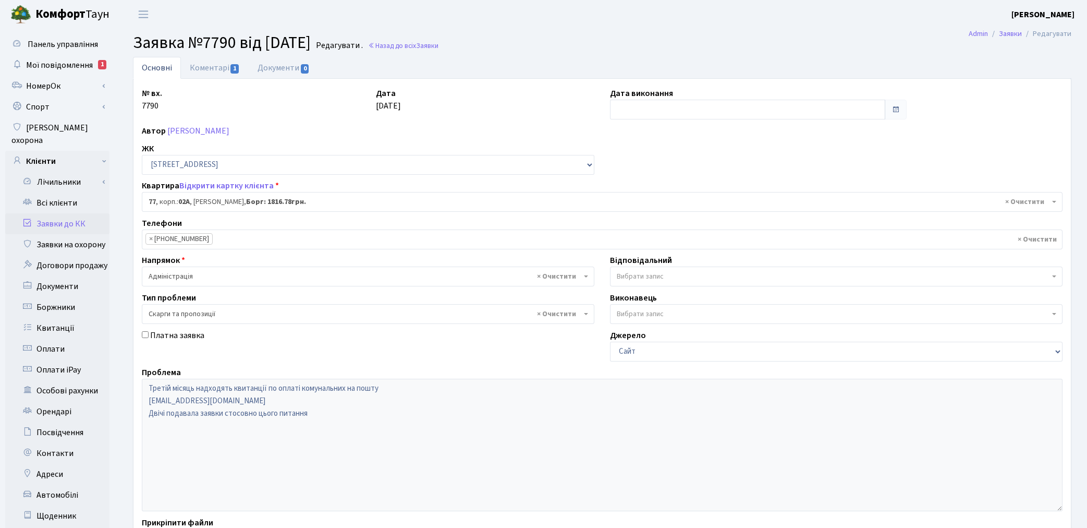
select select "20327"
select select "55"
click at [222, 185] on link "Відкрити картку клієнта" at bounding box center [226, 185] width 94 height 11
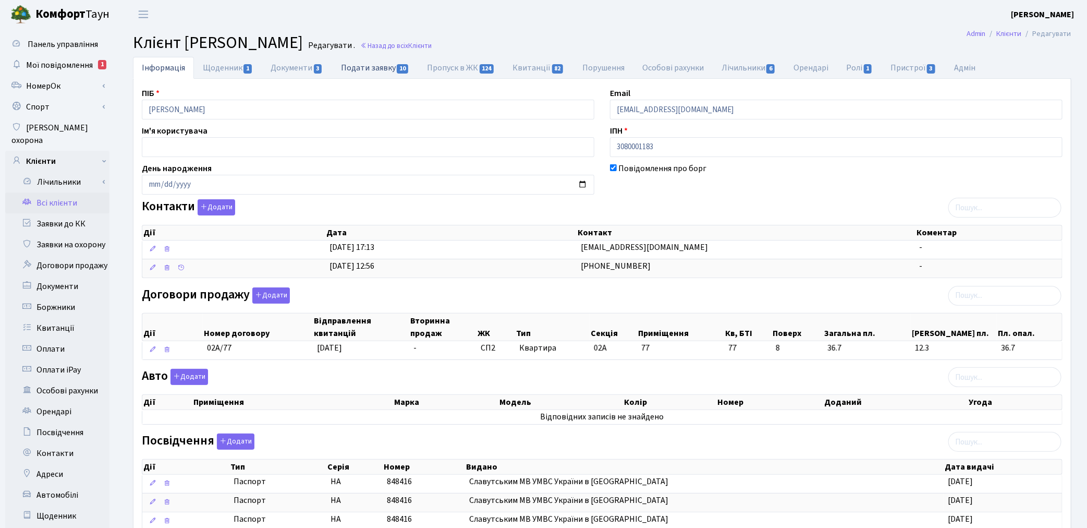
click at [362, 71] on link "Подати заявку 10" at bounding box center [375, 67] width 86 height 21
select select "25"
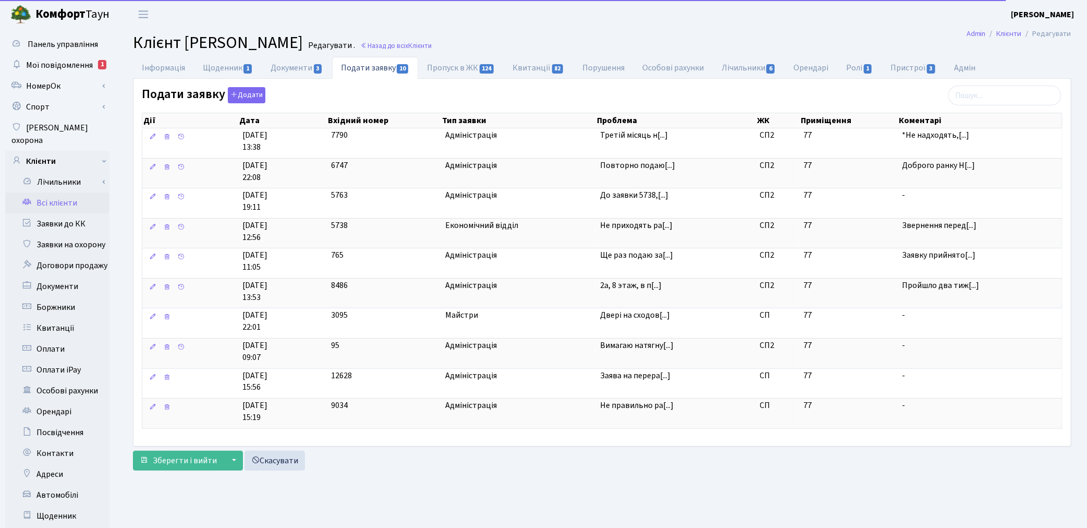
click at [649, 167] on div "Повторно подаю заявку, що на мою почту kulechek84@gmail.com не надходять рахунк…" at bounding box center [693, 85] width 104 height 190
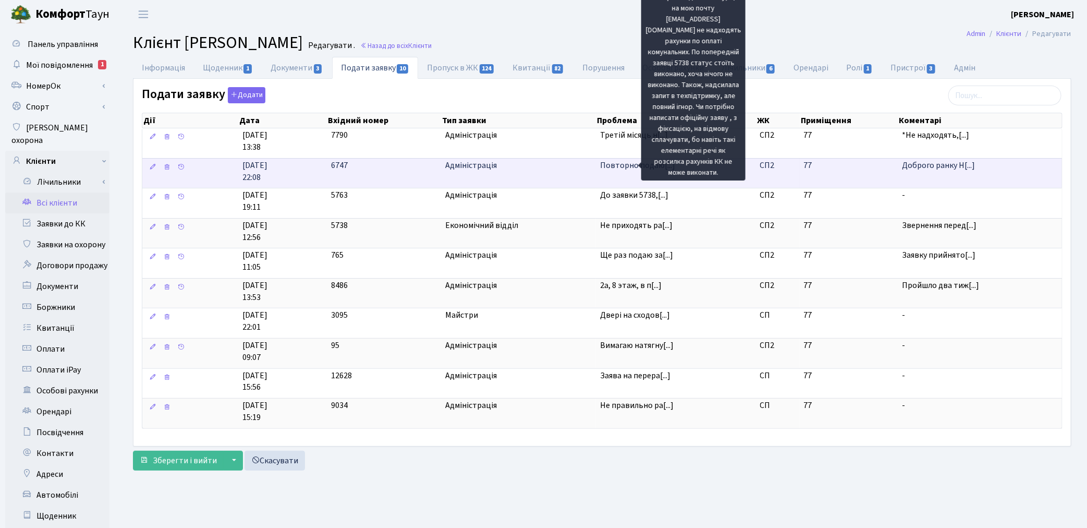
click at [611, 169] on span "Повторно подаю[...]" at bounding box center [637, 165] width 75 height 11
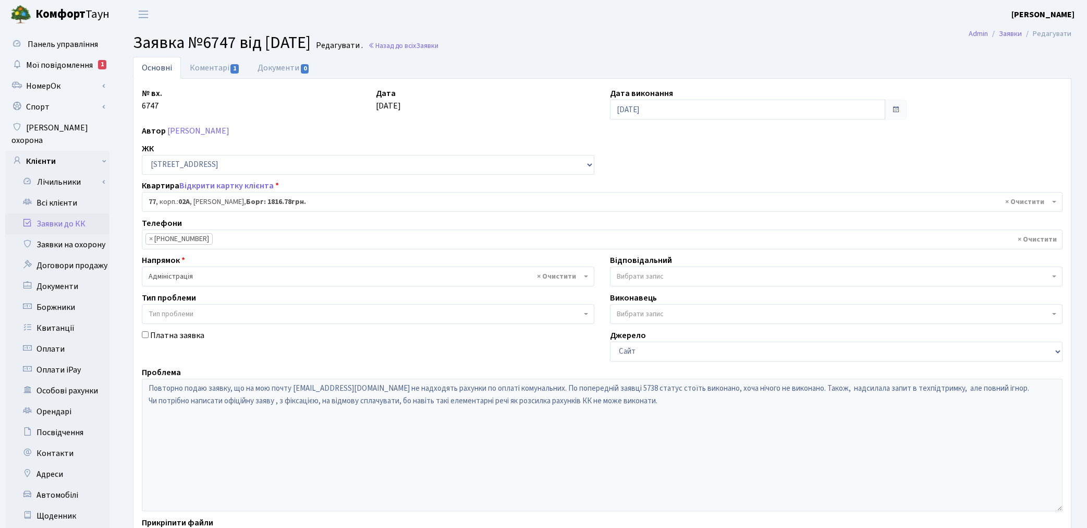
select select "20327"
click at [191, 186] on link "Відкрити картку клієнта" at bounding box center [226, 185] width 94 height 11
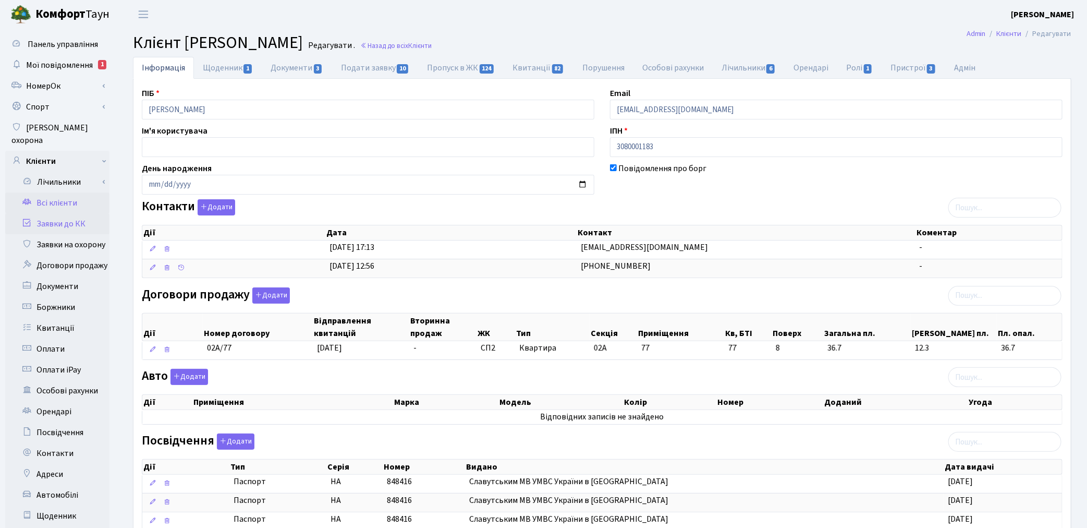
click at [48, 213] on link "Заявки до КК" at bounding box center [57, 223] width 104 height 21
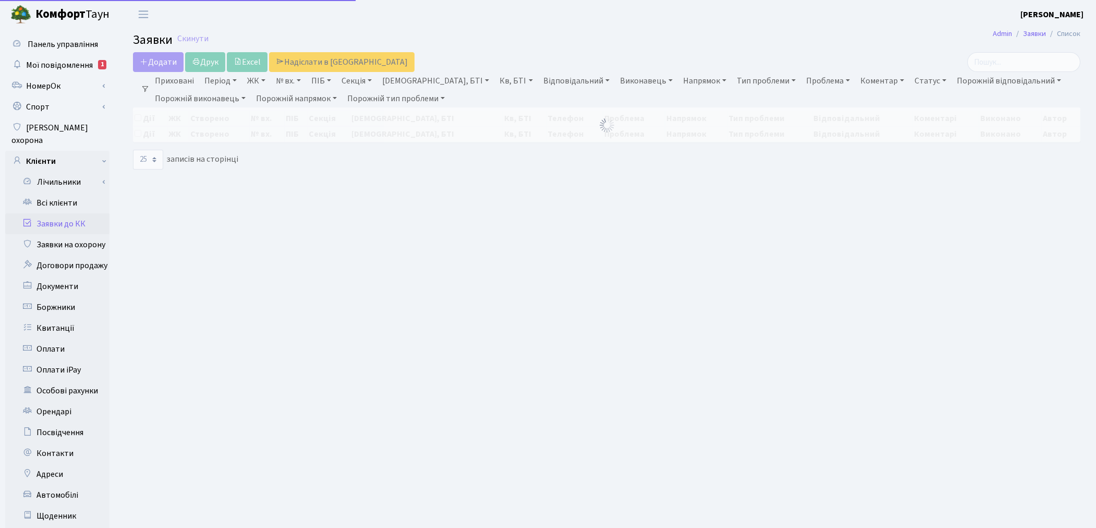
select select "25"
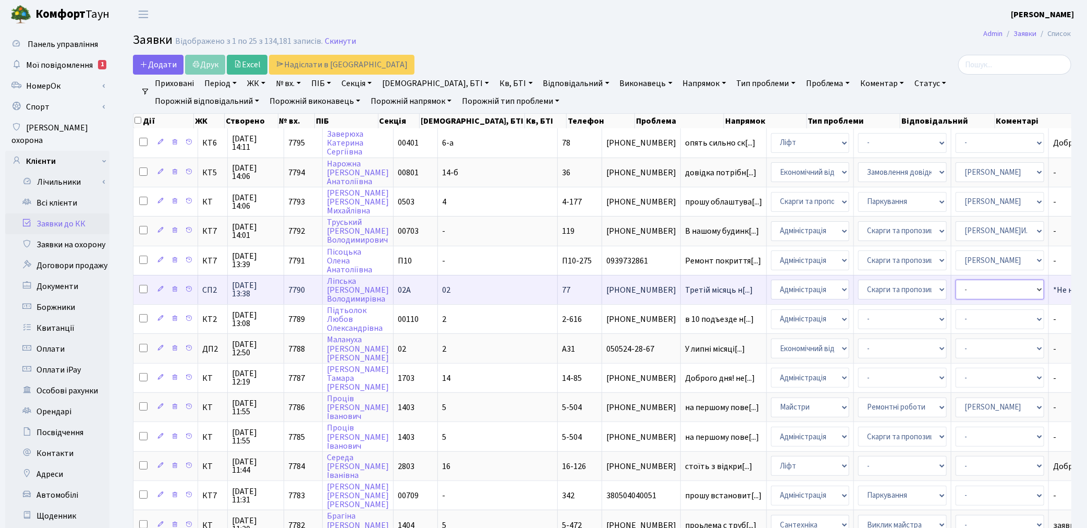
click at [956, 285] on select "- Адміністратор ЖК КТ Вижул В. В. Гордієнко Н.В. Дядюшкін Д.Ю. Кипчук Т. А. Кла…" at bounding box center [1000, 289] width 89 height 20
select select "33"
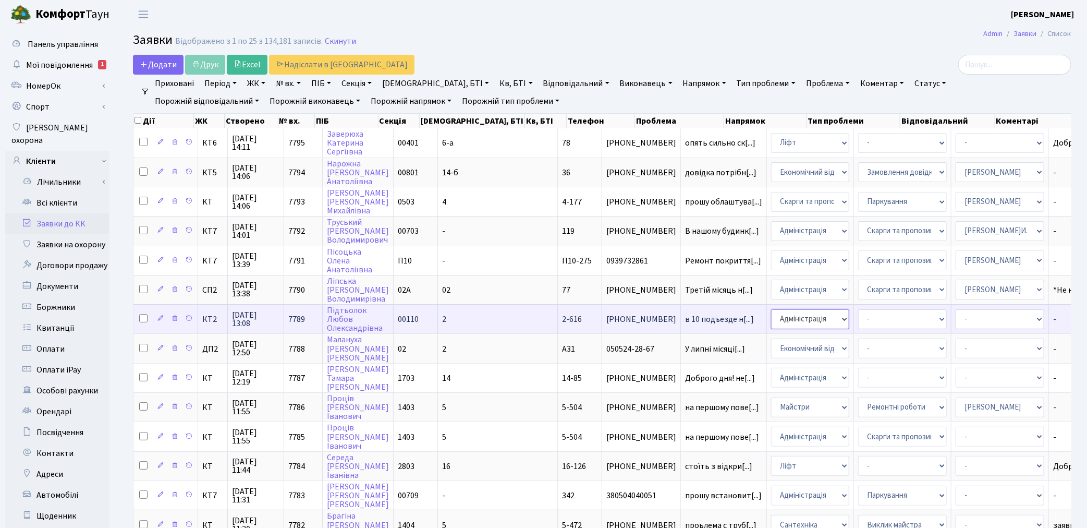
click at [771, 313] on select "- Адміністрація Домофон, СКД Ліфт Майстри Сантехніка Економічний відділ Електри…" at bounding box center [810, 319] width 78 height 20
select select "3"
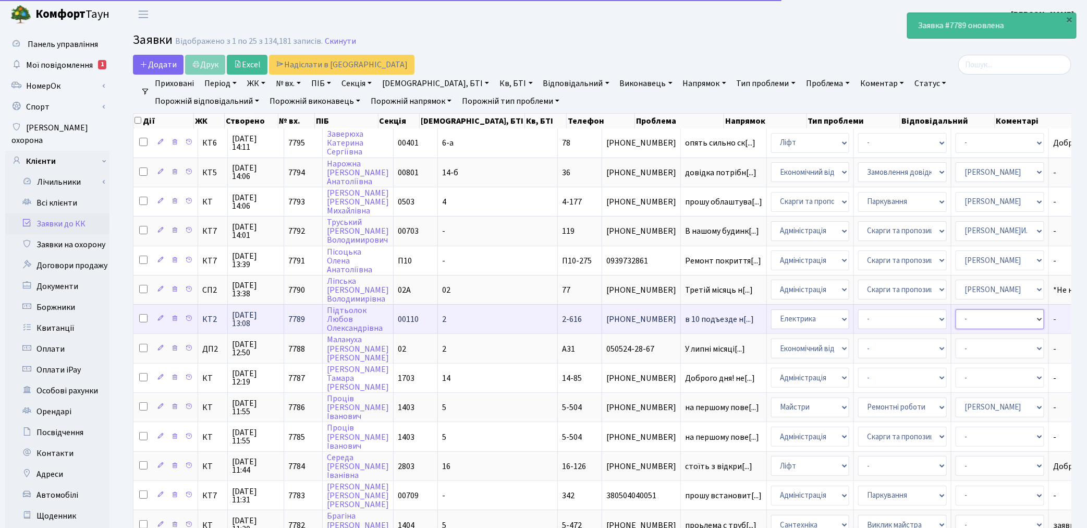
click at [956, 315] on select "- Адміністратор ЖК КТ Вижул В. В. Гордієнко Н.В. Дядюшкін Д.Ю. Кипчук Т. А. Кла…" at bounding box center [1000, 319] width 89 height 20
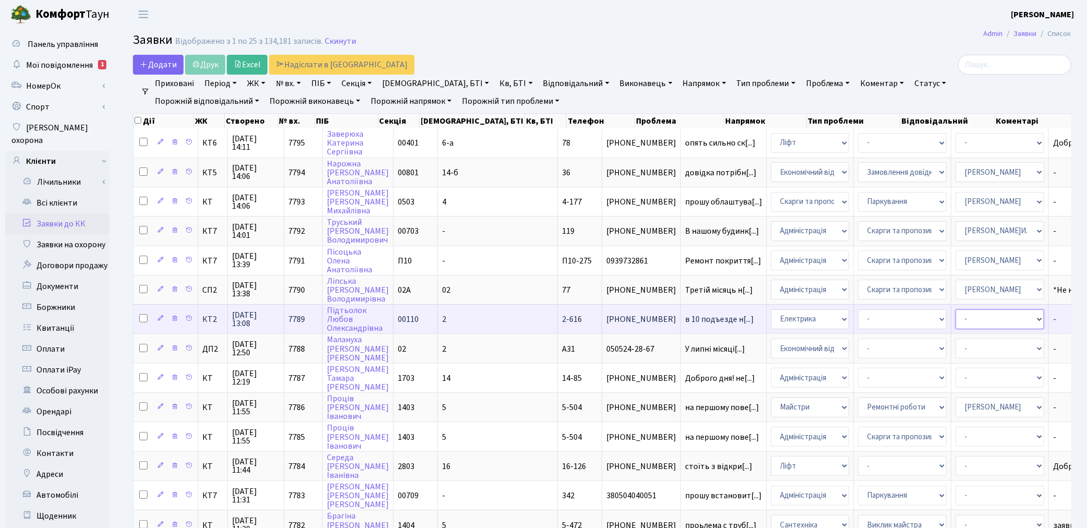
select select "22"
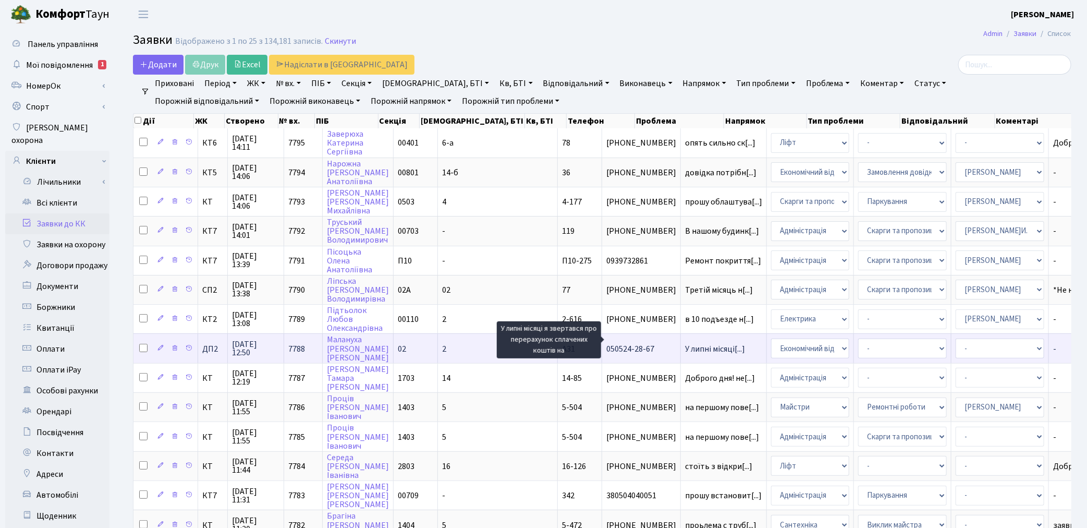
click at [685, 343] on span "У липні місяці[...]" at bounding box center [715, 348] width 60 height 11
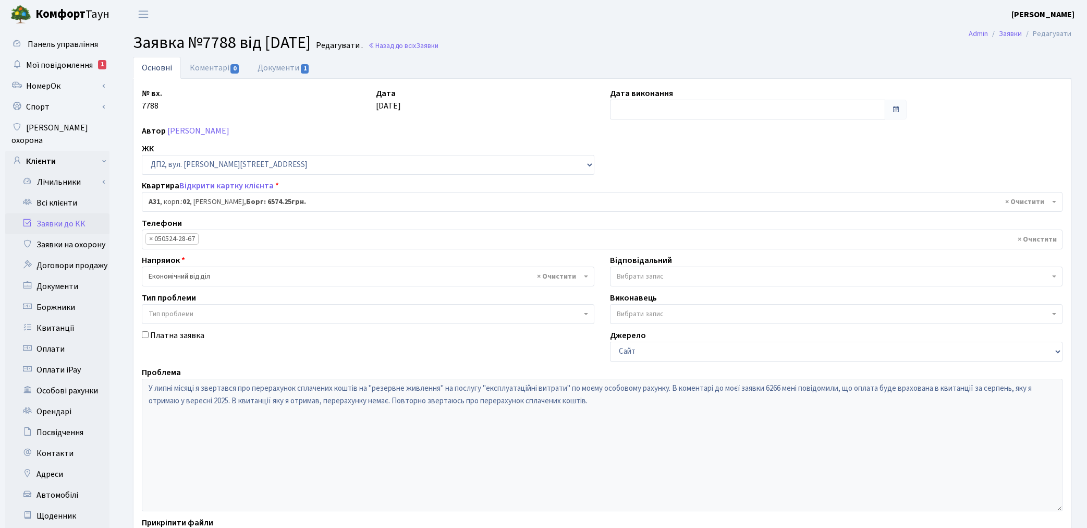
select select "30670"
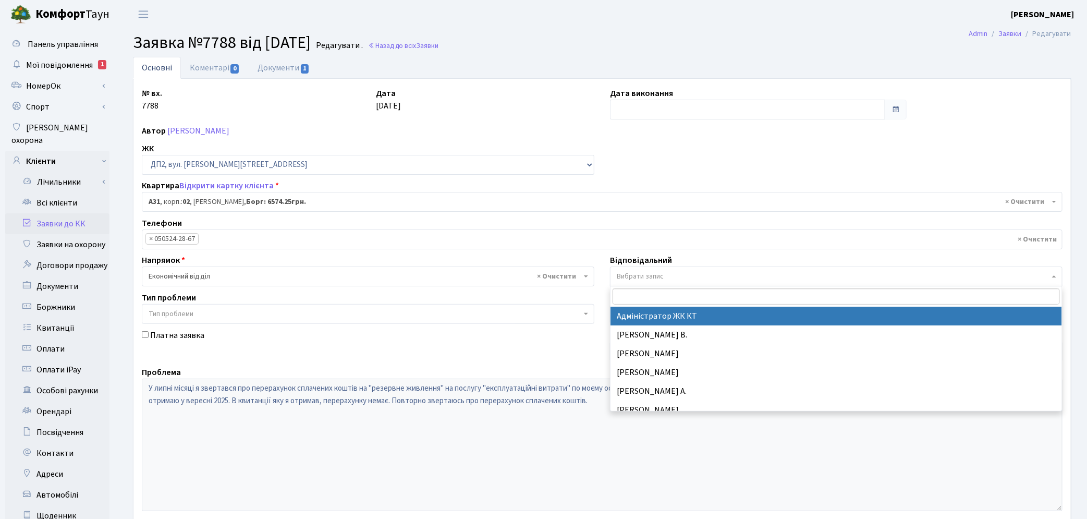
click at [647, 274] on span "Вибрати запис" at bounding box center [640, 276] width 47 height 10
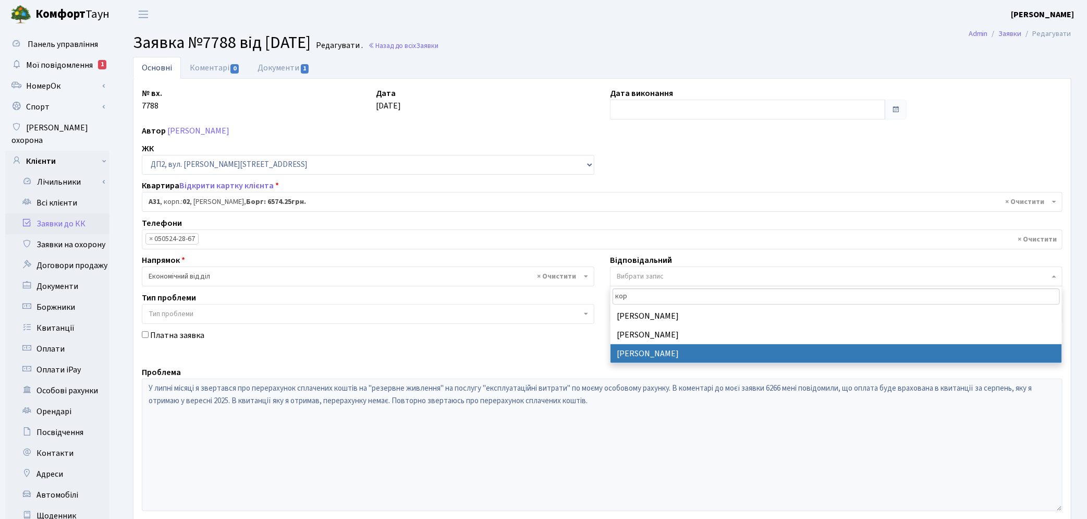
type input "кор"
select select "33"
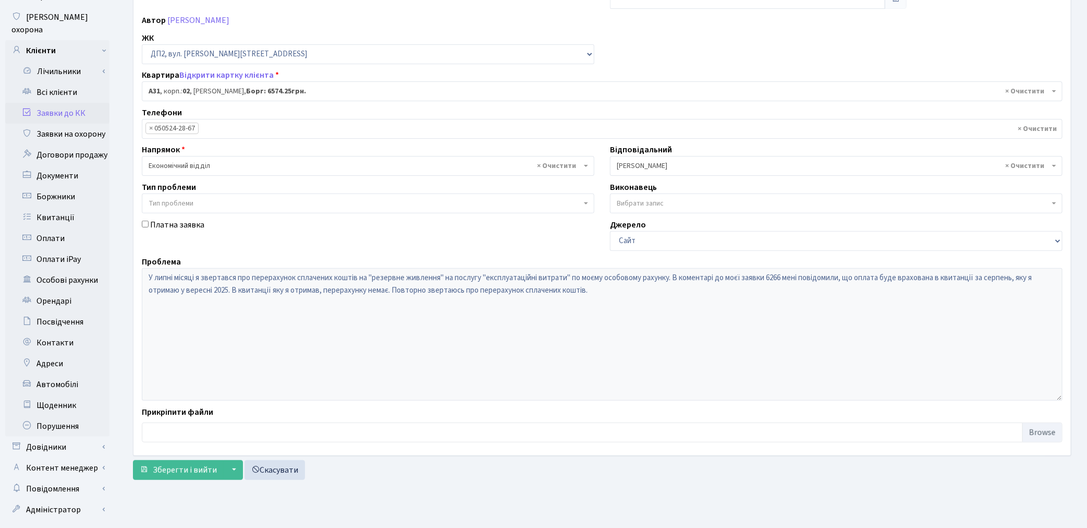
scroll to position [121, 0]
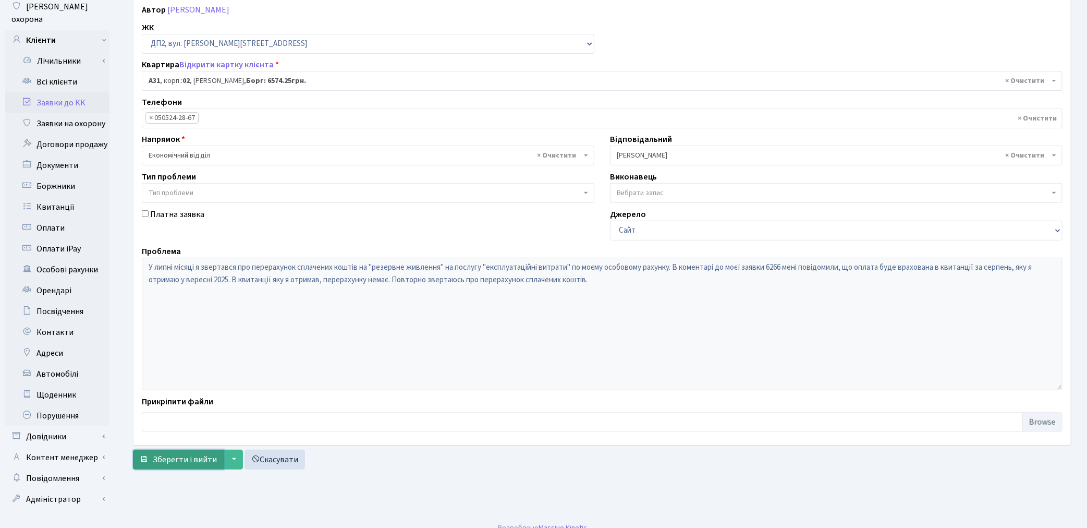
click at [193, 455] on span "Зберегти і вийти" at bounding box center [185, 459] width 64 height 11
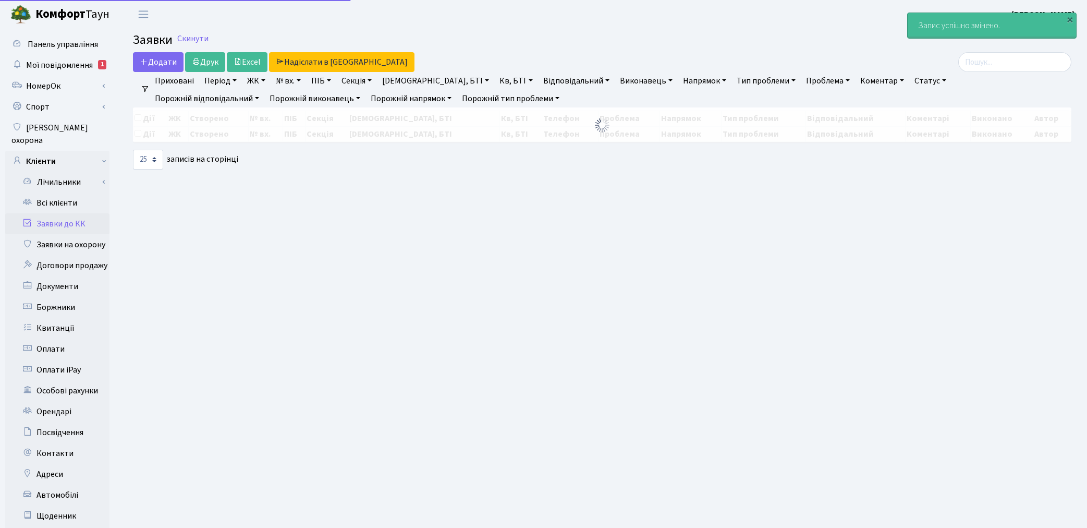
select select "25"
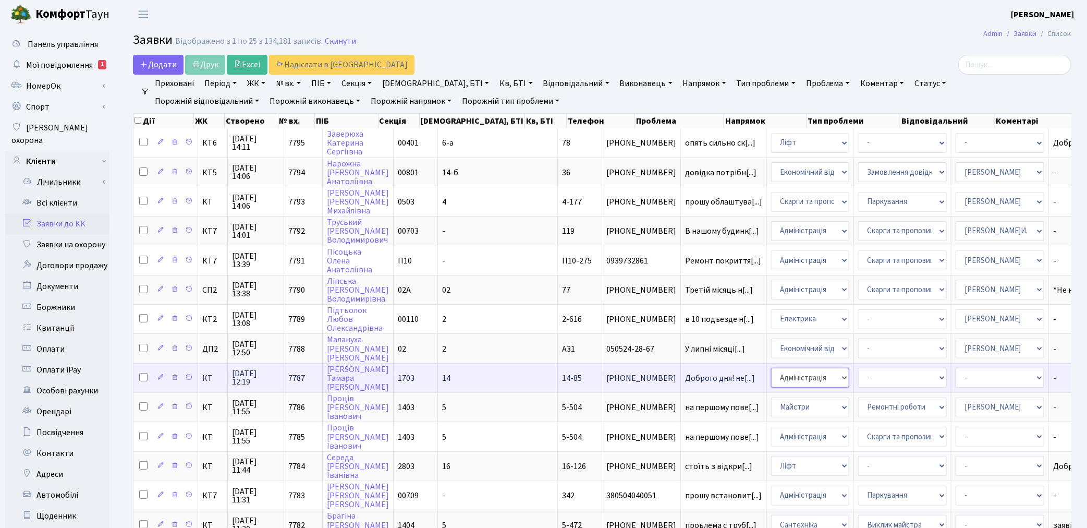
click at [771, 371] on select "- Адміністрація Домофон, СКД Ліфт Майстри Сантехніка Економічний відділ Електри…" at bounding box center [810, 378] width 78 height 20
select select "4"
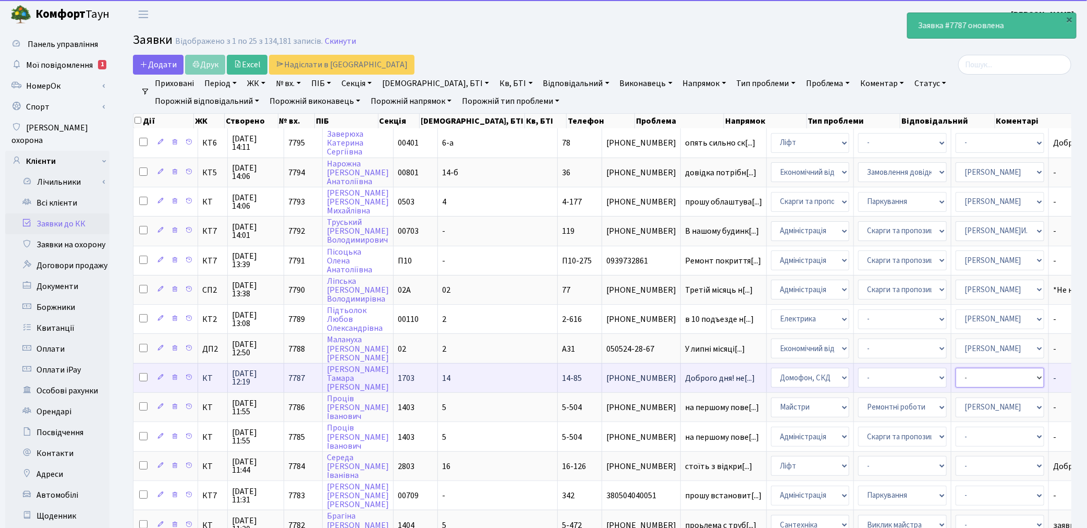
click at [956, 371] on select "- Адміністратор ЖК КТ Вижул В. В. Гордієнко Н.В. Дядюшкін Д.Ю. Кипчук Т. А. Кла…" at bounding box center [1000, 378] width 89 height 20
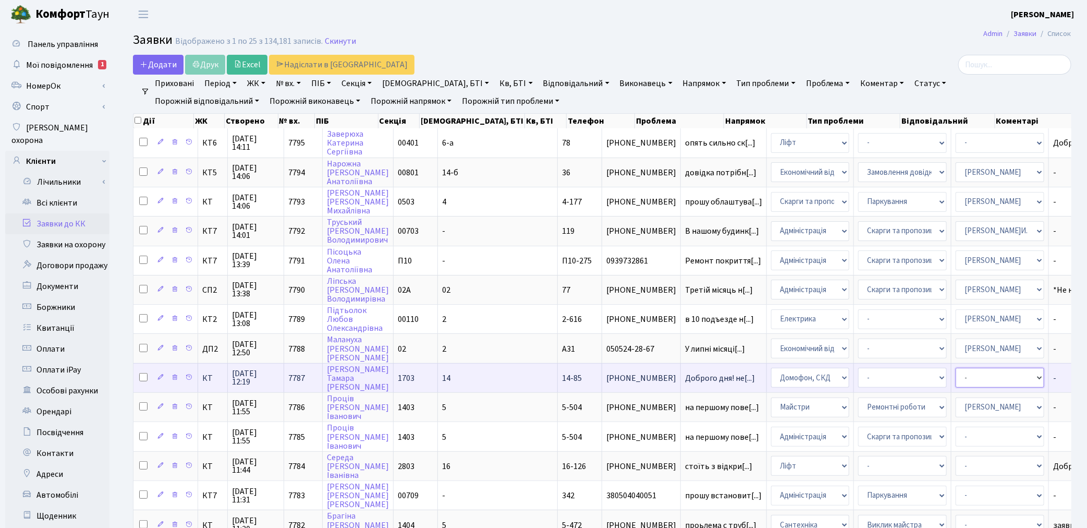
select select "22"
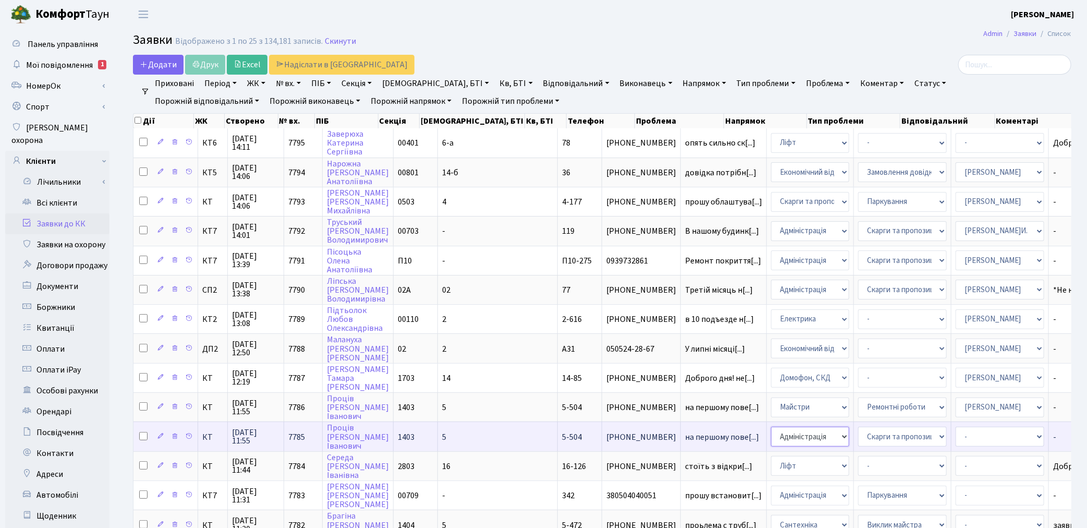
click at [771, 427] on select "- Адміністрація Домофон, СКД Ліфт Майстри Сантехніка Економічний відділ Електри…" at bounding box center [810, 437] width 78 height 20
select select "3"
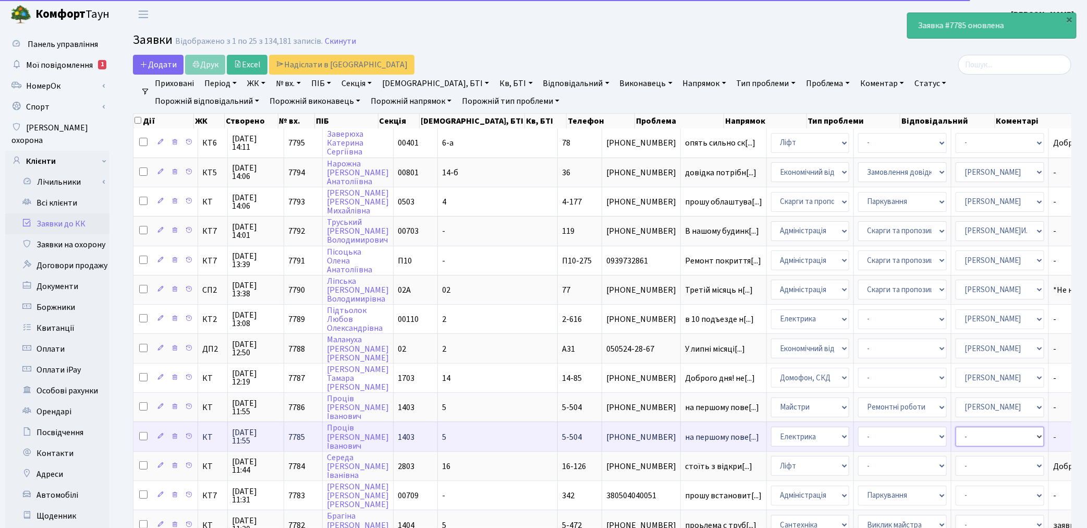
click at [956, 427] on select "- Адміністратор ЖК КТ Вижул В. В. Гордієнко Н.В. Дядюшкін Д.Ю. Кипчук Т. А. Кла…" at bounding box center [1000, 437] width 89 height 20
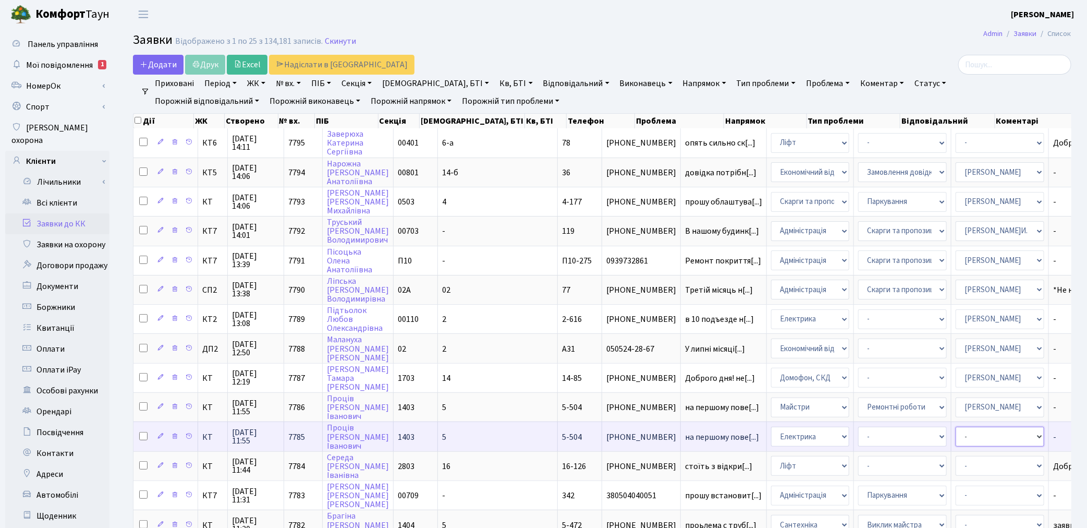
select select "36"
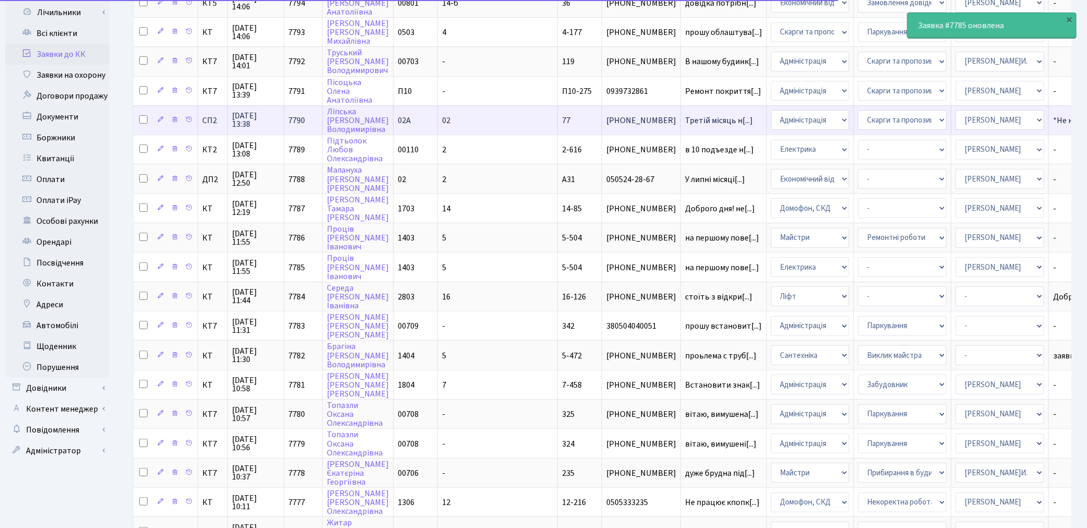
scroll to position [174, 0]
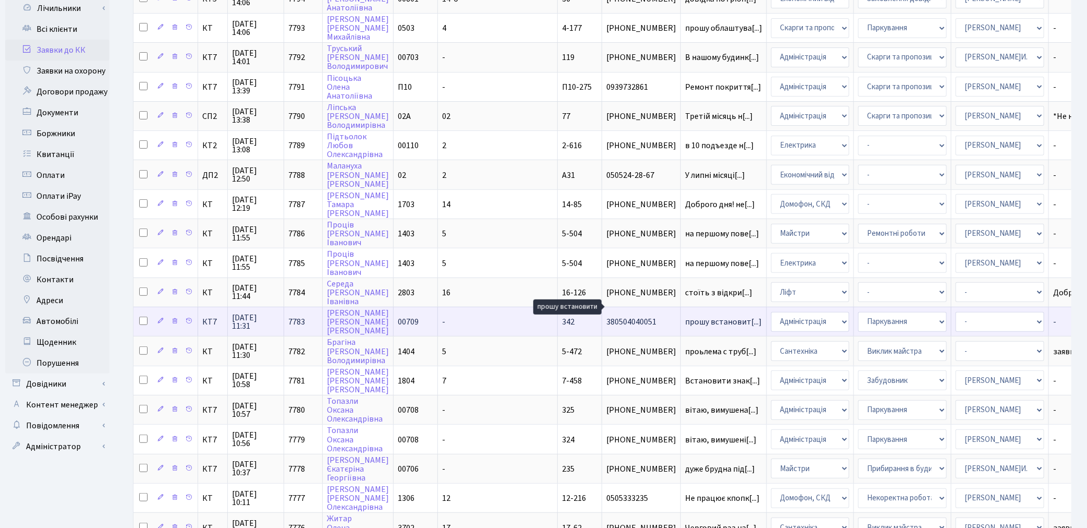
click at [685, 316] on span "прошу встановит[...]" at bounding box center [723, 321] width 77 height 11
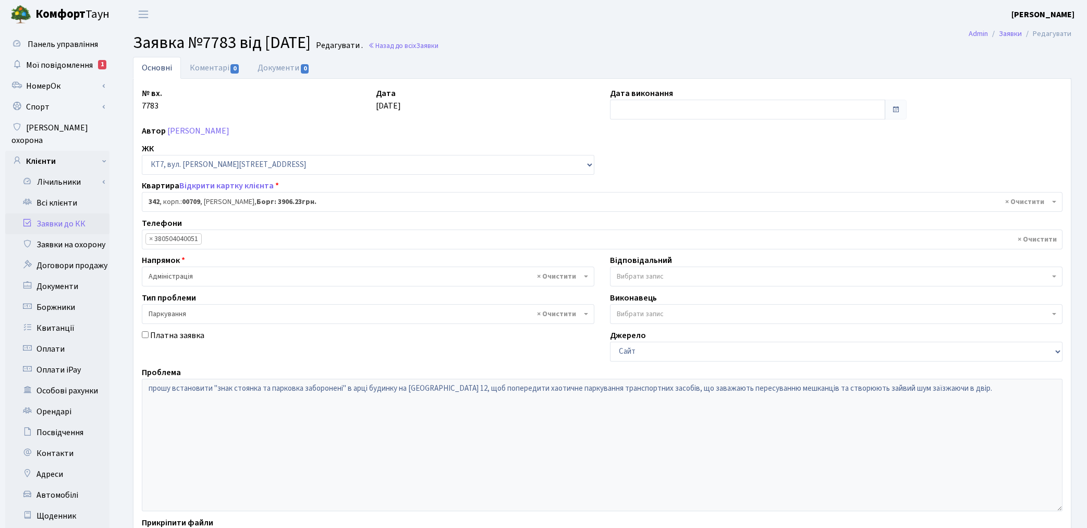
select select "18855"
select select "66"
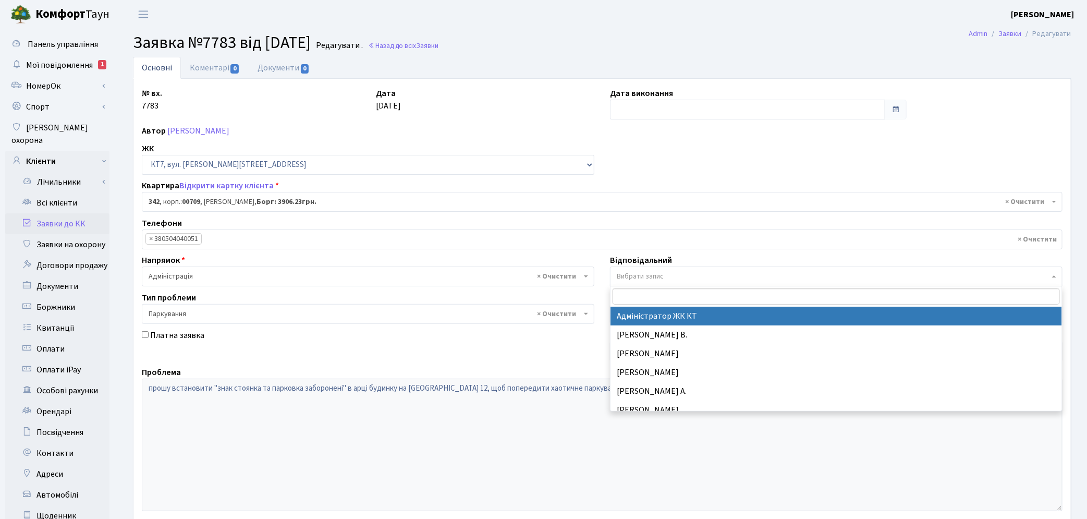
click at [636, 277] on span "Вибрати запис" at bounding box center [640, 276] width 47 height 10
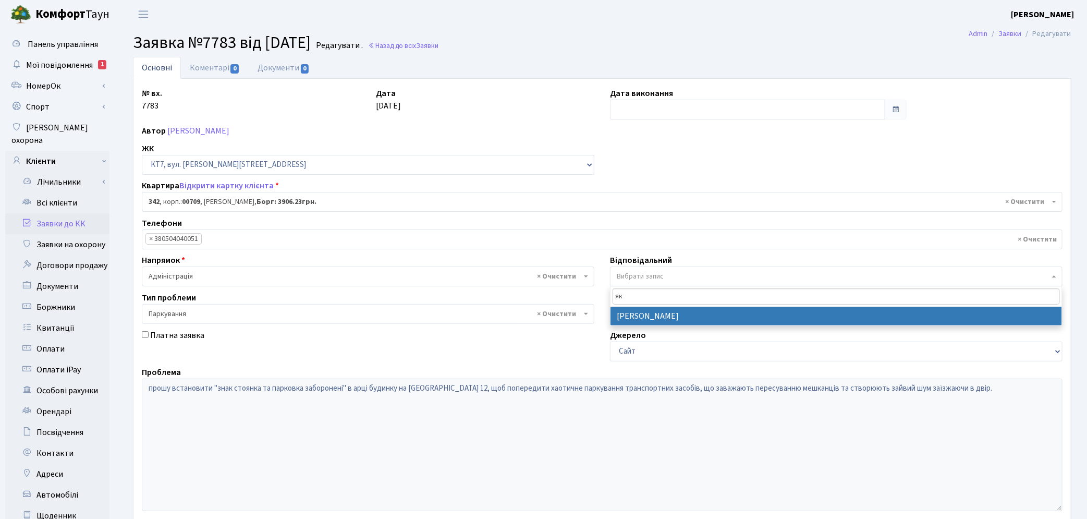
type input "як"
select select "110"
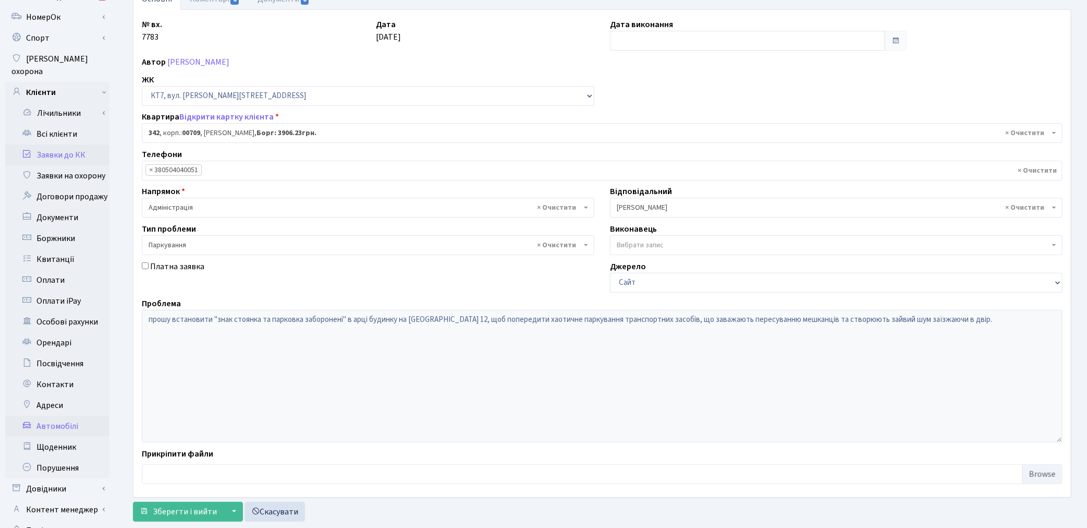
scroll to position [121, 0]
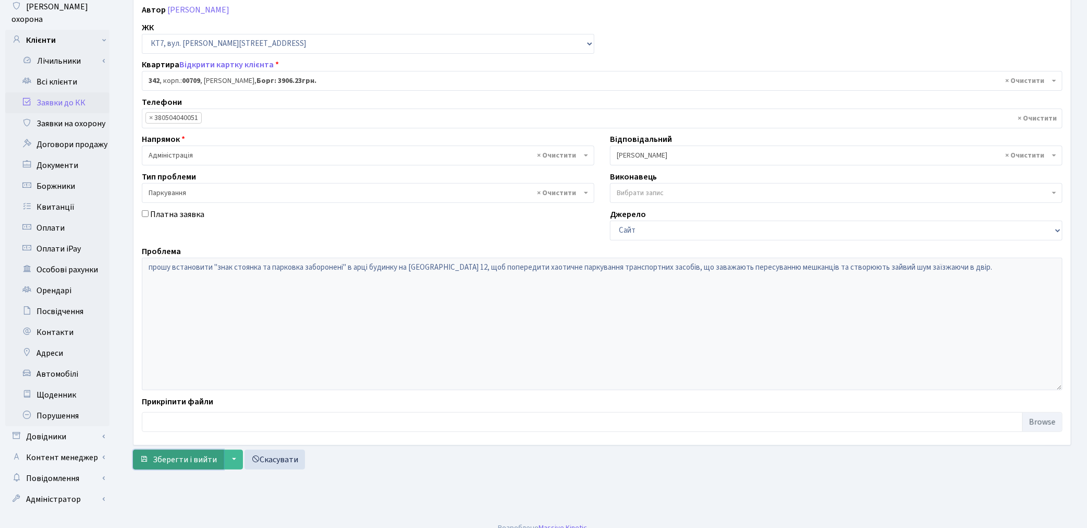
click at [170, 457] on span "Зберегти і вийти" at bounding box center [185, 459] width 64 height 11
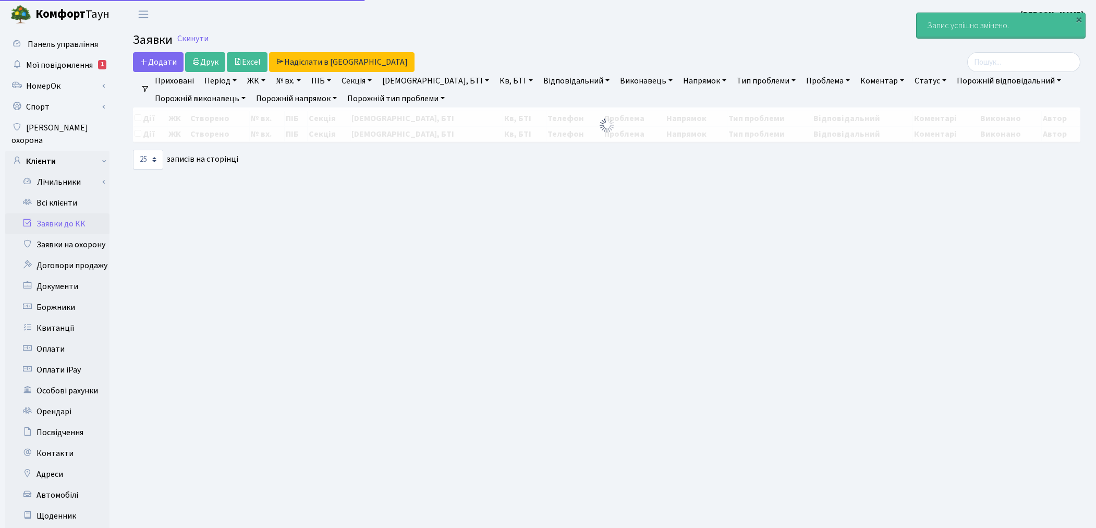
select select "25"
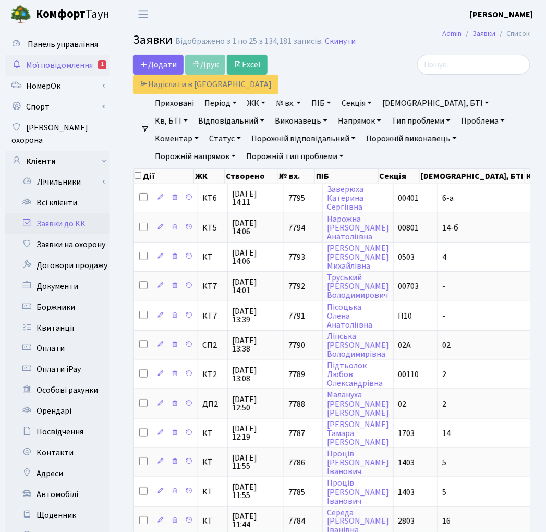
click at [72, 62] on span "Мої повідомлення" at bounding box center [59, 64] width 67 height 11
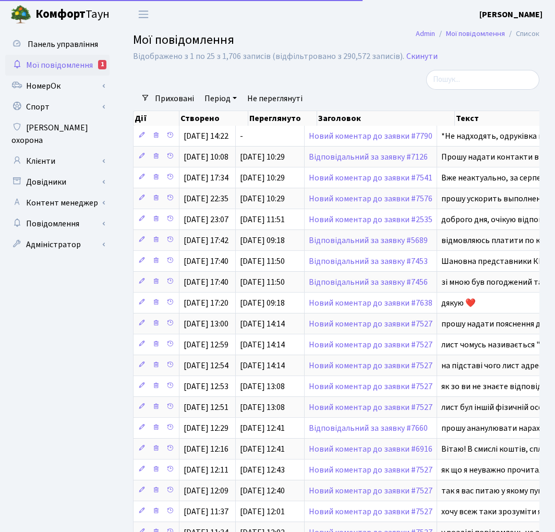
select select "25"
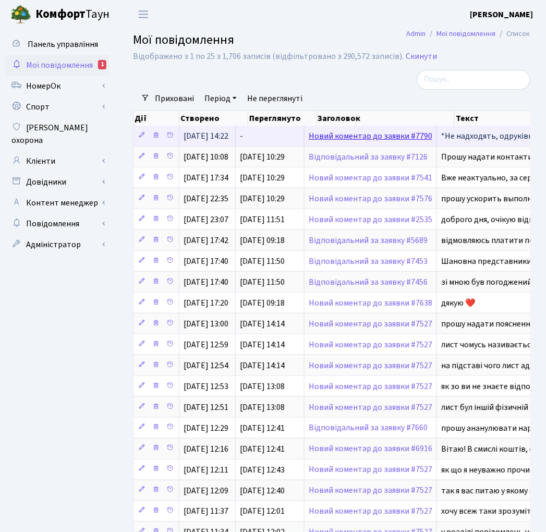
click at [367, 138] on link "Новий коментар до заявки #7790" at bounding box center [371, 135] width 124 height 11
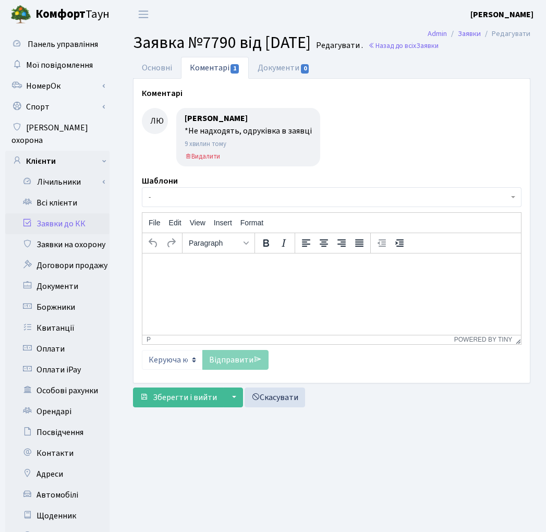
select select "20327"
select select "55"
click at [155, 64] on link "Основні" at bounding box center [157, 67] width 48 height 21
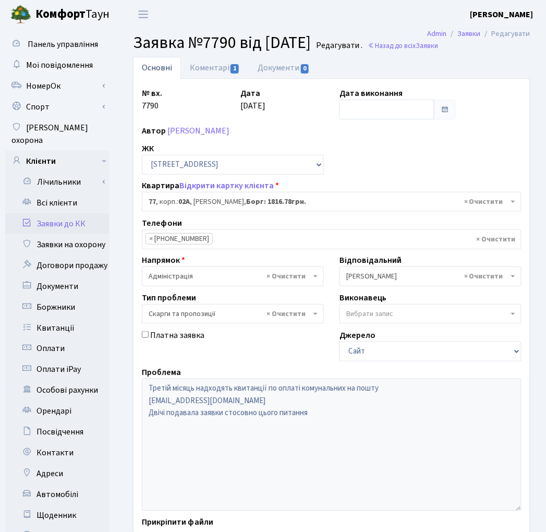
click at [66, 214] on link "Заявки до КК" at bounding box center [57, 223] width 104 height 21
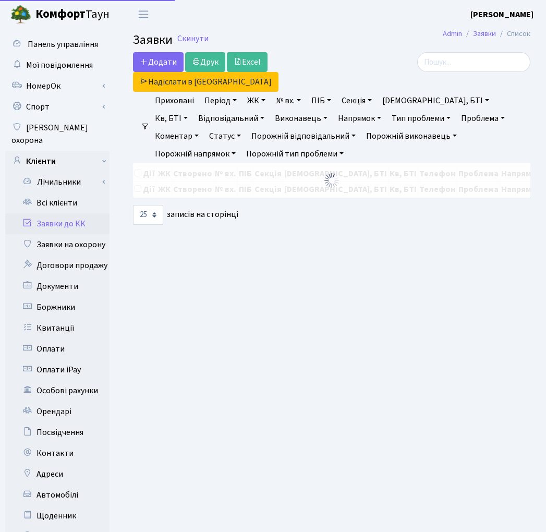
select select "25"
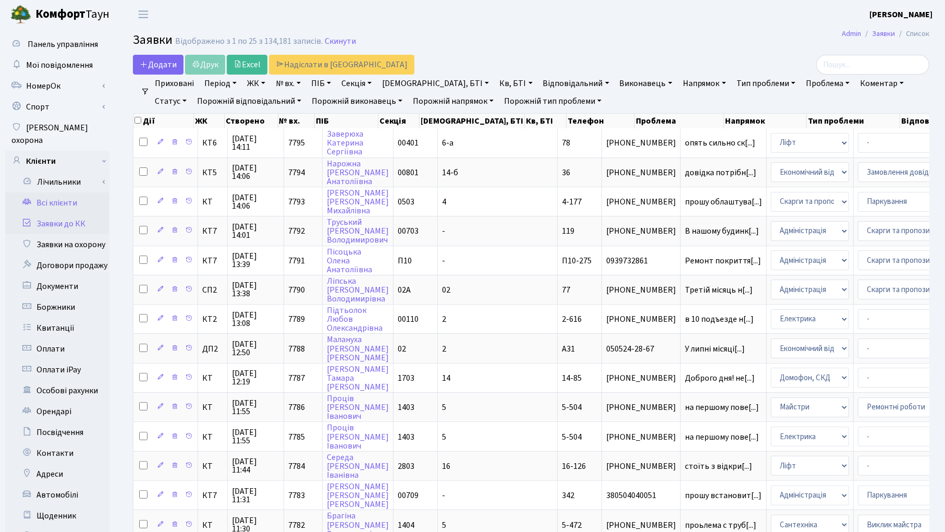
click at [61, 192] on link "Всі клієнти" at bounding box center [57, 202] width 104 height 21
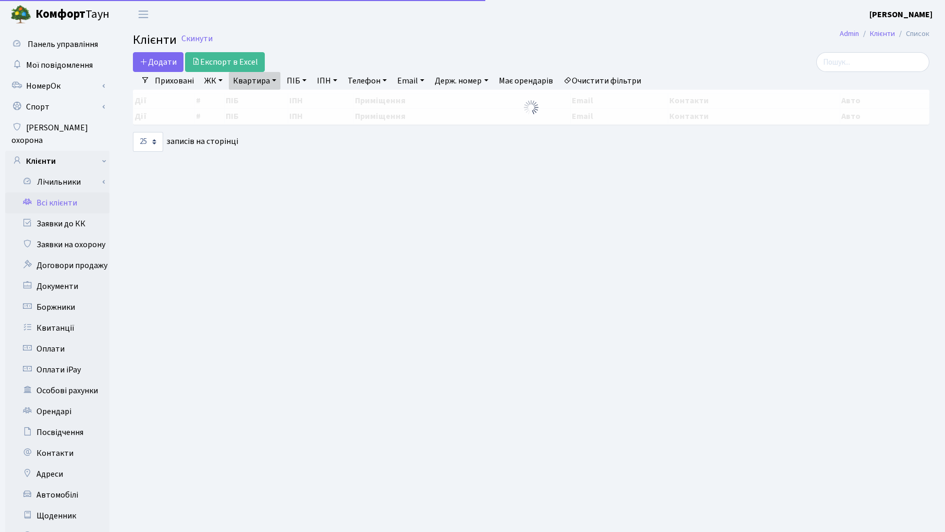
select select "25"
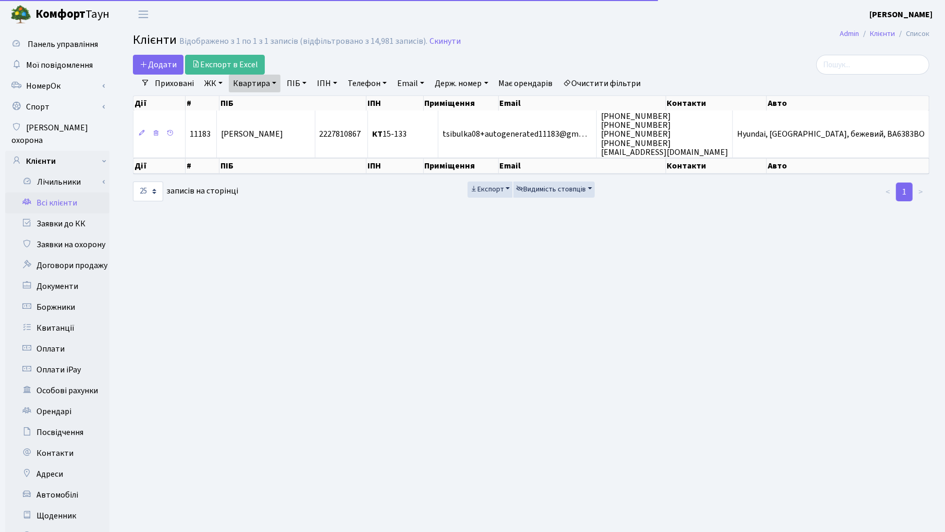
click at [604, 87] on link "Очистити фільтри" at bounding box center [602, 84] width 86 height 18
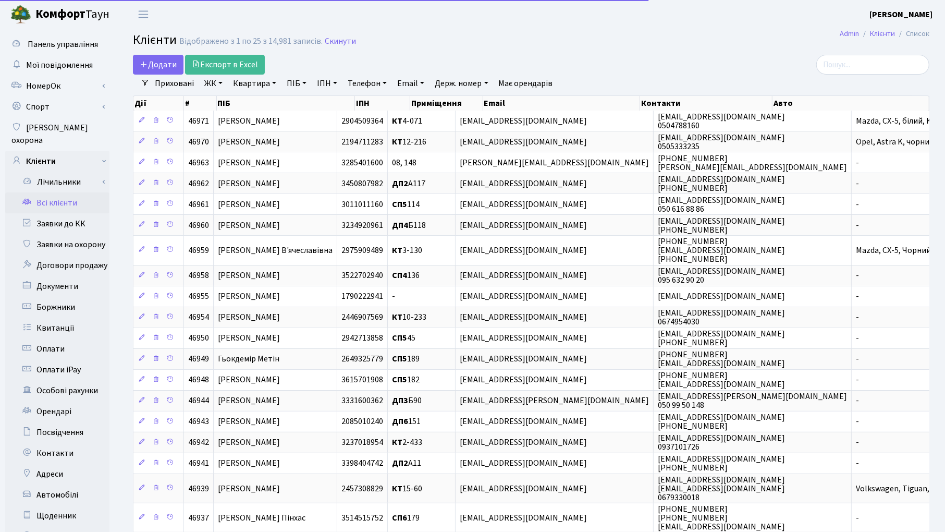
click at [249, 84] on link "Квартира" at bounding box center [255, 84] width 52 height 18
type input "145"
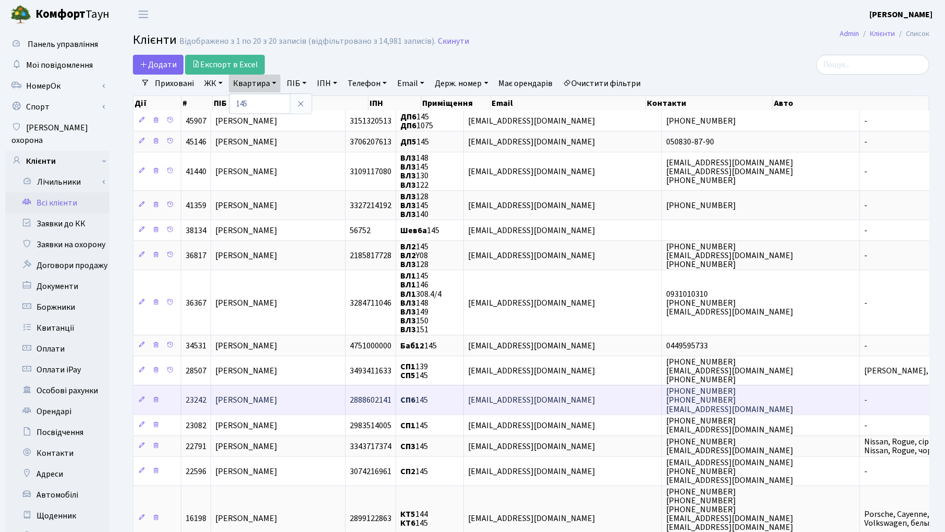
click at [269, 395] on span "Федяніна Тетяна Володимирівна" at bounding box center [246, 400] width 62 height 11
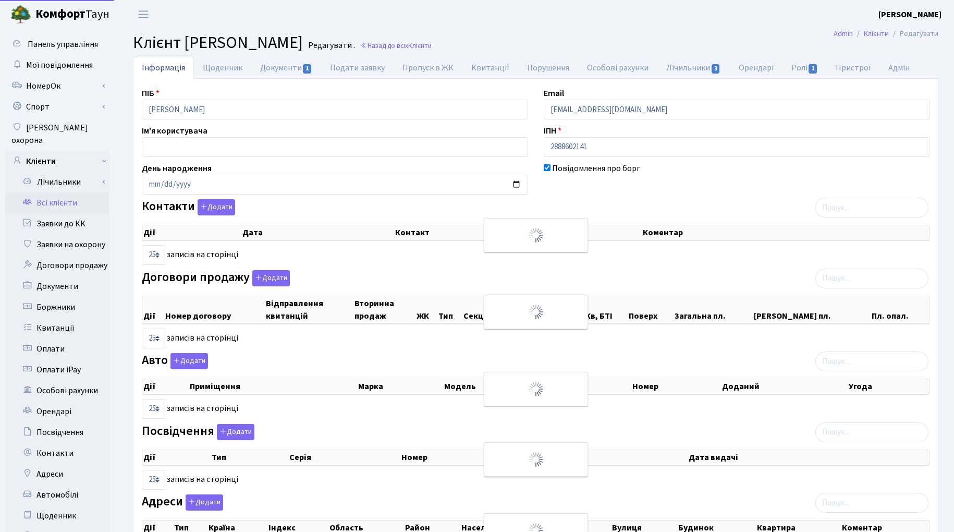
select select "25"
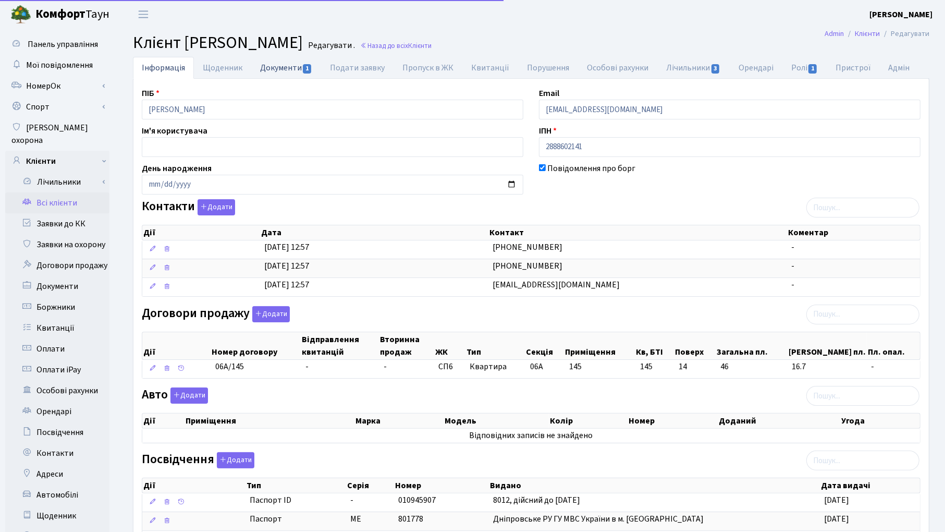
click at [282, 70] on link "Документи 1" at bounding box center [286, 67] width 70 height 21
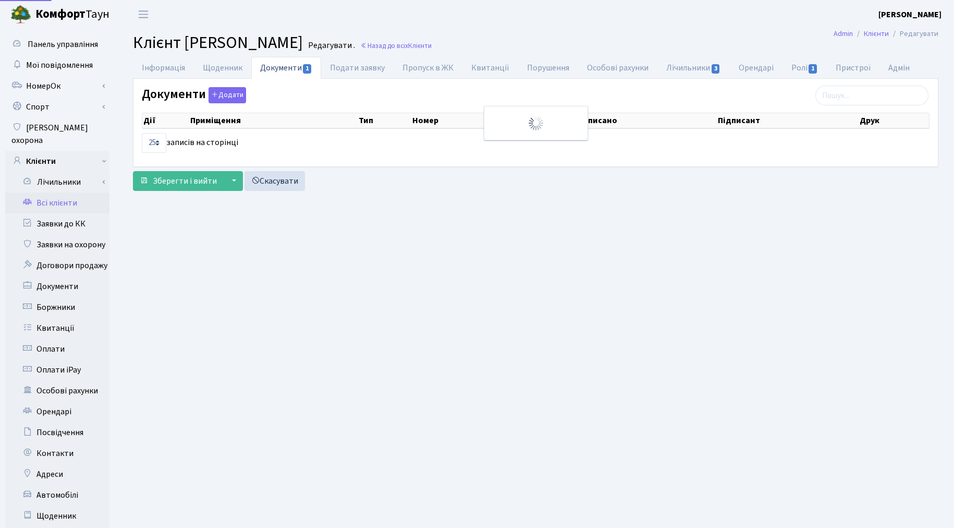
select select "25"
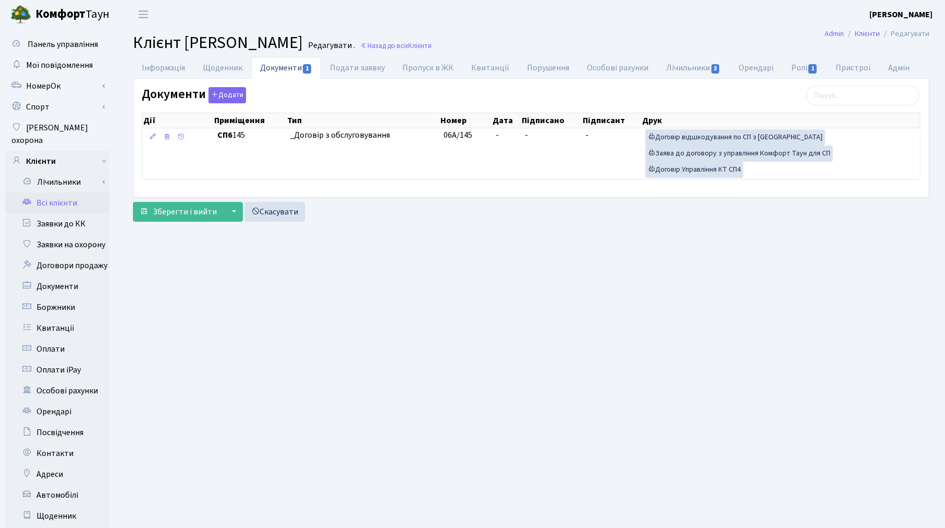
click at [214, 300] on main "Admin Клієнти Редагувати Клієнт Федяніна Тетяна Володимирівна Редагувати . Наза…" at bounding box center [531, 332] width 828 height 607
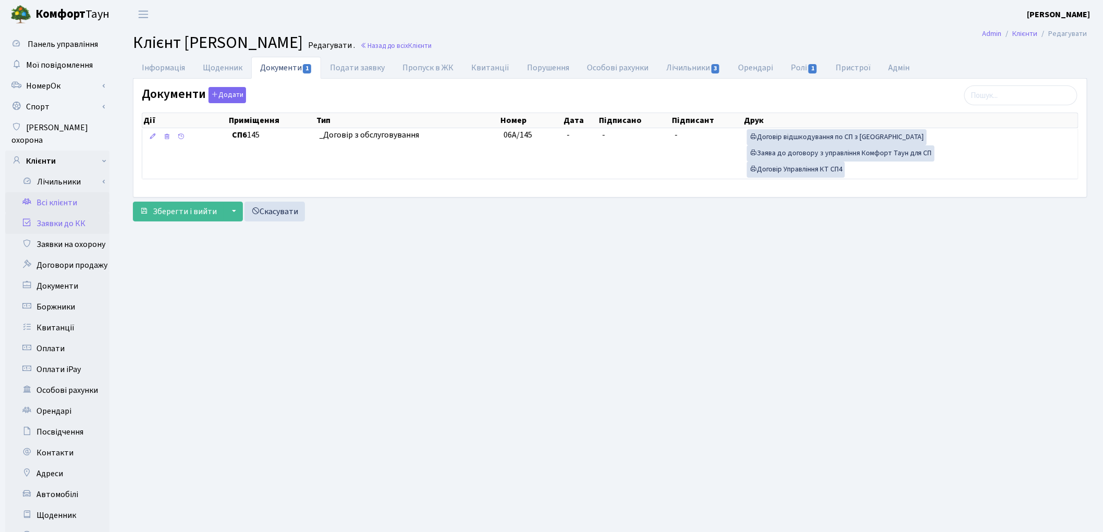
click at [75, 216] on link "Заявки до КК" at bounding box center [57, 223] width 104 height 21
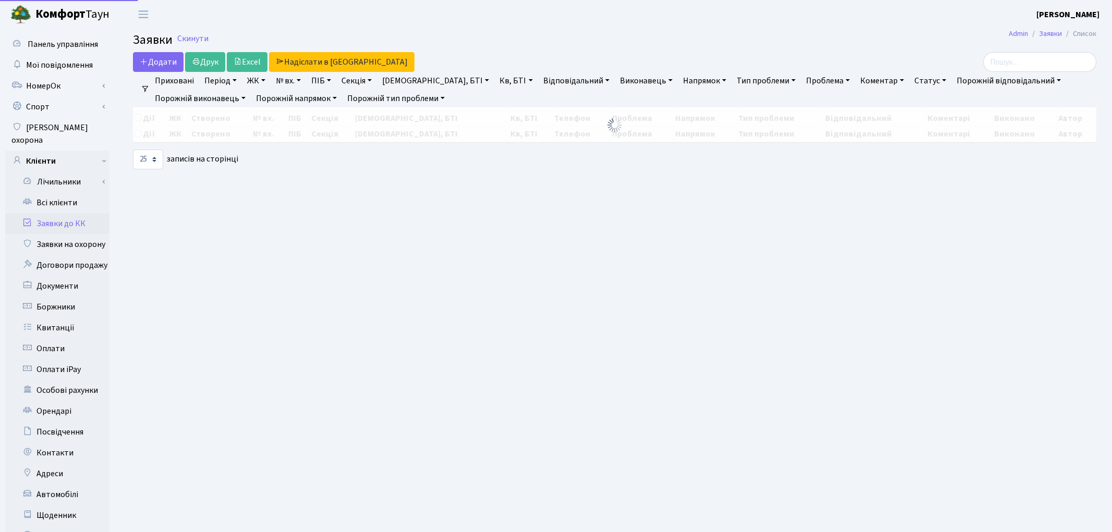
select select "25"
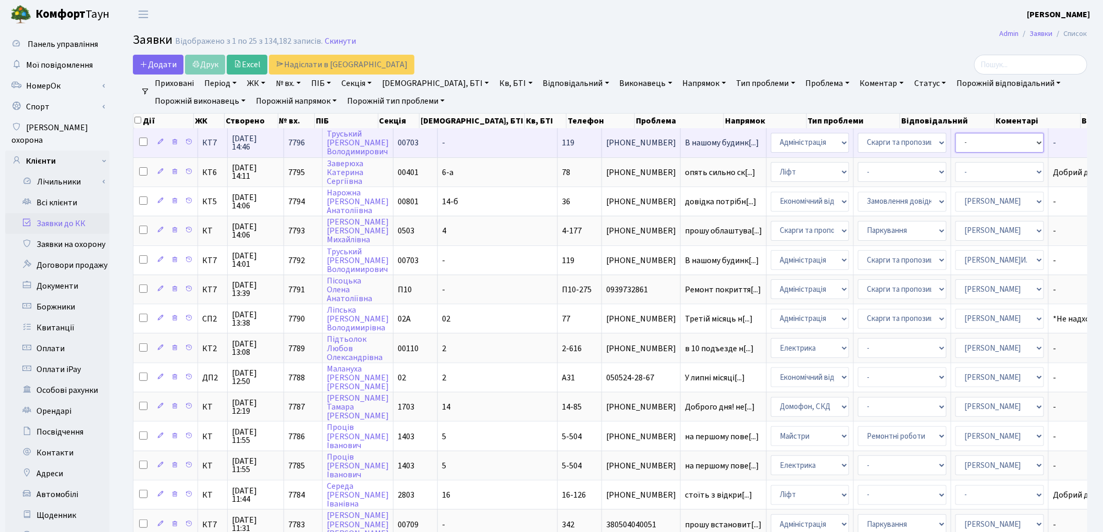
click at [956, 145] on select "- Адміністратор ЖК КТ [PERSON_NAME] [PERSON_NAME] [PERSON_NAME]Ю. [PERSON_NAME]…" at bounding box center [1000, 143] width 89 height 20
select select "18"
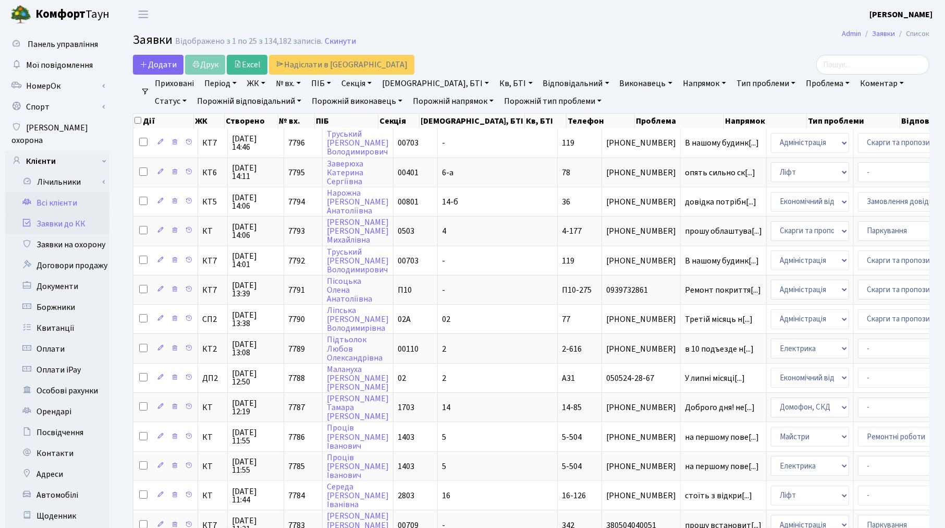
click at [50, 192] on link "Всі клієнти" at bounding box center [57, 202] width 104 height 21
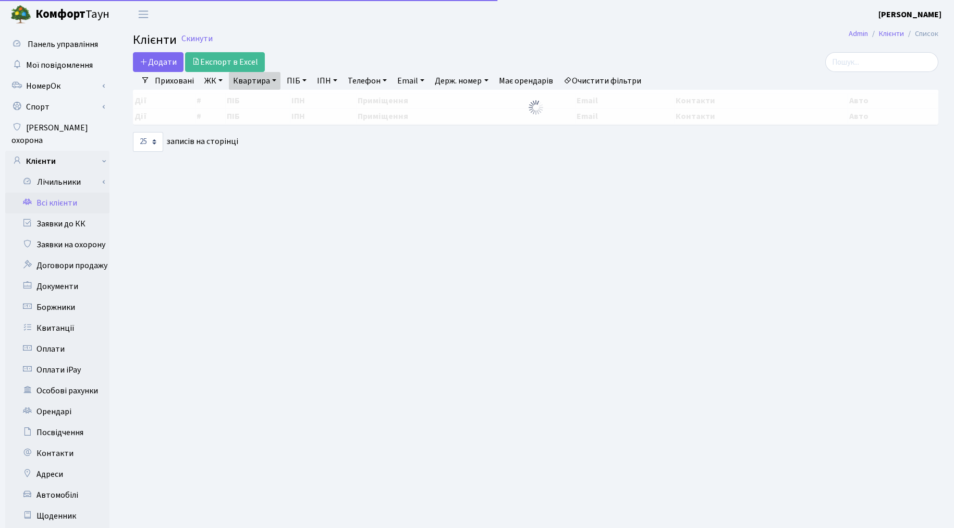
select select "25"
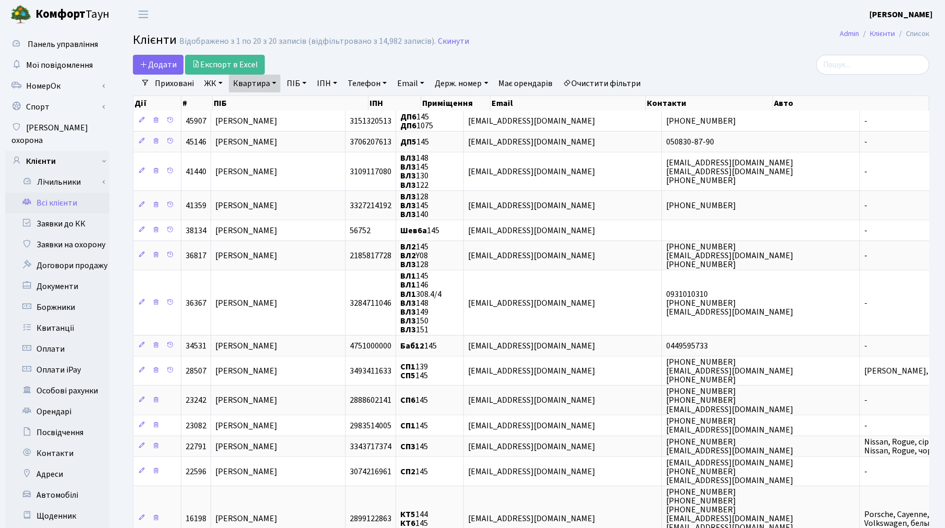
click at [249, 91] on link "Квартира" at bounding box center [255, 84] width 52 height 18
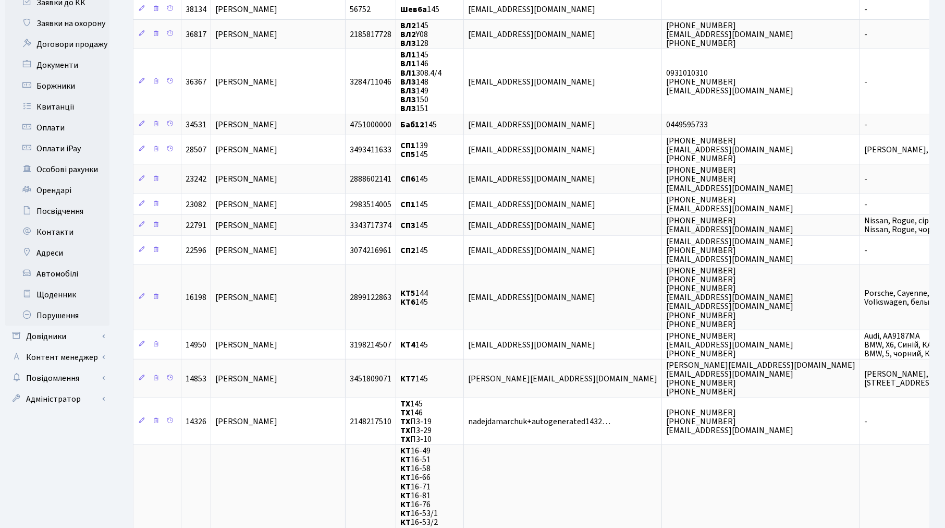
scroll to position [232, 0]
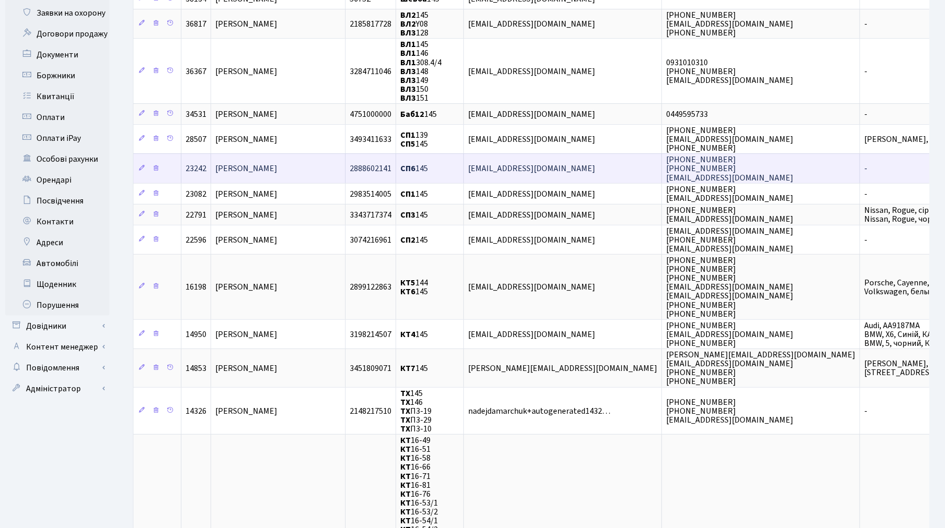
click at [262, 164] on span "Федяніна Тетяна Володимирівна" at bounding box center [246, 168] width 62 height 11
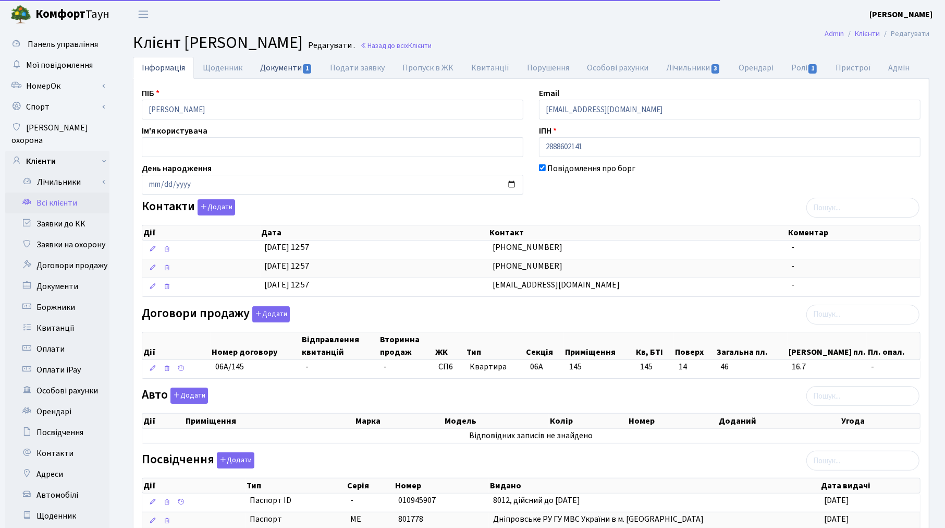
click at [275, 65] on link "Документи 1" at bounding box center [286, 67] width 70 height 21
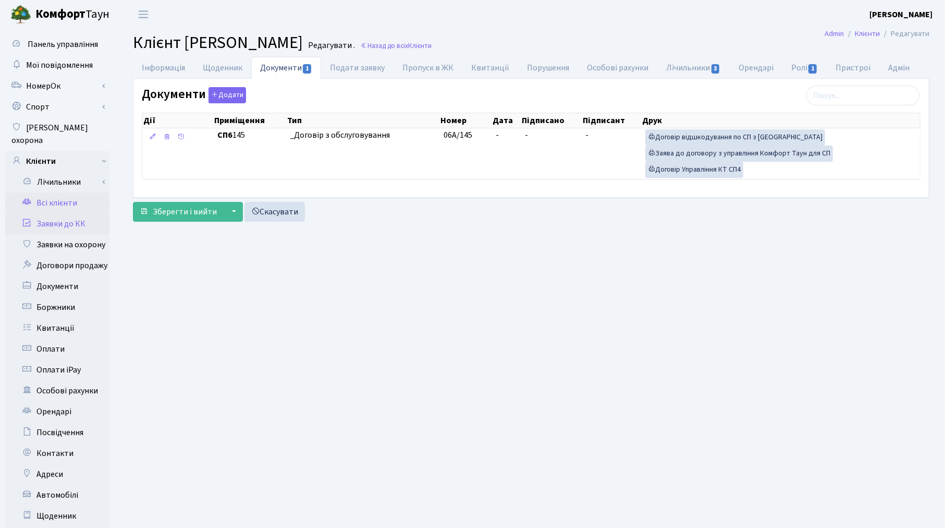
click at [64, 215] on link "Заявки до КК" at bounding box center [57, 223] width 104 height 21
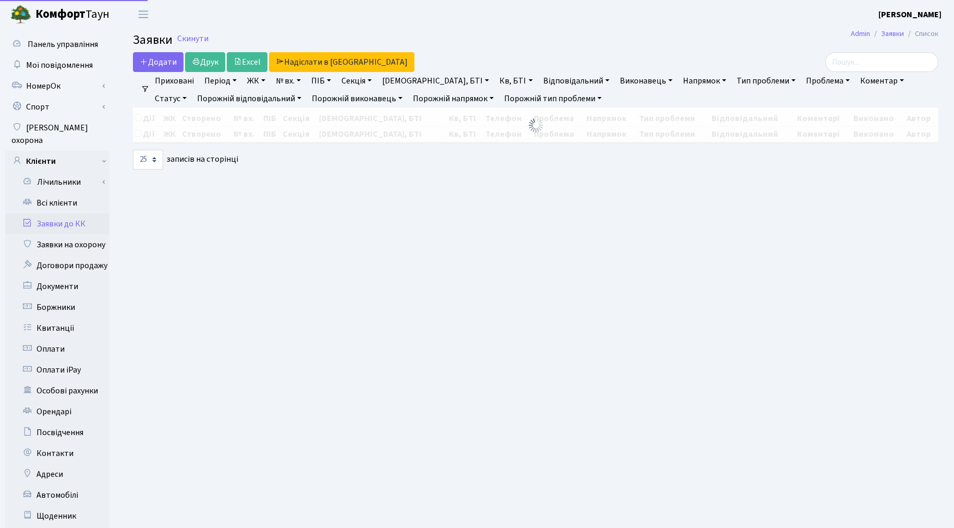
select select "25"
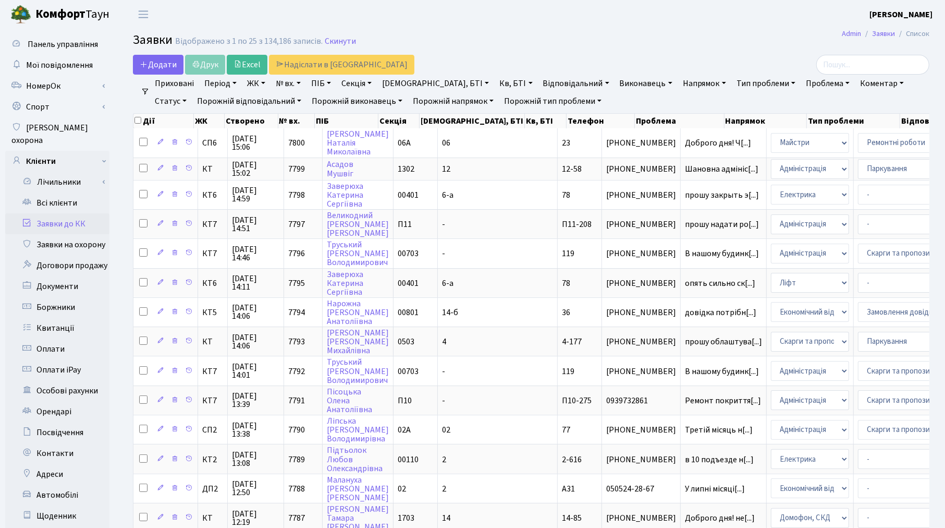
click at [76, 213] on link "Заявки до КК" at bounding box center [57, 223] width 104 height 21
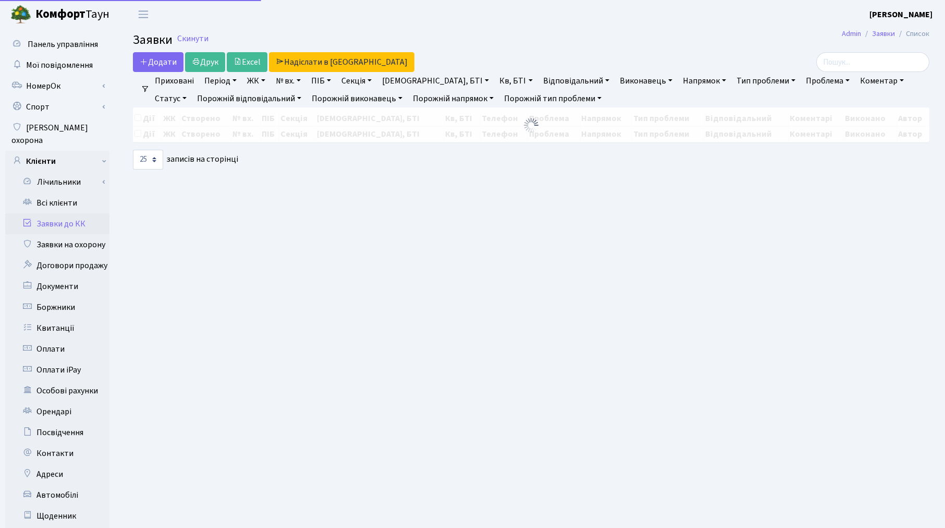
select select "25"
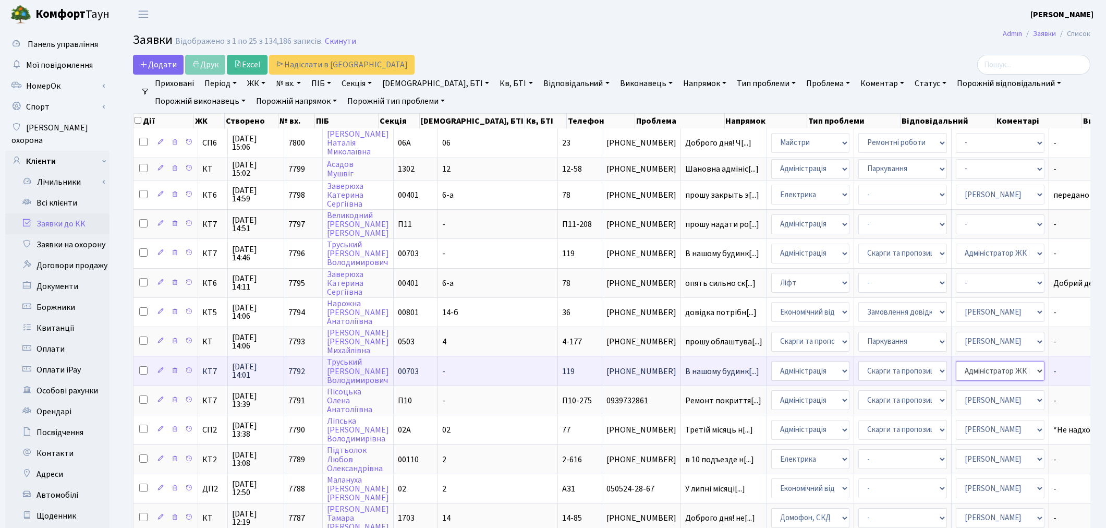
click at [945, 361] on select "- Адміністратор ЖК КТ Вижул В. В. Гордієнко Н.В. Дядюшкін Д.Ю. Кипчук Т. А. Кла…" at bounding box center [1000, 371] width 89 height 20
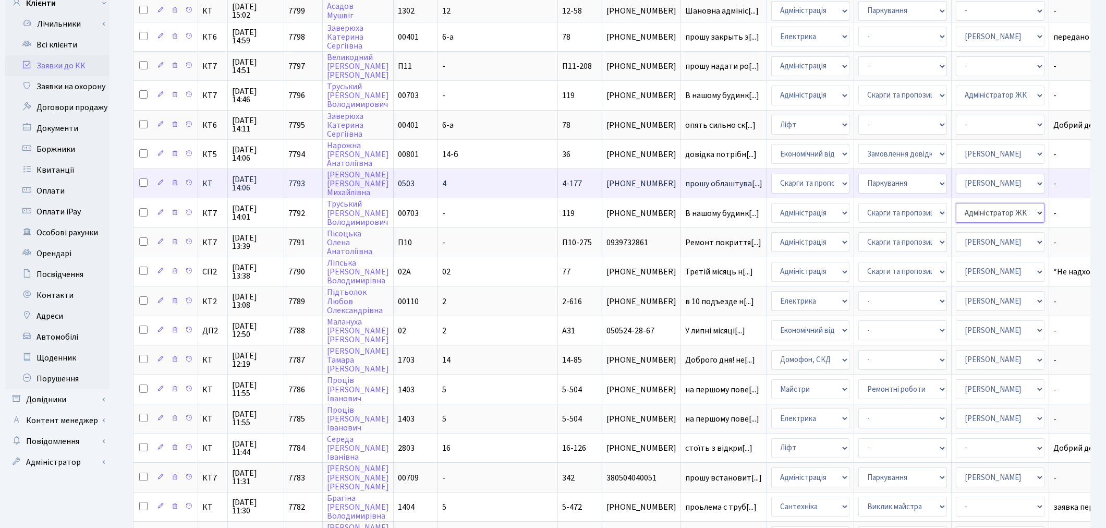
scroll to position [174, 0]
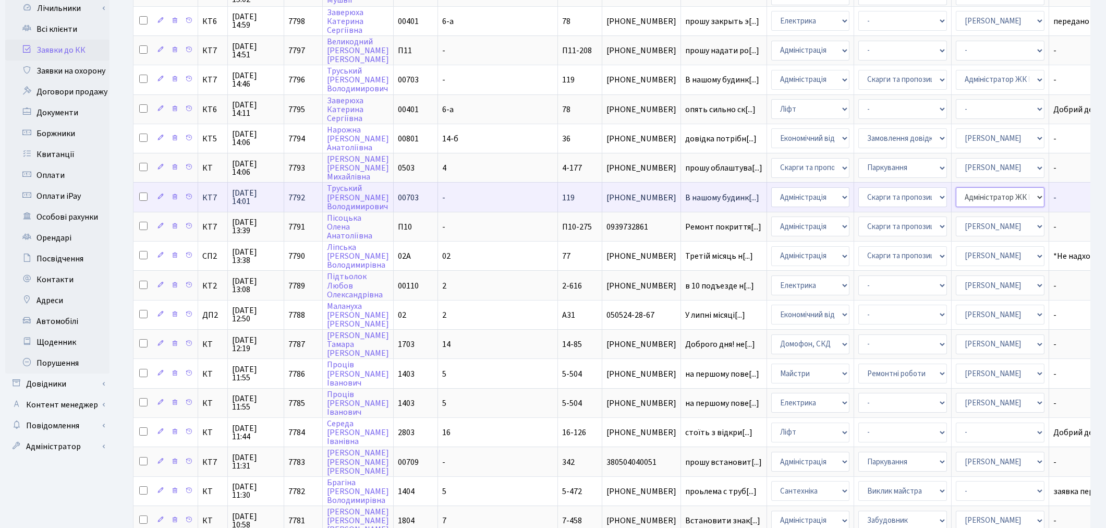
click at [945, 191] on select "- Адміністратор ЖК КТ Вижул В. В. Гордієнко Н.В. Дядюшкін Д.Ю. Кипчук Т. А. Кла…" at bounding box center [1000, 197] width 89 height 20
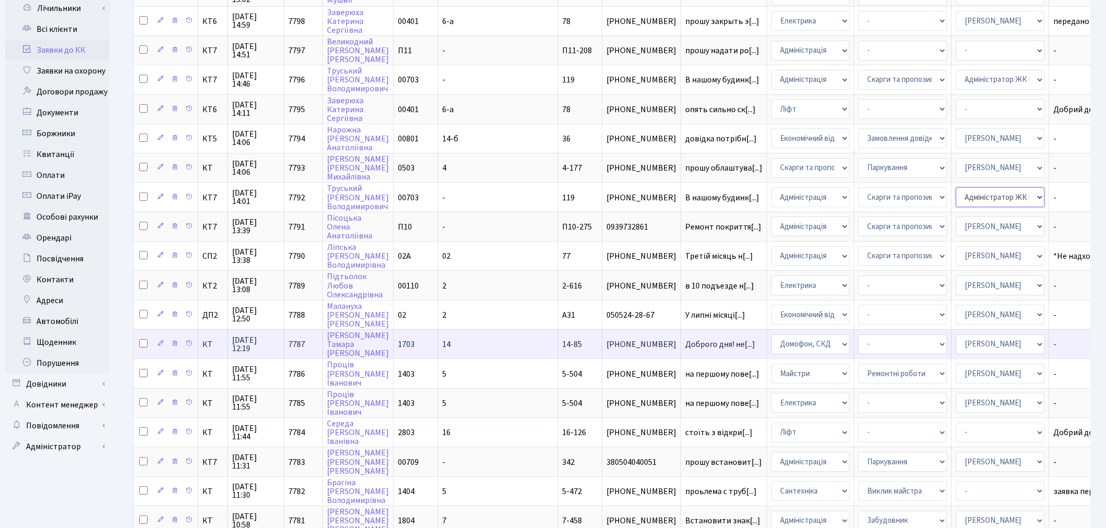
select select "18"
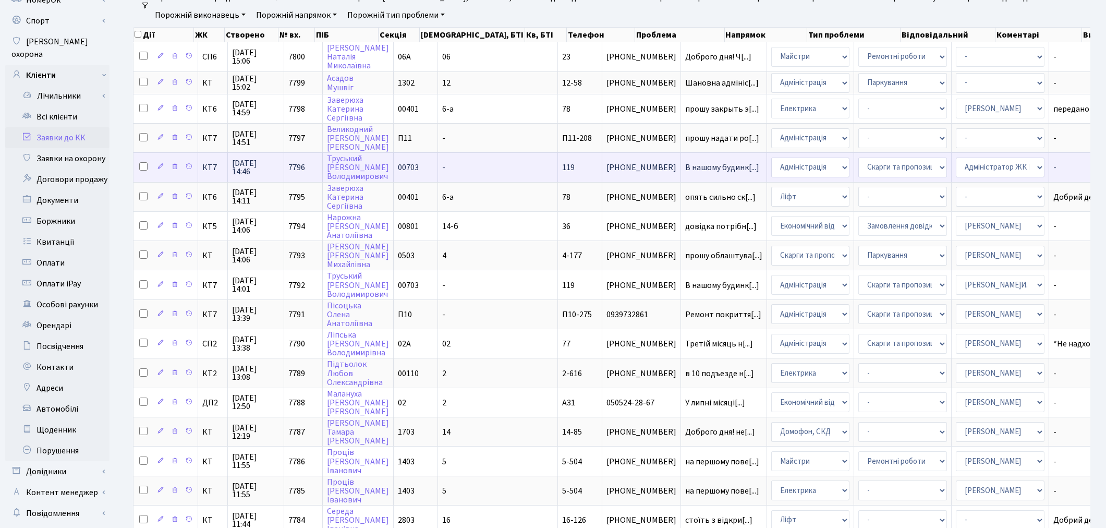
scroll to position [0, 0]
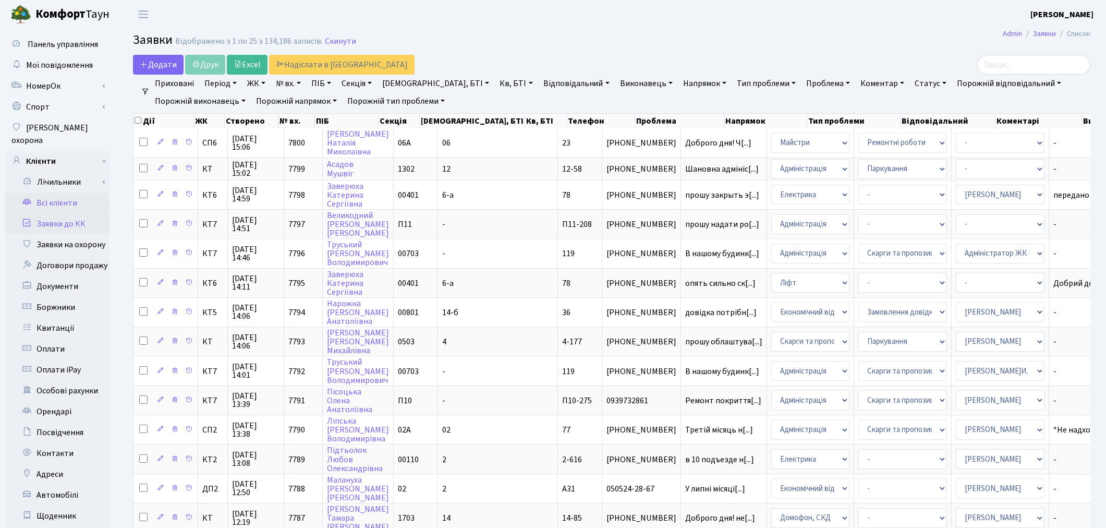
click at [69, 192] on link "Всі клієнти" at bounding box center [57, 202] width 104 height 21
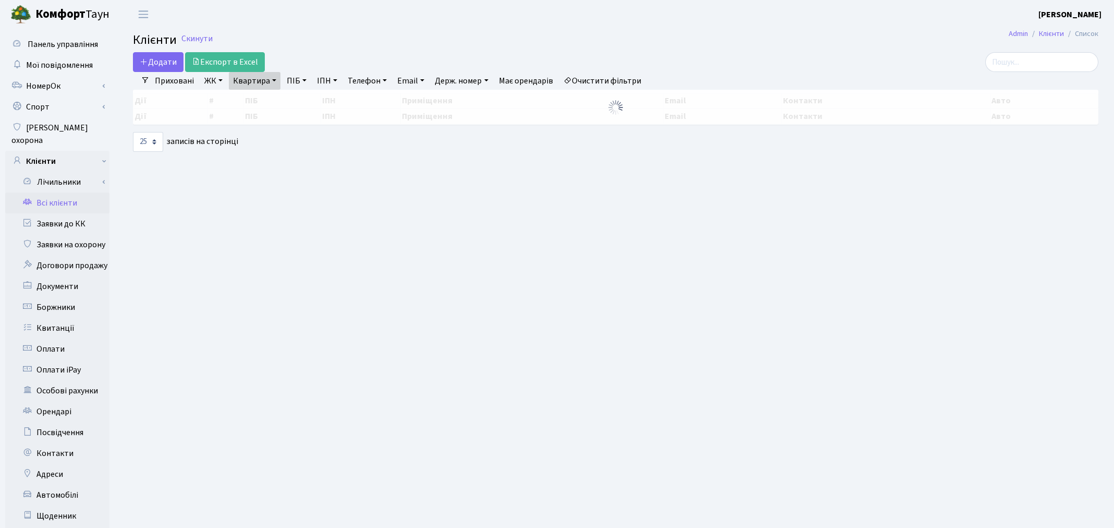
select select "25"
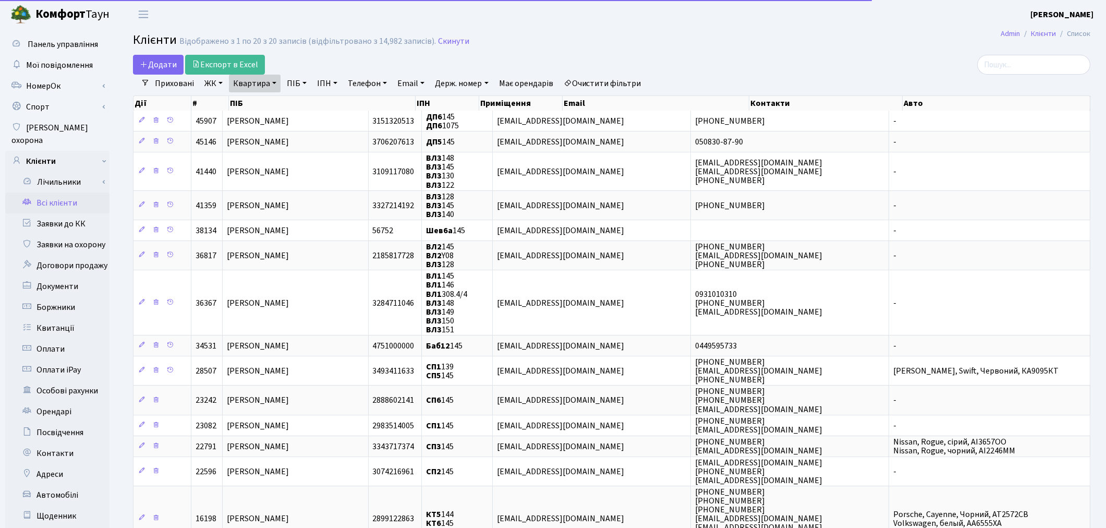
click at [268, 82] on link "Квартира" at bounding box center [255, 84] width 52 height 18
click at [267, 102] on input "145" at bounding box center [259, 104] width 61 height 20
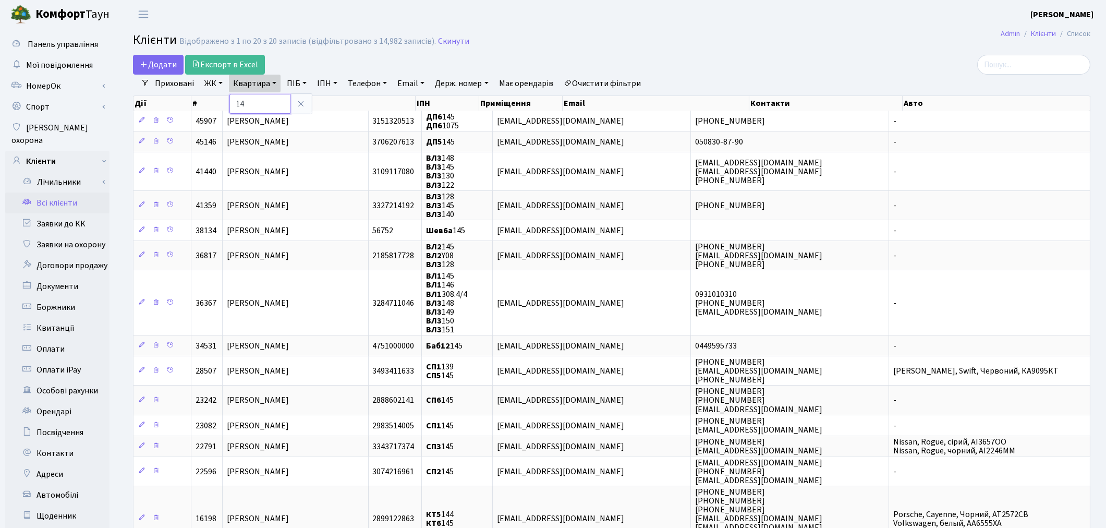
type input "1"
type input "2-395"
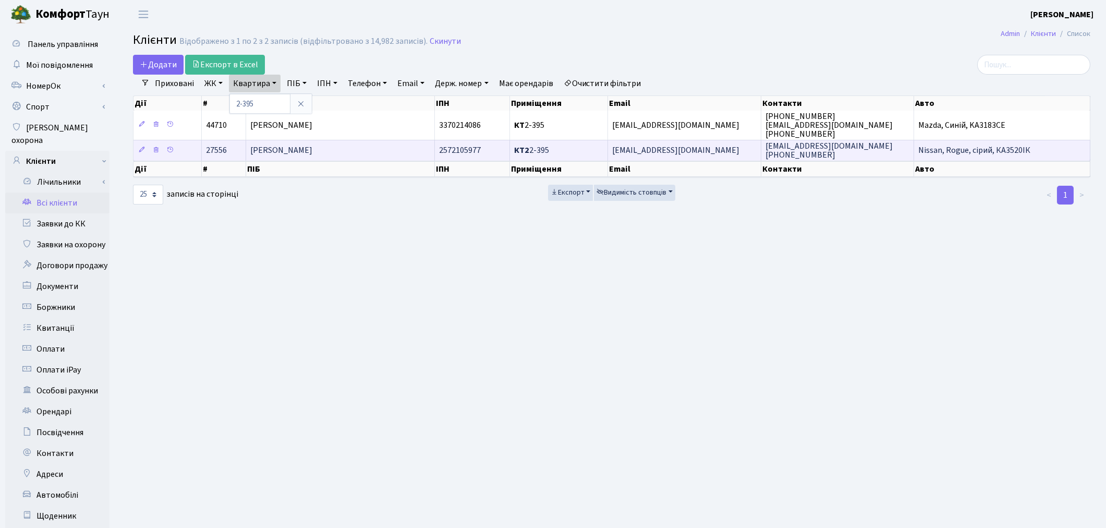
click at [301, 148] on span "[PERSON_NAME]" at bounding box center [281, 150] width 62 height 11
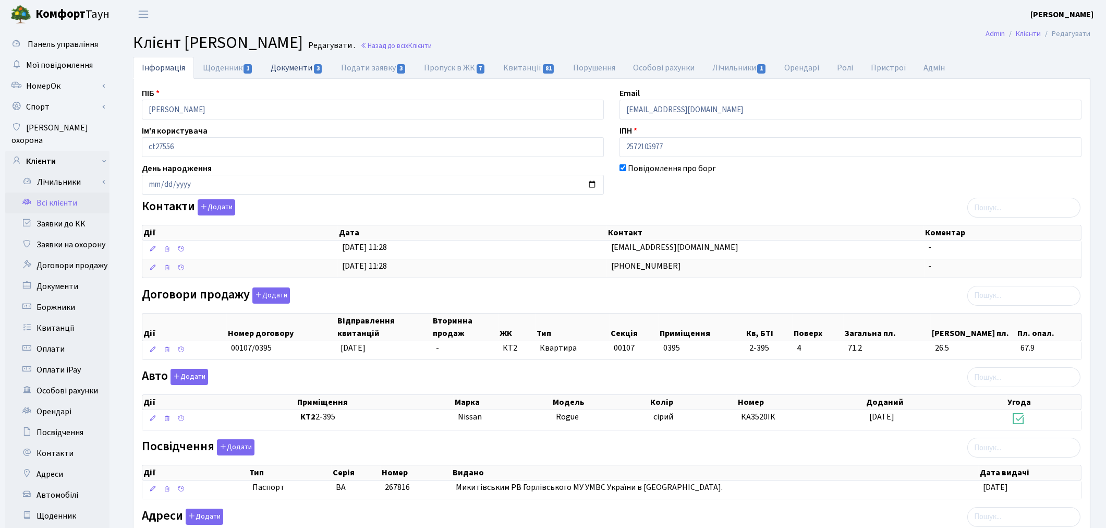
click at [283, 68] on link "Документи 3" at bounding box center [297, 67] width 70 height 21
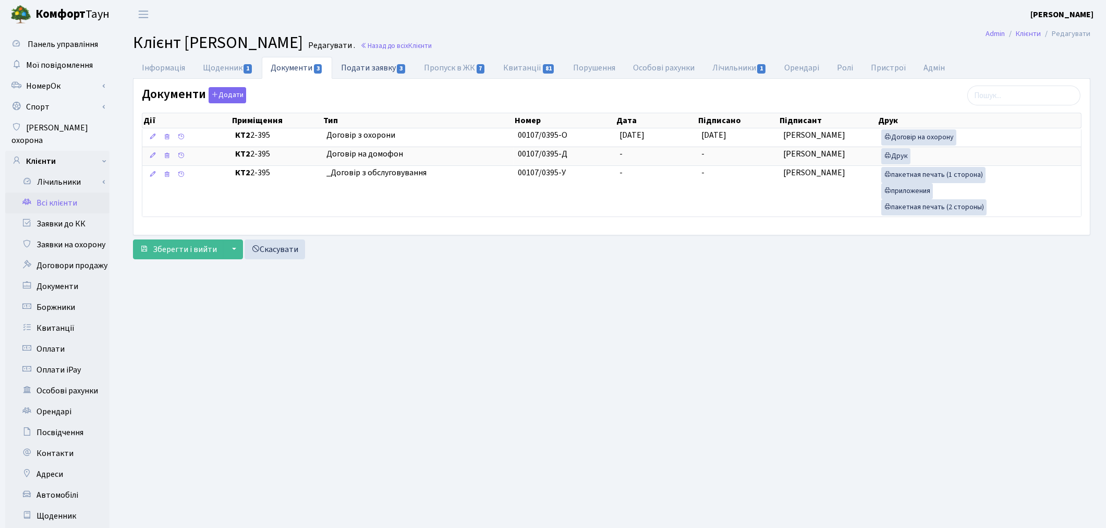
click at [384, 71] on link "Подати заявку 3" at bounding box center [373, 67] width 83 height 21
select select "25"
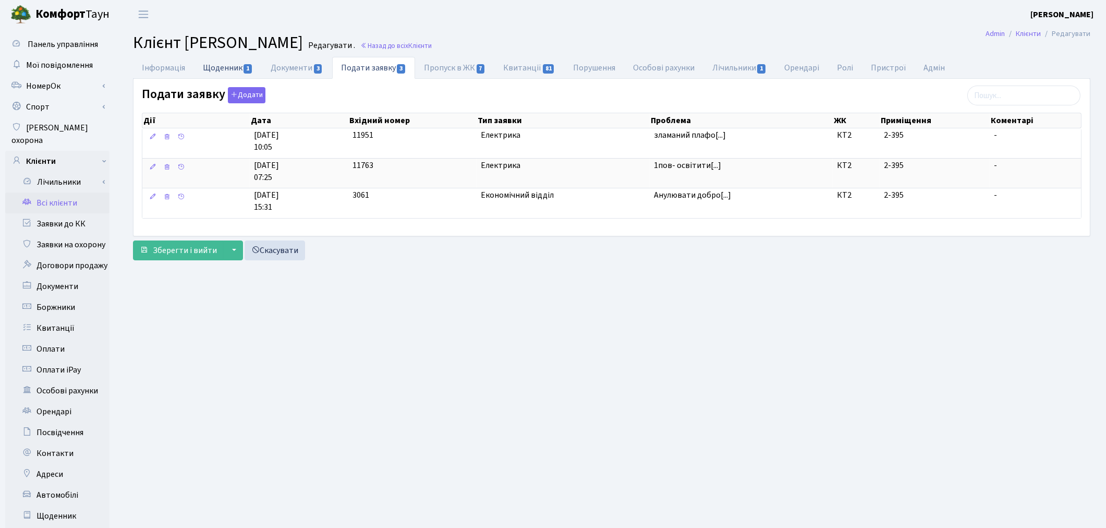
click at [225, 67] on link "Щоденник 1" at bounding box center [228, 67] width 68 height 21
select select "25"
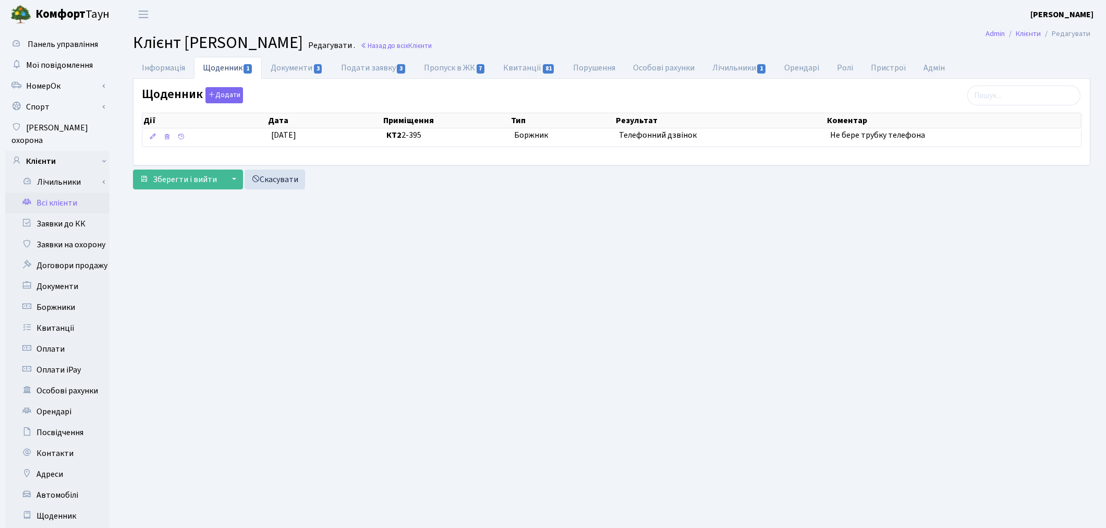
click at [206, 430] on main "Admin Клієнти Редагувати Клієнт Сидоренко Сергій Миколайович Редагувати . Назад…" at bounding box center [611, 332] width 989 height 607
click at [177, 67] on link "Інформація" at bounding box center [163, 67] width 61 height 21
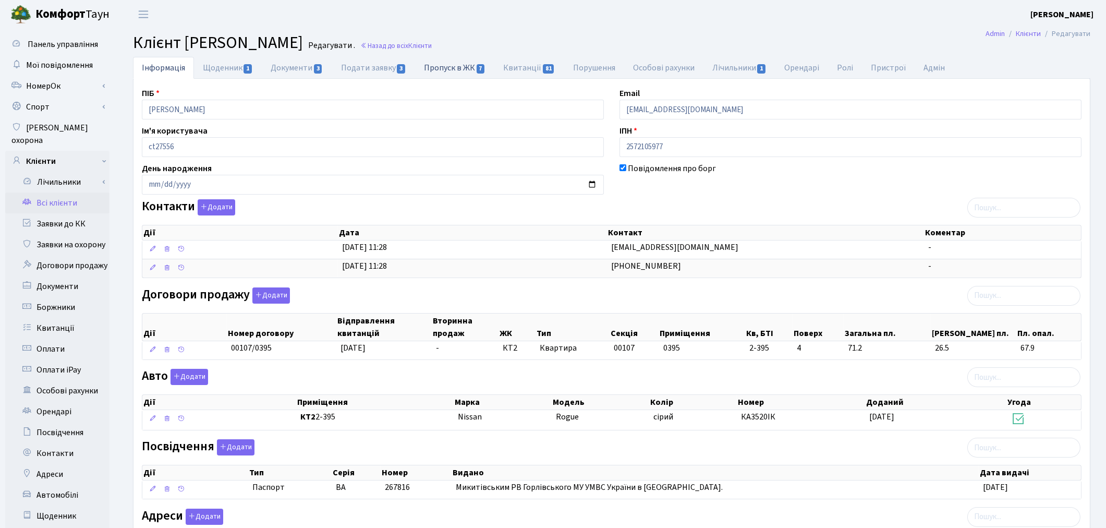
click at [463, 73] on link "Пропуск в ЖК 7" at bounding box center [454, 67] width 79 height 21
select select "25"
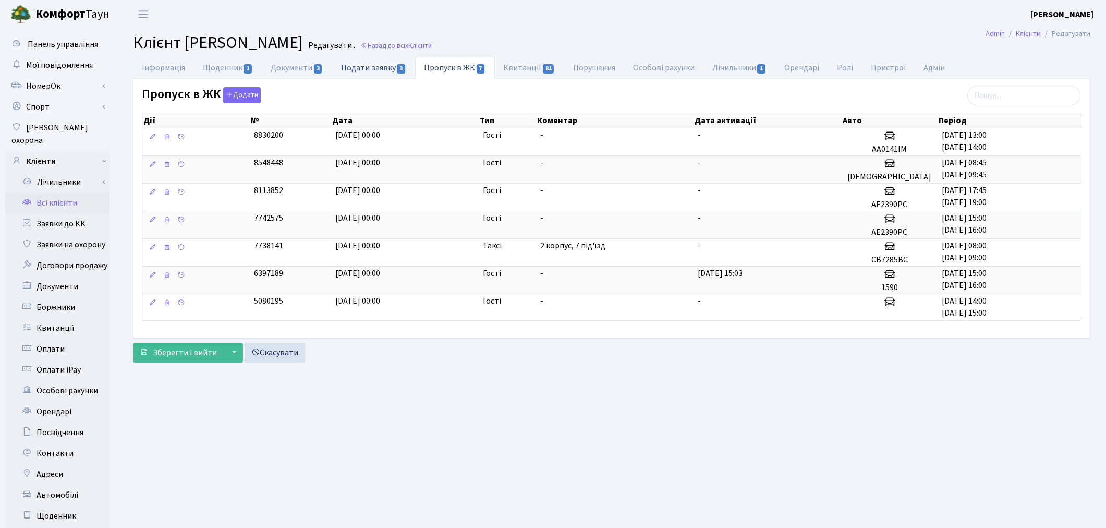
click at [367, 69] on link "Подати заявку 3" at bounding box center [373, 67] width 83 height 21
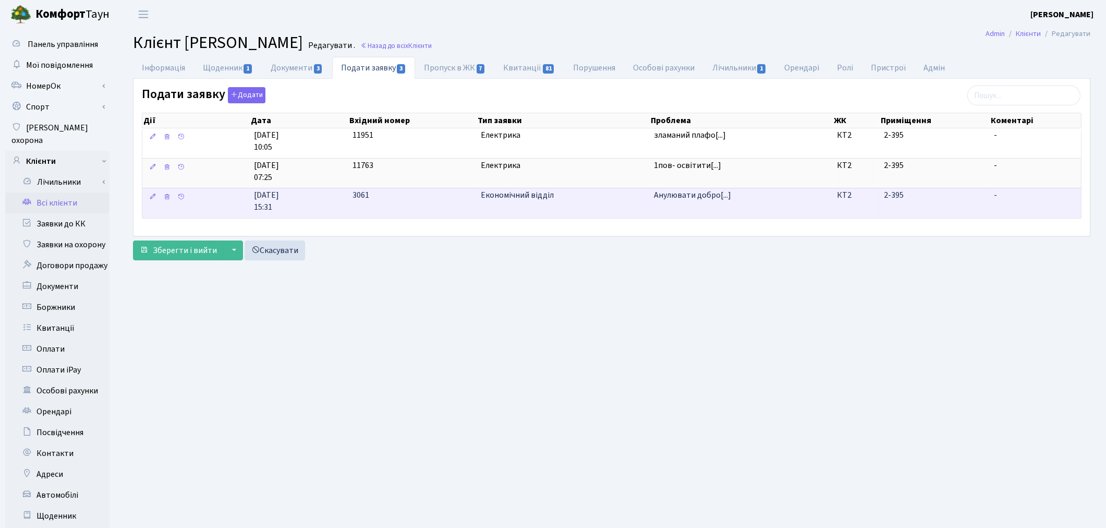
click at [715, 203] on td "Анулювати добро[...]" at bounding box center [741, 203] width 183 height 30
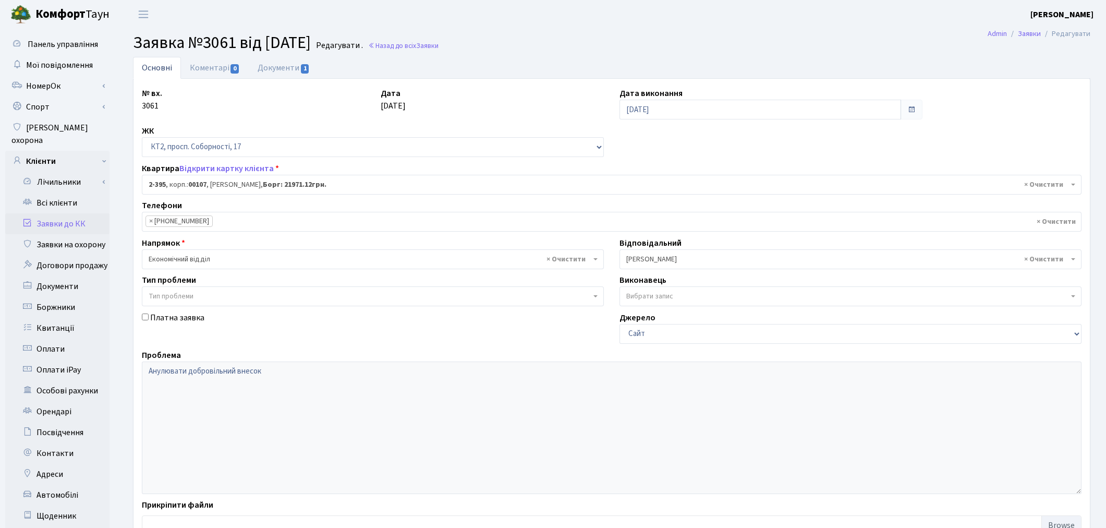
select select "15451"
click at [287, 71] on link "Документи 1" at bounding box center [284, 67] width 70 height 21
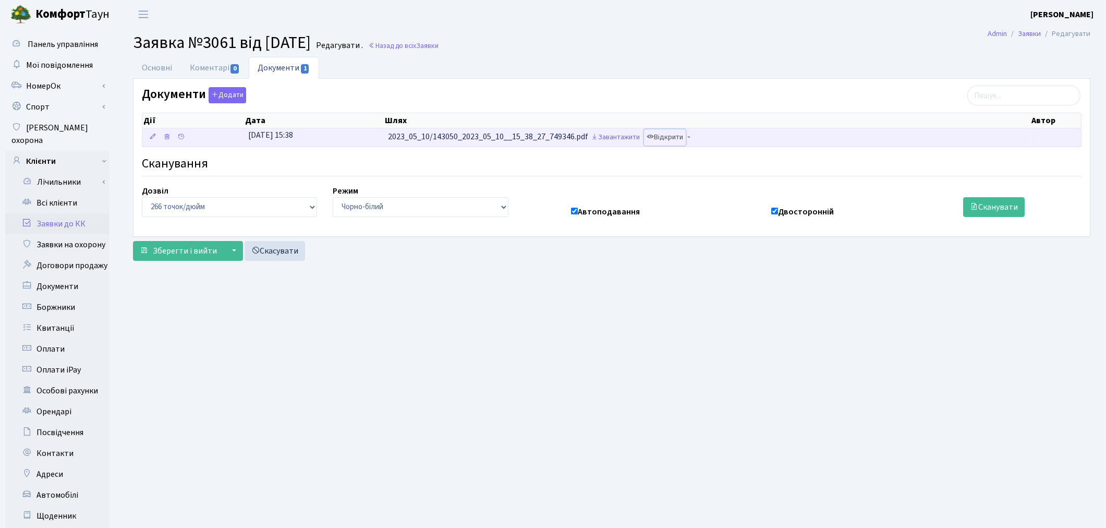
click at [675, 145] on link "Відкрити" at bounding box center [665, 137] width 42 height 16
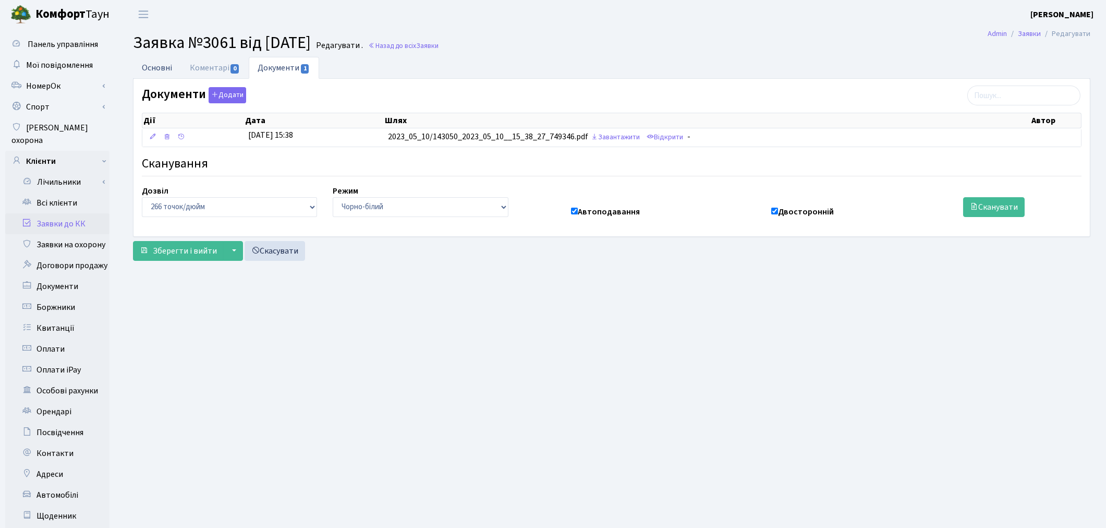
click at [169, 67] on link "Основні" at bounding box center [157, 67] width 48 height 21
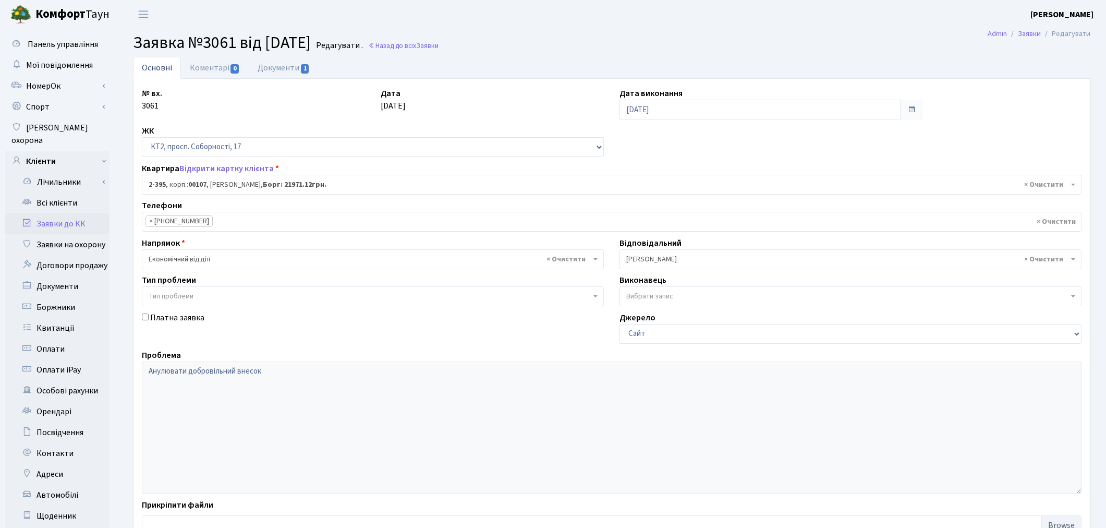
click at [55, 213] on link "Заявки до КК" at bounding box center [57, 223] width 104 height 21
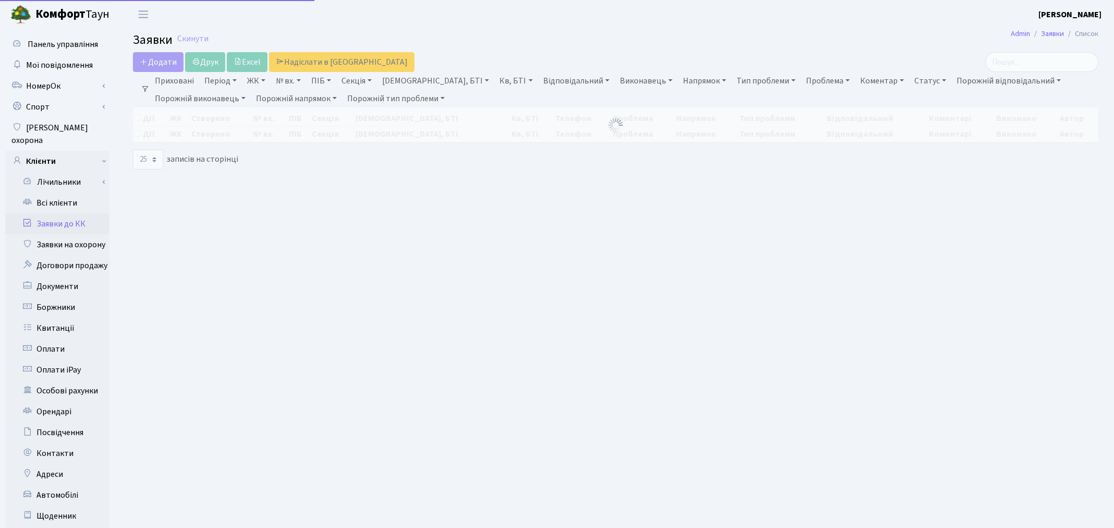
select select "25"
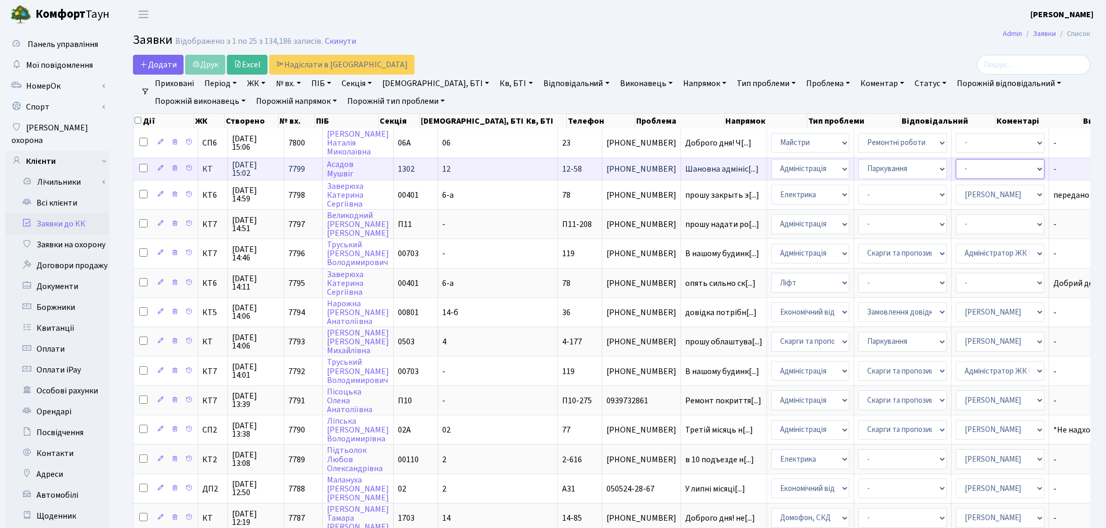
click at [956, 165] on select "- Адміністратор ЖК КТ Вижул В. В. Гордієнко Н.В. Дядюшкін Д.Ю. Кипчук Т. А. Кла…" at bounding box center [1000, 169] width 89 height 20
select select "82"
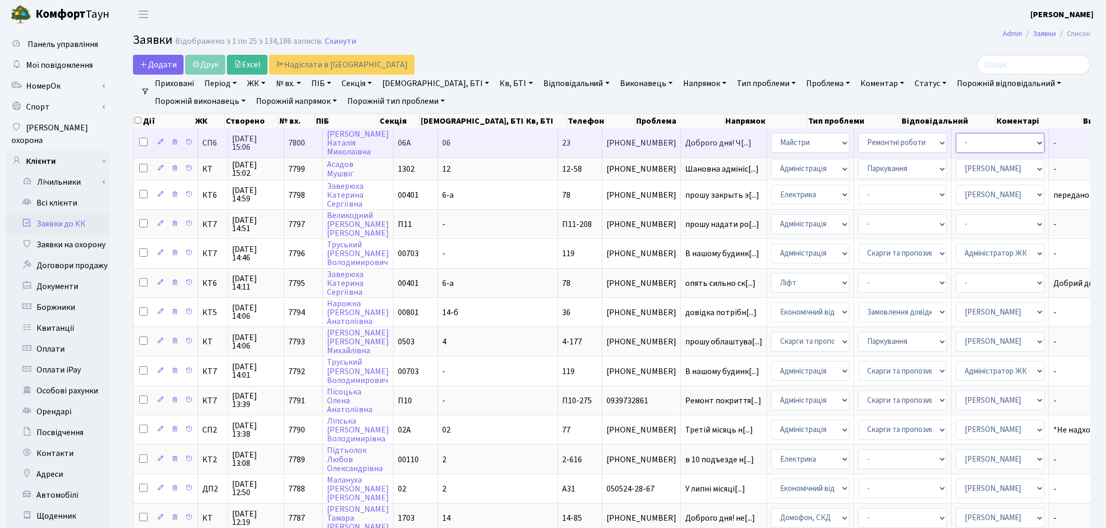
click at [956, 146] on select "- Адміністратор ЖК КТ Вижул В. В. Гордієнко Н.В. Дядюшкін Д.Ю. Кипчук Т. А. Кла…" at bounding box center [1000, 143] width 89 height 20
select select "94"
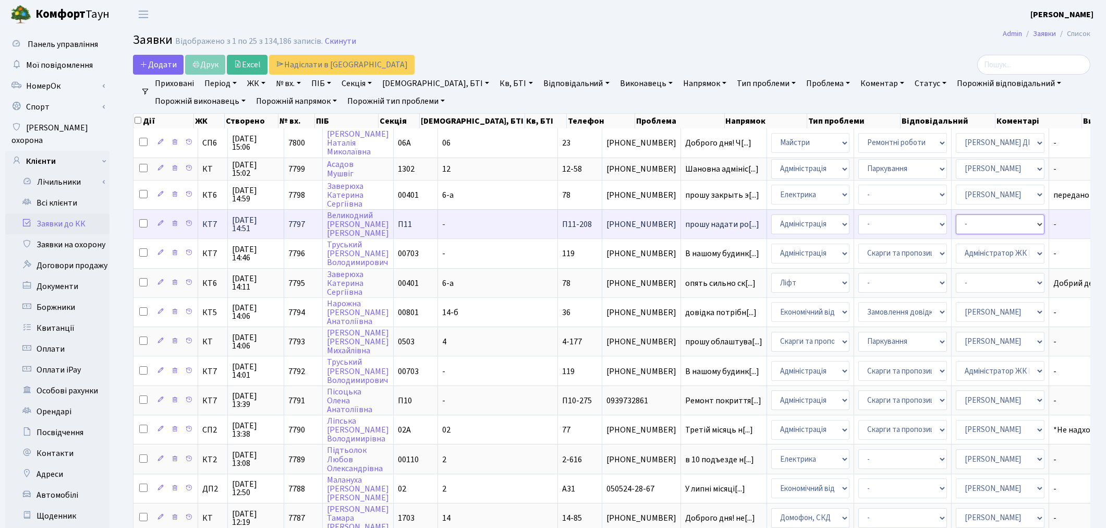
click at [956, 220] on select "- Адміністратор ЖК КТ Вижул В. В. Гордієнко Н.В. Дядюшкін Д.Ю. Кипчук Т. А. Кла…" at bounding box center [1000, 224] width 89 height 20
select select "82"
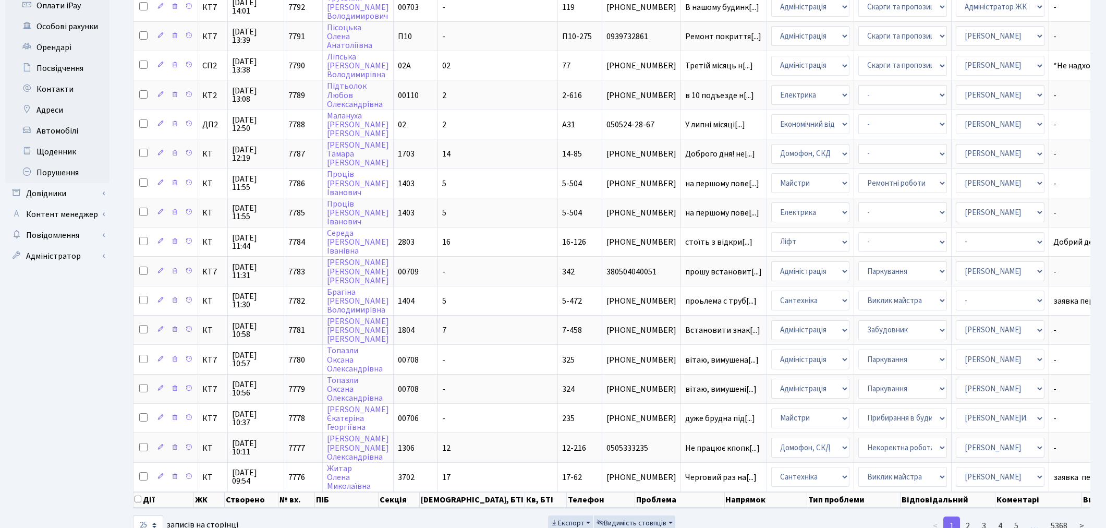
scroll to position [379, 0]
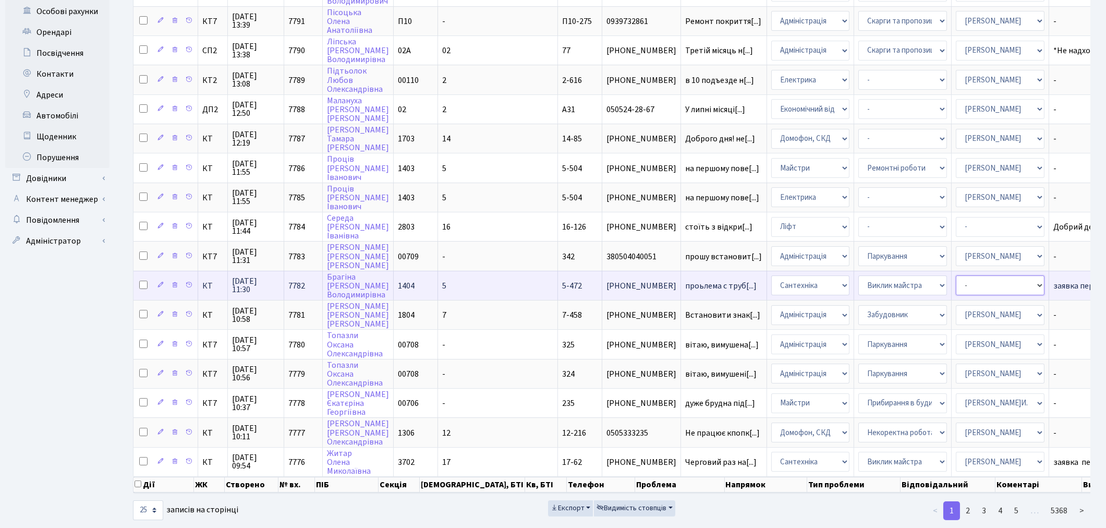
click at [956, 275] on select "- Адміністратор ЖК КТ Вижул В. В. Гордієнко Н.В. Дядюшкін Д.Ю. Кипчук Т. А. Кла…" at bounding box center [1000, 285] width 89 height 20
select select "67"
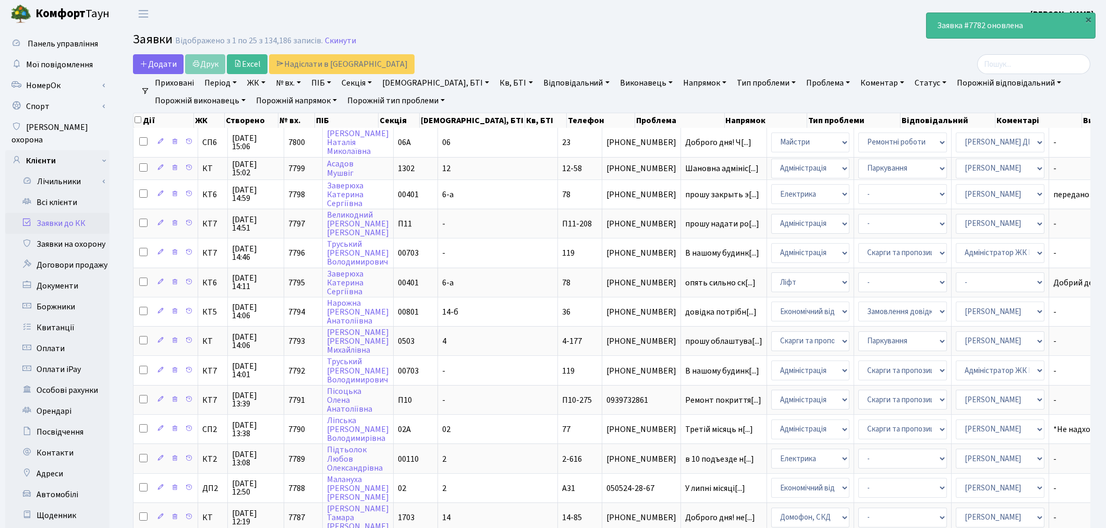
scroll to position [0, 0]
click at [60, 196] on link "Всі клієнти" at bounding box center [57, 202] width 104 height 21
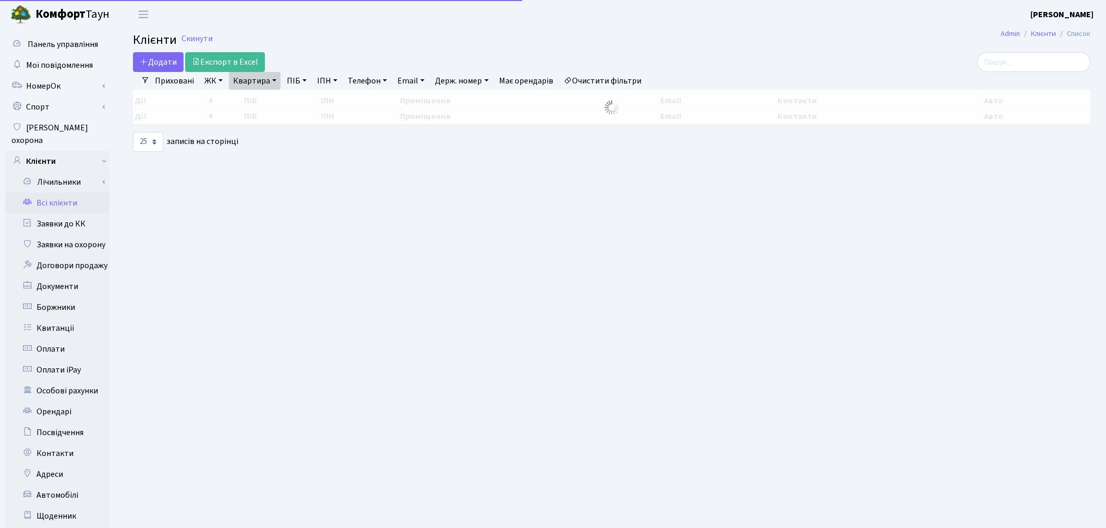
select select "25"
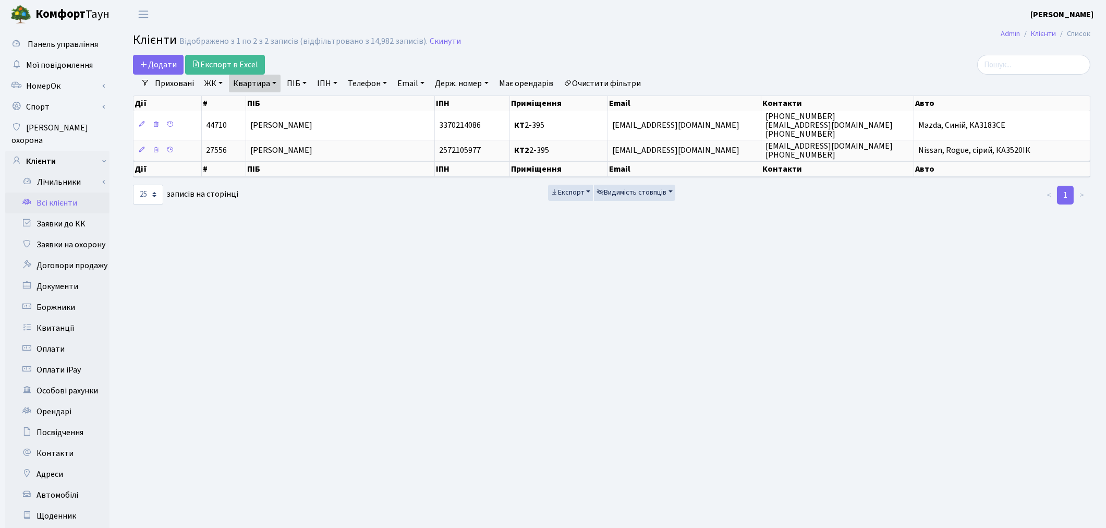
click at [625, 80] on link "Очистити фільтри" at bounding box center [602, 84] width 86 height 18
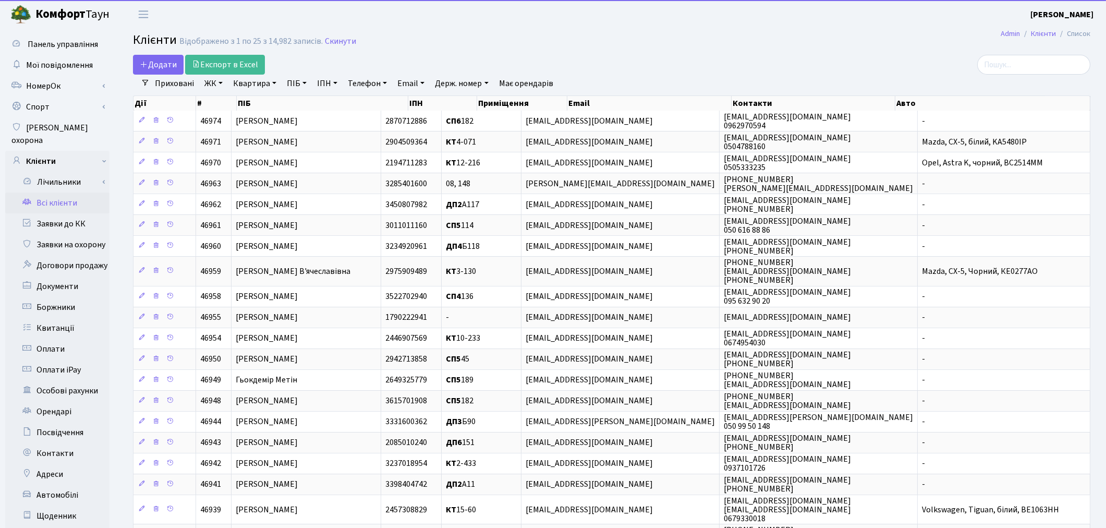
click at [253, 87] on link "Квартира" at bounding box center [255, 84] width 52 height 18
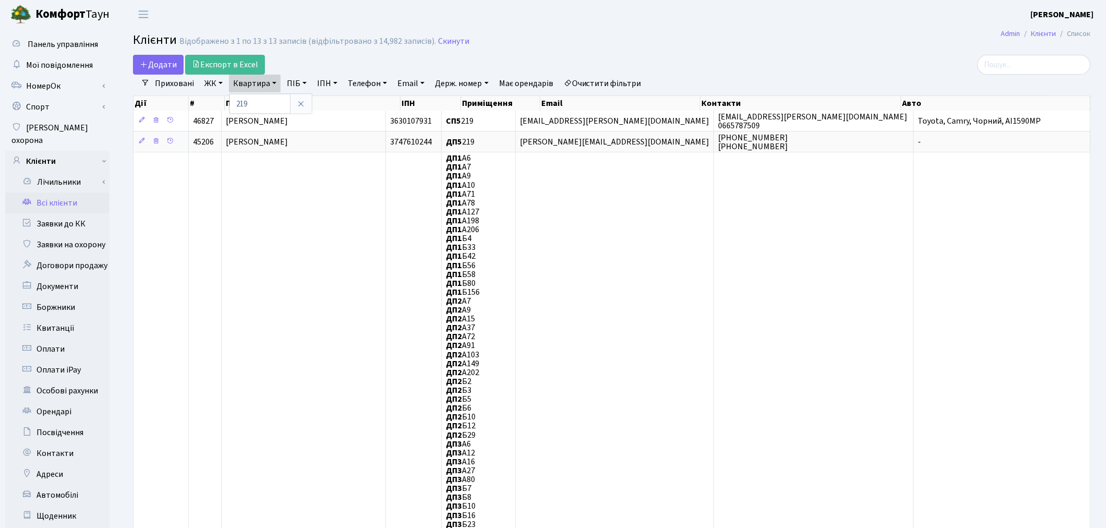
click at [604, 83] on link "Очистити фільтри" at bounding box center [602, 84] width 86 height 18
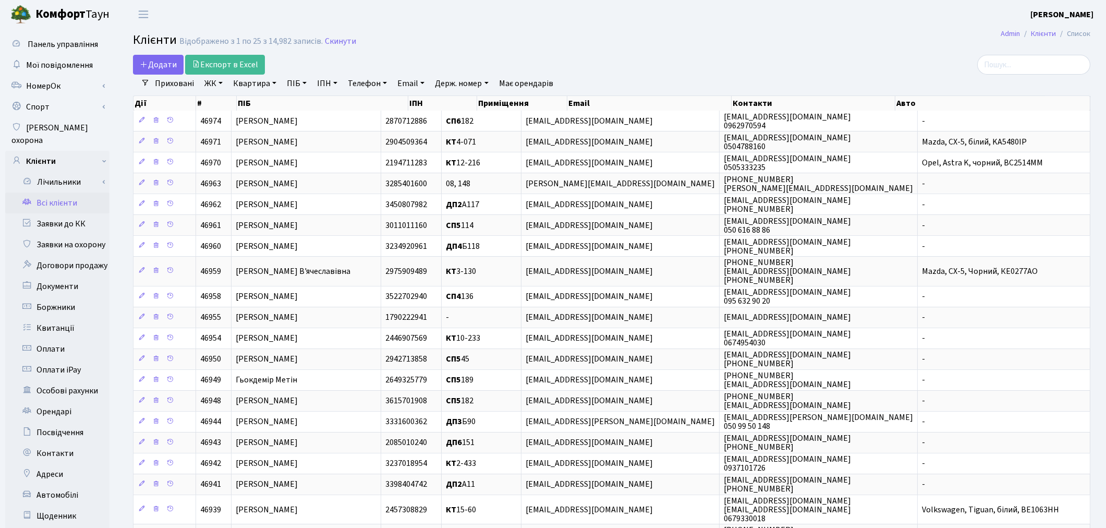
click at [251, 87] on link "Квартира" at bounding box center [255, 84] width 52 height 18
type input "2-395"
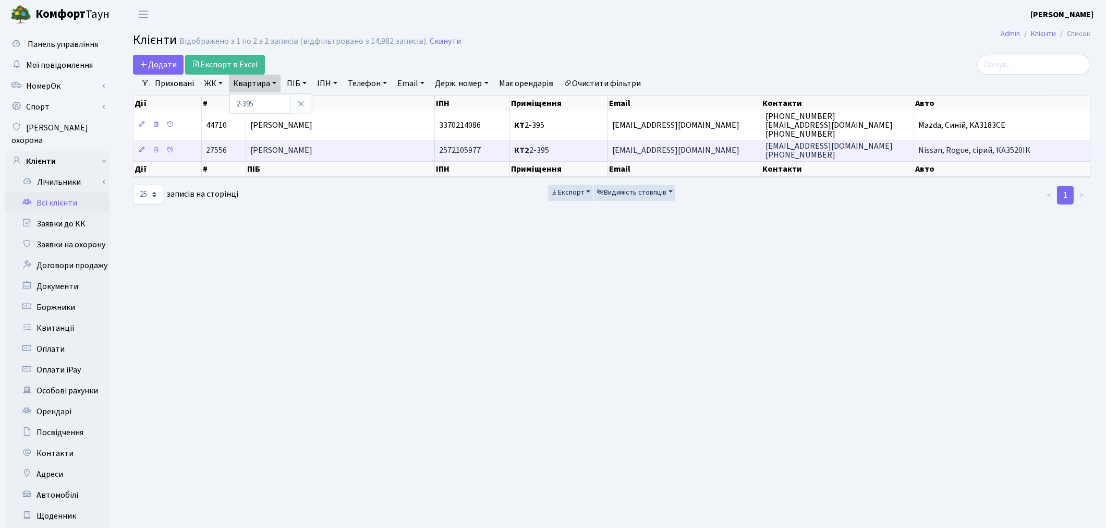
click at [379, 150] on td "[PERSON_NAME]" at bounding box center [340, 150] width 189 height 21
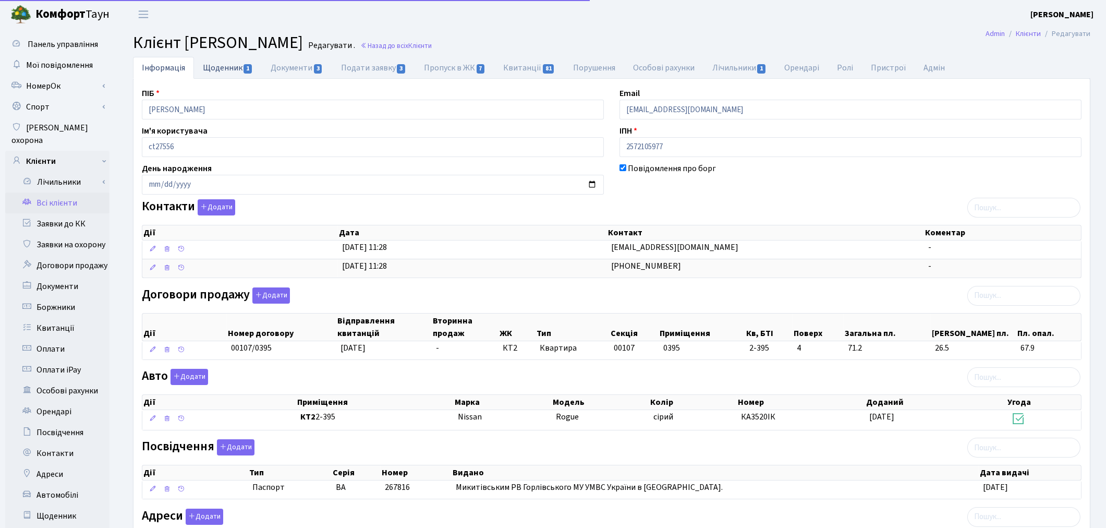
click at [211, 71] on link "Щоденник 1" at bounding box center [228, 67] width 68 height 21
select select "25"
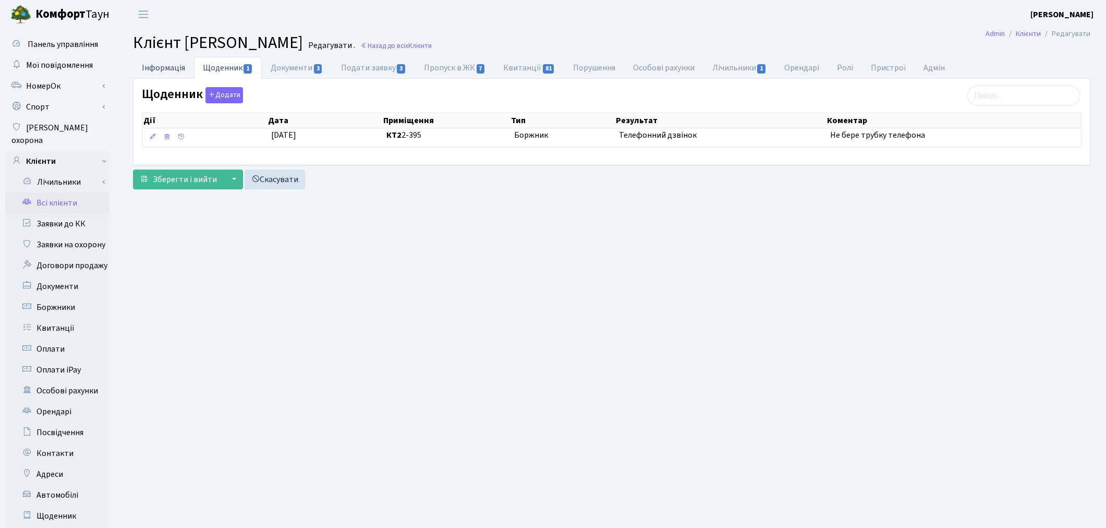
click at [147, 70] on link "Інформація" at bounding box center [163, 67] width 61 height 21
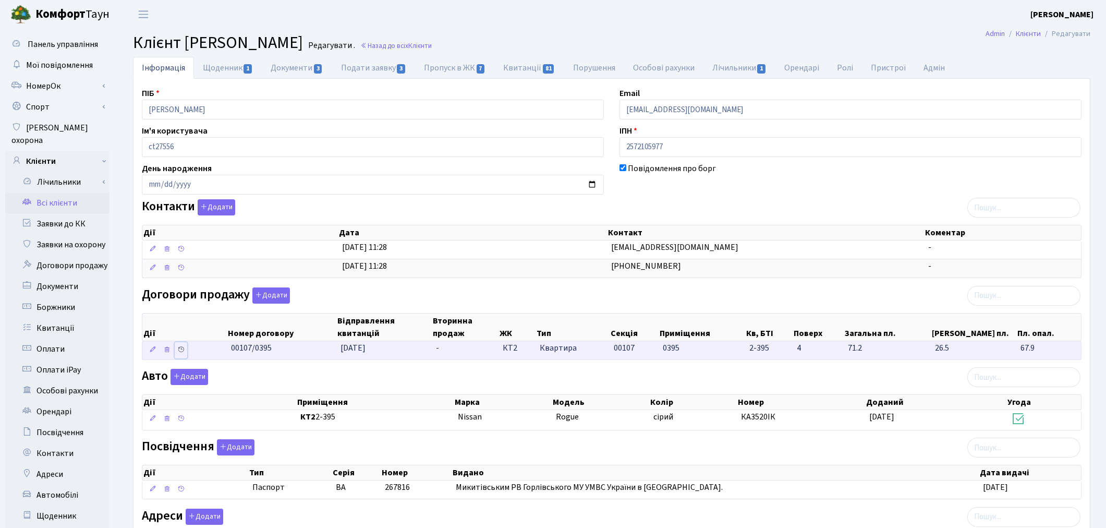
click at [183, 351] on icon at bounding box center [180, 349] width 7 height 7
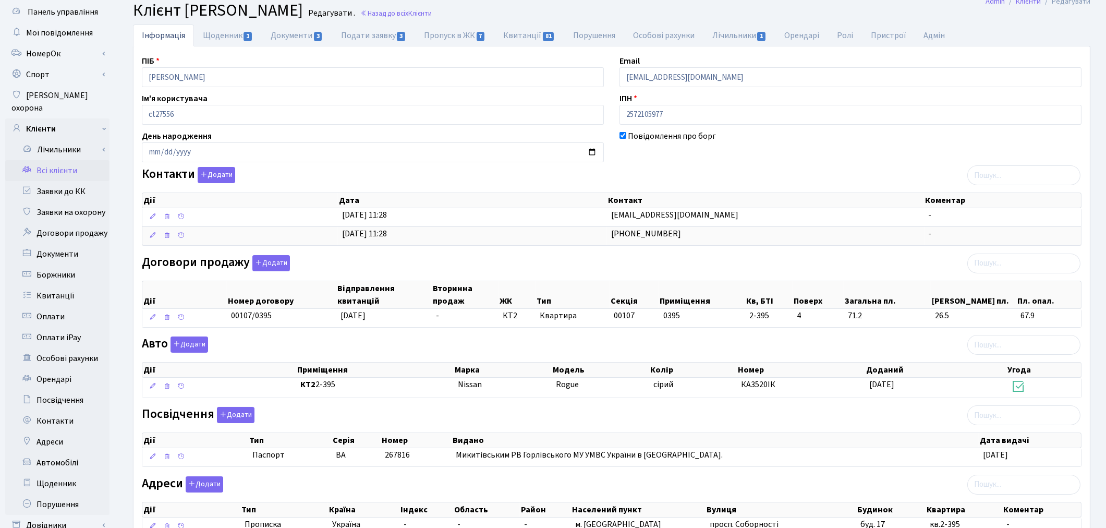
scroll to position [116, 0]
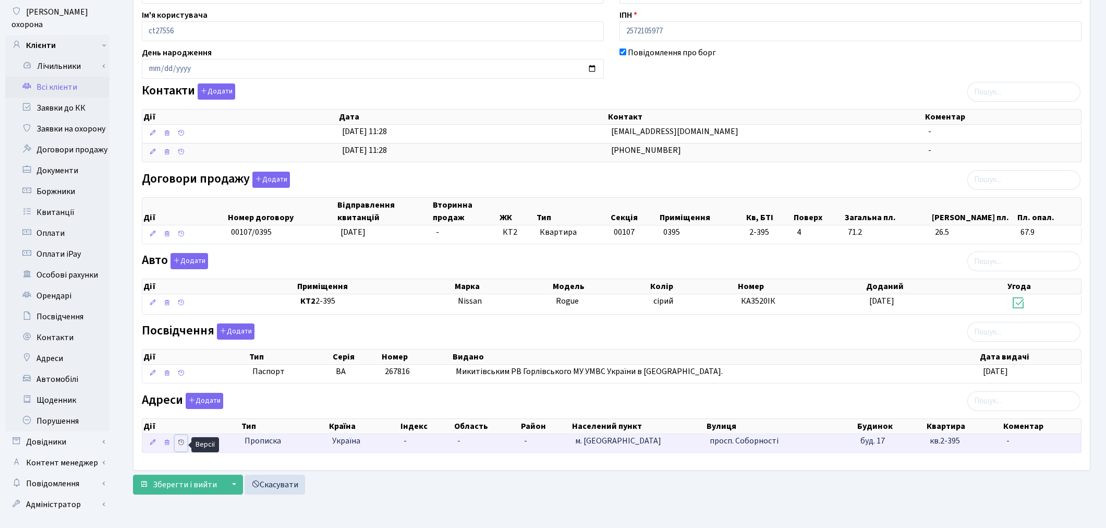
click at [180, 445] on icon at bounding box center [180, 442] width 7 height 7
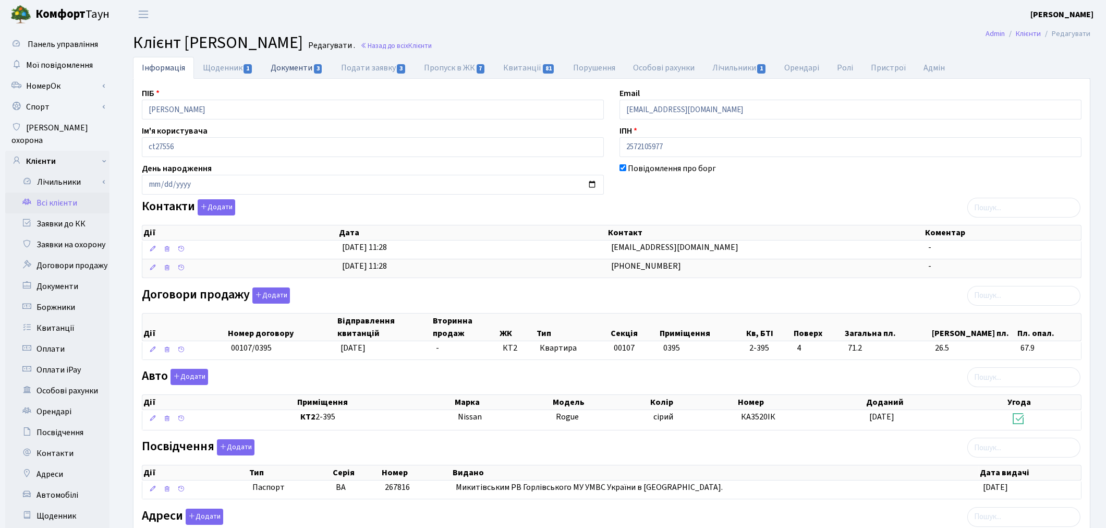
click at [282, 70] on link "Документи 3" at bounding box center [297, 67] width 70 height 21
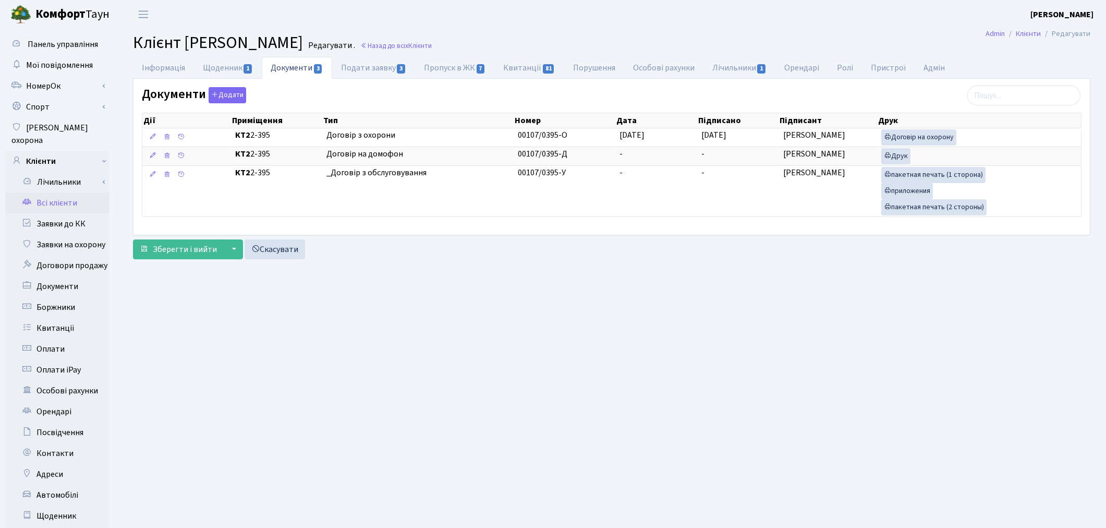
click at [66, 192] on link "Всі клієнти" at bounding box center [57, 202] width 104 height 21
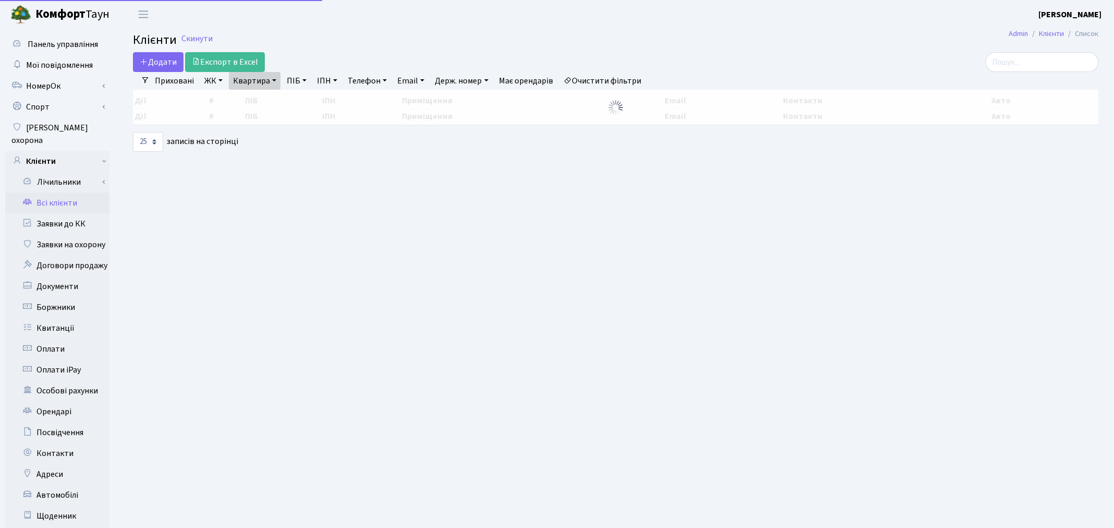
select select "25"
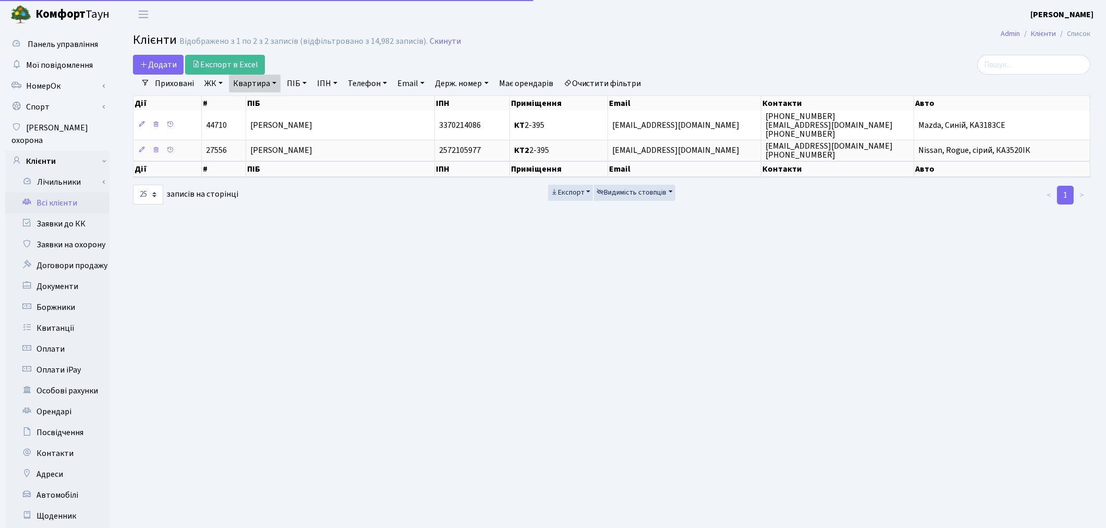
click at [268, 86] on link "Квартира" at bounding box center [255, 84] width 52 height 18
type input "145"
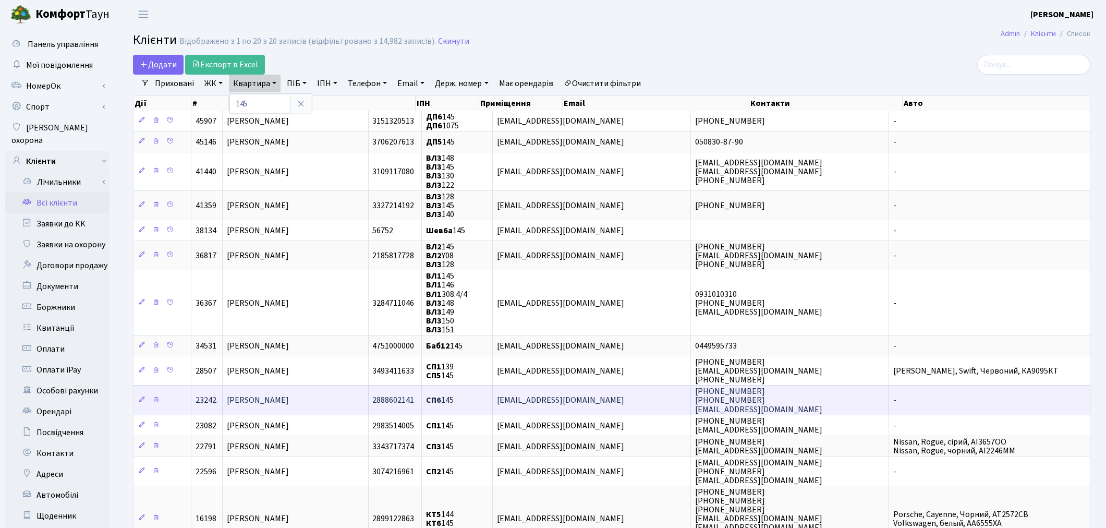
click at [352, 405] on td "[PERSON_NAME]" at bounding box center [295, 399] width 145 height 29
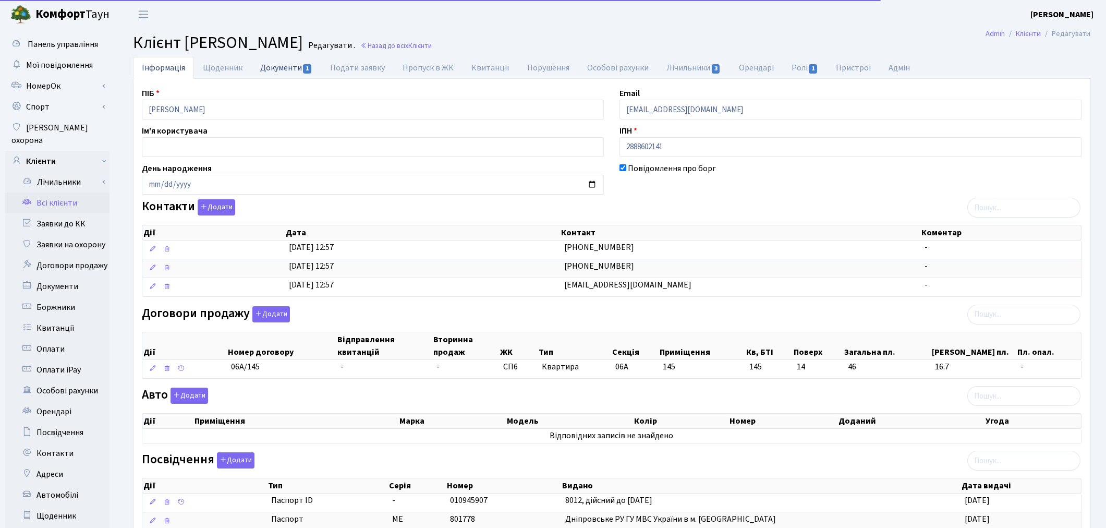
click at [278, 71] on link "Документи 1" at bounding box center [286, 67] width 70 height 21
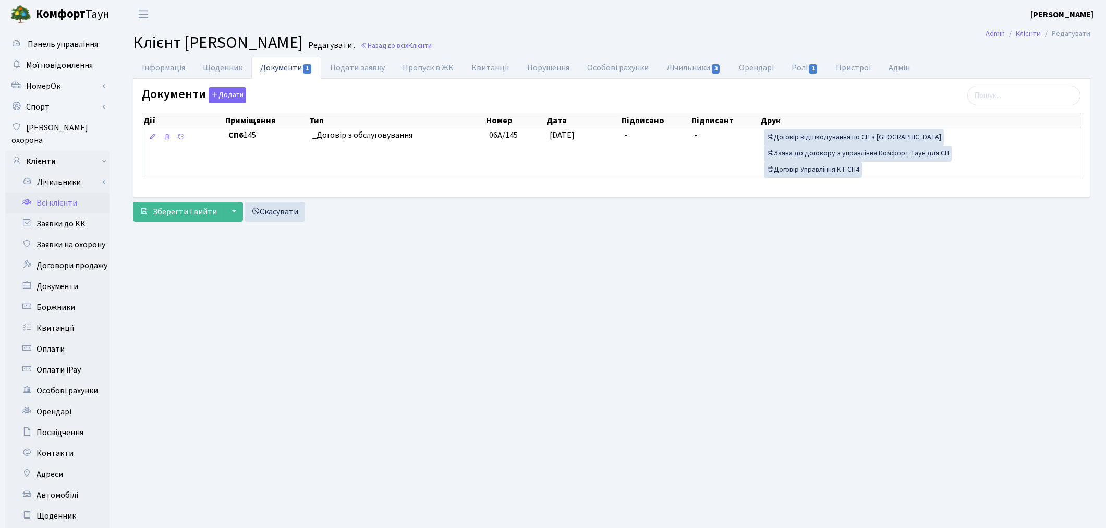
click at [803, 295] on main "Admin Клієнти Редагувати Клієнт Федяніна Тетяна Володимирівна Редагувати . Наза…" at bounding box center [611, 332] width 989 height 607
click at [75, 213] on link "Заявки до КК" at bounding box center [57, 223] width 104 height 21
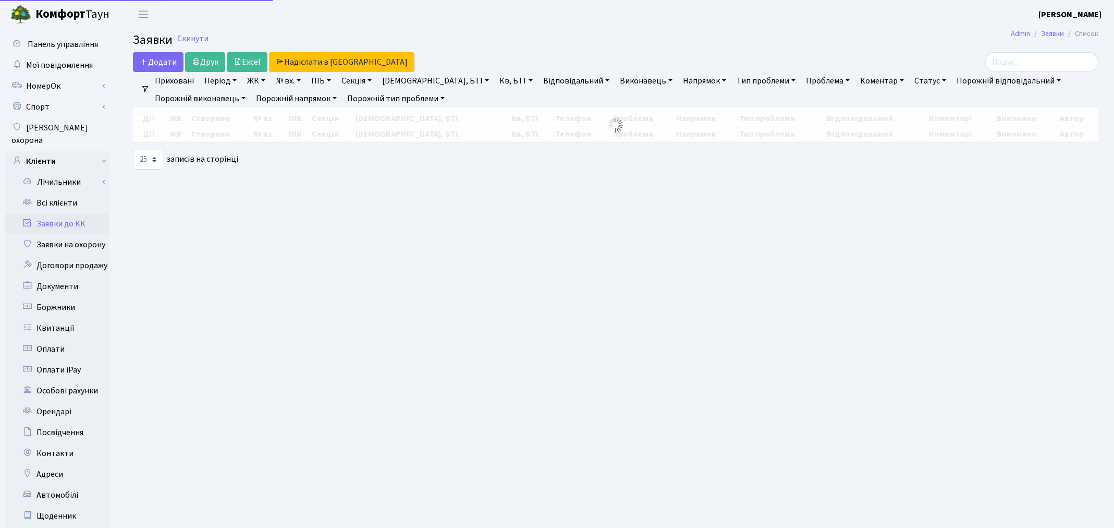
select select "25"
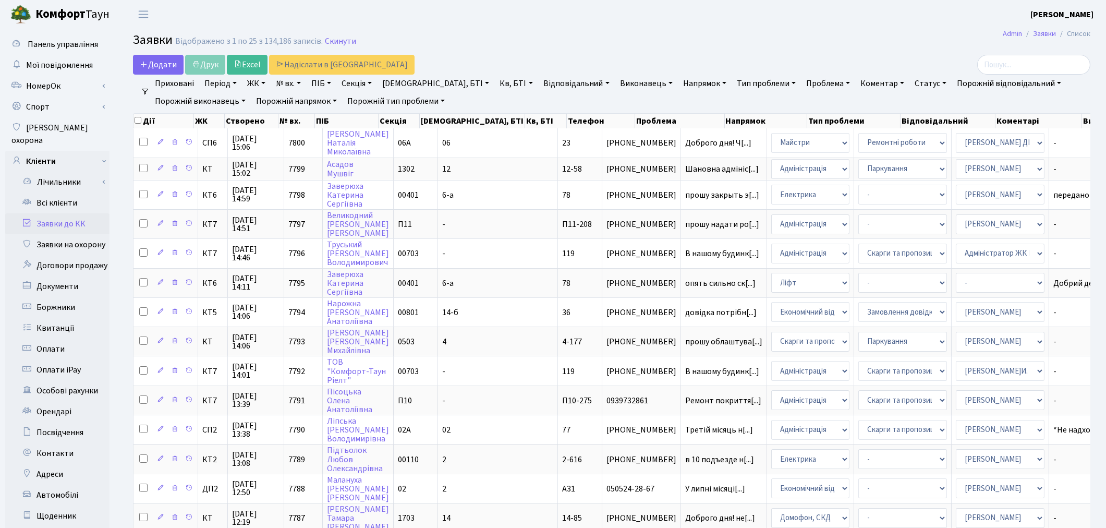
click at [805, 43] on h2 "Заявки Відображено з 1 по 25 з 134,186 записів. Скинути" at bounding box center [611, 42] width 957 height 18
click at [59, 192] on link "Всі клієнти" at bounding box center [57, 202] width 104 height 21
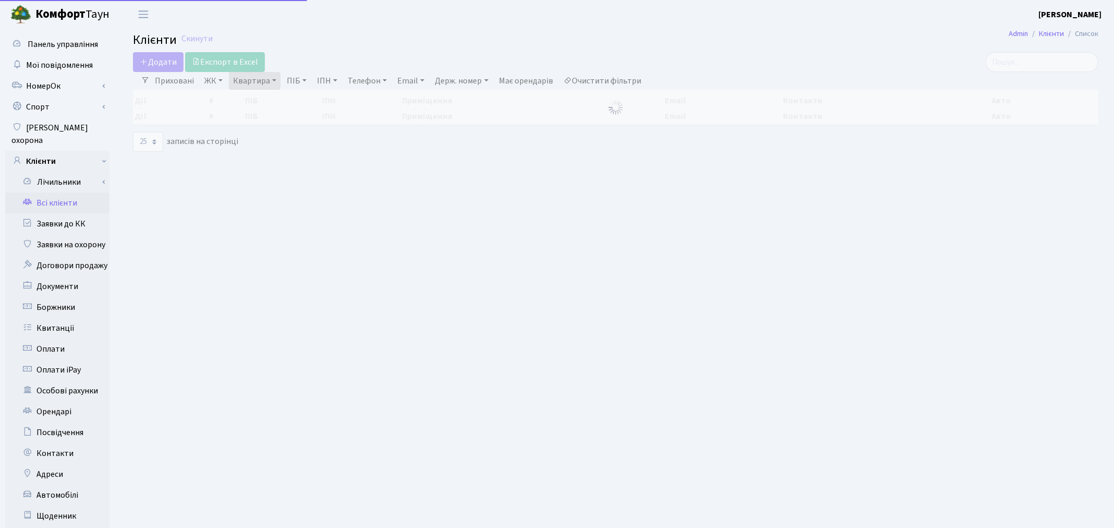
select select "25"
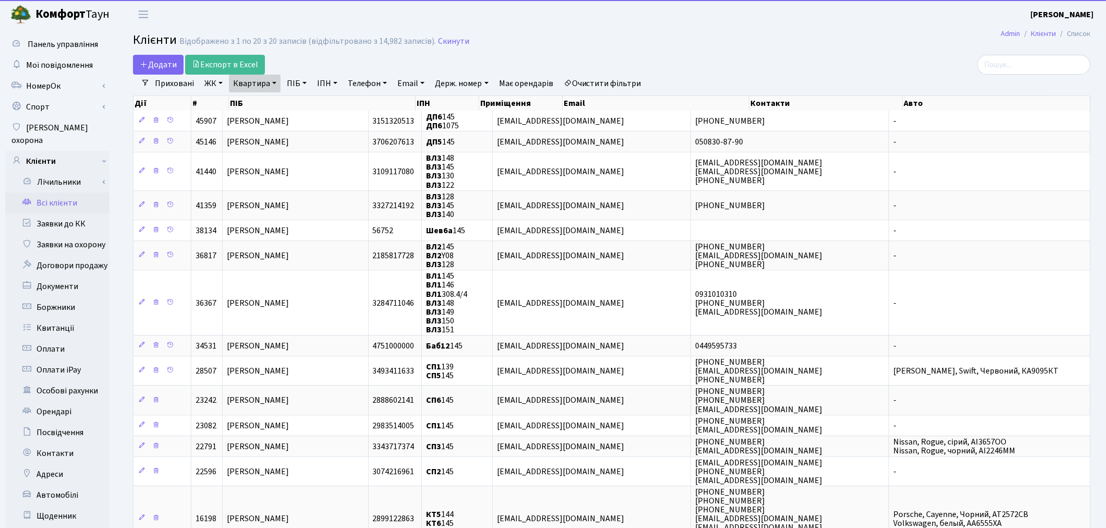
click at [647, 81] on ul "Приховані ЖК ТХ, вул. Ділова, 1/2 КТ, вул. Регенераторна, 4 КТ2, просп. Соборно…" at bounding box center [398, 84] width 497 height 18
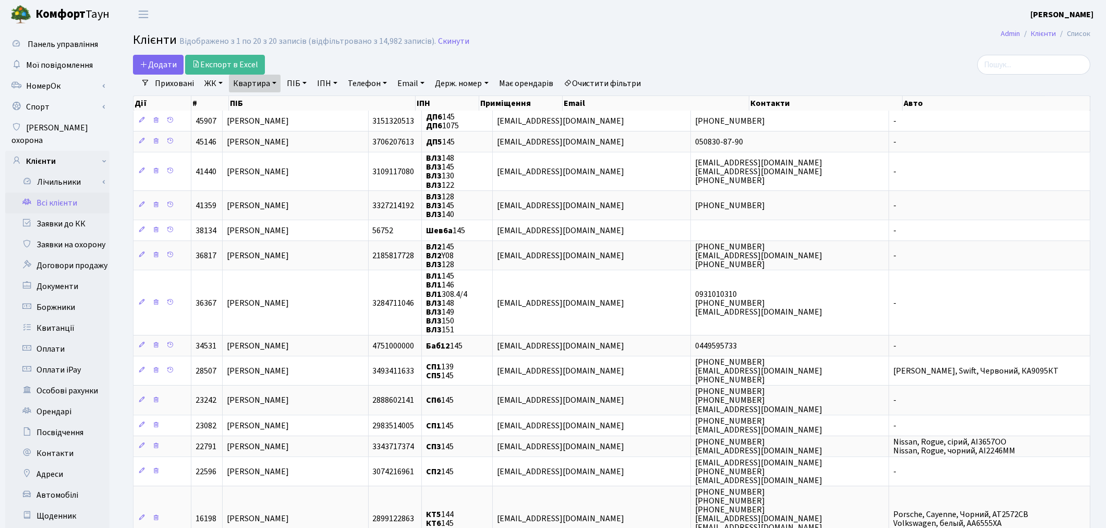
click at [622, 82] on link "Очистити фільтри" at bounding box center [602, 84] width 86 height 18
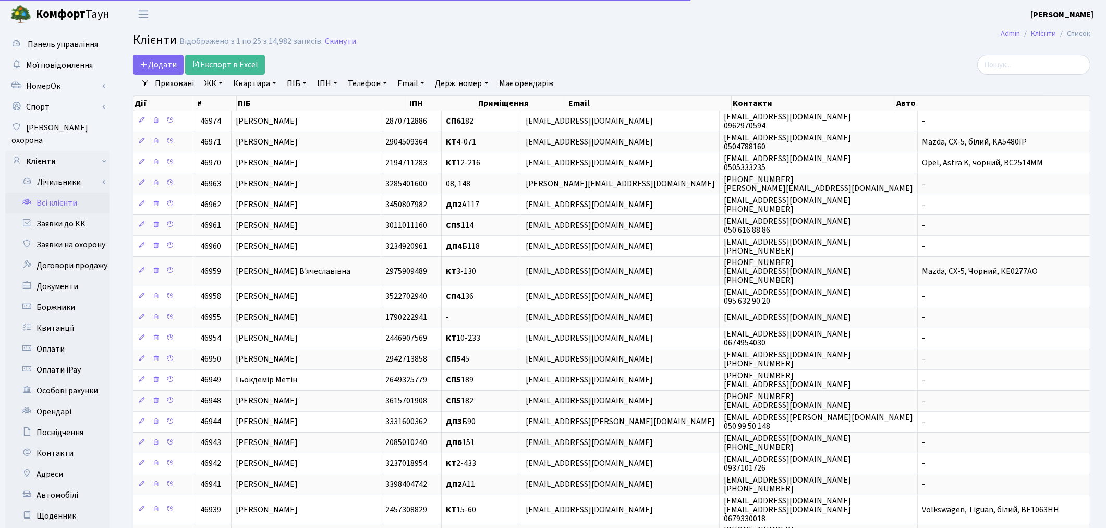
click at [251, 86] on link "Квартира" at bounding box center [255, 84] width 52 height 18
type input "п1-13"
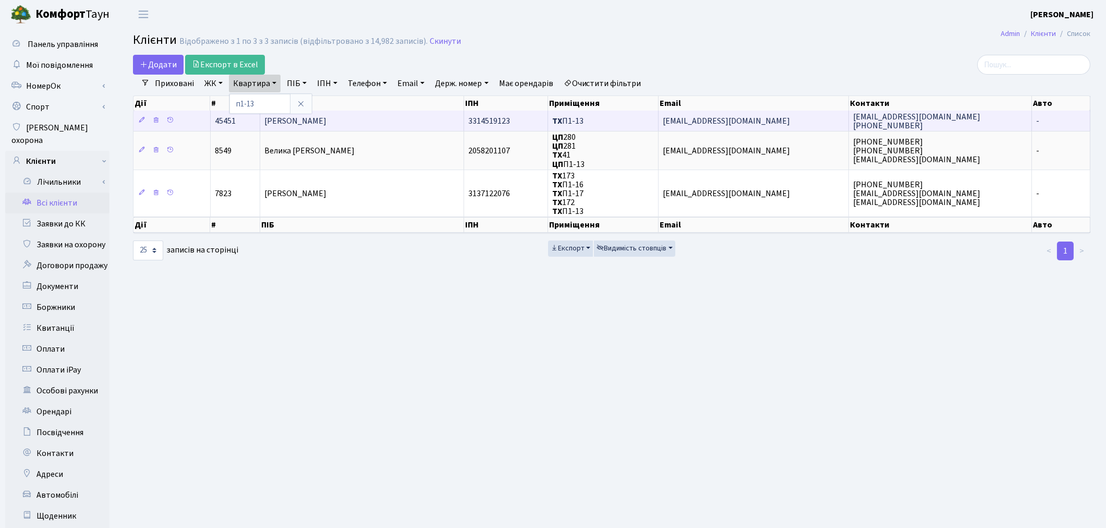
click at [383, 124] on td "[PERSON_NAME]" at bounding box center [362, 121] width 204 height 20
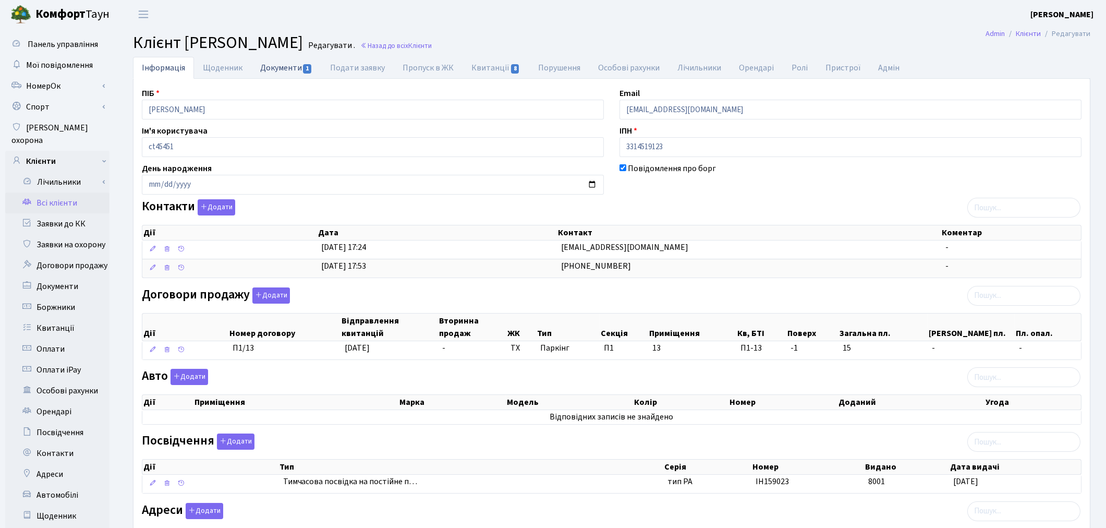
click at [284, 74] on link "Документи 1" at bounding box center [286, 67] width 70 height 21
select select "25"
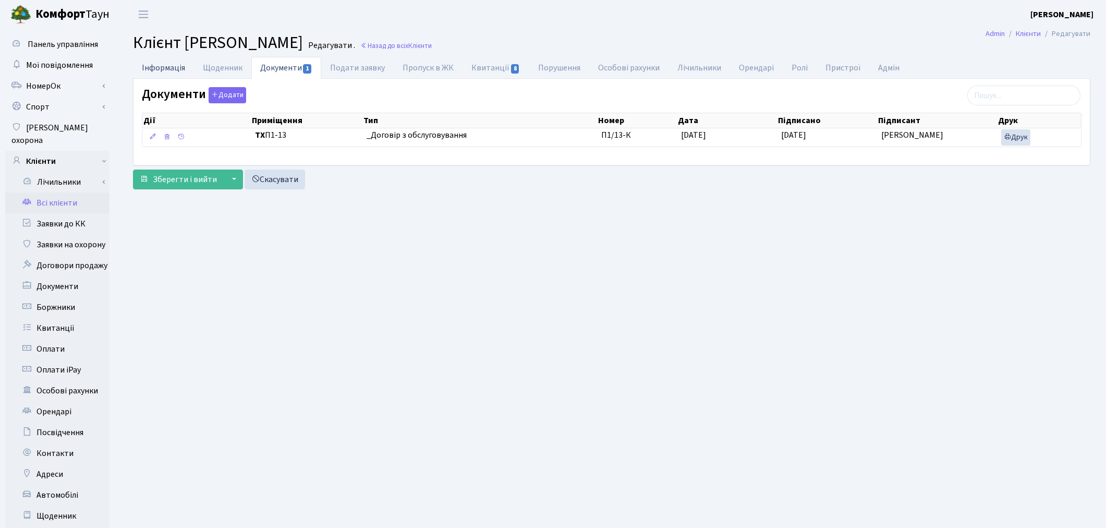
click at [153, 69] on link "Інформація" at bounding box center [163, 67] width 61 height 21
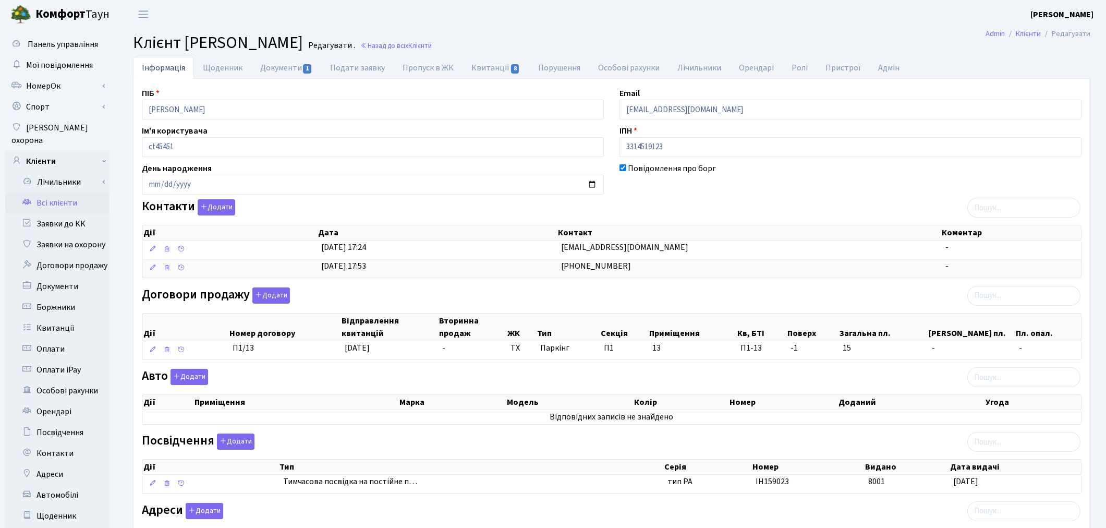
click at [67, 192] on link "Всі клієнти" at bounding box center [57, 202] width 104 height 21
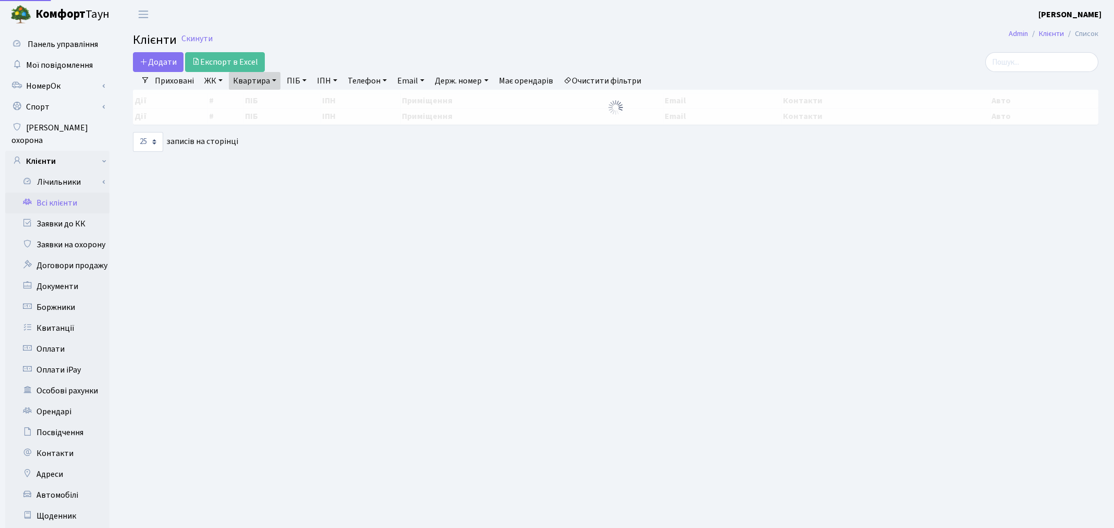
select select "25"
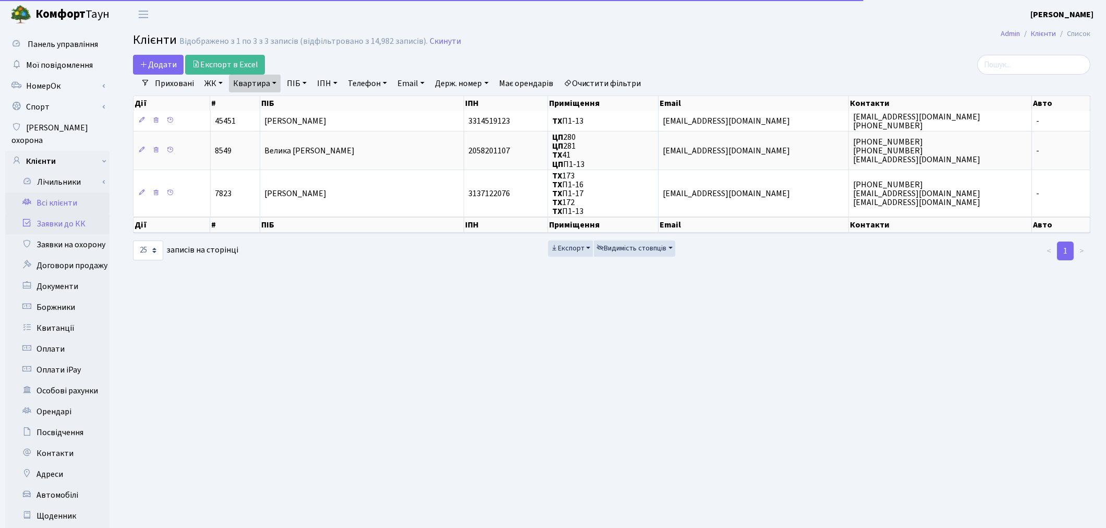
click at [70, 213] on link "Заявки до КК" at bounding box center [57, 223] width 104 height 21
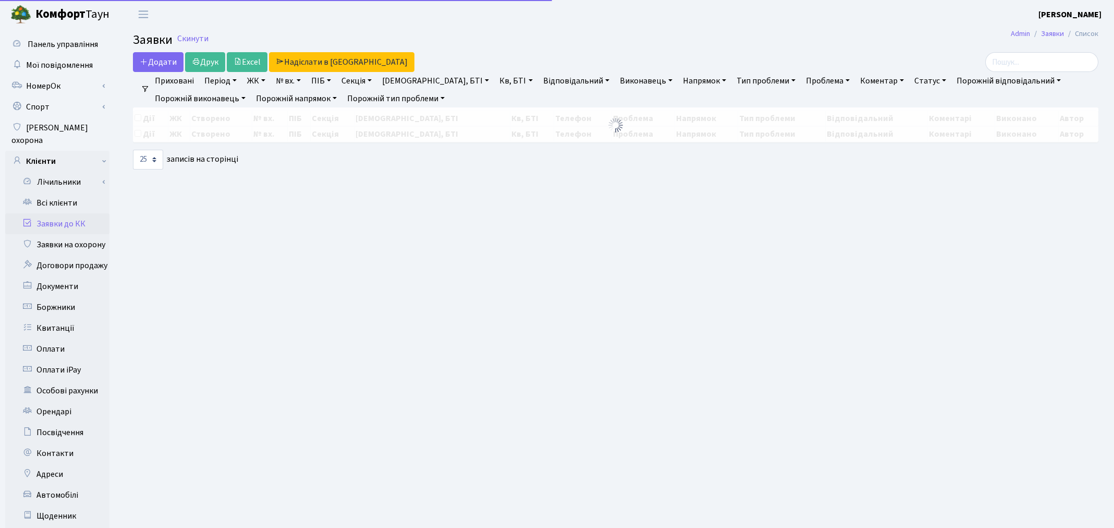
select select "25"
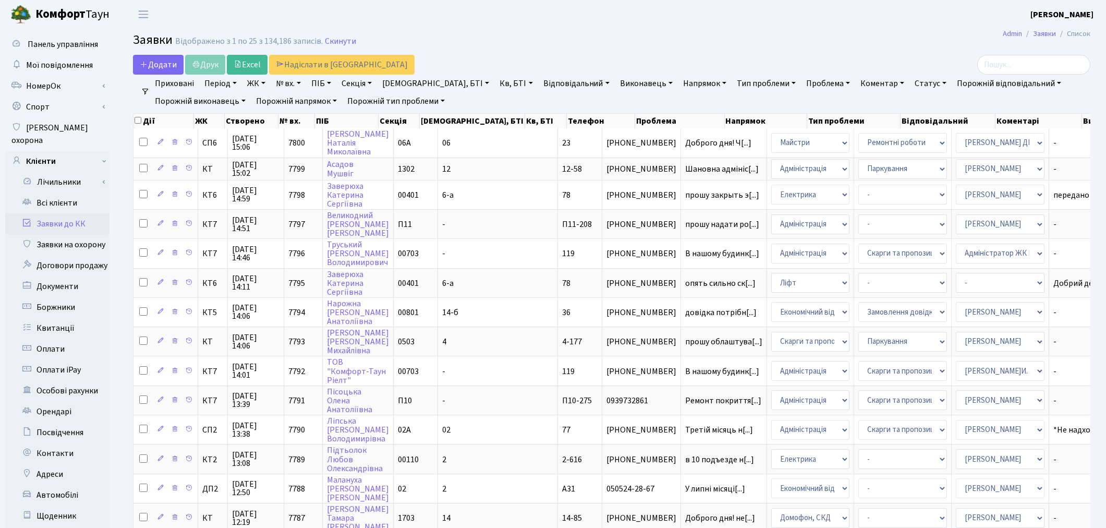
click at [321, 86] on link "ПІБ" at bounding box center [321, 84] width 28 height 18
type input "мазніч"
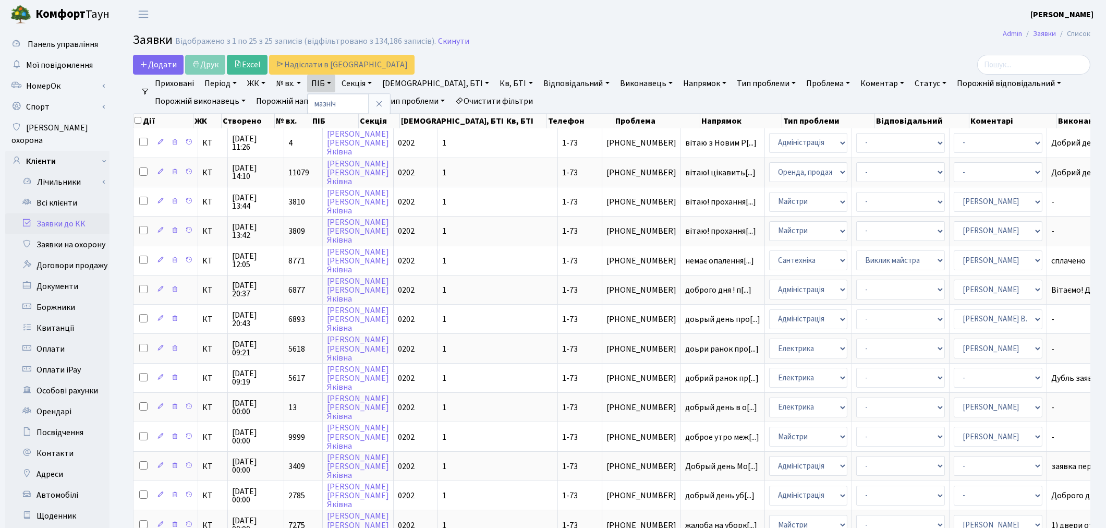
click at [509, 98] on link "Очистити фільтри" at bounding box center [494, 101] width 86 height 18
